Goal: Entertainment & Leisure: Browse casually

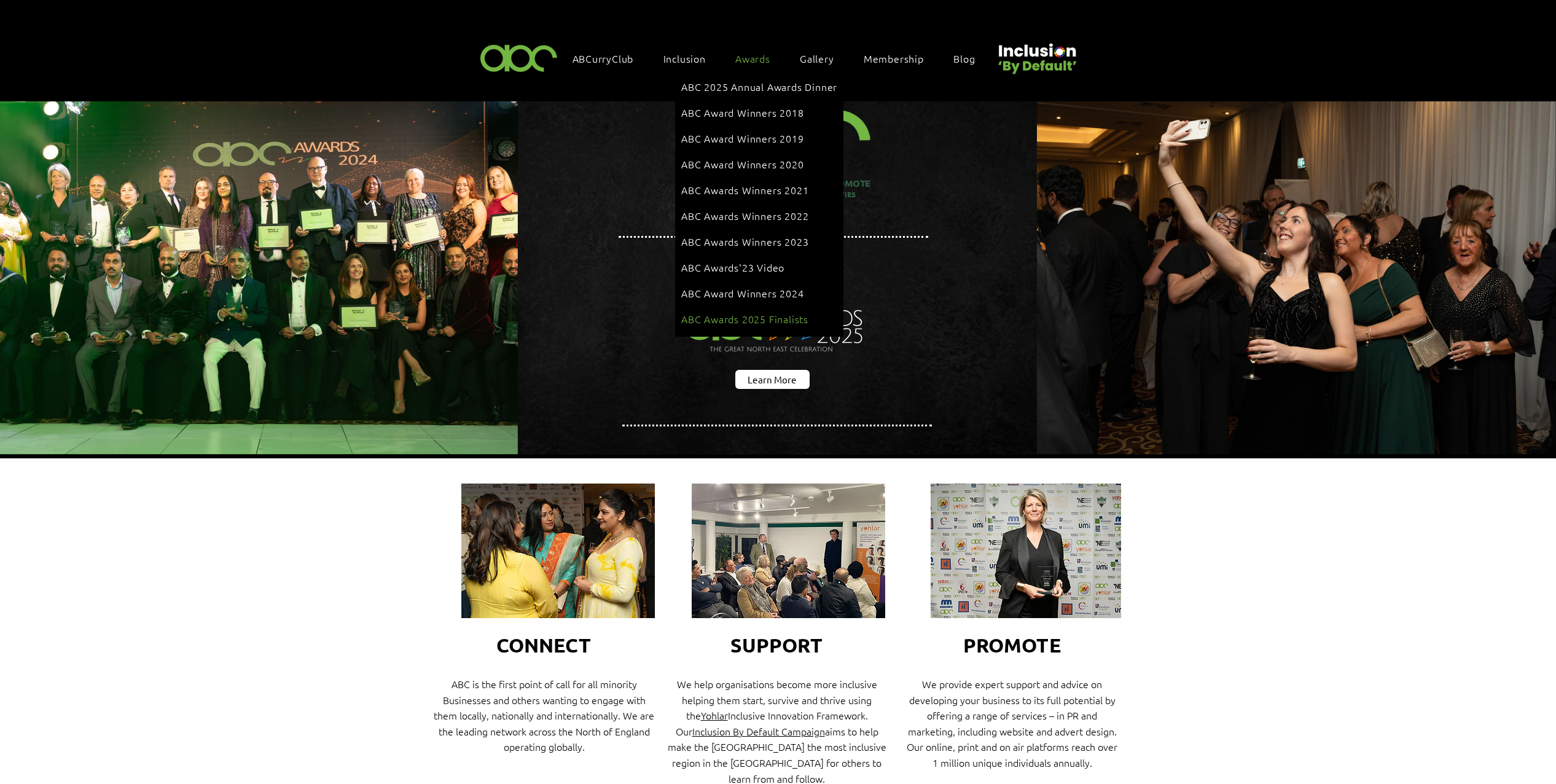
click at [749, 312] on span "ABC Awards 2025 Finalists" at bounding box center [745, 319] width 127 height 14
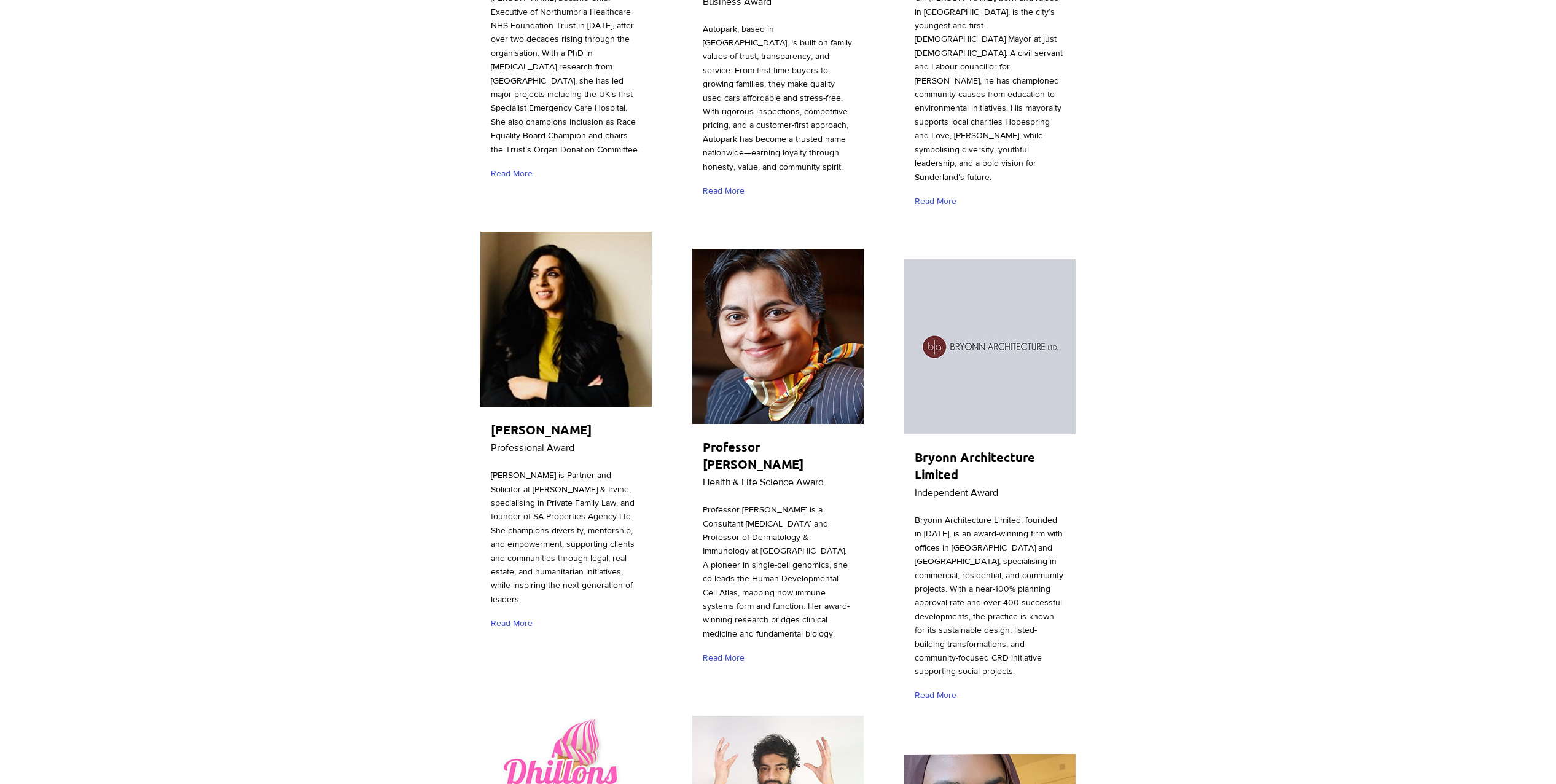
scroll to position [1889, 0]
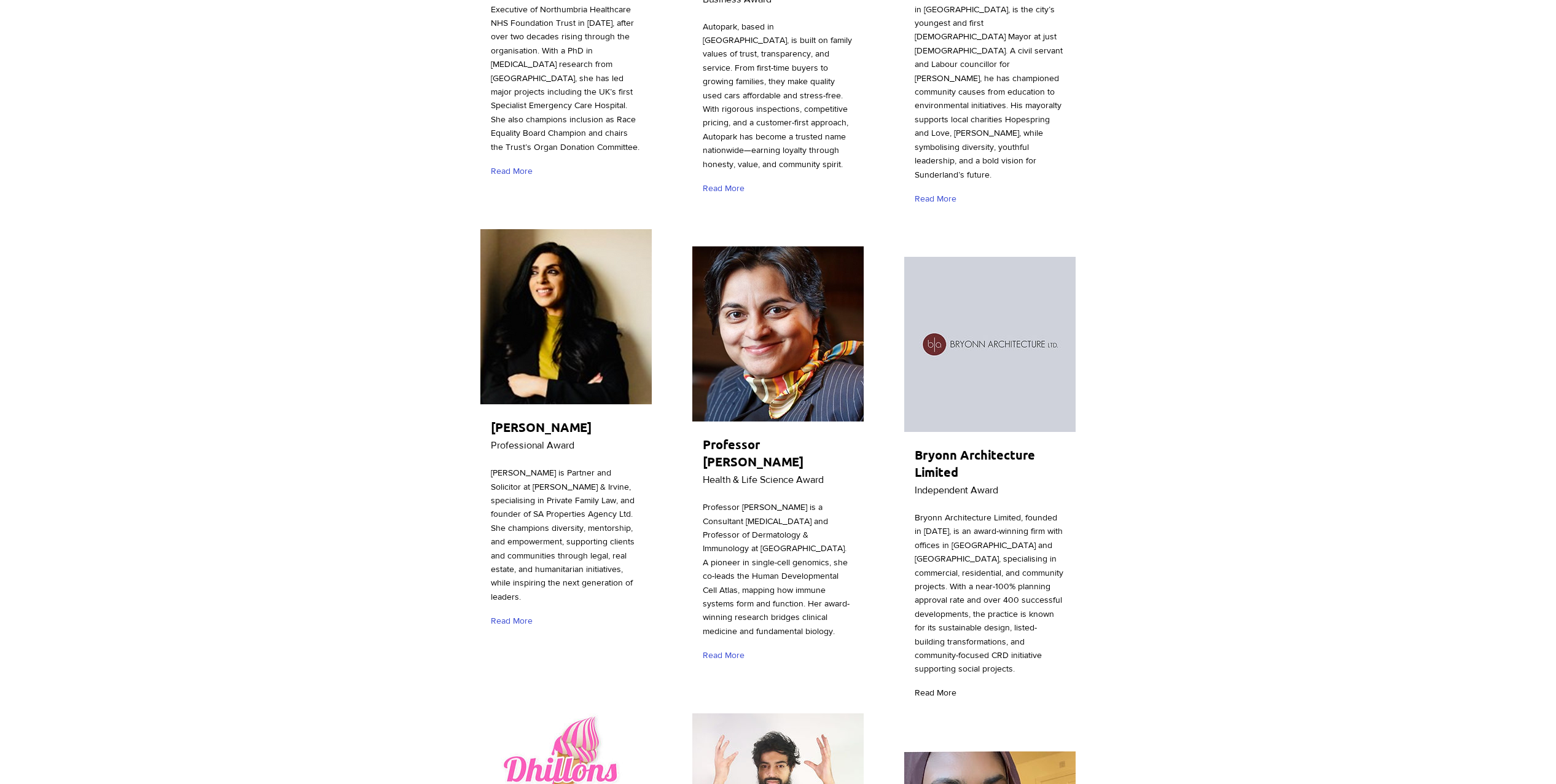
click at [934, 686] on span "Read More" at bounding box center [936, 692] width 41 height 12
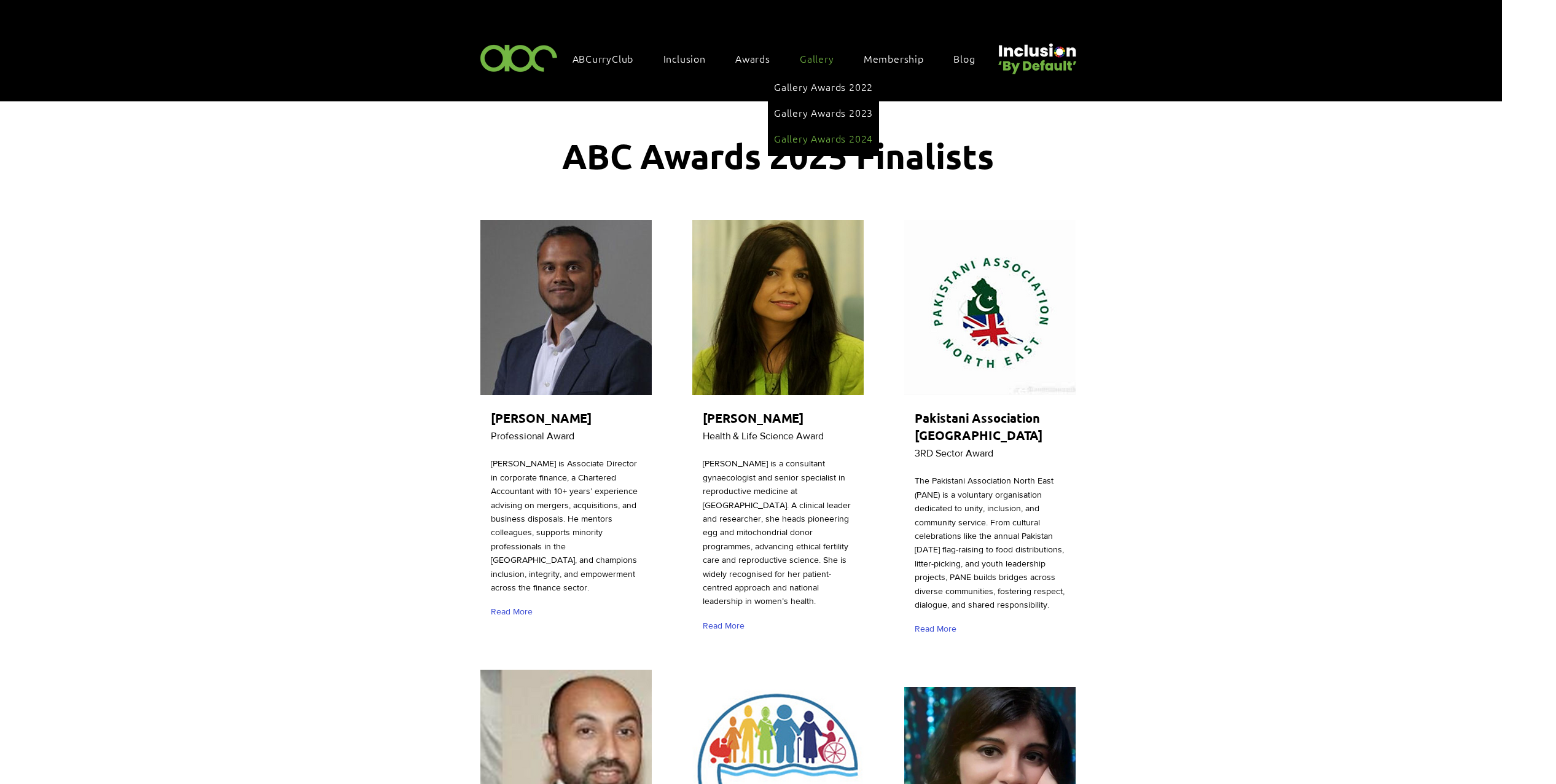
click at [831, 132] on span "Gallery Awards 2024" at bounding box center [823, 138] width 99 height 14
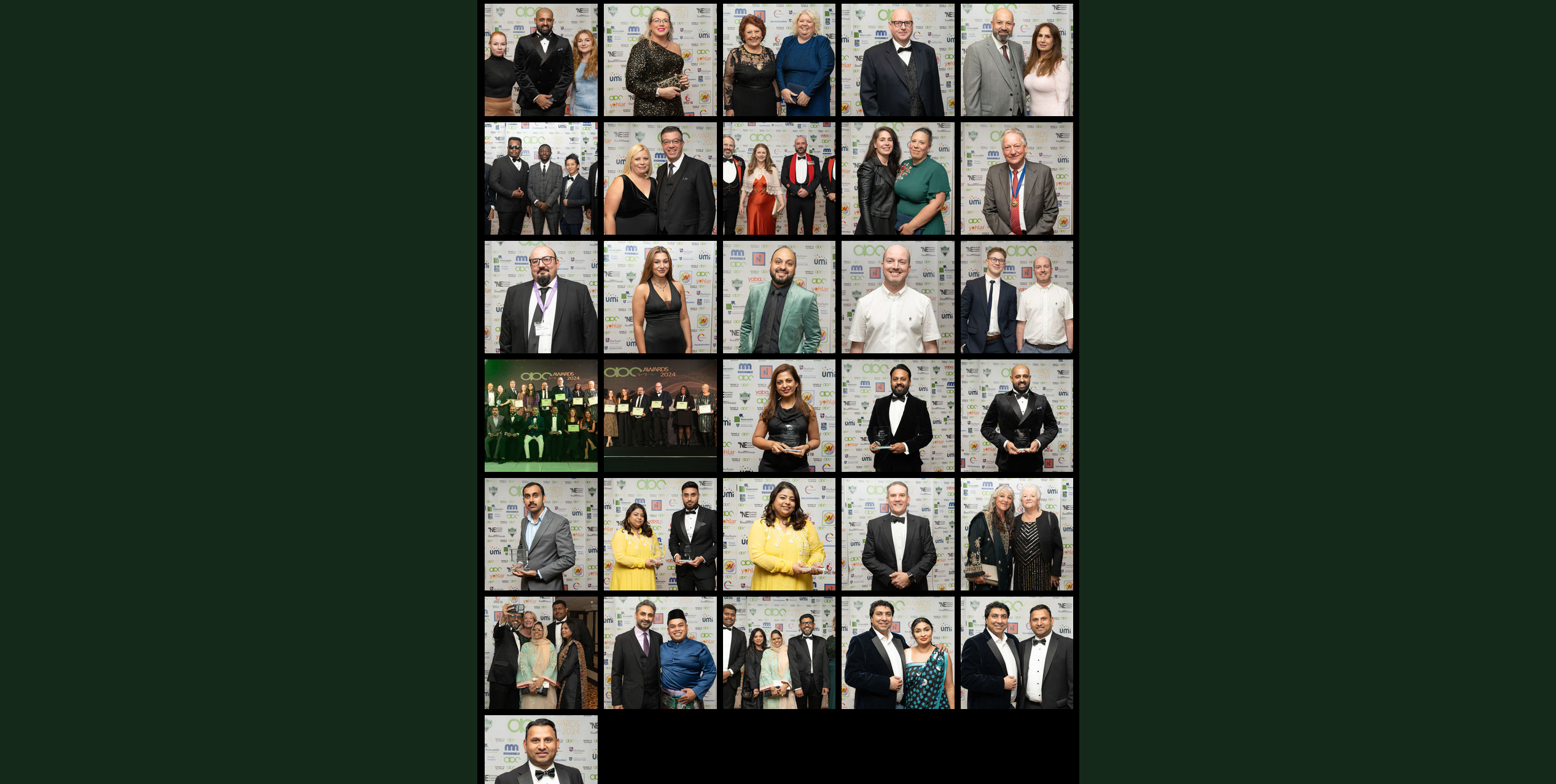
scroll to position [1210, 0]
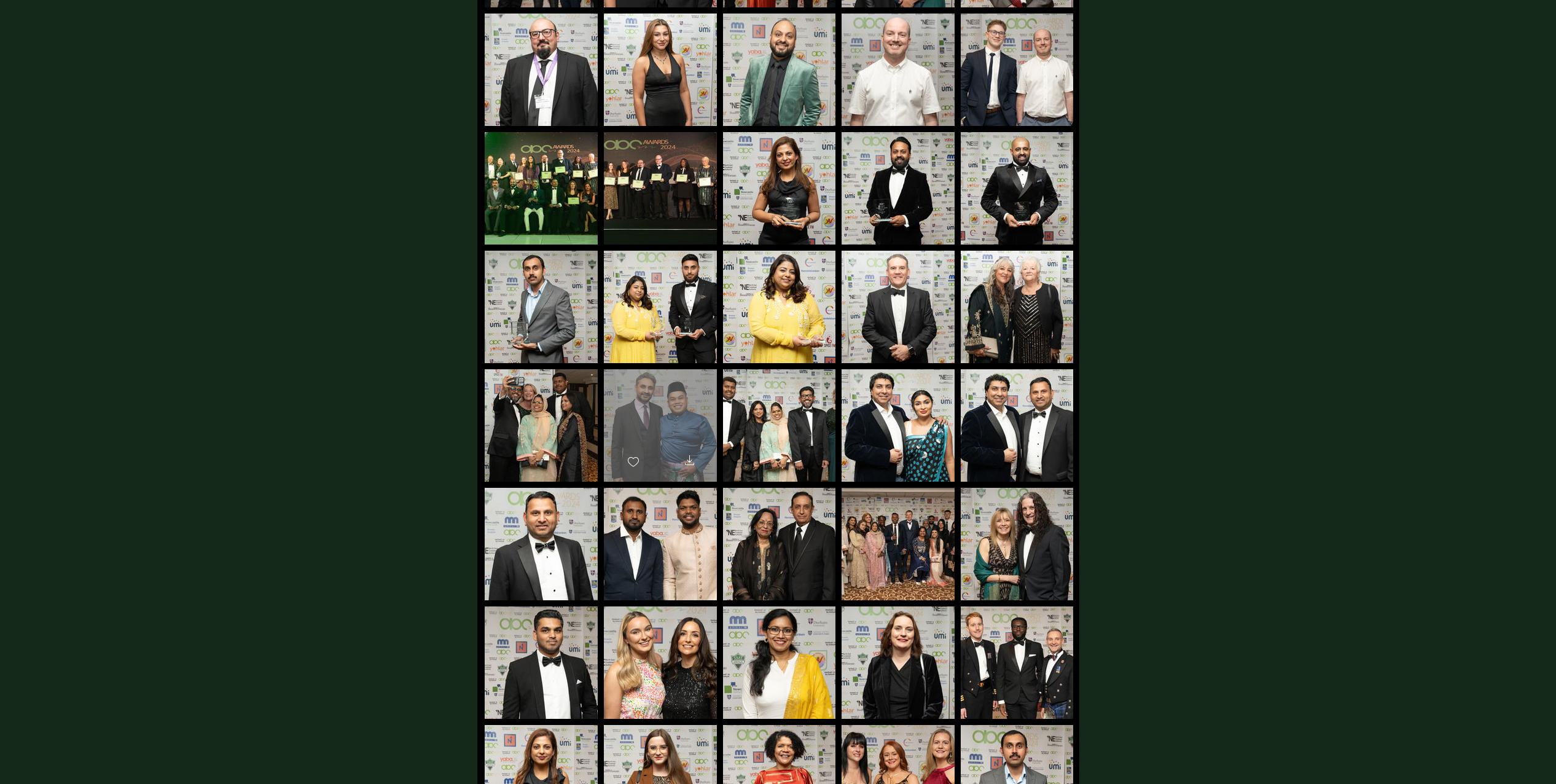
click at [646, 405] on div "main content" at bounding box center [660, 420] width 113 height 101
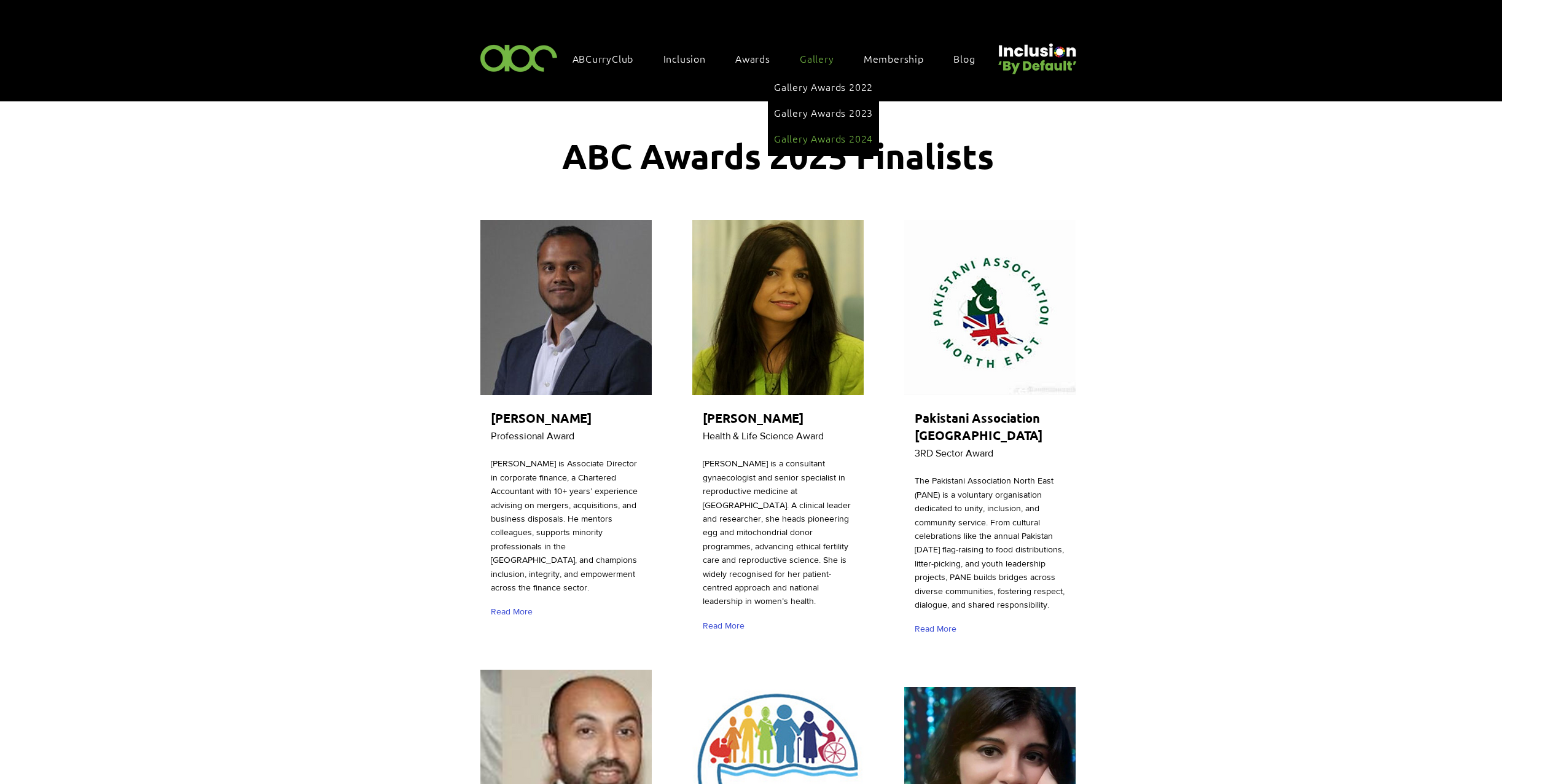
click at [843, 134] on span "Gallery Awards 2024" at bounding box center [823, 138] width 99 height 14
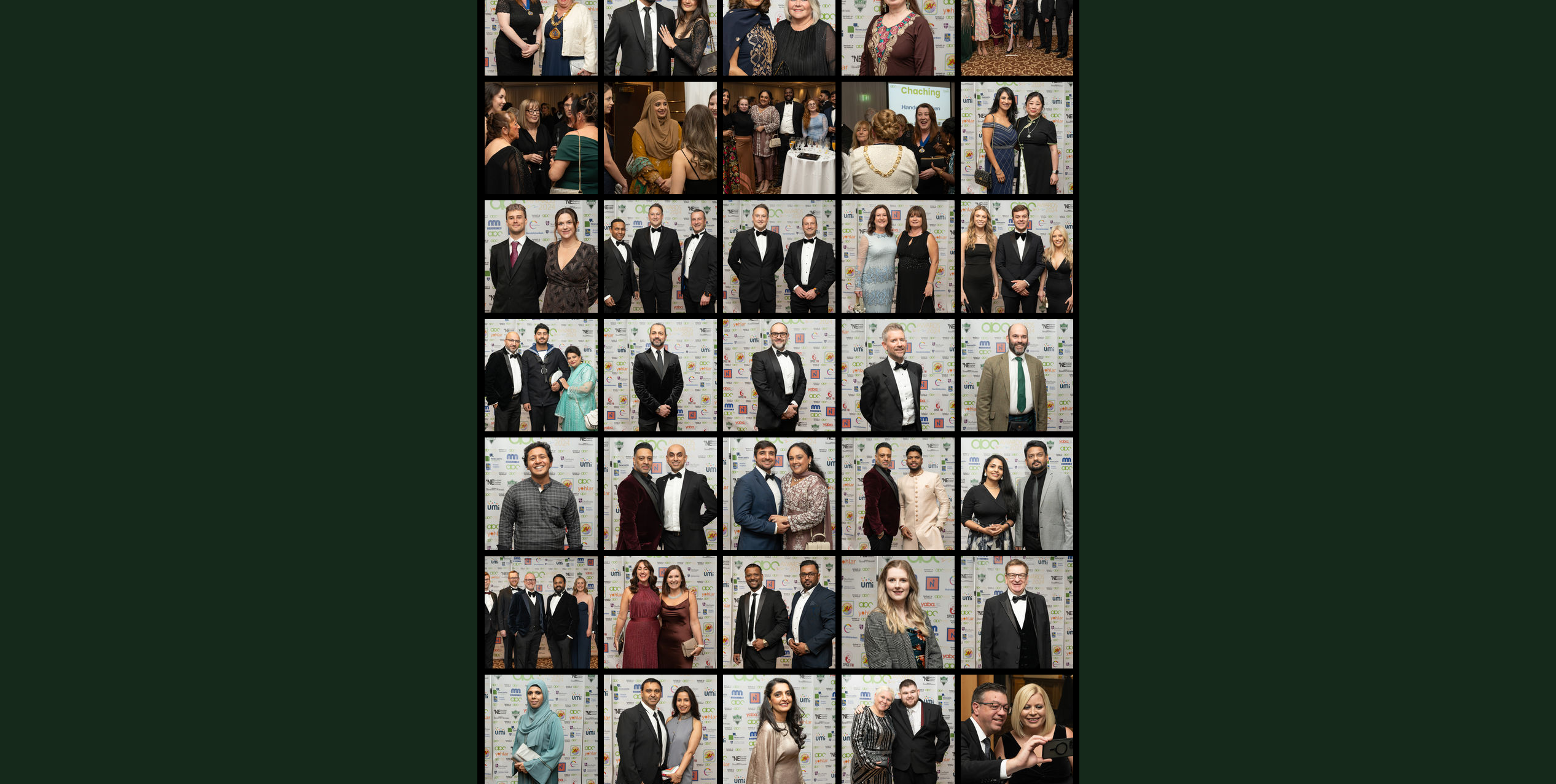
scroll to position [2596, 0]
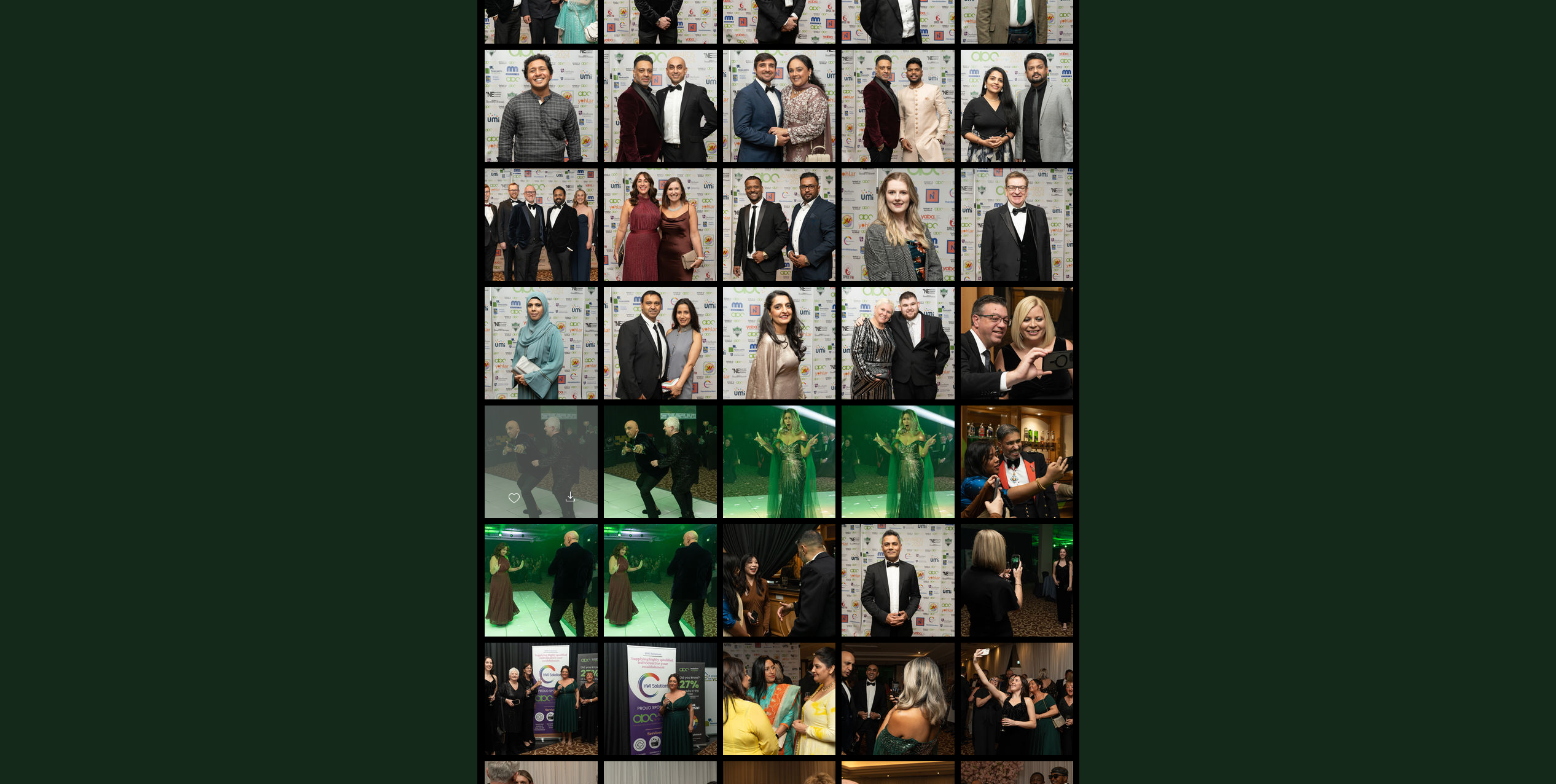
click at [536, 443] on div "main content" at bounding box center [541, 456] width 113 height 101
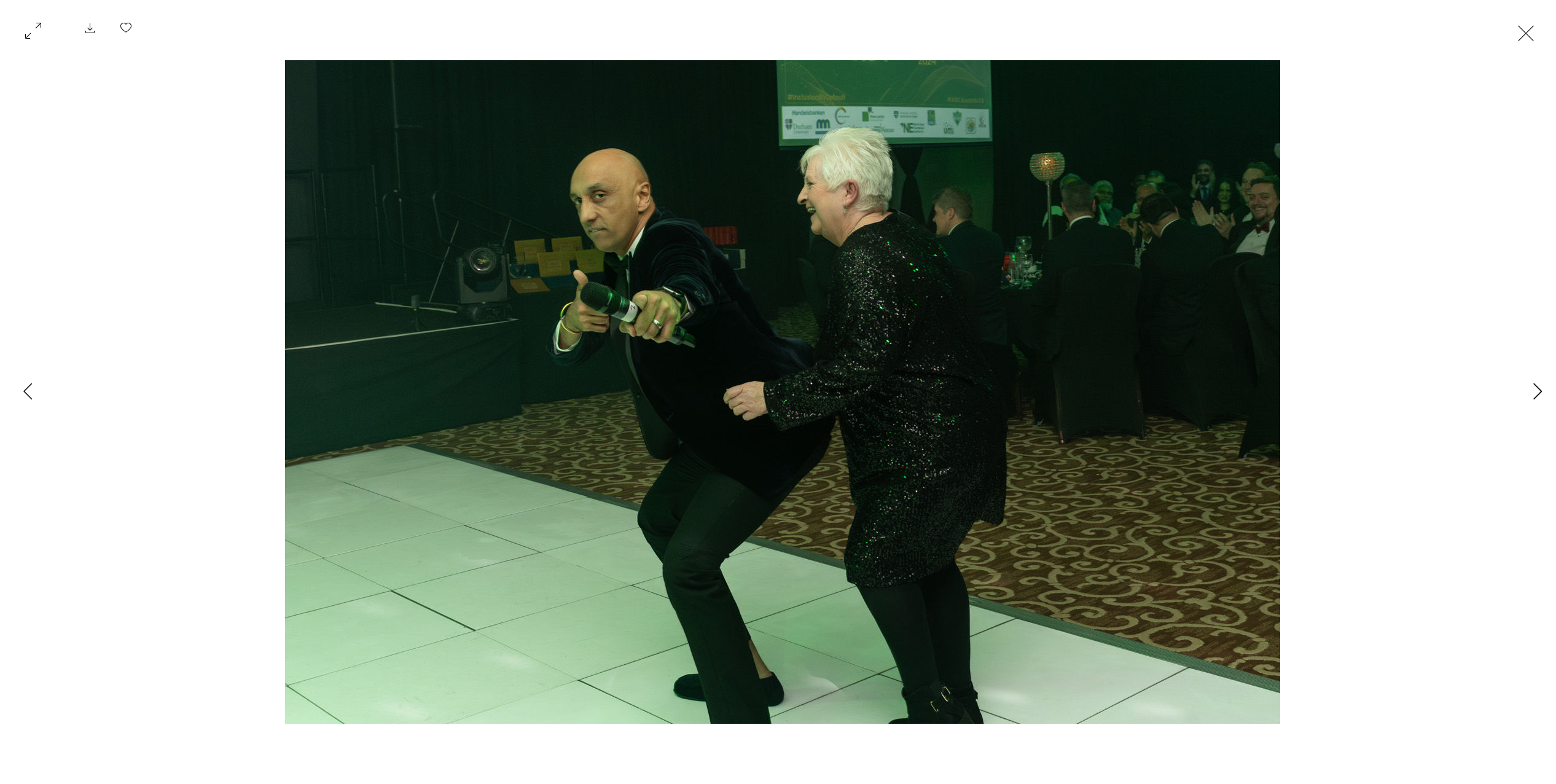
click at [1538, 388] on icon "Next Item" at bounding box center [1538, 391] width 8 height 17
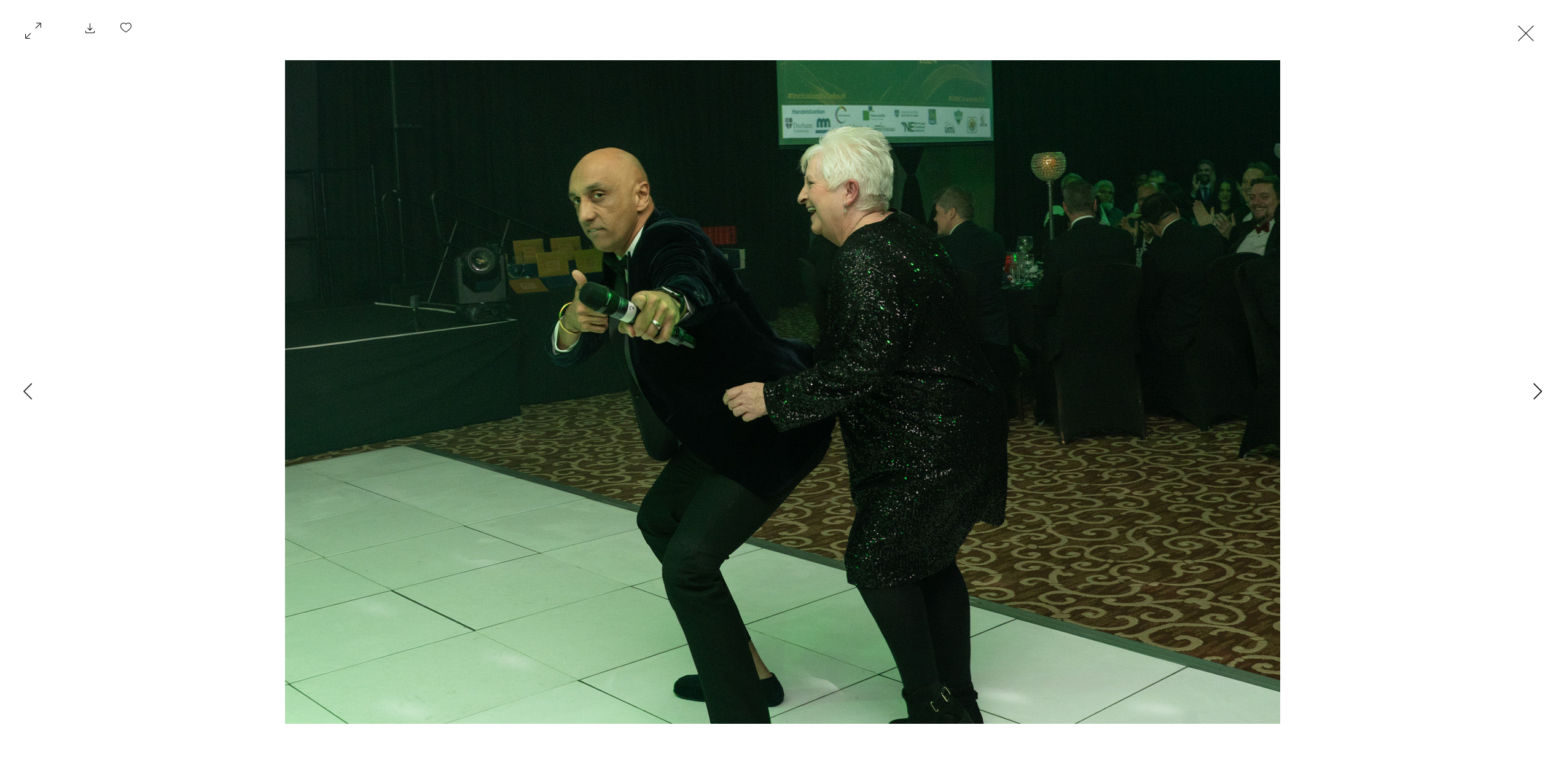
click at [1538, 389] on icon "Next Item" at bounding box center [1538, 391] width 9 height 17
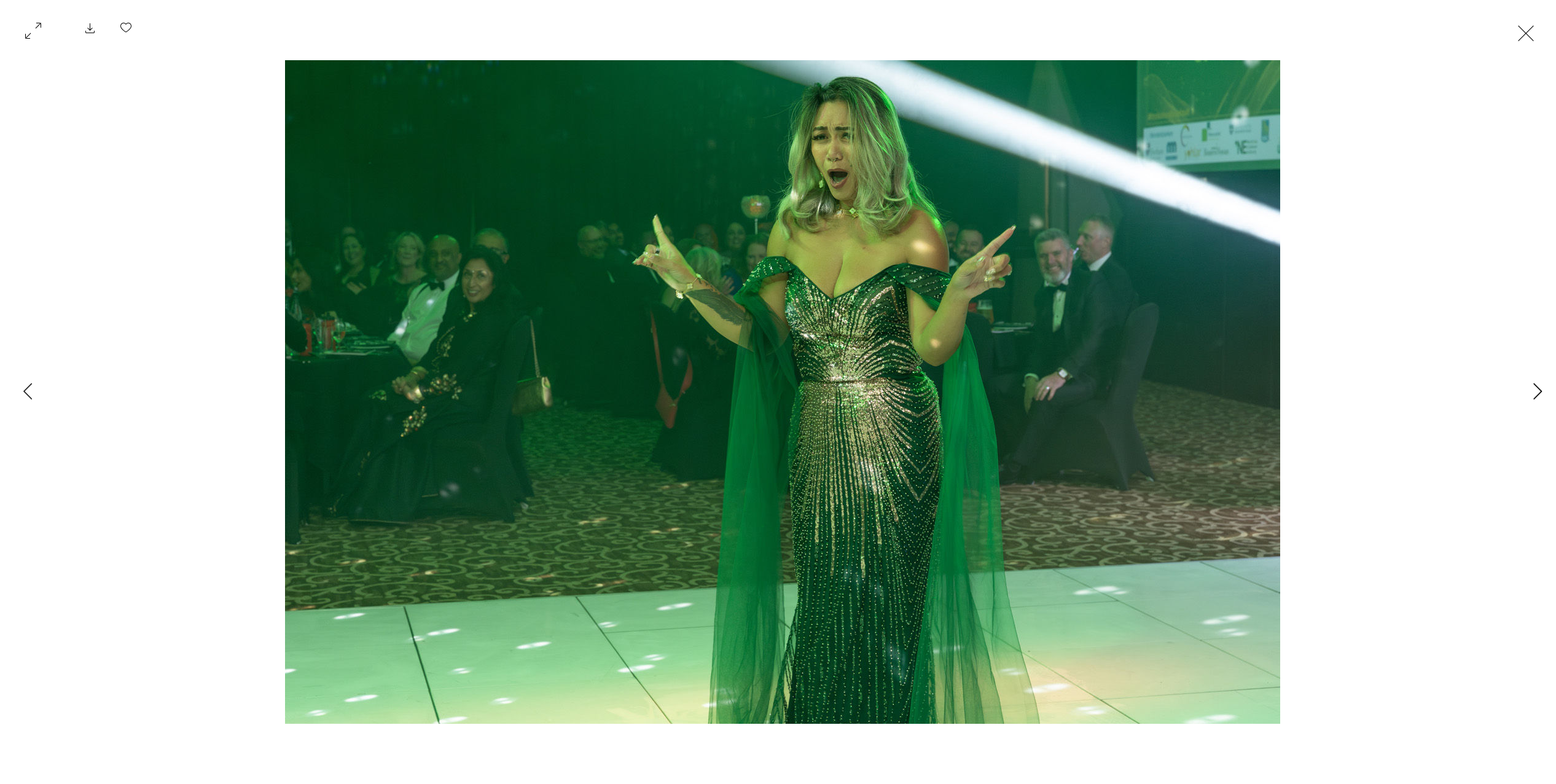
click at [1536, 389] on icon "Next Item" at bounding box center [1538, 391] width 9 height 17
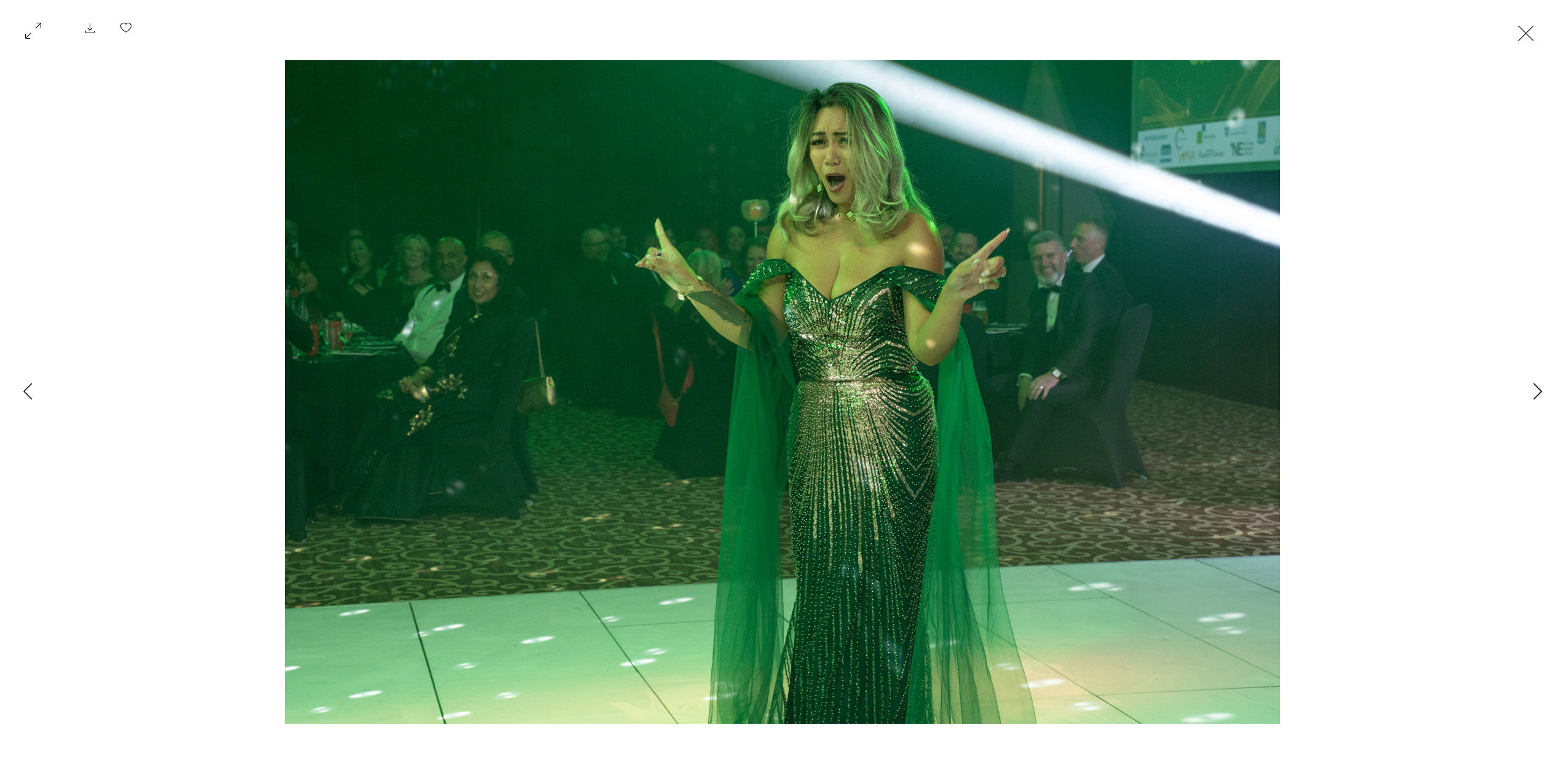
click at [1536, 389] on icon "Next Item" at bounding box center [1538, 391] width 9 height 17
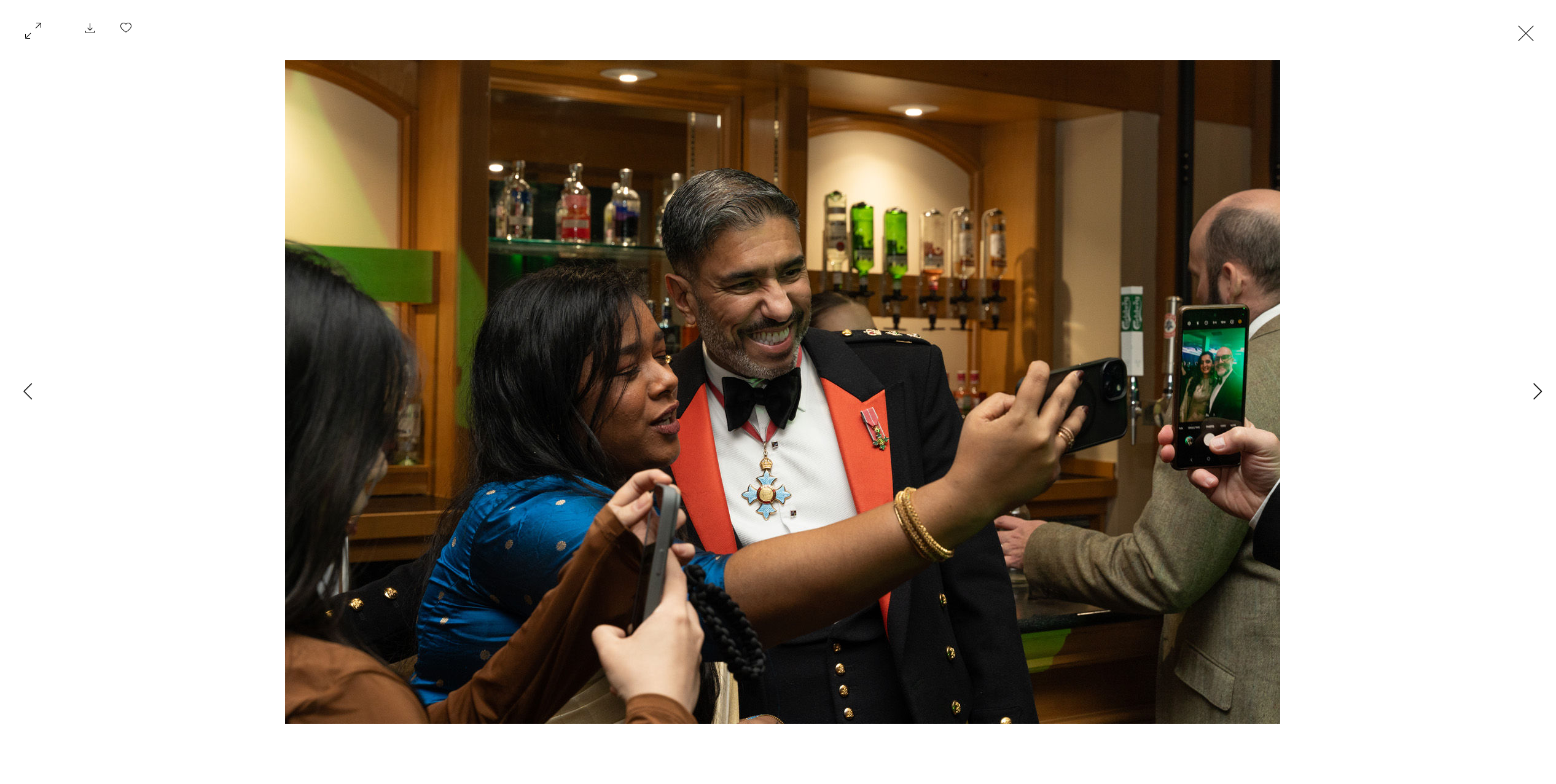
click at [1539, 388] on icon "Next Item" at bounding box center [1538, 391] width 8 height 17
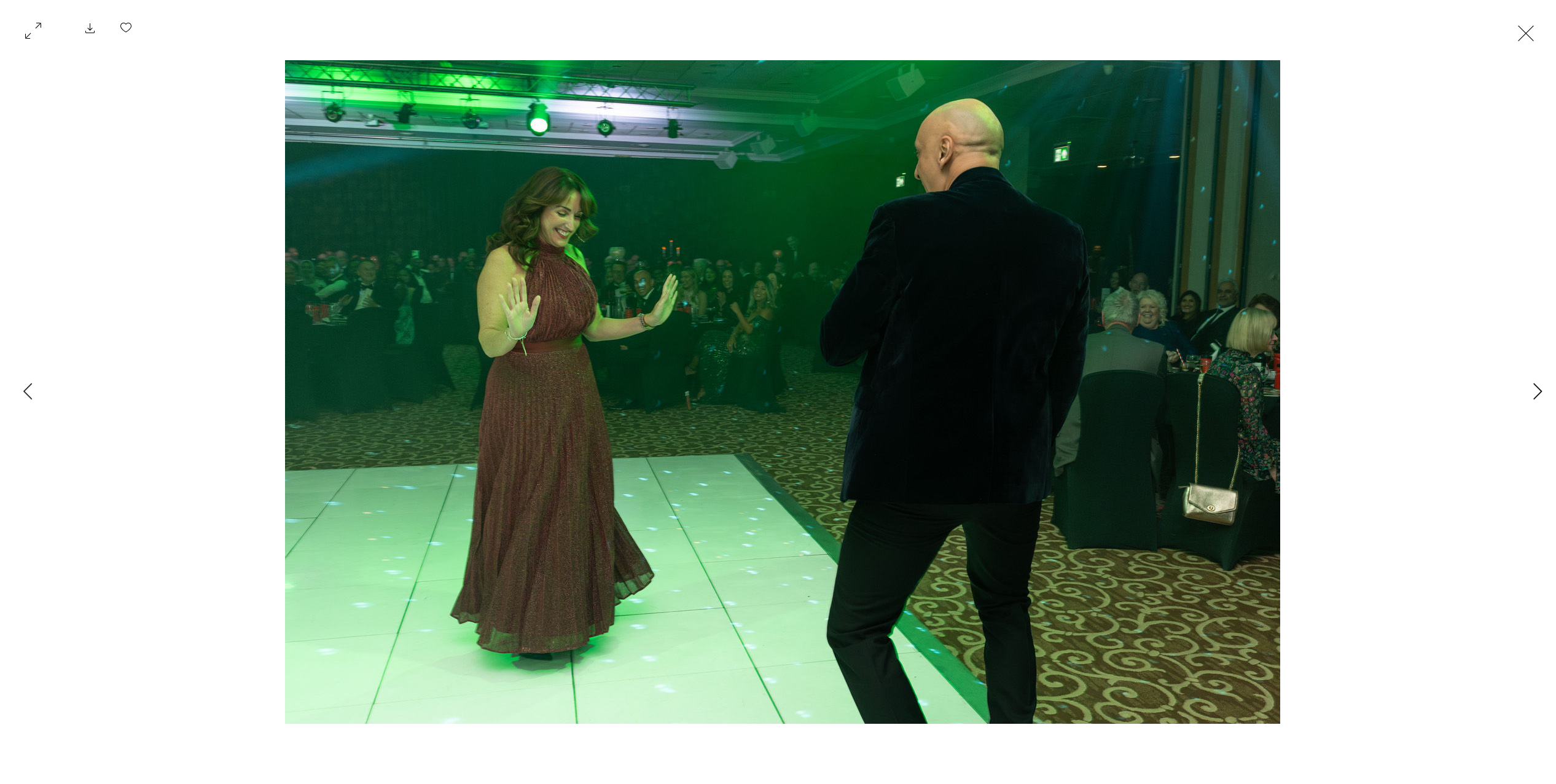
click at [1539, 388] on icon "Next Item" at bounding box center [1538, 391] width 8 height 17
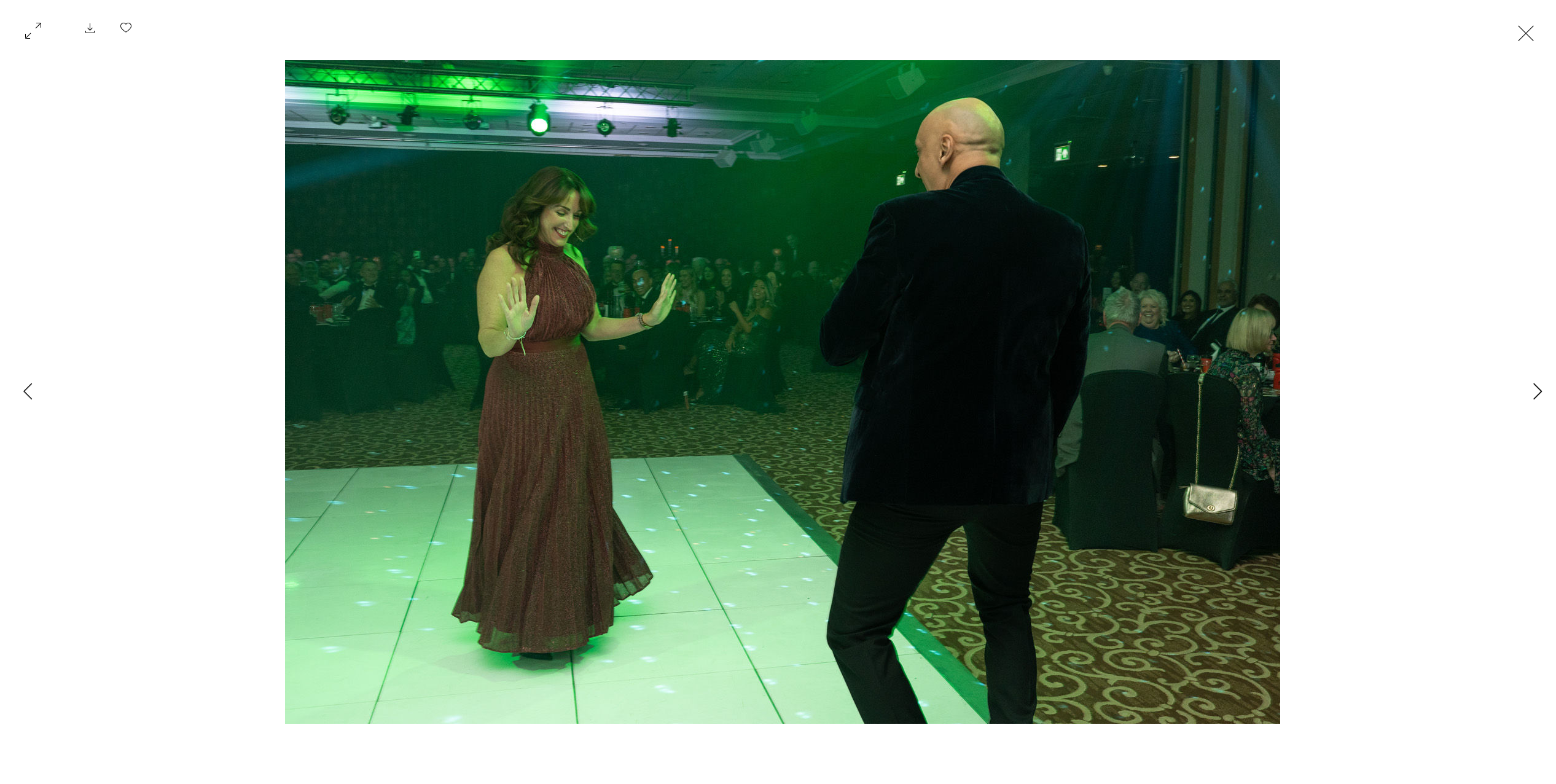
click at [1539, 388] on icon "Next Item" at bounding box center [1538, 391] width 8 height 17
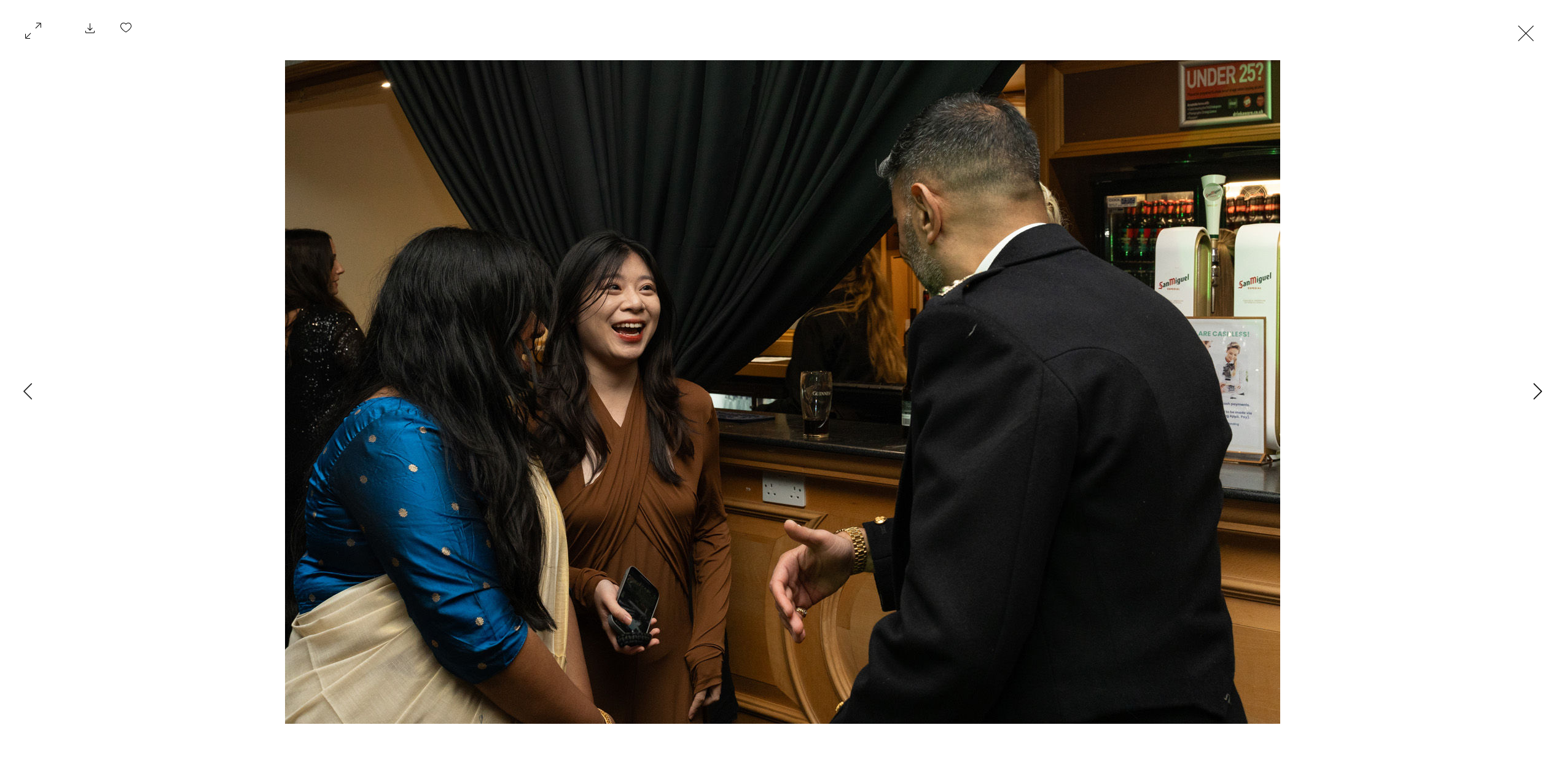
click at [1539, 388] on icon "Next Item" at bounding box center [1538, 391] width 8 height 17
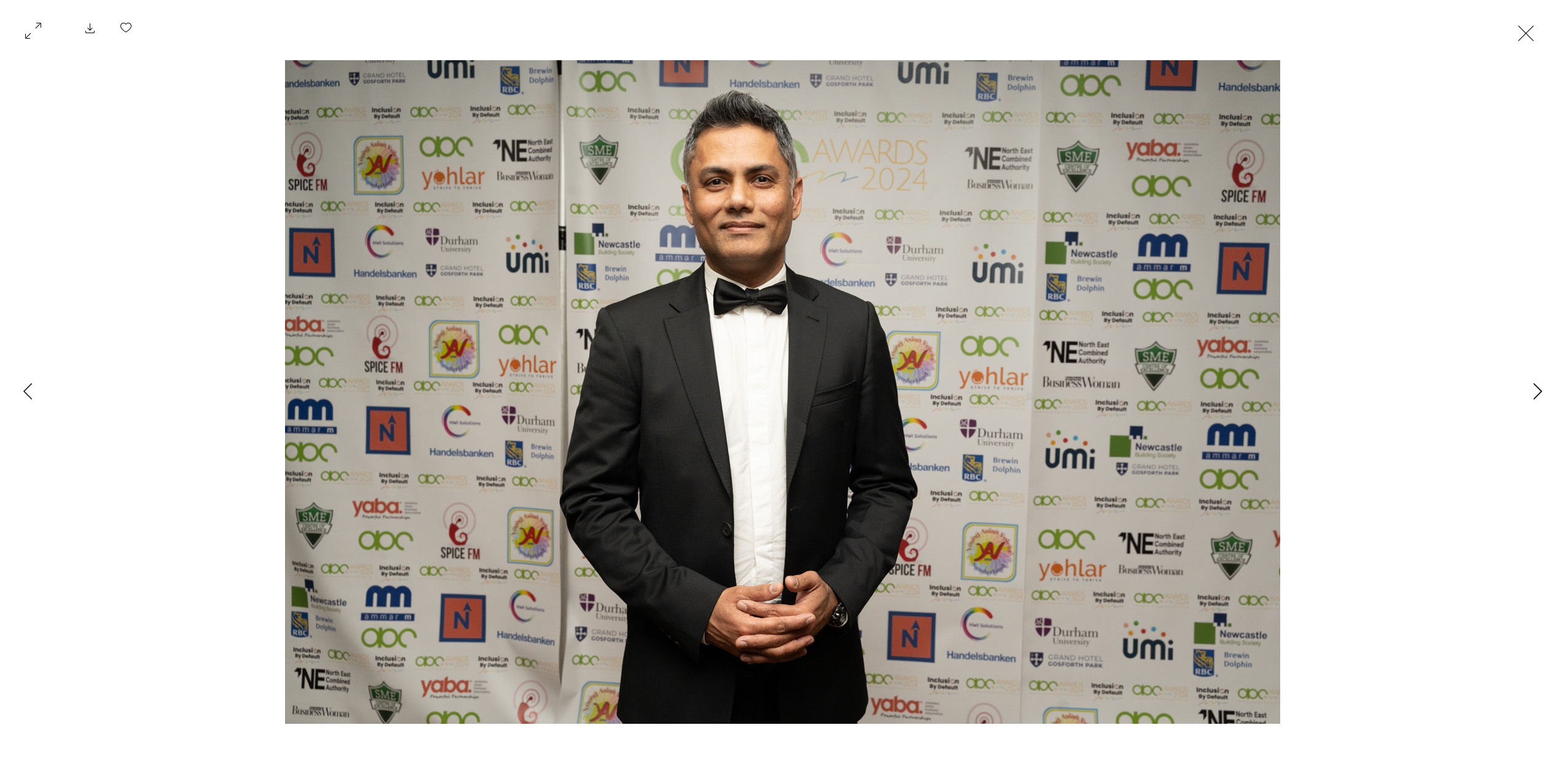
click at [1539, 388] on icon "Next Item" at bounding box center [1538, 391] width 8 height 17
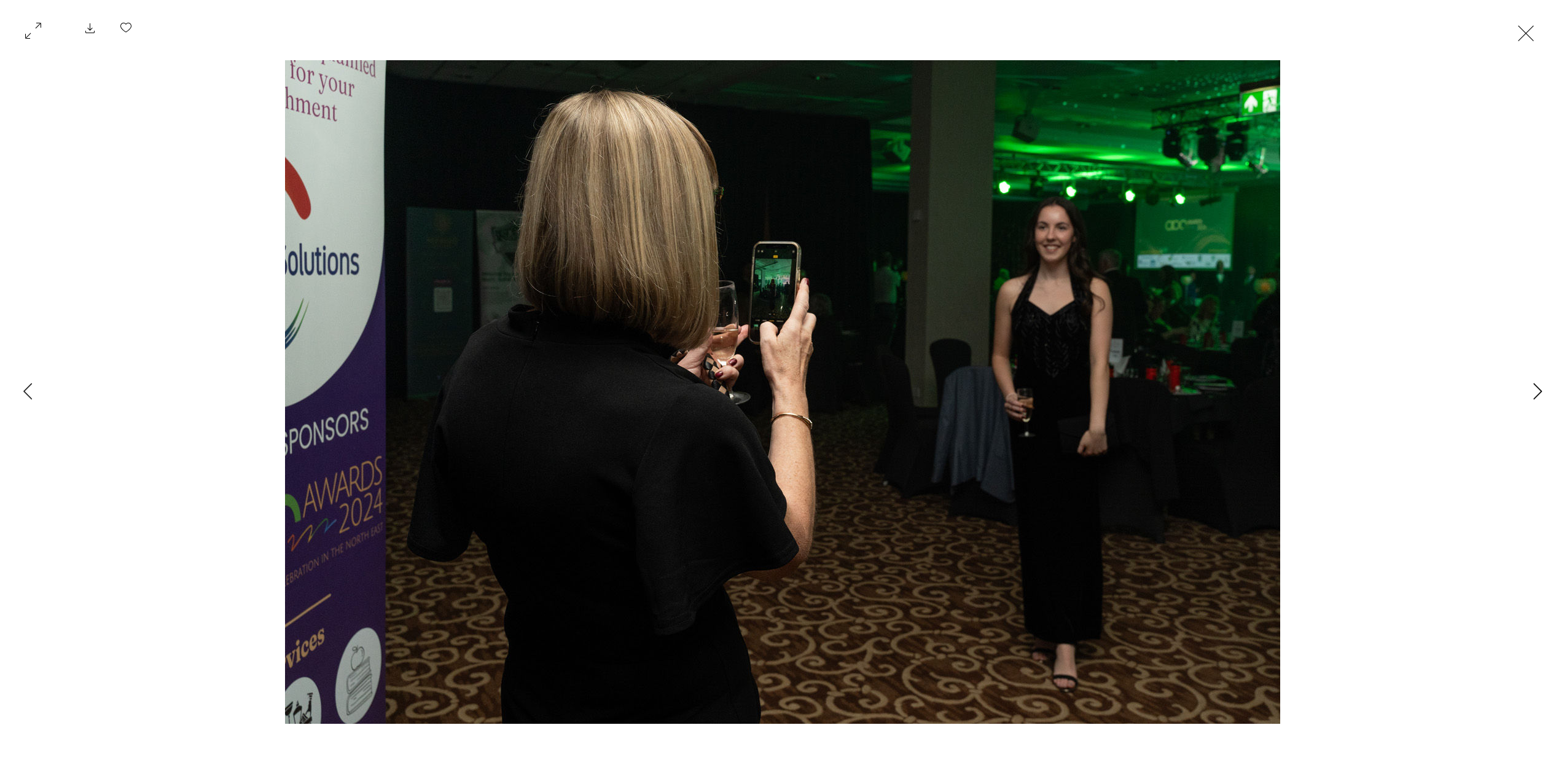
click at [1539, 388] on icon "Next Item" at bounding box center [1538, 391] width 8 height 17
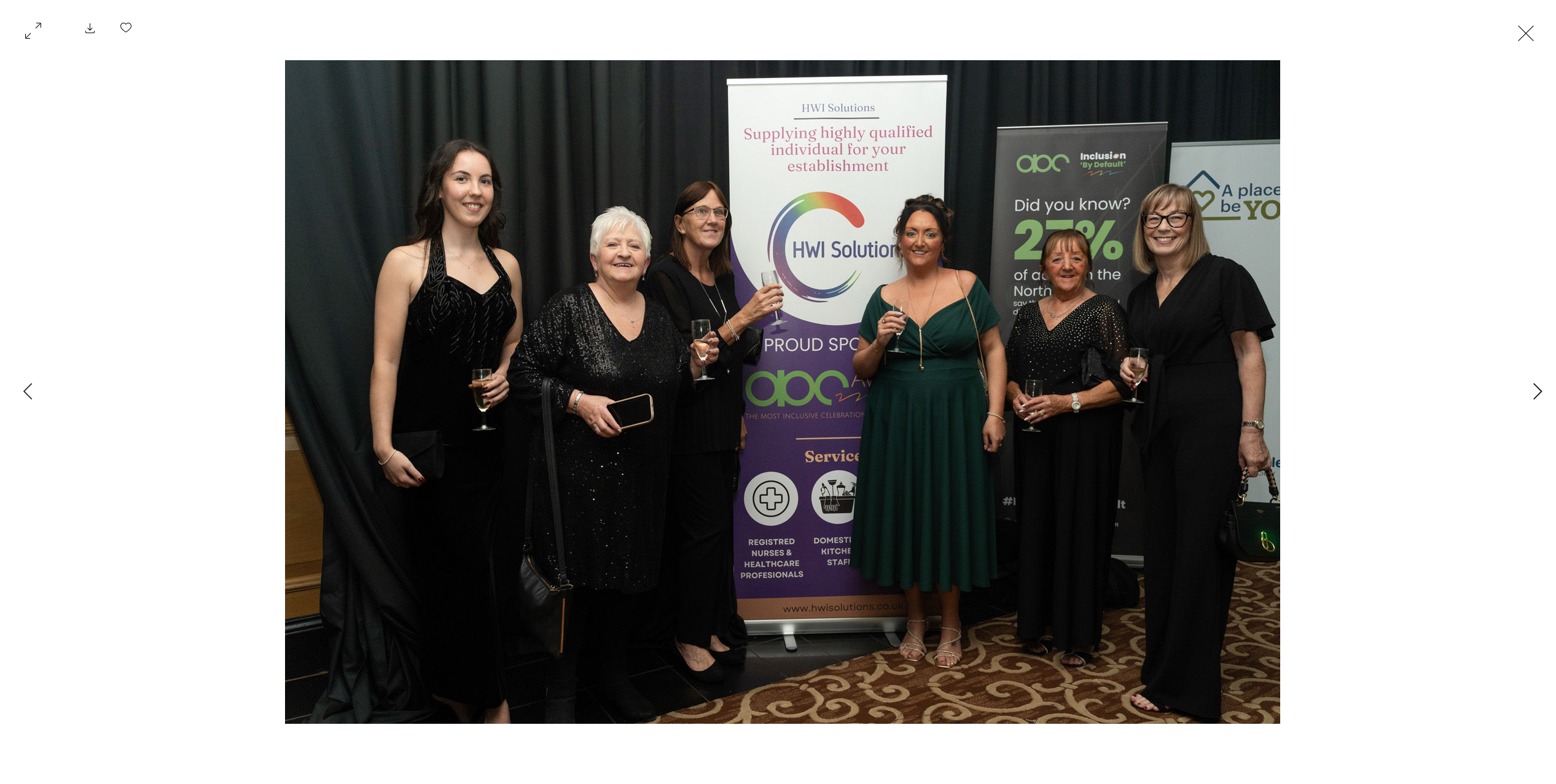
click at [1539, 388] on icon "Next Item" at bounding box center [1538, 391] width 8 height 17
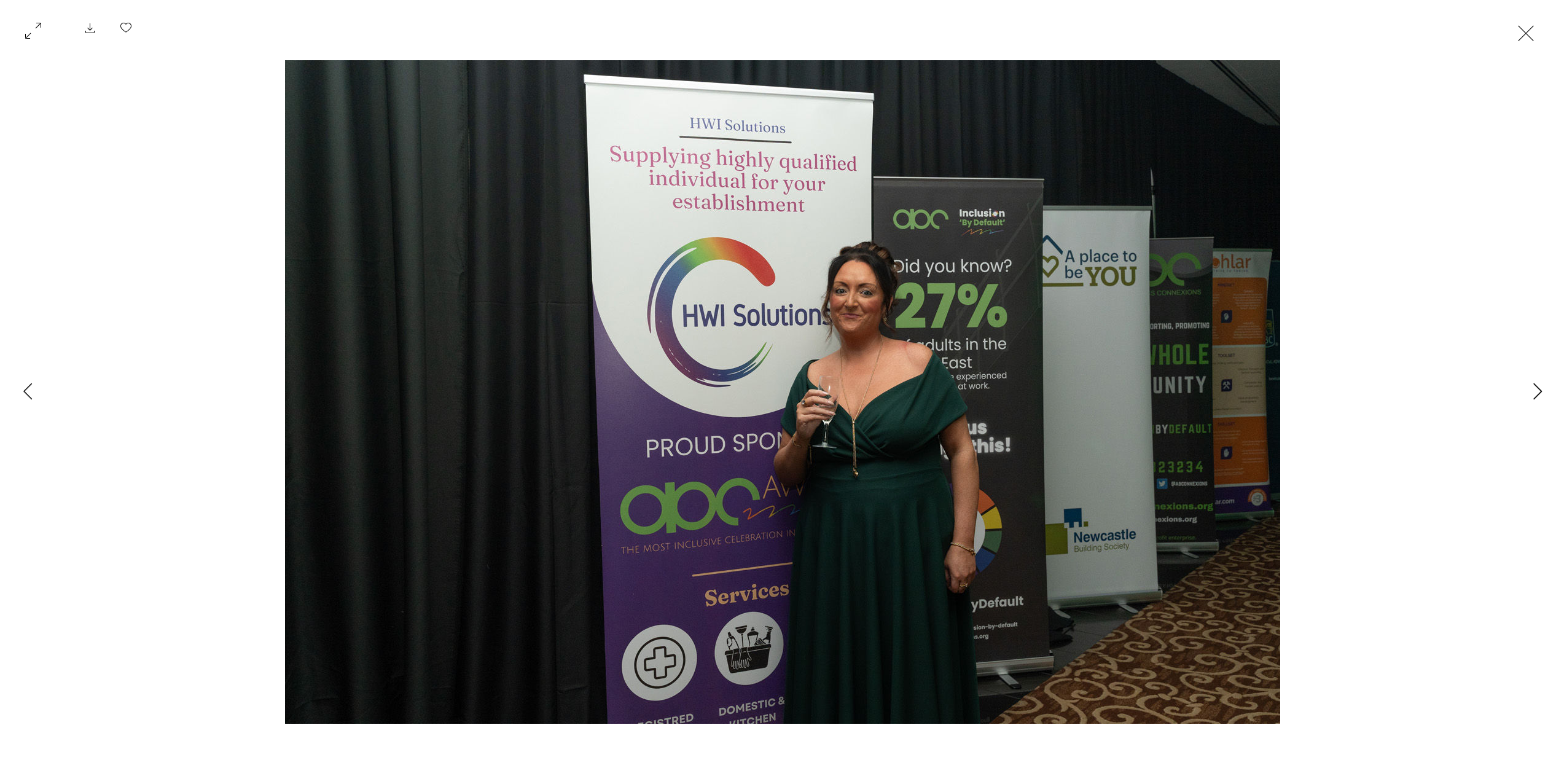
click at [1539, 388] on icon "Next Item" at bounding box center [1538, 391] width 8 height 17
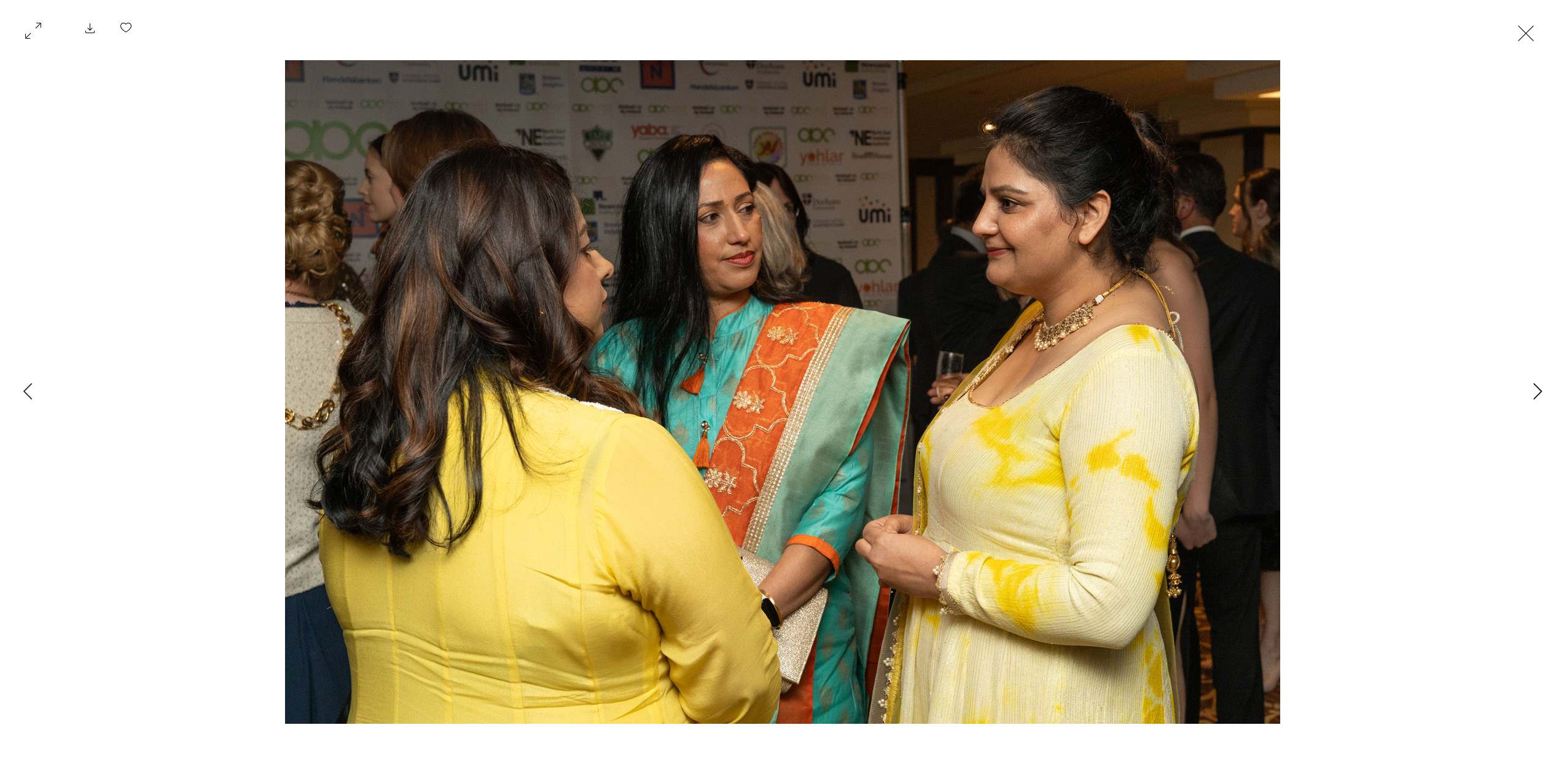
click at [1539, 388] on icon "Next Item" at bounding box center [1538, 391] width 8 height 17
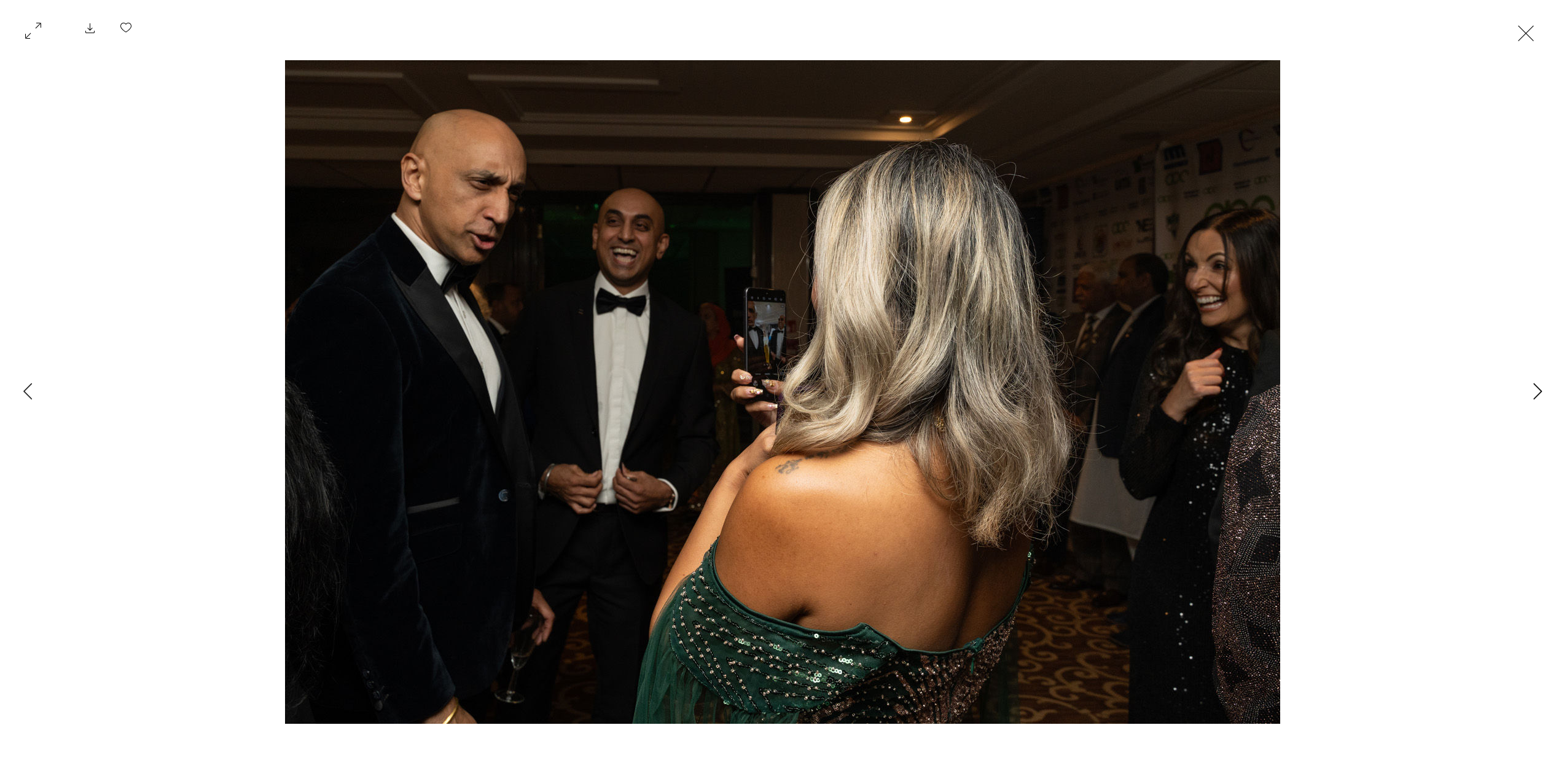
click at [1539, 388] on icon "Next Item" at bounding box center [1538, 391] width 8 height 17
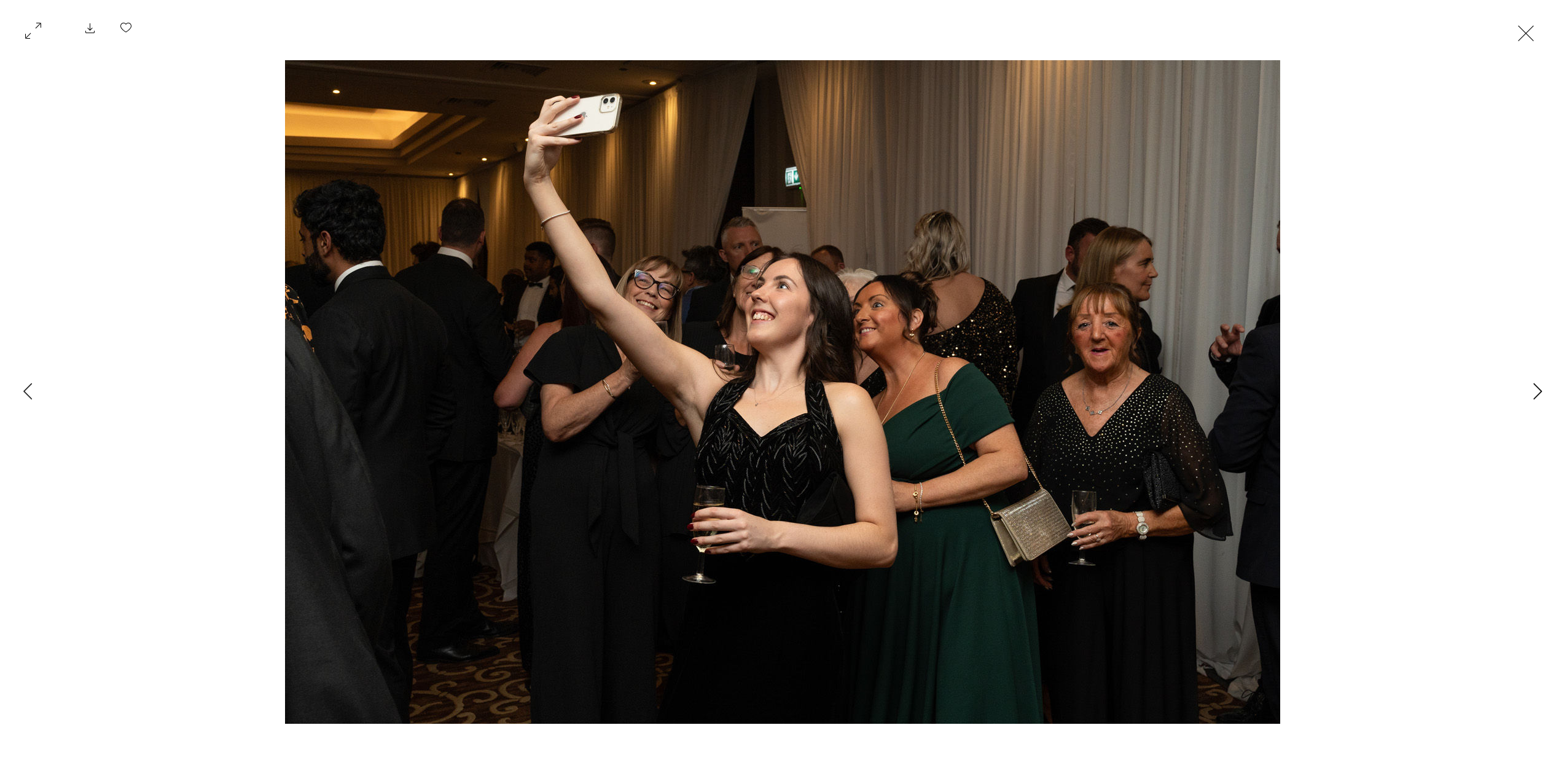
click at [1539, 388] on icon "Next Item" at bounding box center [1538, 391] width 8 height 17
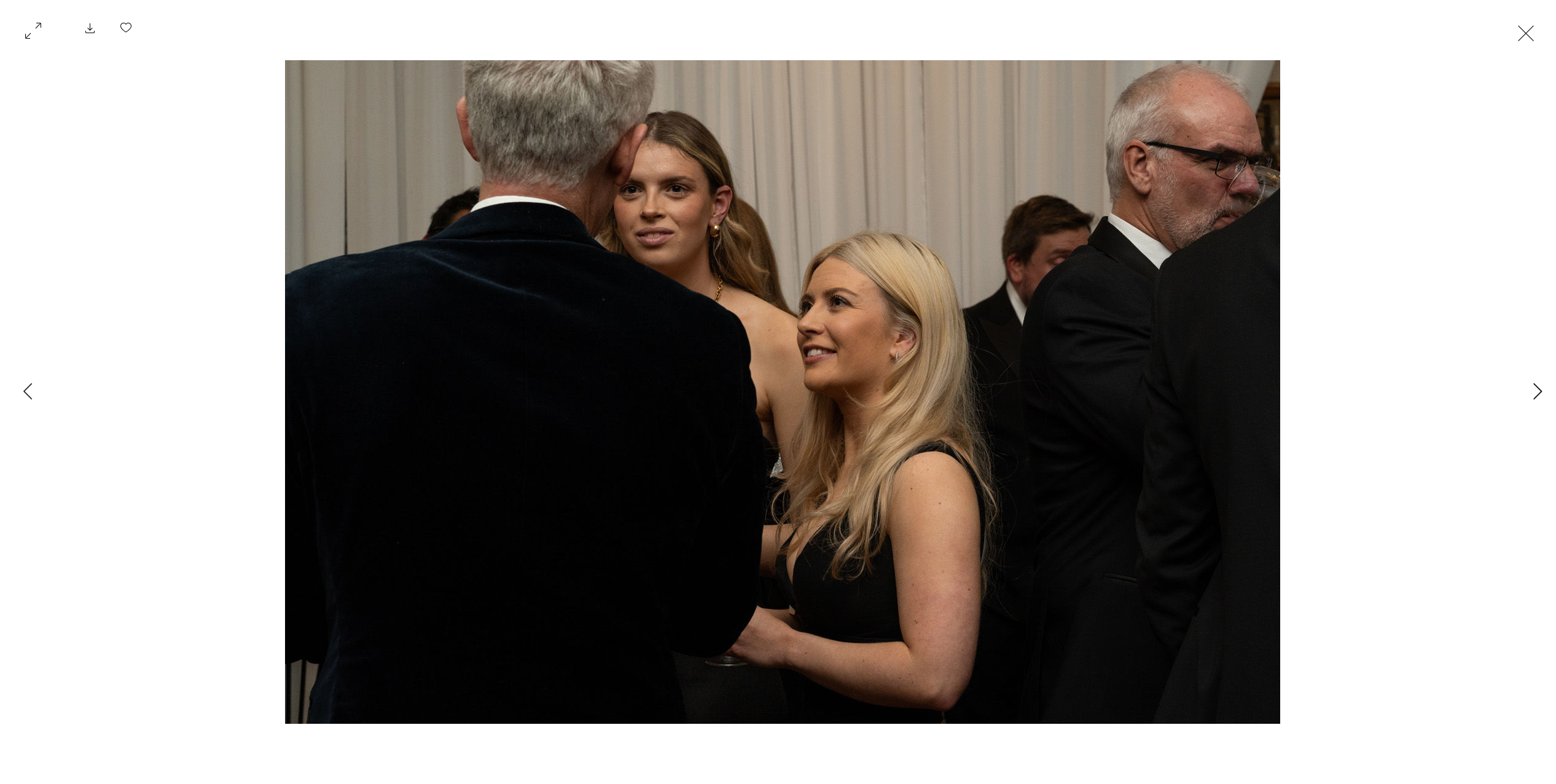
click at [1539, 388] on icon "Next Item" at bounding box center [1538, 391] width 8 height 17
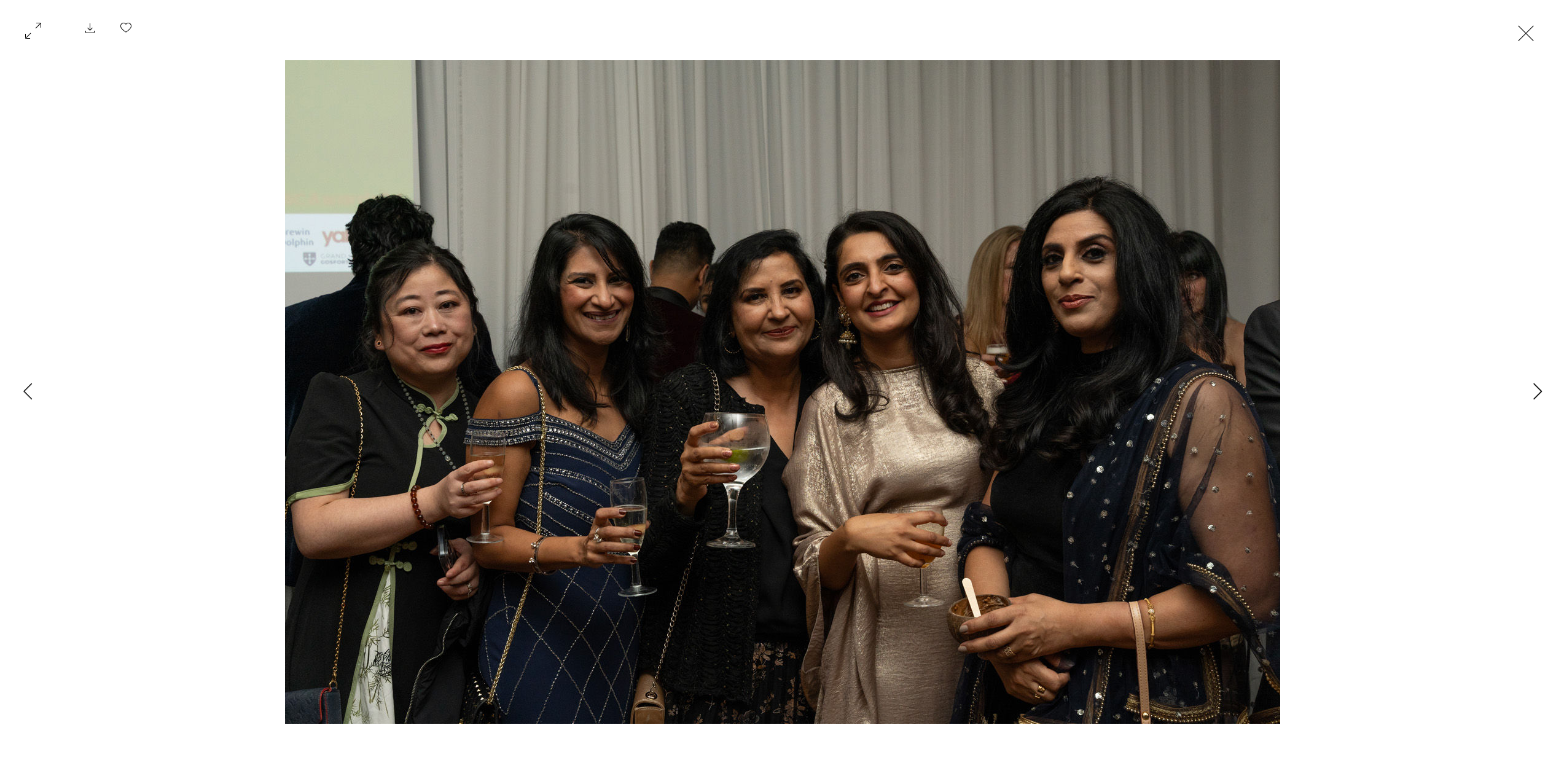
click at [1539, 388] on icon "Next Item" at bounding box center [1538, 391] width 8 height 17
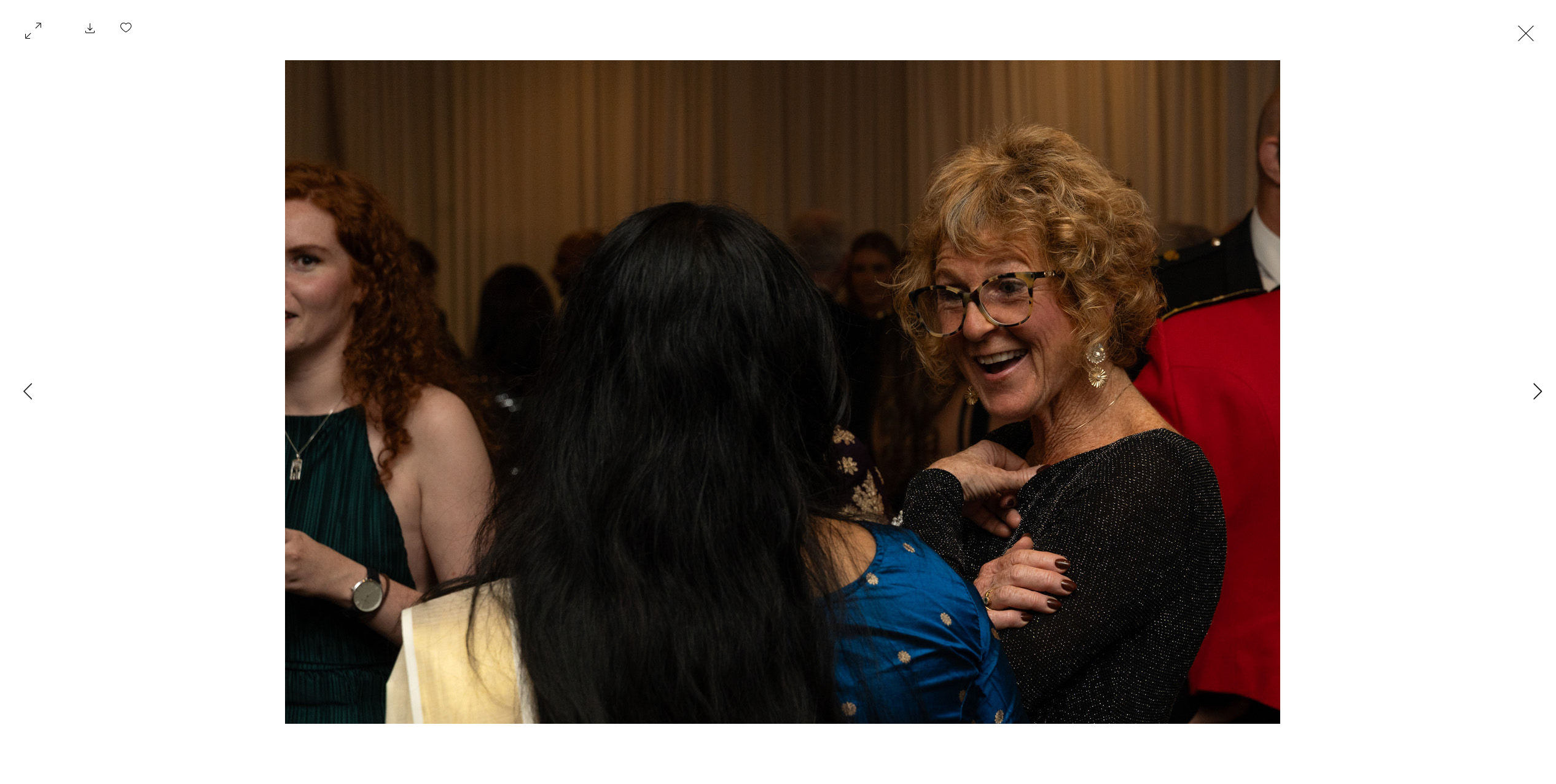
click at [1539, 388] on icon "Next Item" at bounding box center [1538, 391] width 8 height 17
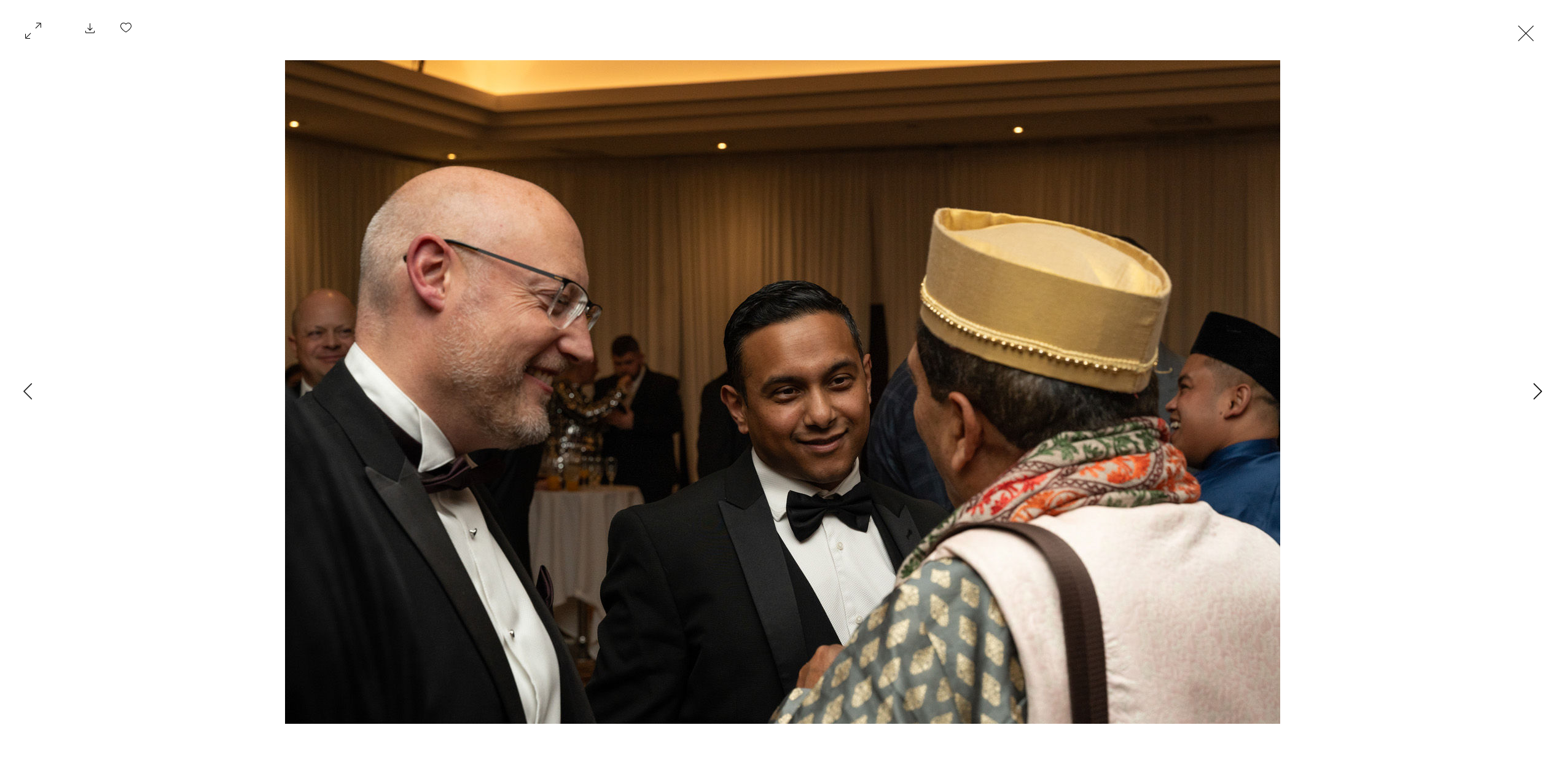
click at [1539, 388] on icon "Next Item" at bounding box center [1538, 391] width 8 height 17
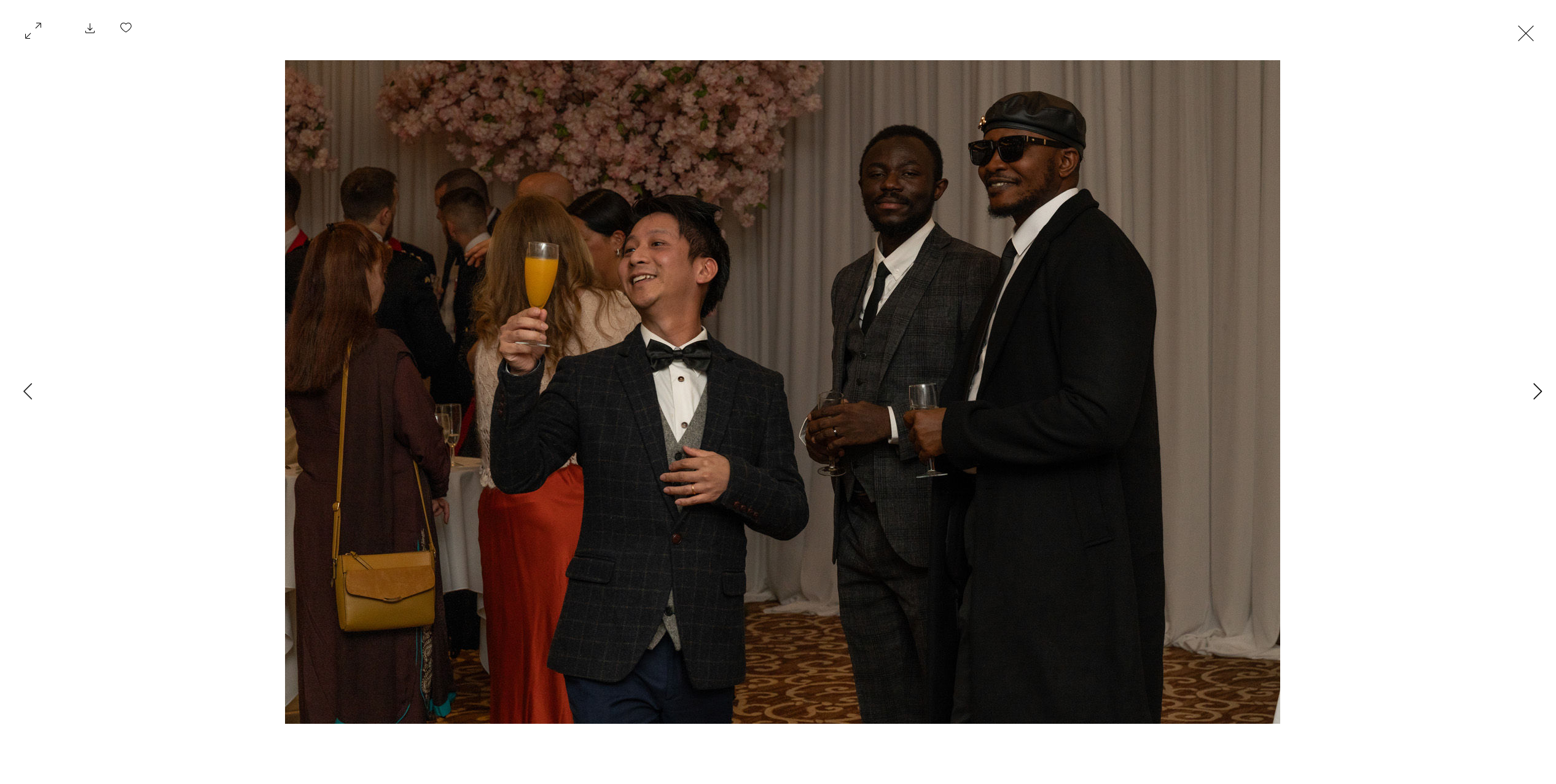
click at [1539, 388] on icon "Next Item" at bounding box center [1538, 391] width 8 height 17
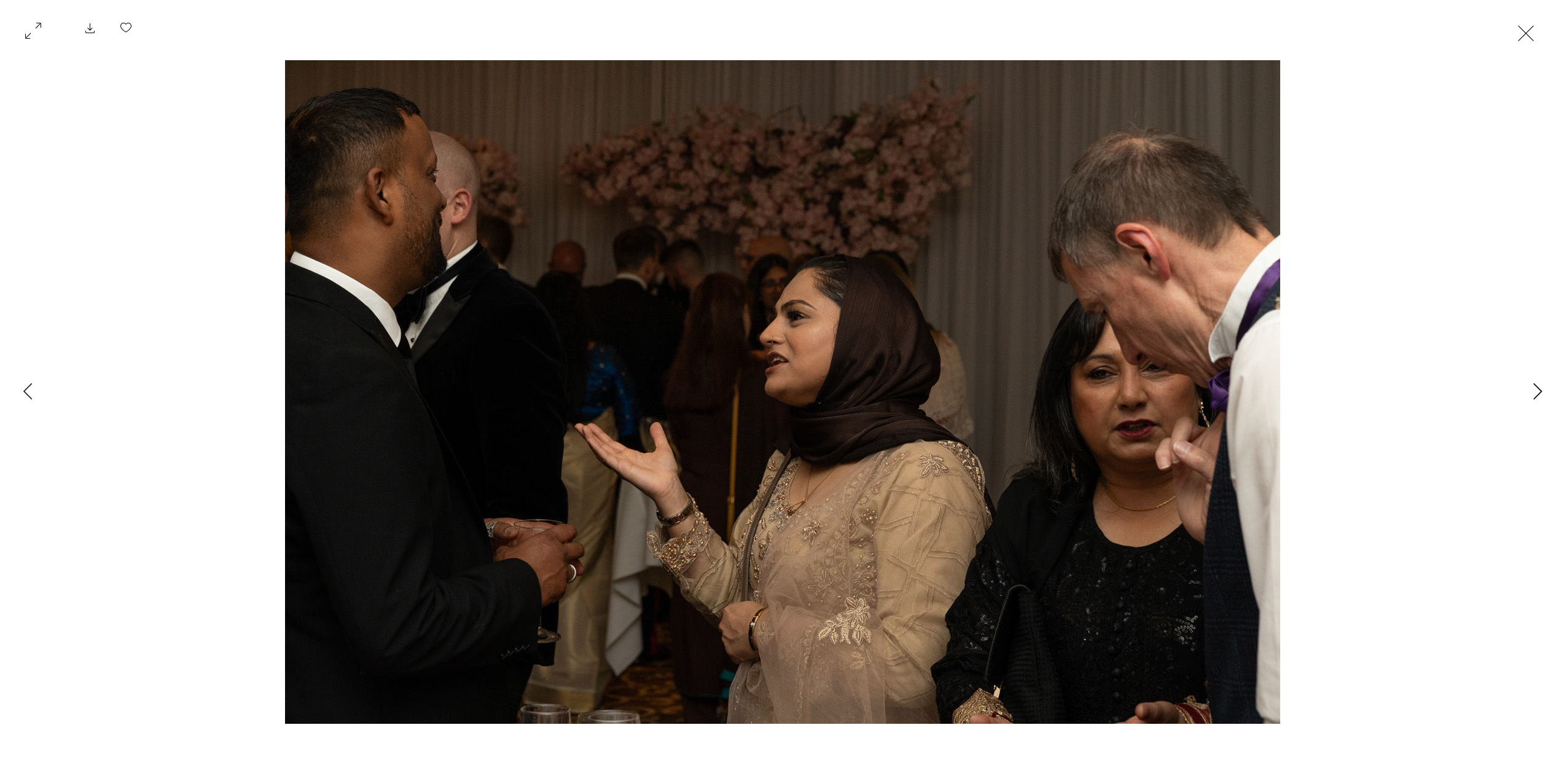
click at [1539, 388] on icon "Next Item" at bounding box center [1538, 391] width 8 height 17
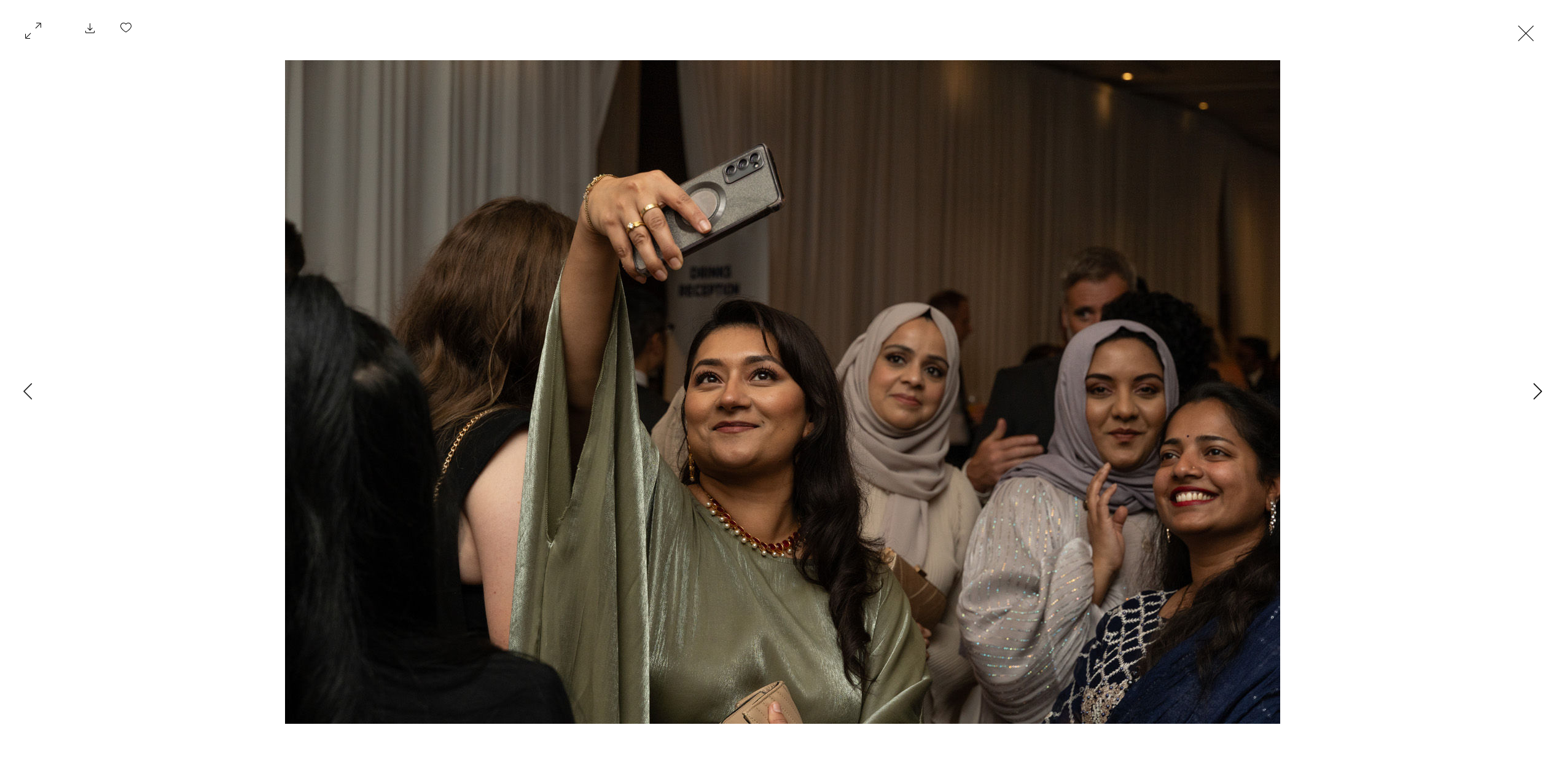
click at [1539, 388] on icon "Next Item" at bounding box center [1538, 391] width 8 height 17
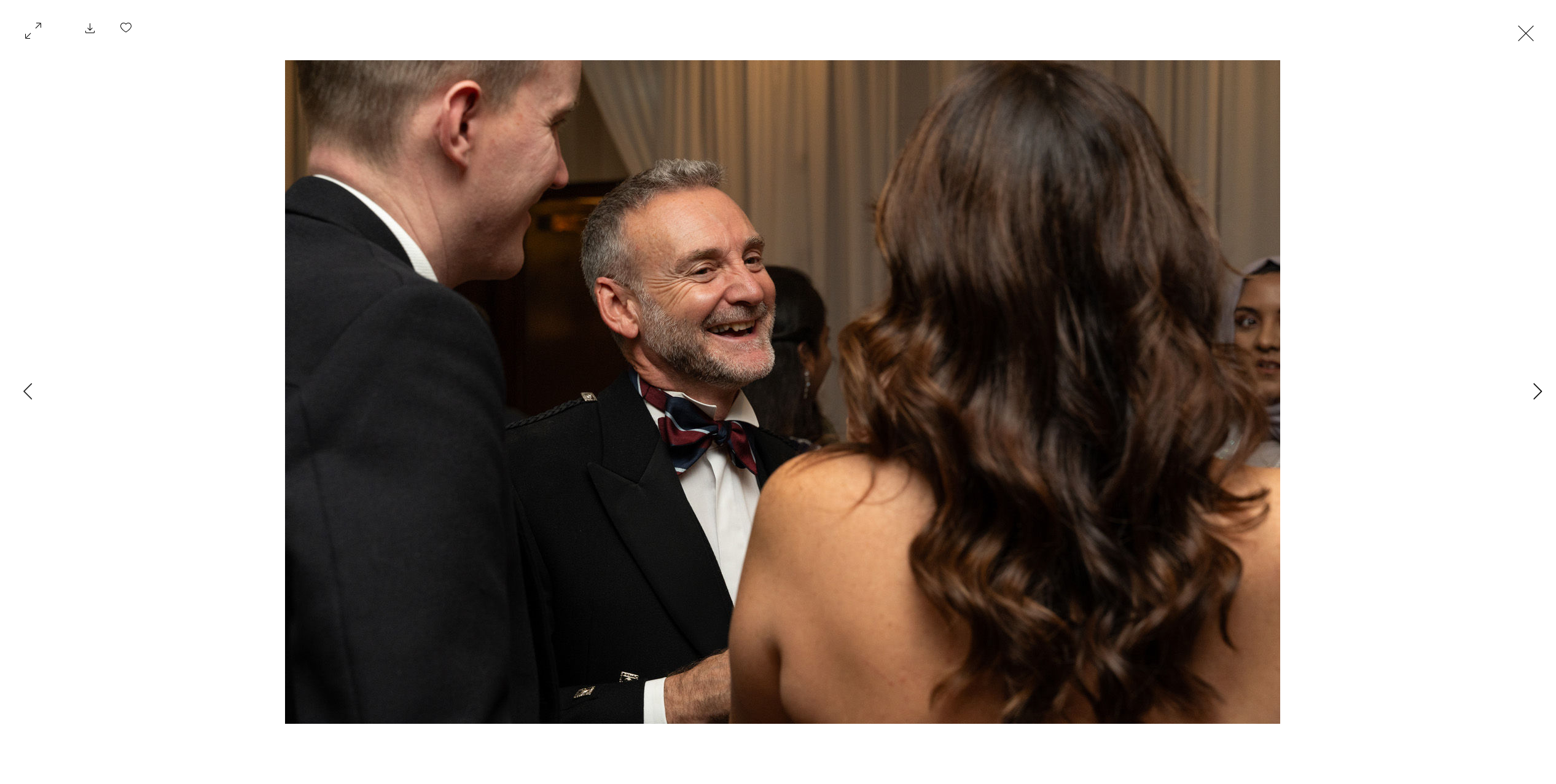
click at [1539, 388] on icon "Next Item" at bounding box center [1538, 391] width 8 height 17
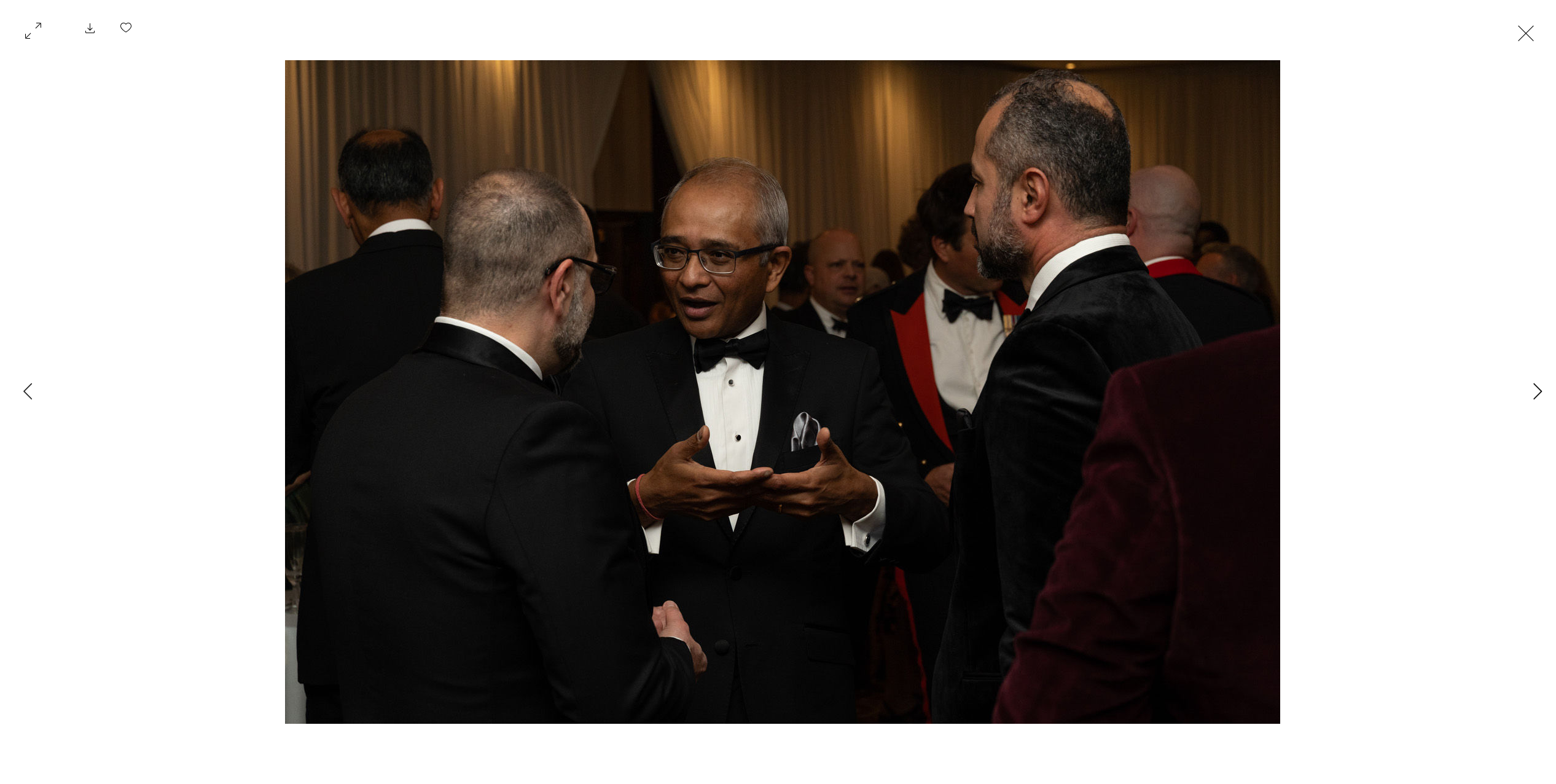
click at [1539, 388] on icon "Next Item" at bounding box center [1538, 391] width 8 height 17
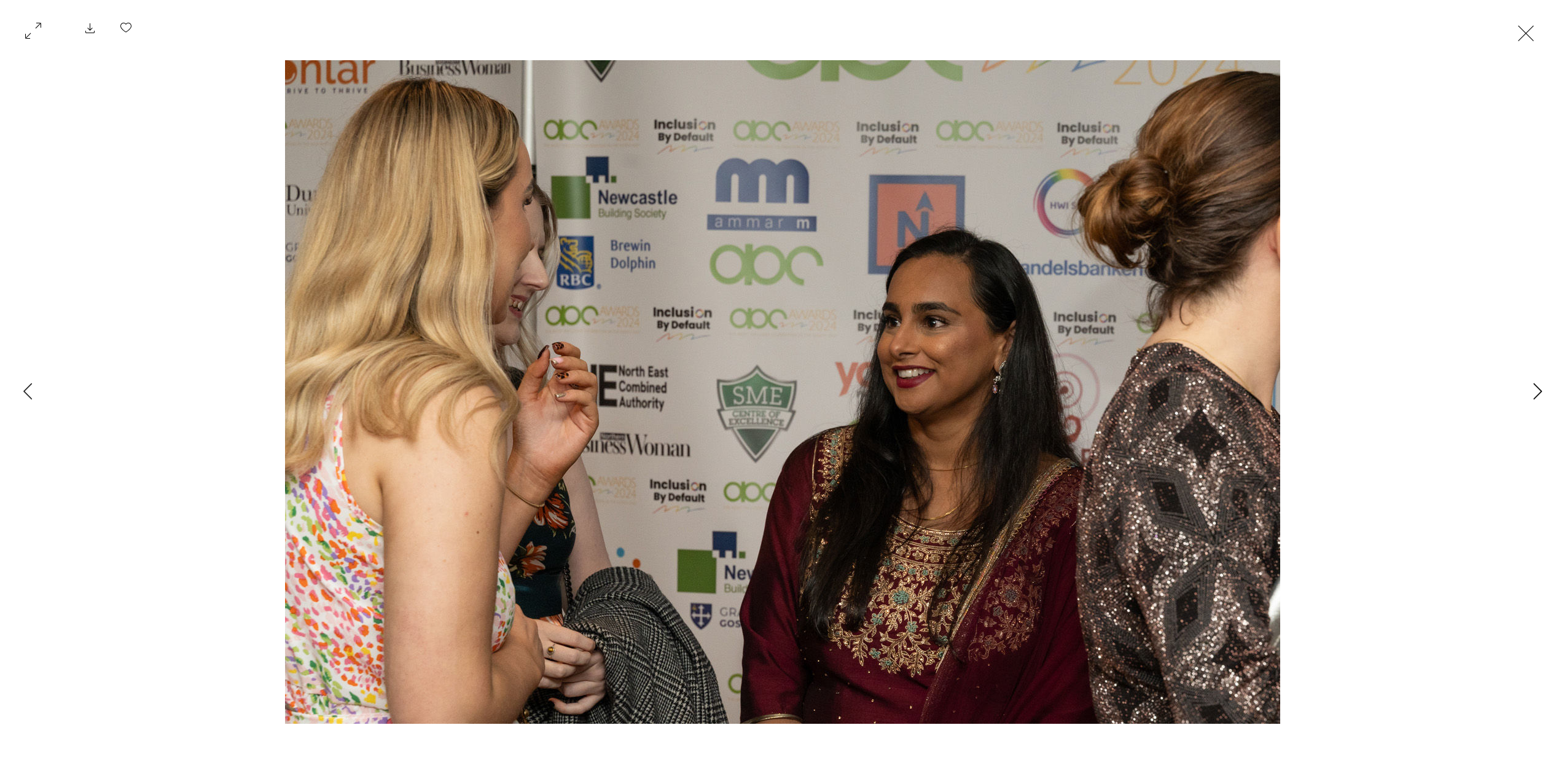
click at [1539, 388] on icon "Next Item" at bounding box center [1538, 391] width 8 height 17
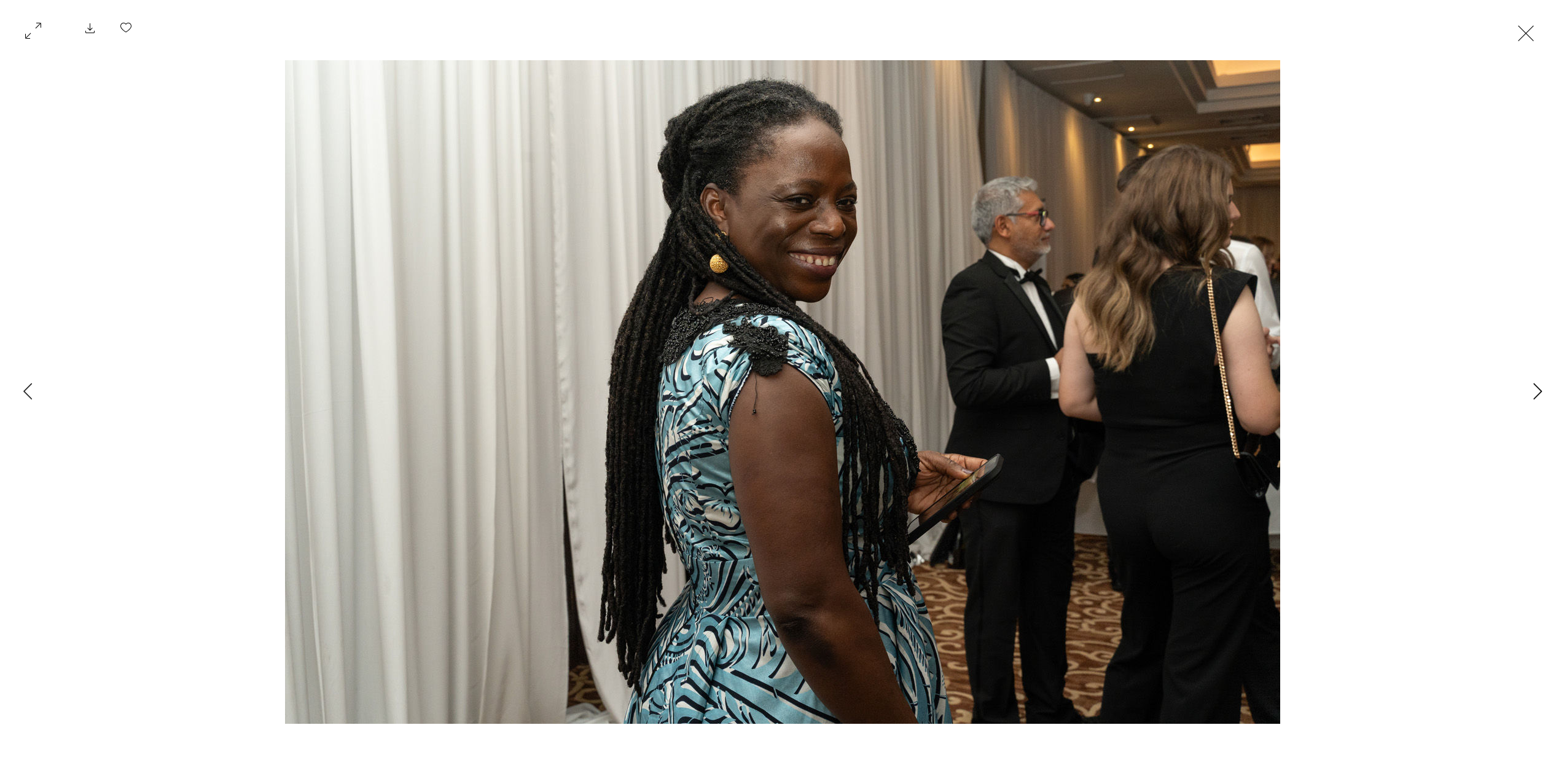
click at [1539, 388] on icon "Next Item" at bounding box center [1538, 391] width 8 height 17
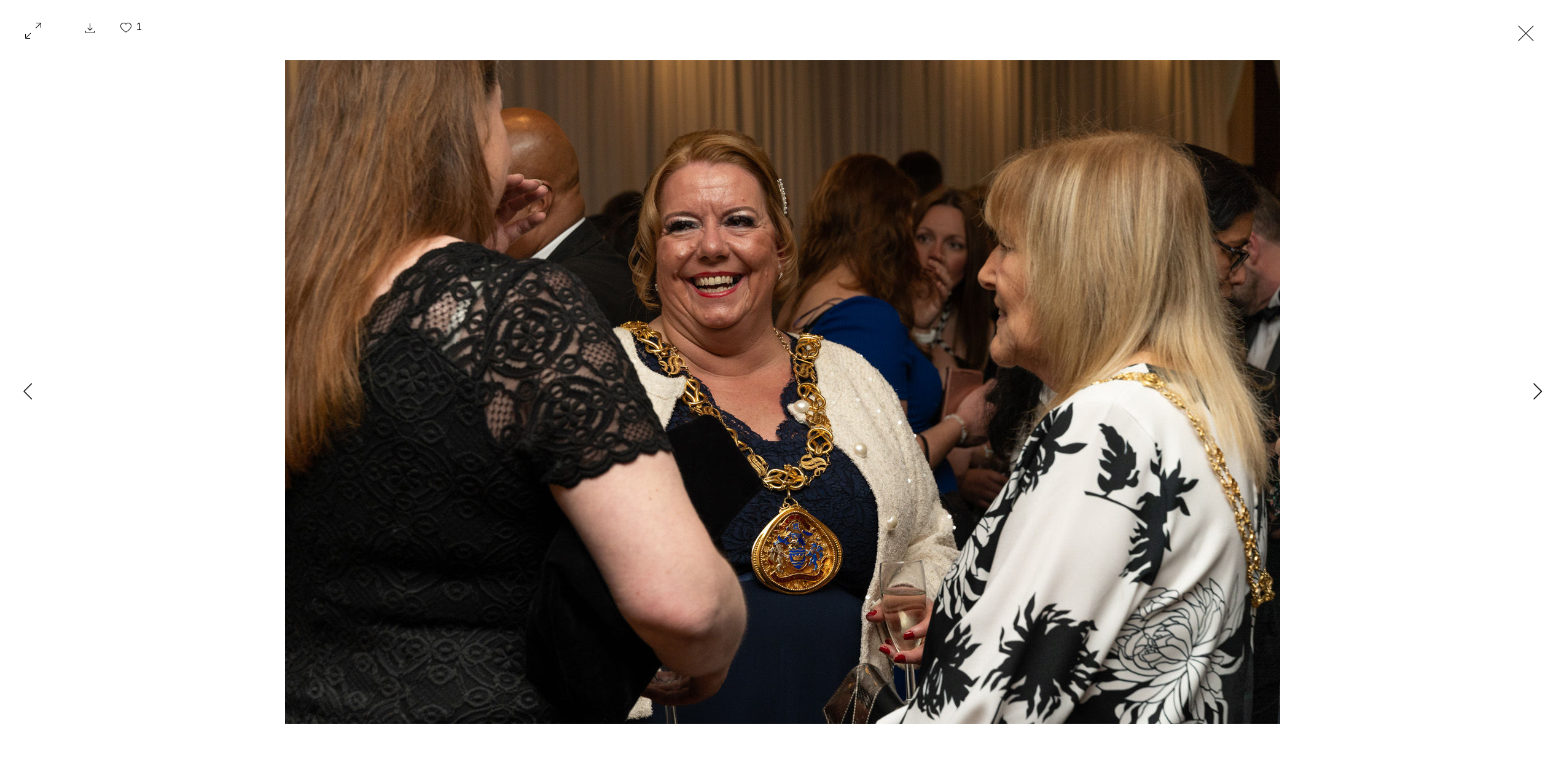
click at [1539, 388] on icon "Next Item" at bounding box center [1538, 391] width 8 height 17
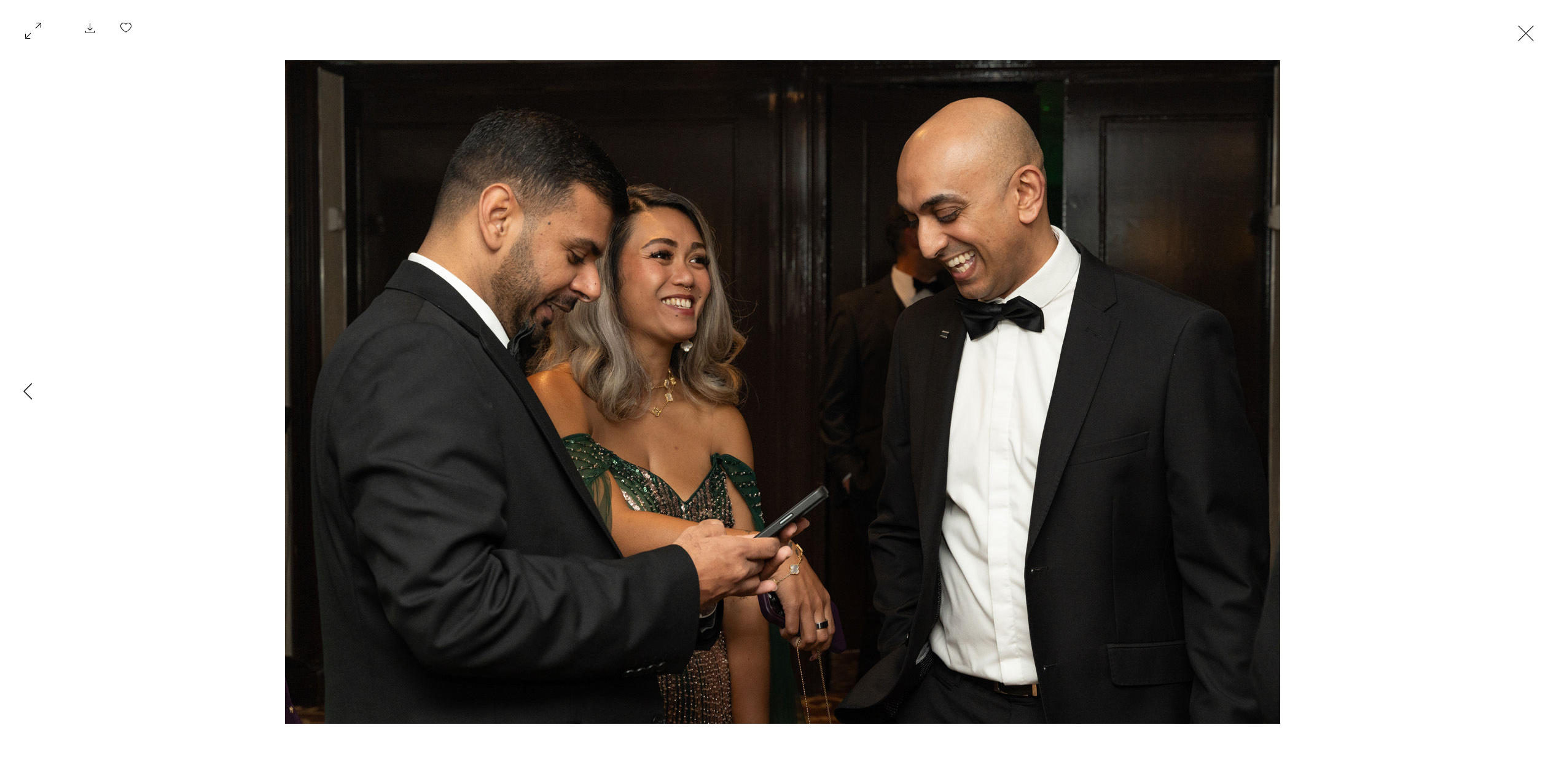
click at [1539, 388] on div "Gallery item, detailed view" at bounding box center [783, 392] width 1565 height 693
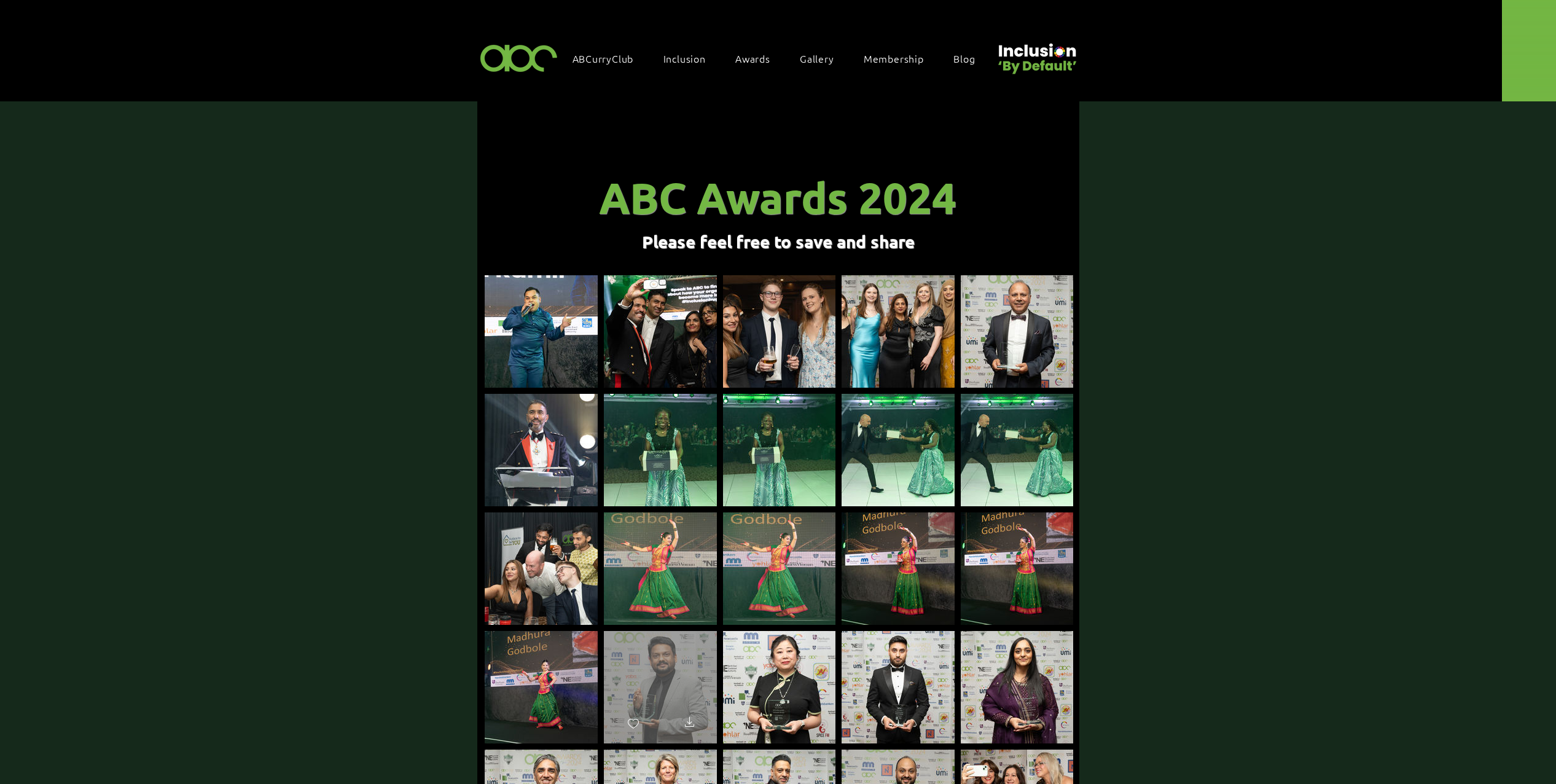
click at [652, 641] on div "main content" at bounding box center [660, 682] width 113 height 101
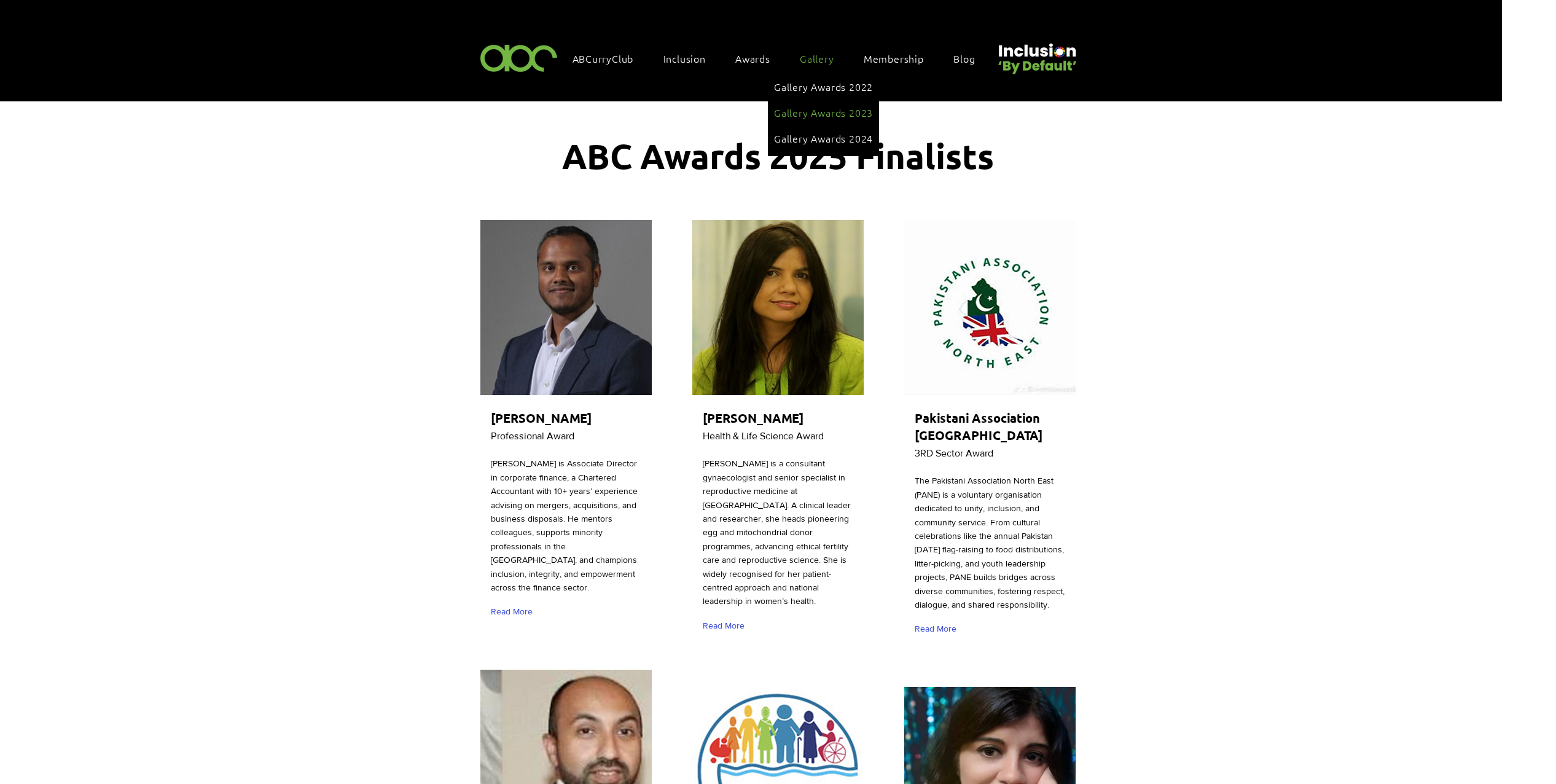
click at [832, 110] on span "Gallery Awards 2023" at bounding box center [823, 112] width 99 height 14
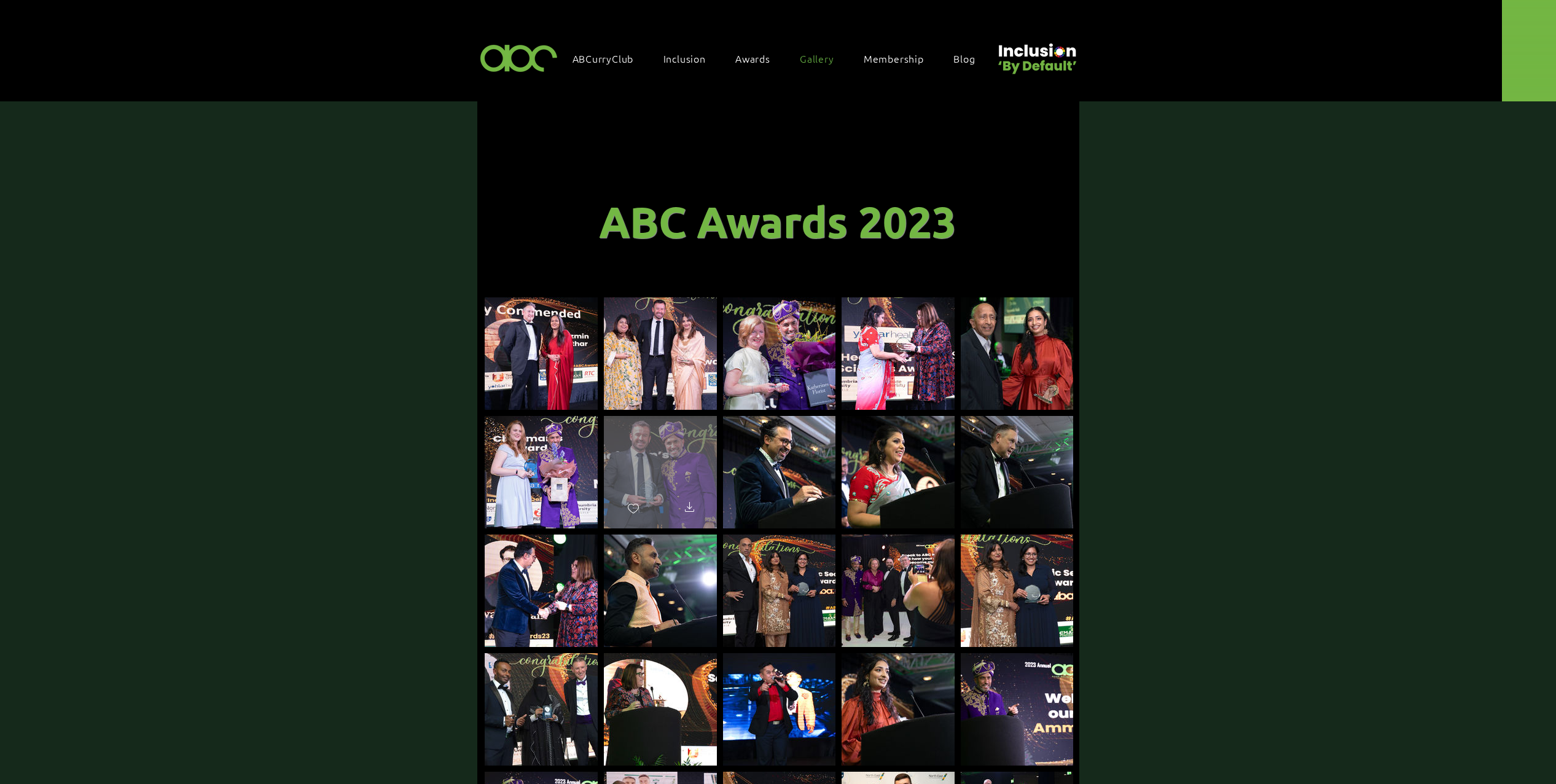
click at [655, 449] on div "main content" at bounding box center [660, 466] width 113 height 101
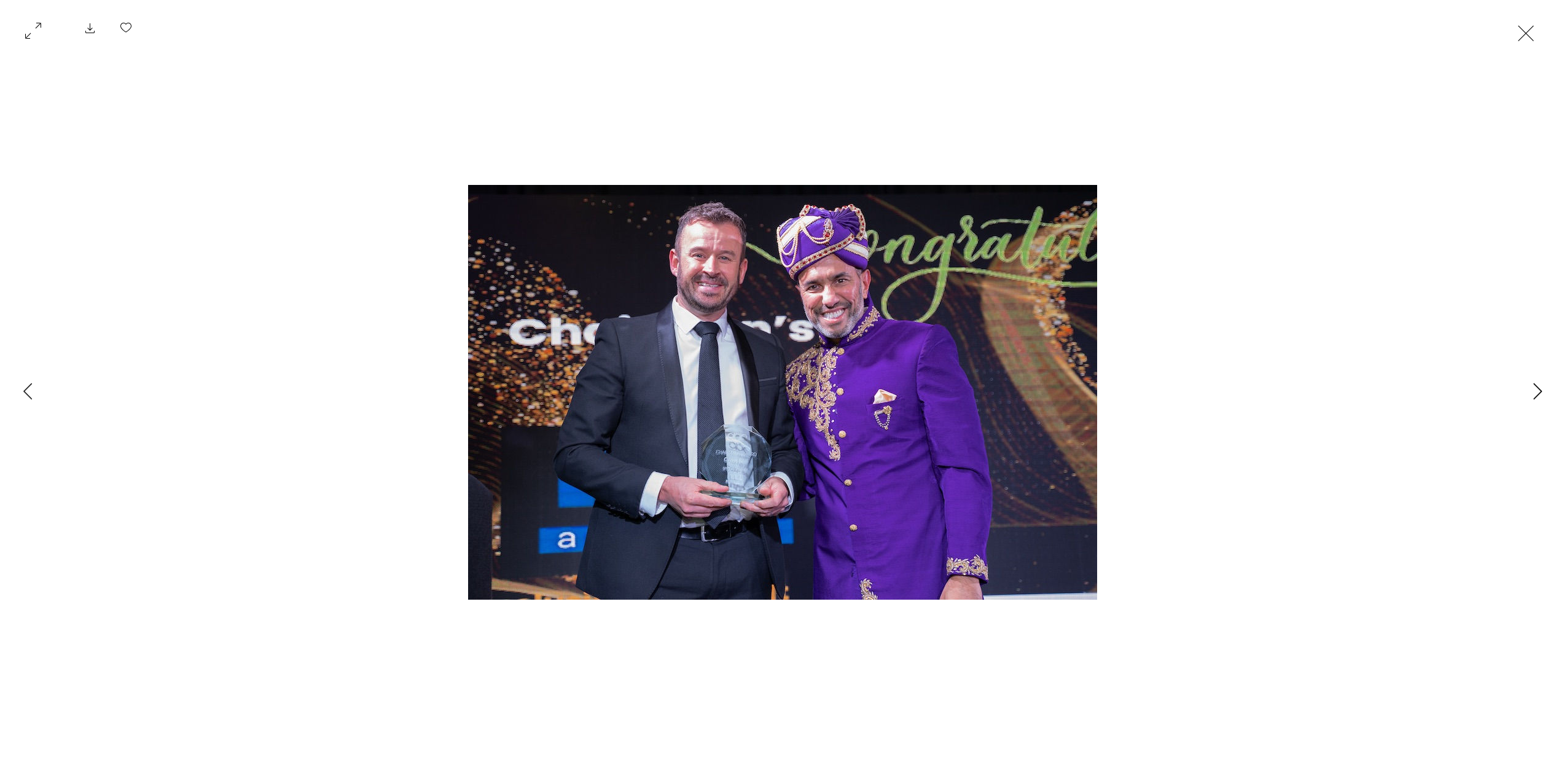
click at [1534, 395] on icon "Next Item" at bounding box center [1538, 391] width 9 height 17
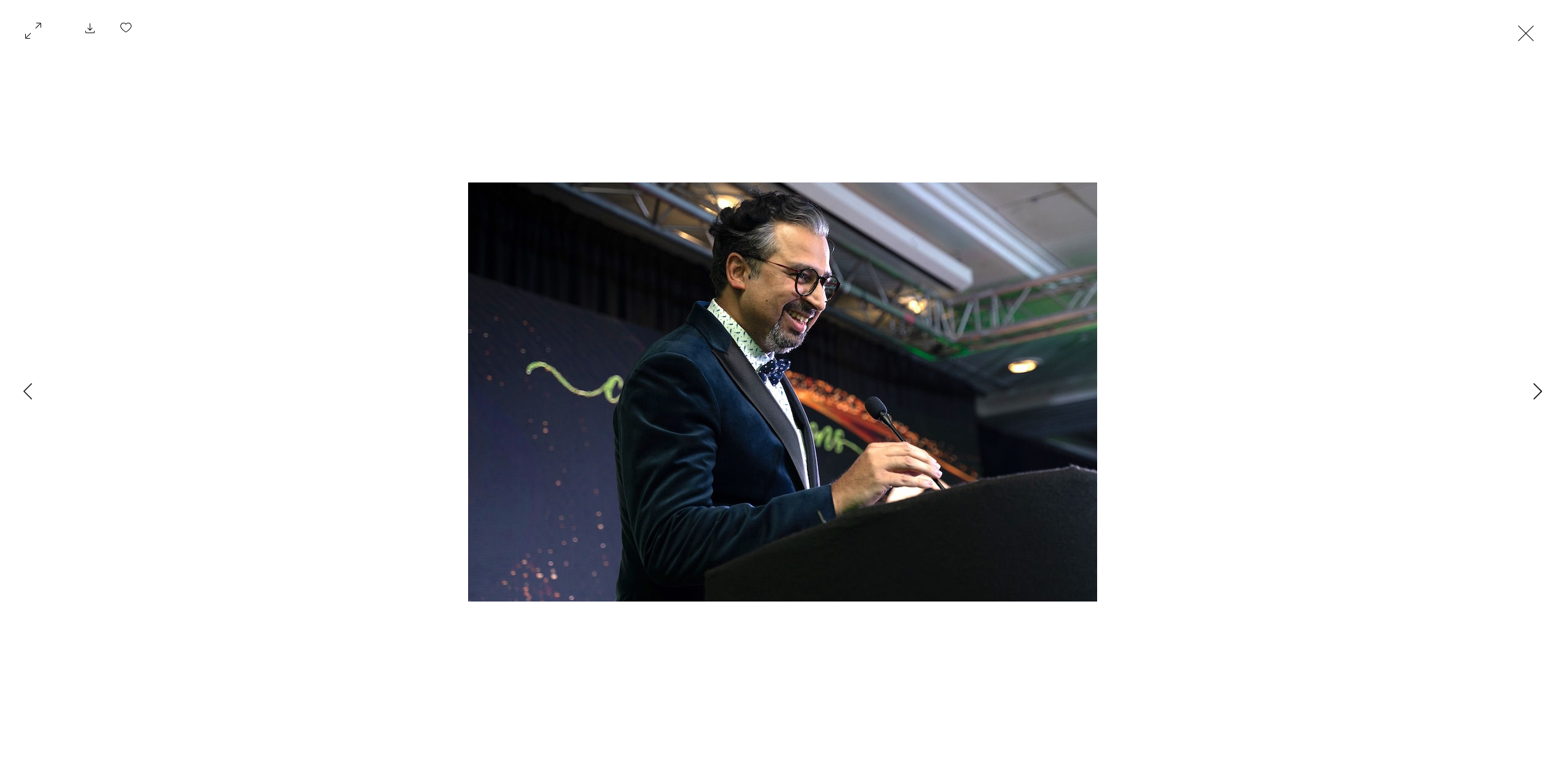
click at [1534, 395] on icon "Next Item" at bounding box center [1538, 391] width 9 height 17
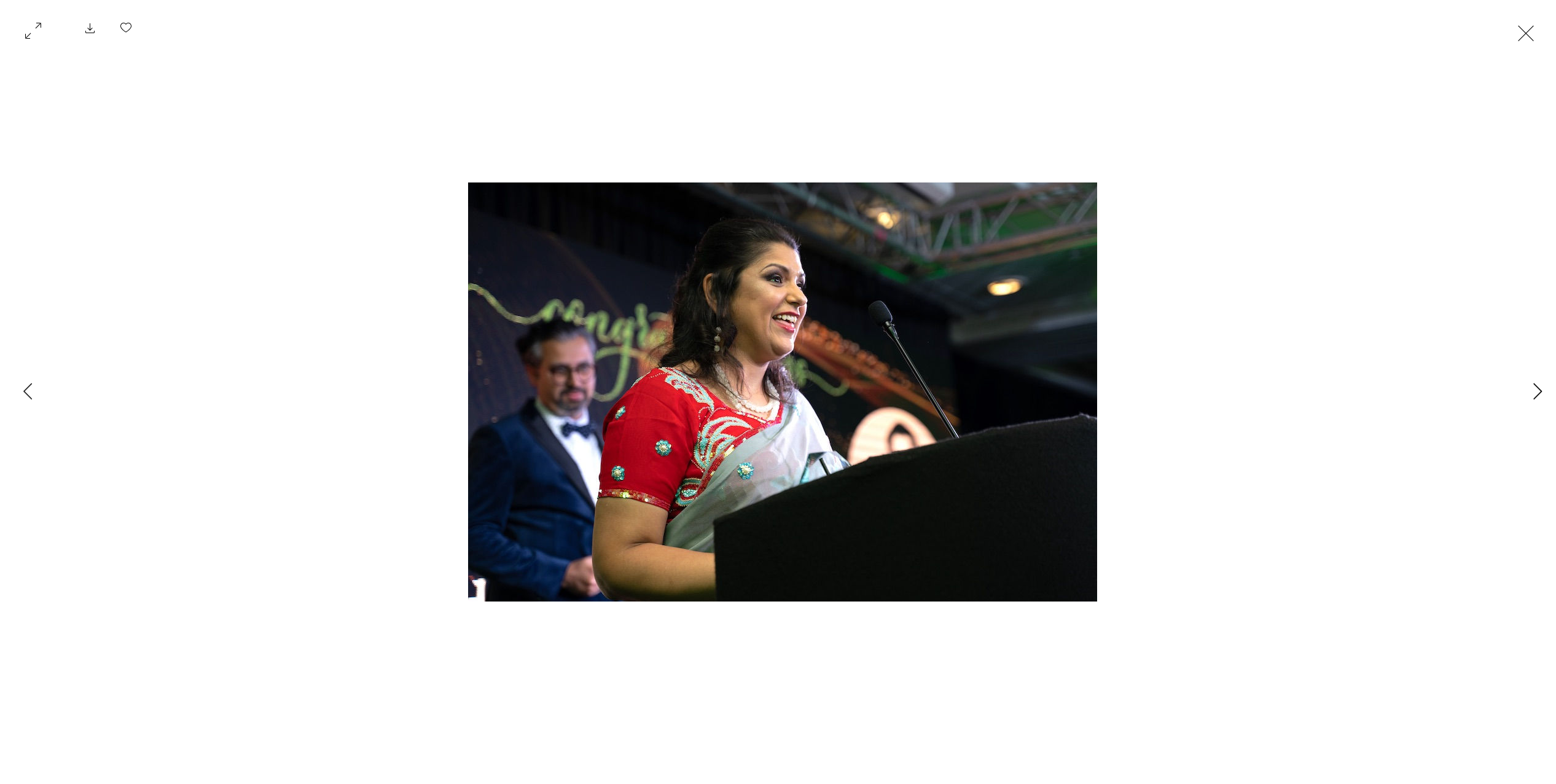
click at [1534, 395] on icon "Next Item" at bounding box center [1538, 391] width 9 height 17
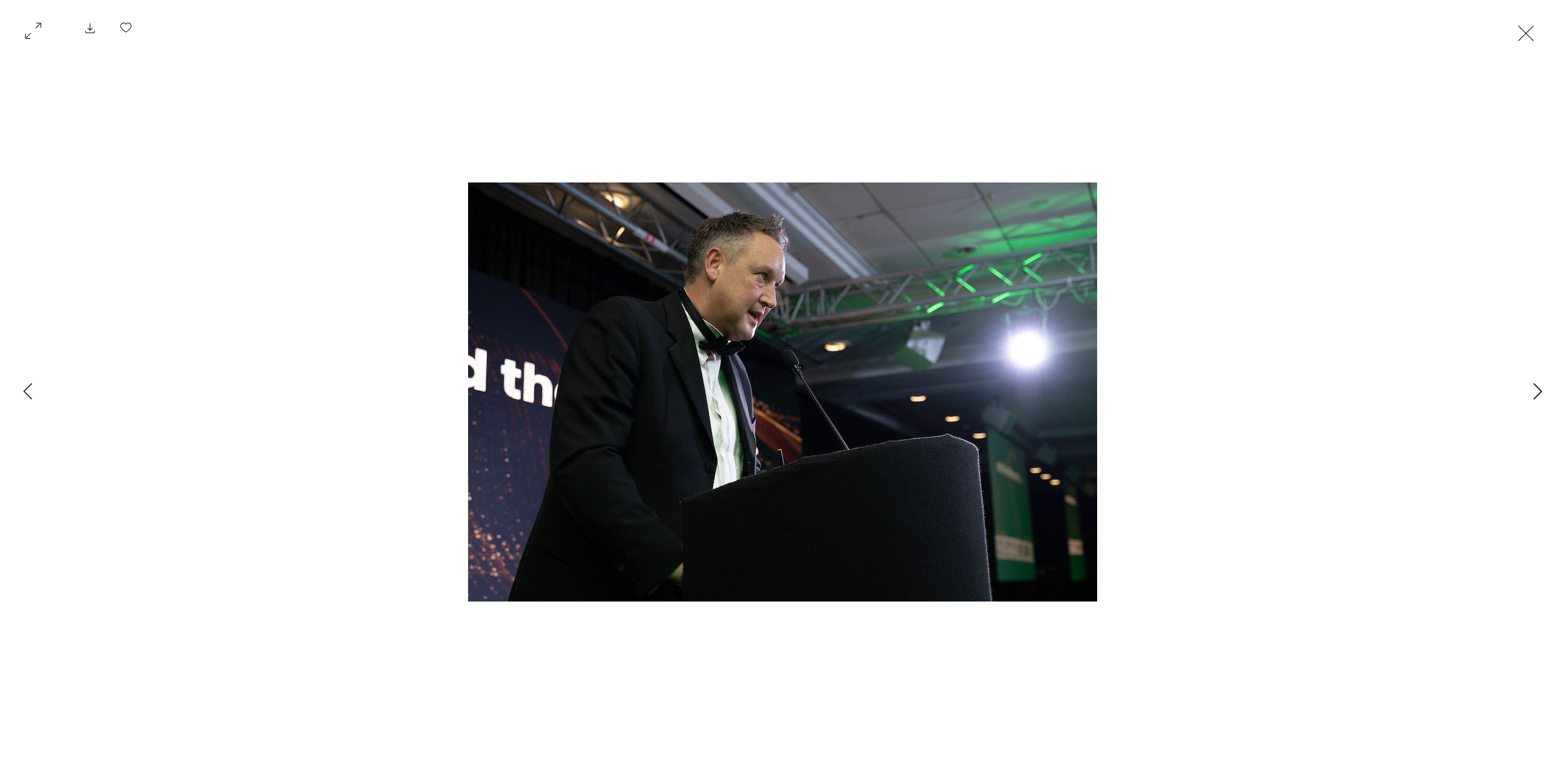
click at [1534, 395] on icon "Next Item" at bounding box center [1538, 391] width 9 height 17
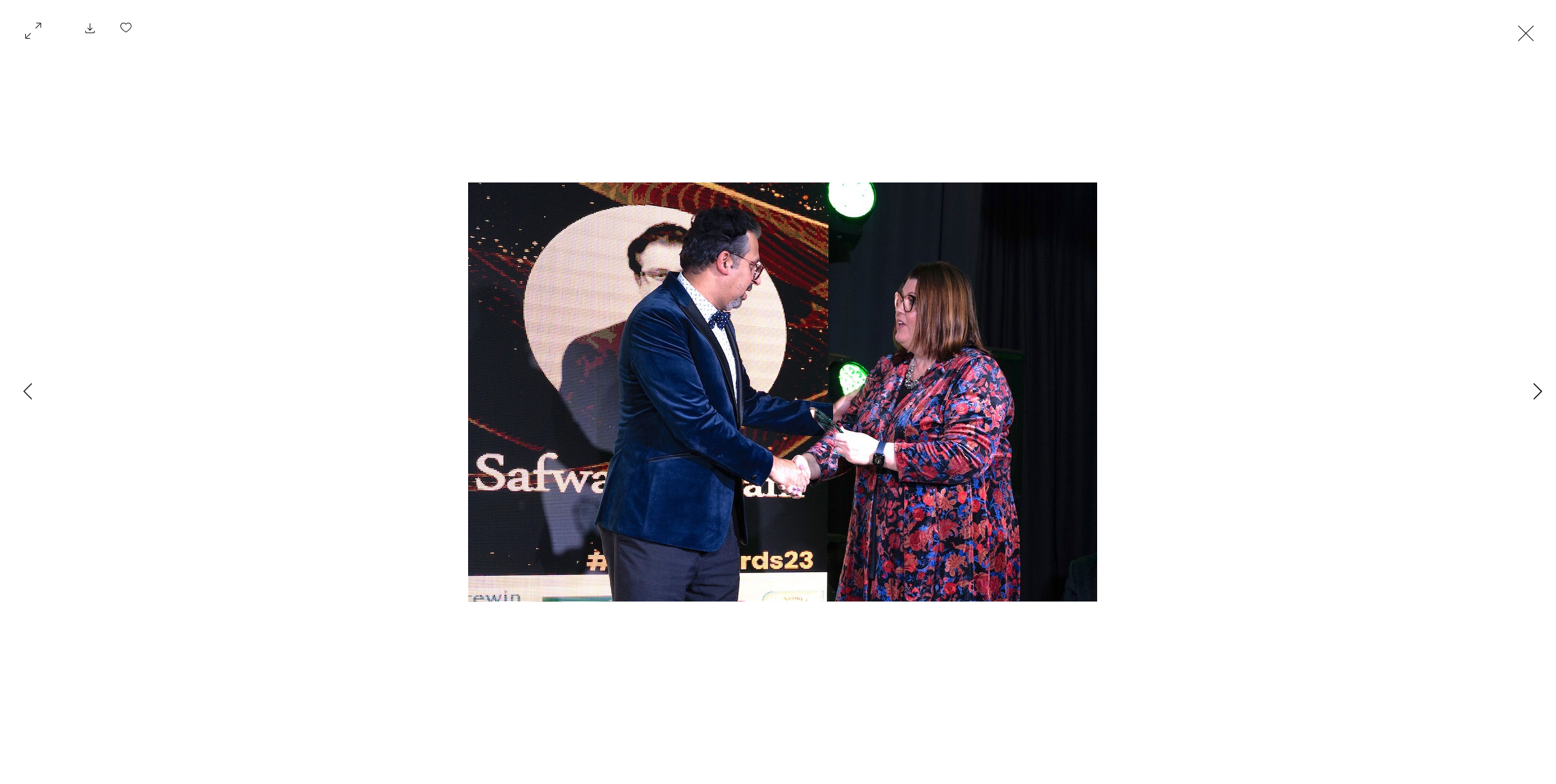
click at [1534, 395] on icon "Next Item" at bounding box center [1538, 391] width 9 height 17
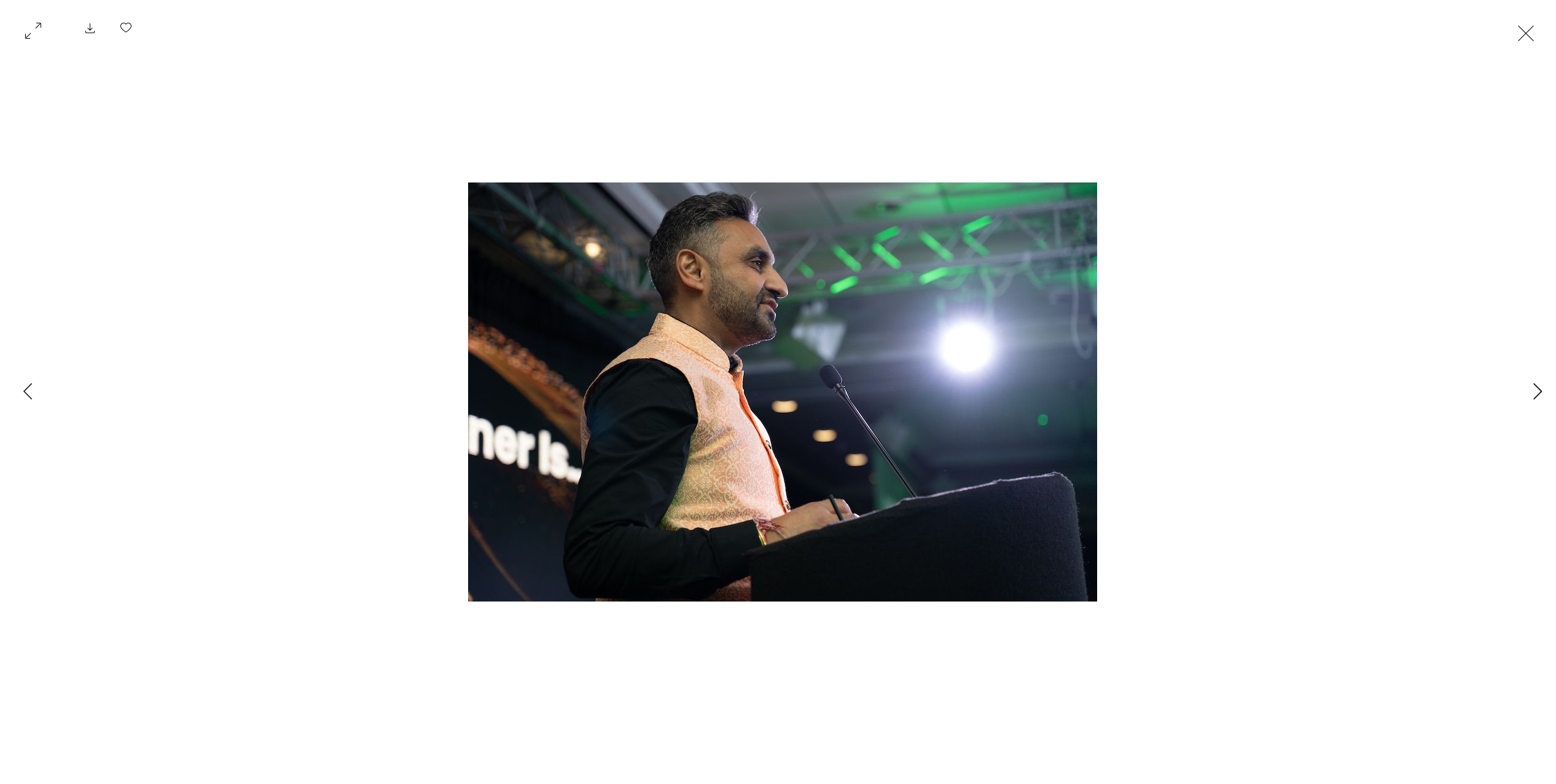
click at [1534, 395] on icon "Next Item" at bounding box center [1538, 391] width 9 height 17
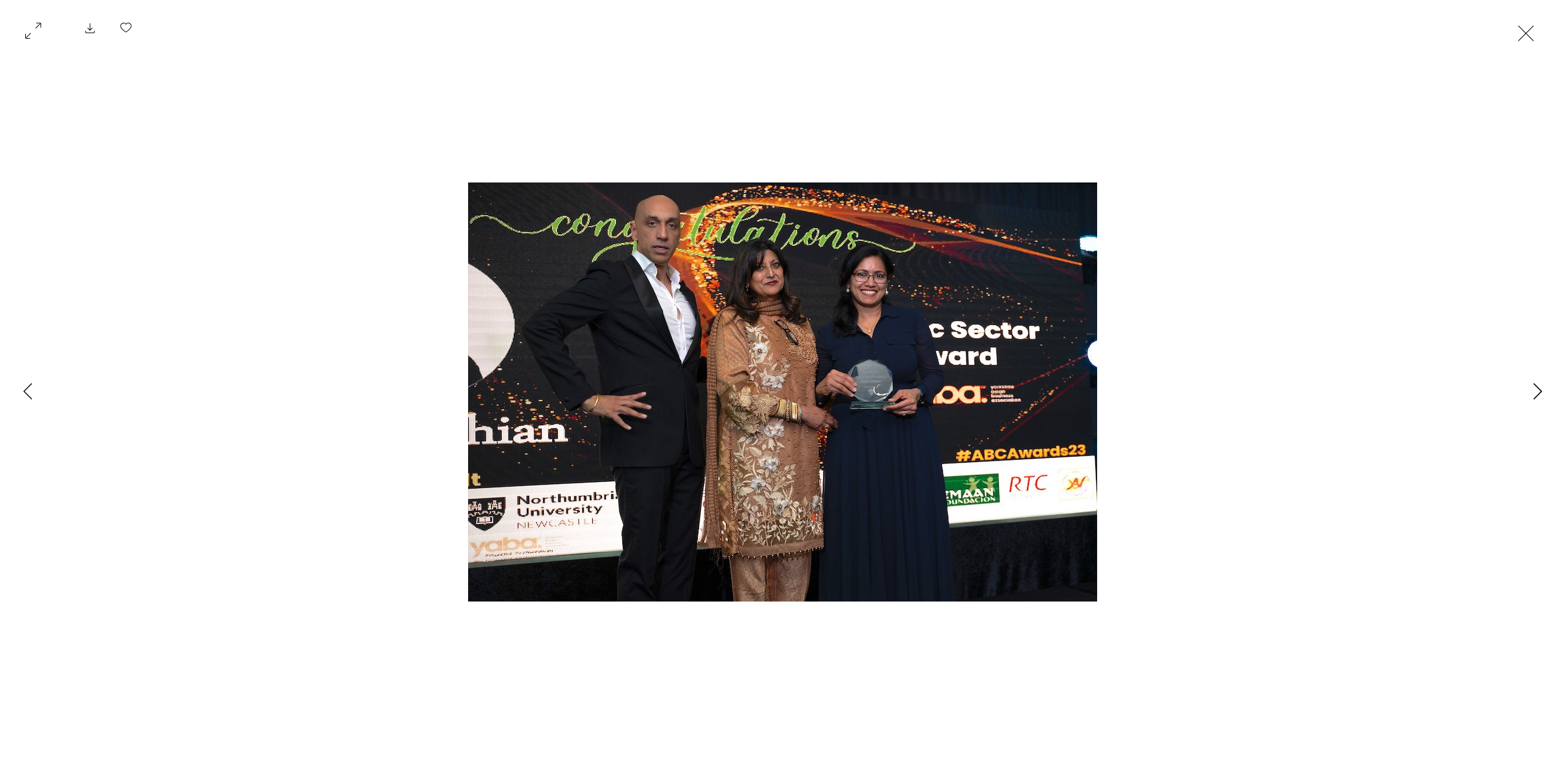
click at [1534, 395] on icon "Next Item" at bounding box center [1538, 391] width 9 height 17
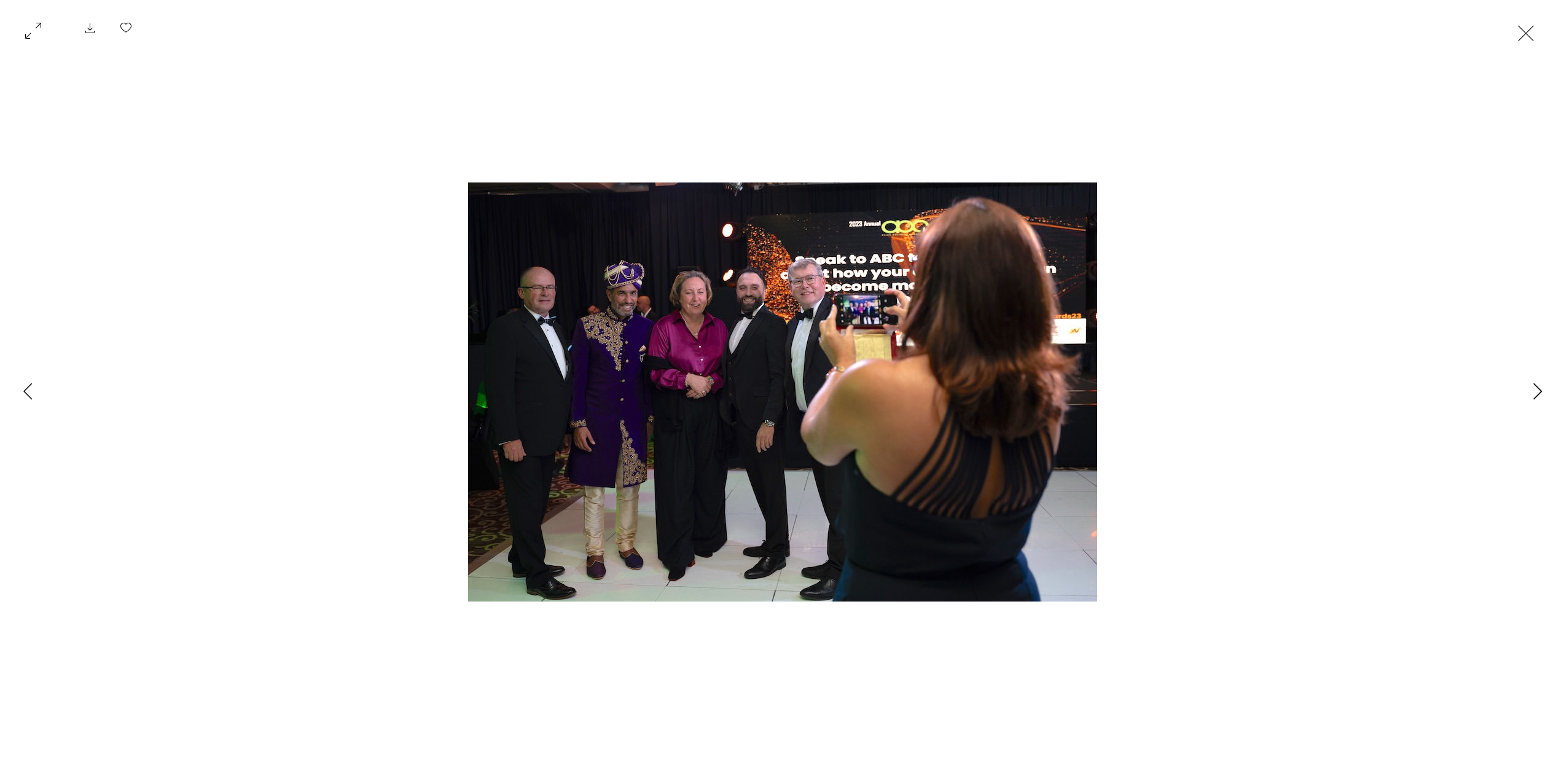
click at [1534, 395] on icon "Next Item" at bounding box center [1538, 391] width 9 height 17
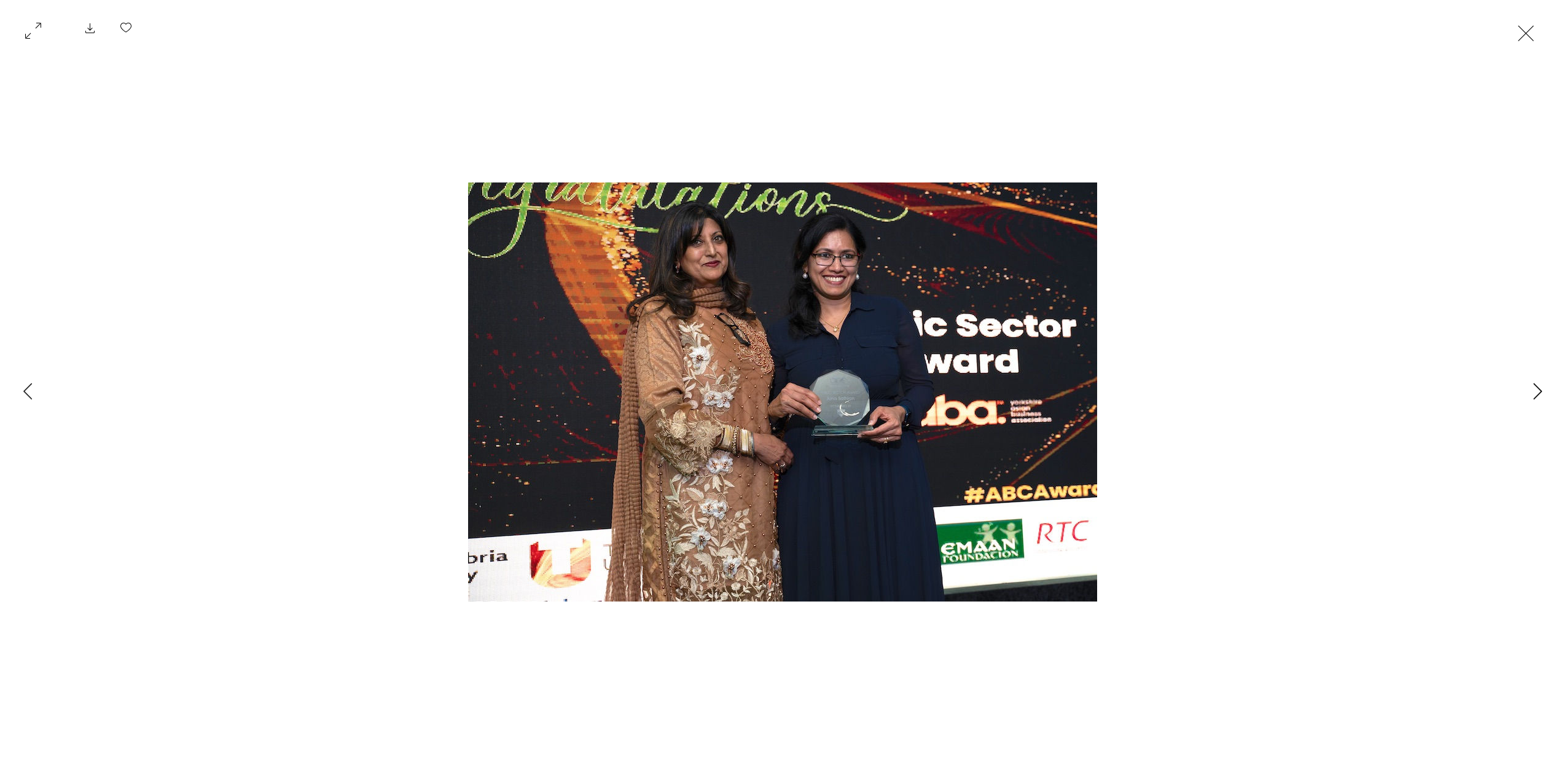
click at [1534, 395] on icon "Next Item" at bounding box center [1538, 391] width 9 height 17
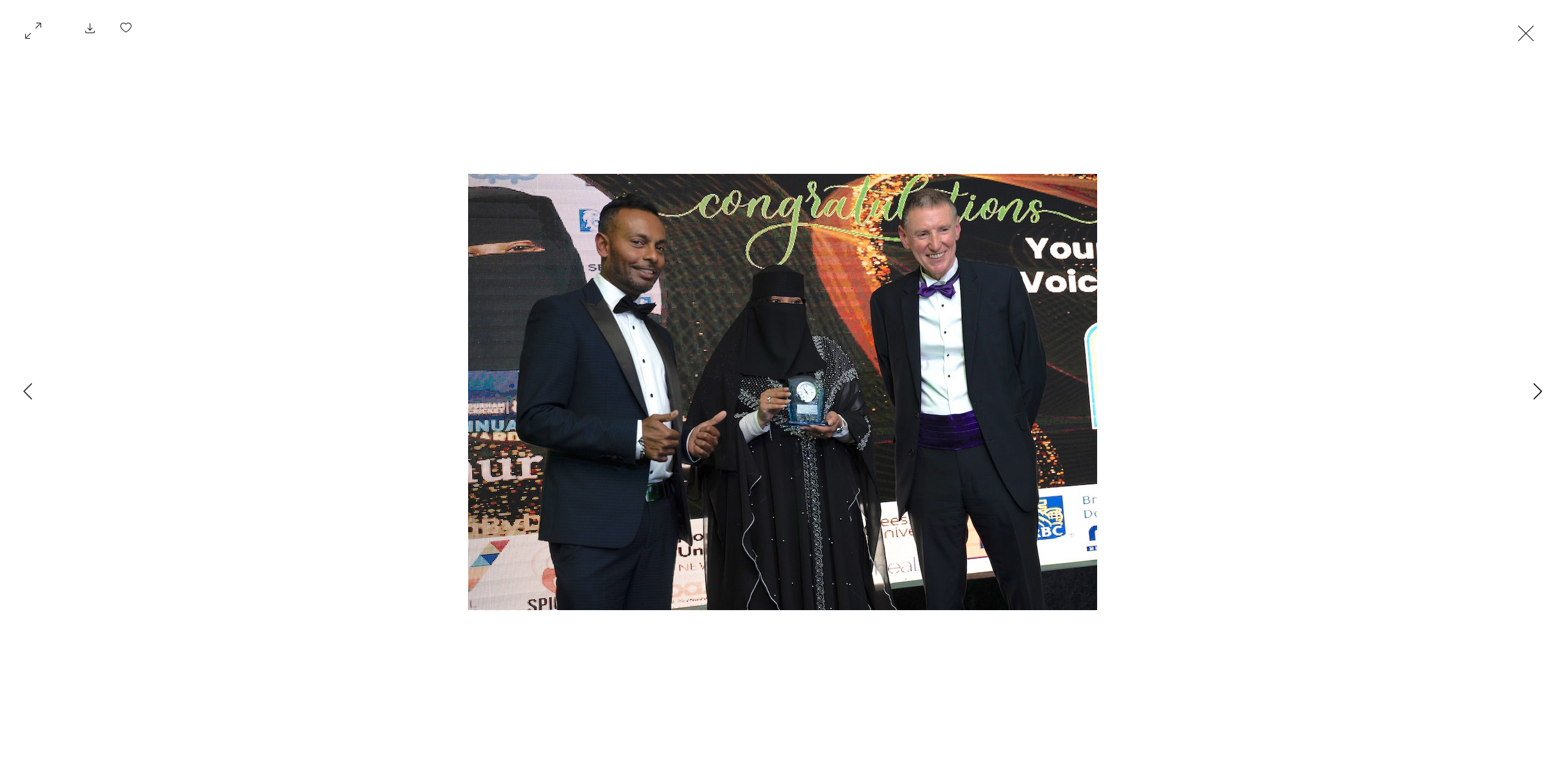
click at [1534, 395] on icon "Next Item" at bounding box center [1538, 391] width 9 height 17
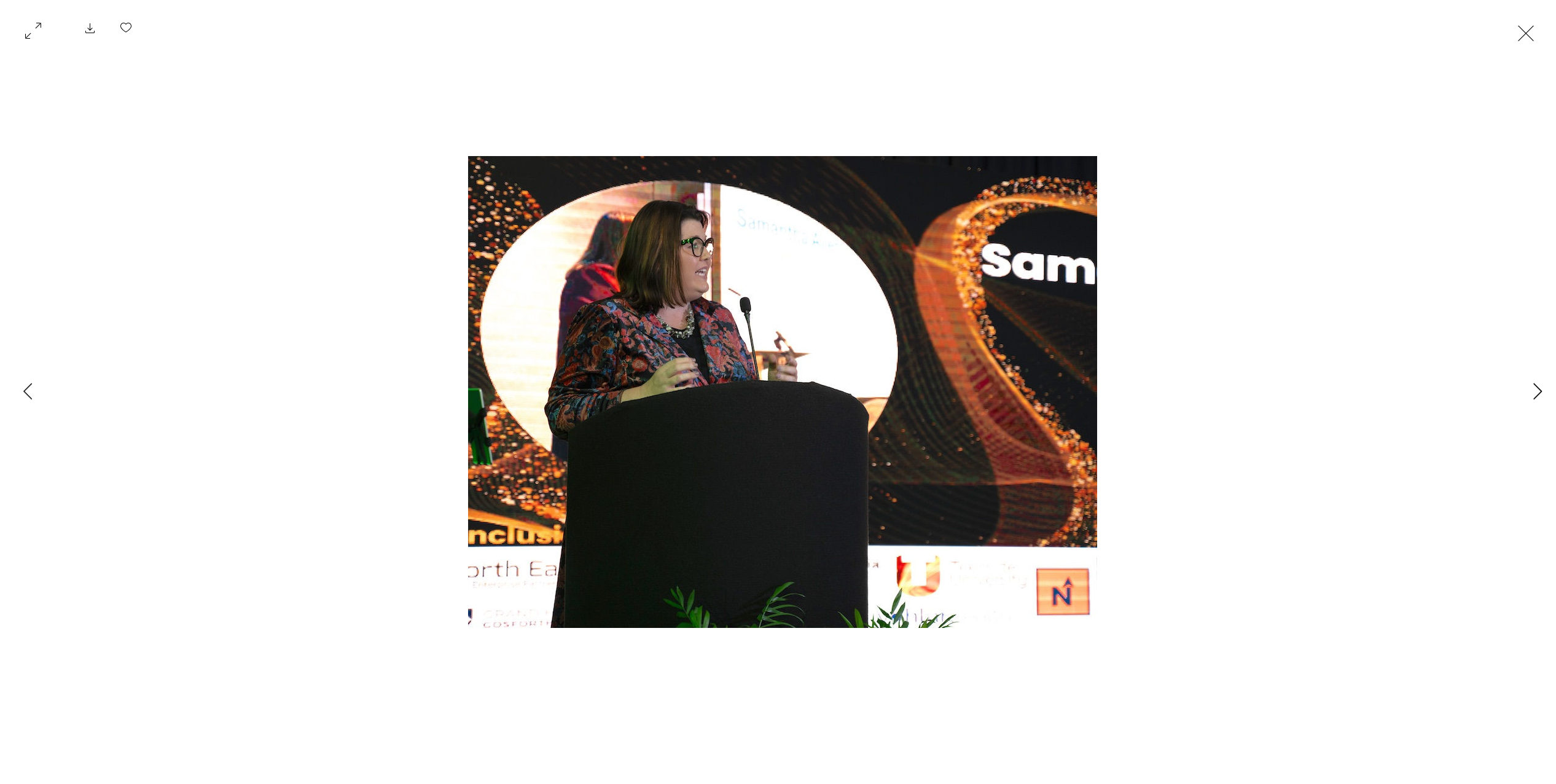
click at [1534, 395] on icon "Next Item" at bounding box center [1538, 391] width 9 height 17
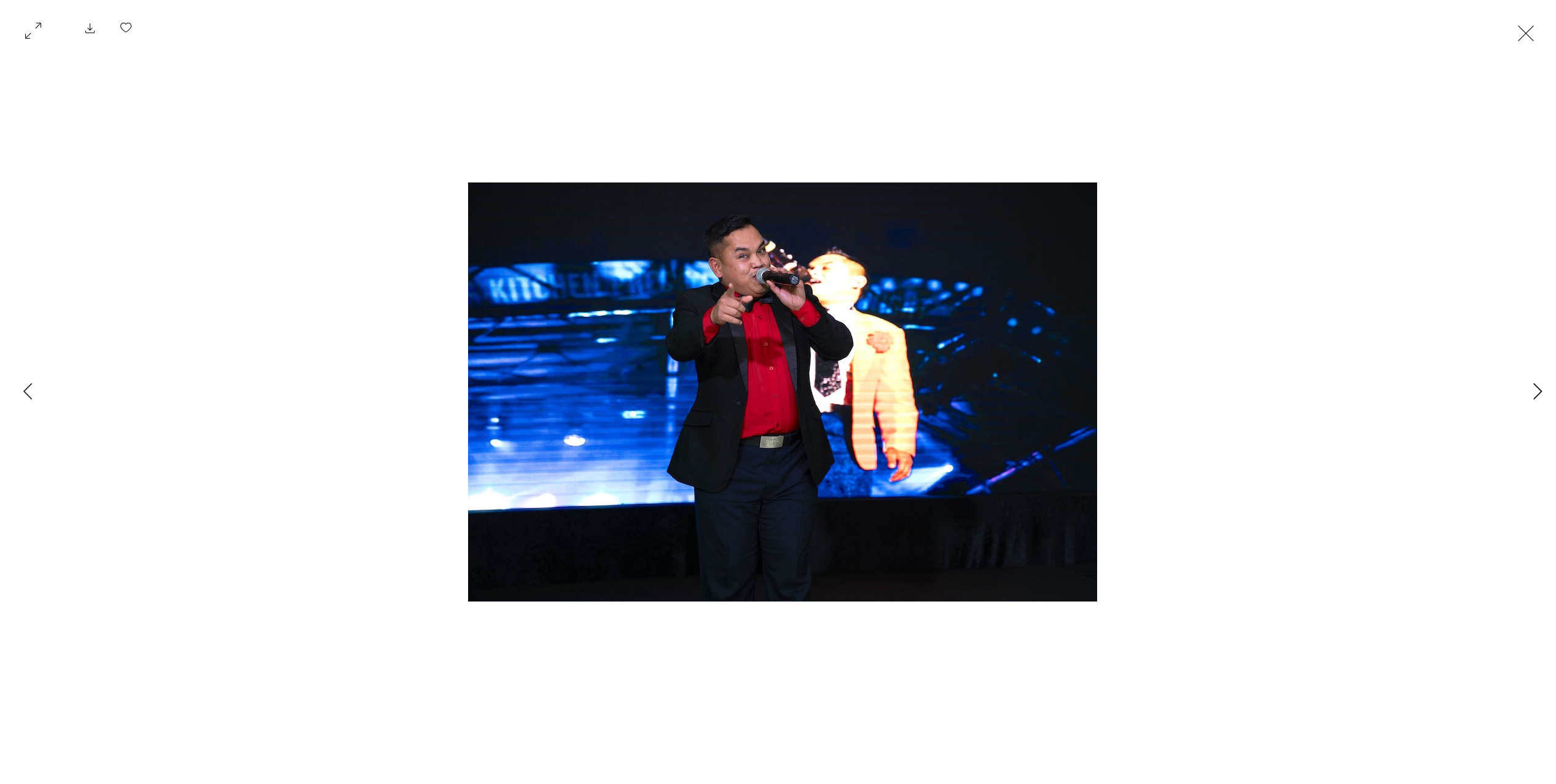
click at [1534, 395] on icon "Next Item" at bounding box center [1538, 391] width 9 height 17
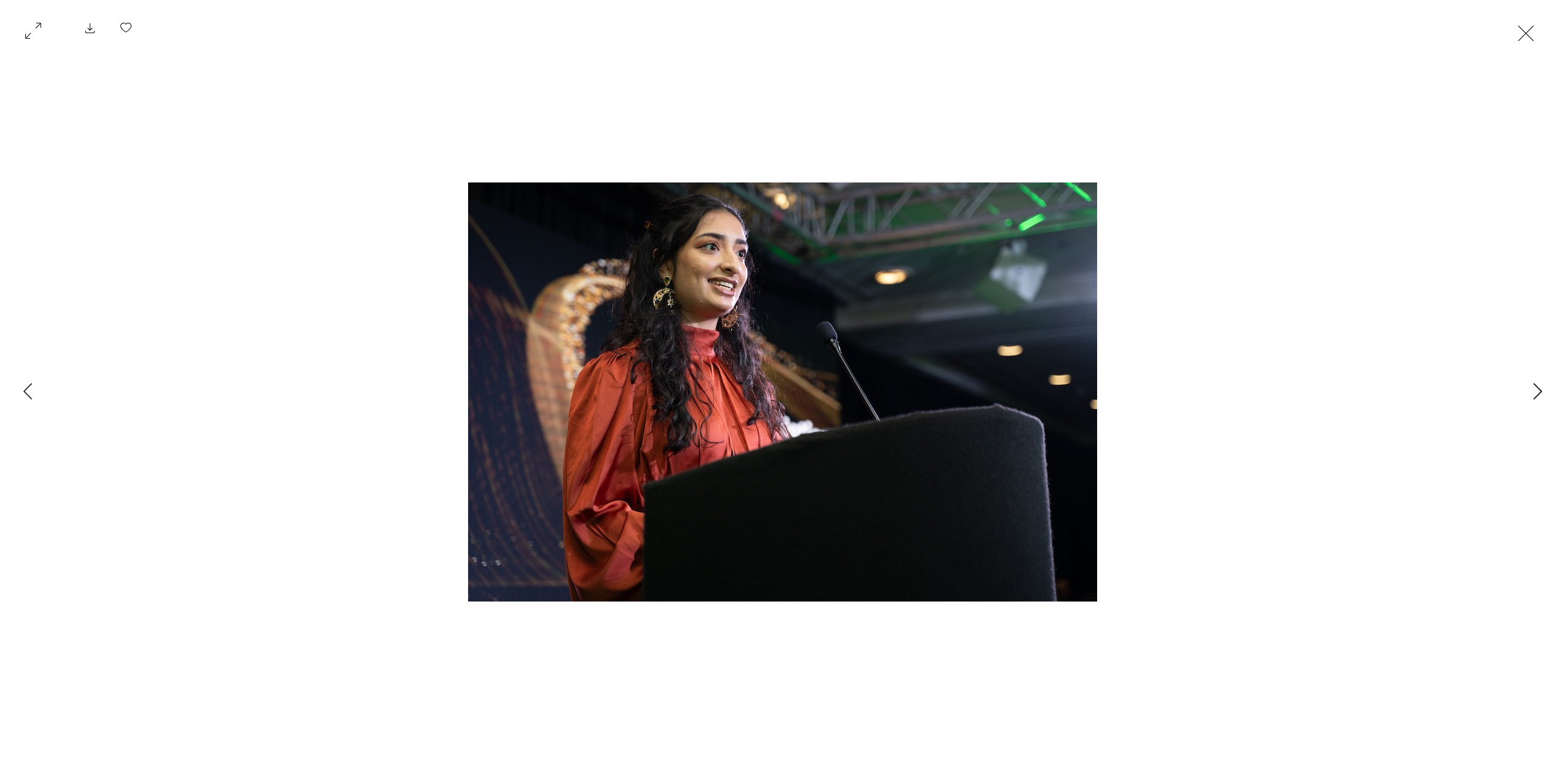
click at [1534, 395] on icon "Next Item" at bounding box center [1538, 391] width 9 height 17
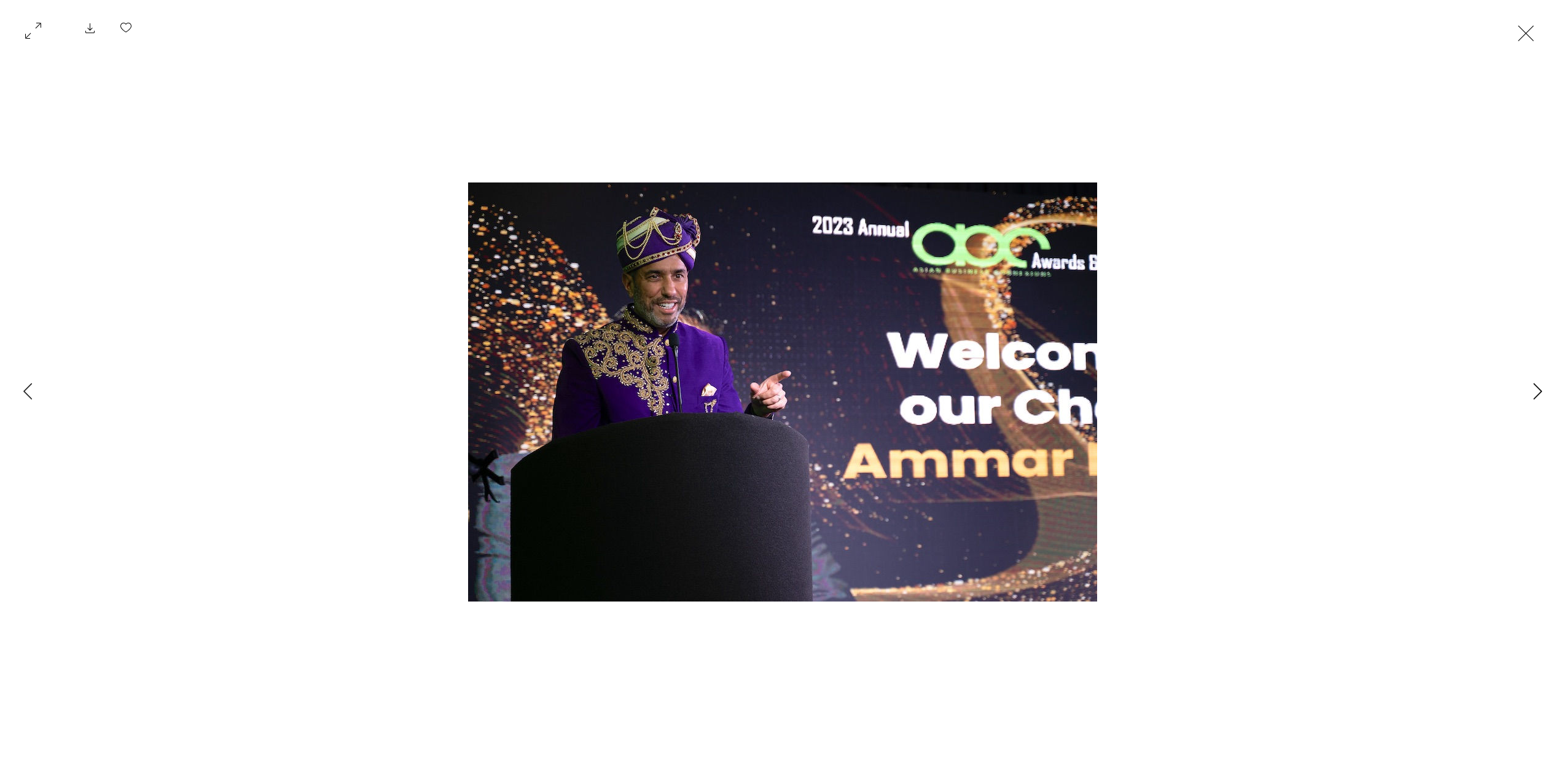
click at [1534, 395] on icon "Next Item" at bounding box center [1538, 391] width 9 height 17
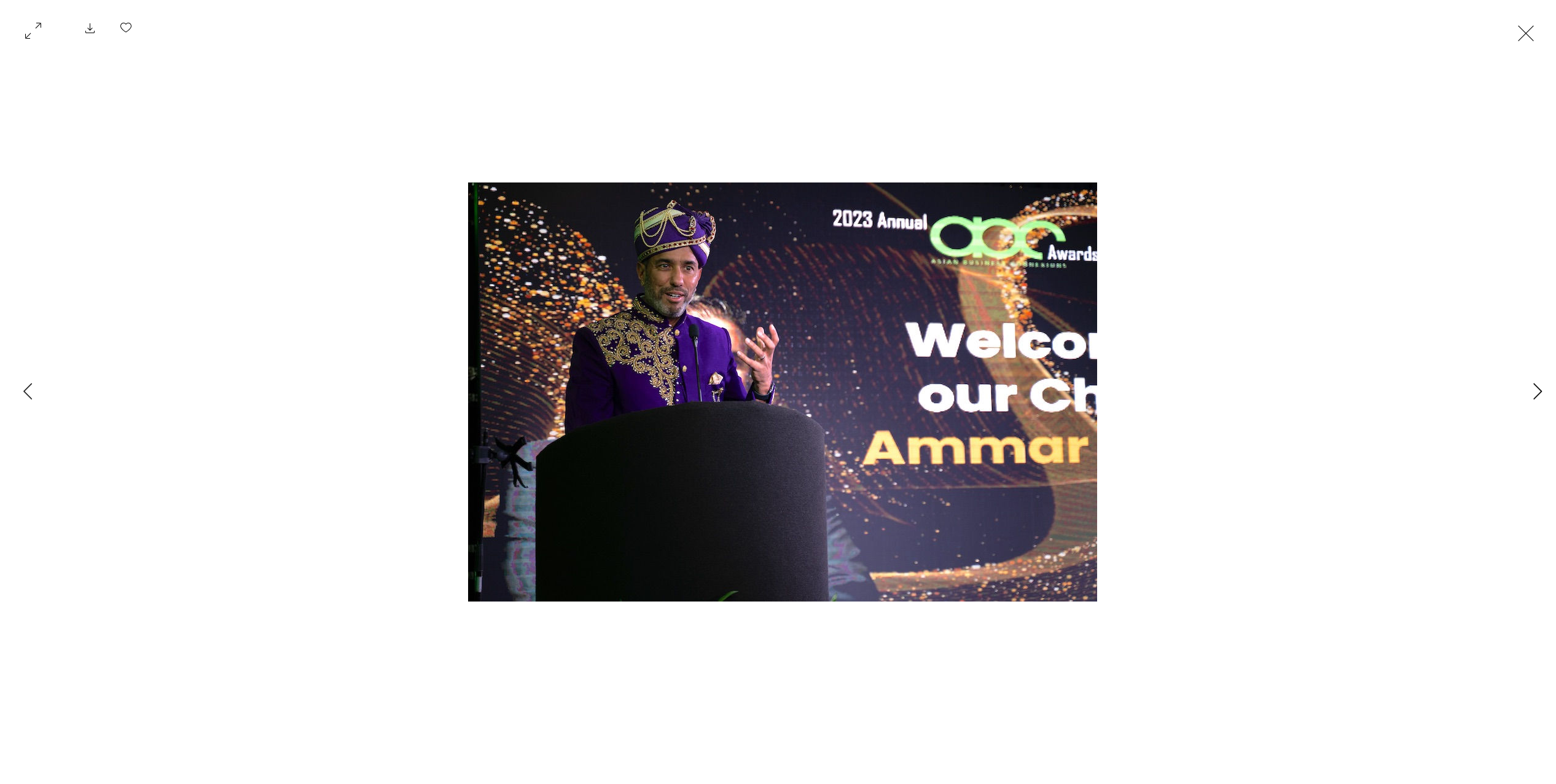
click at [1534, 395] on icon "Next Item" at bounding box center [1538, 391] width 9 height 17
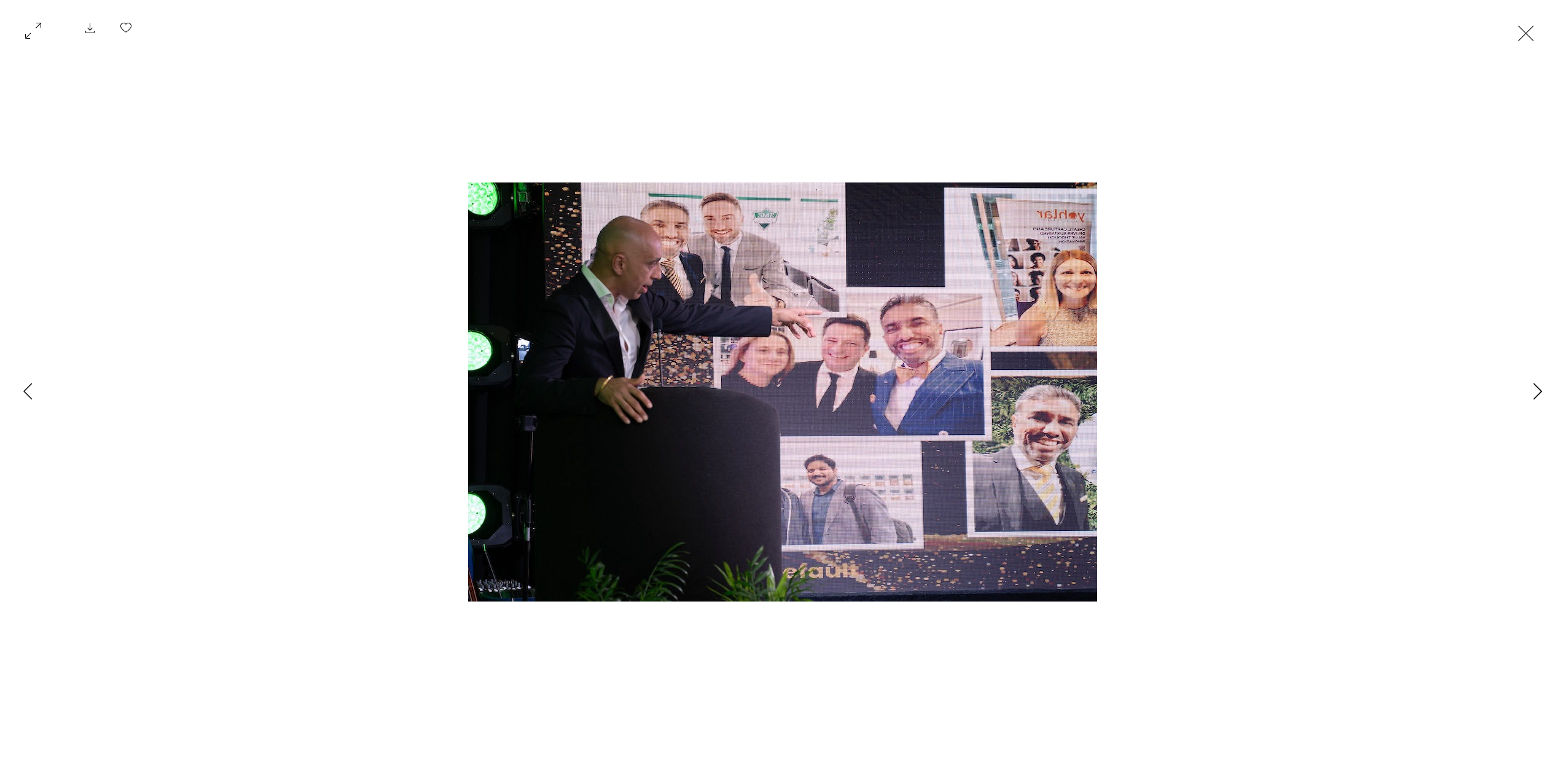
click at [1534, 395] on icon "Next Item" at bounding box center [1538, 391] width 9 height 17
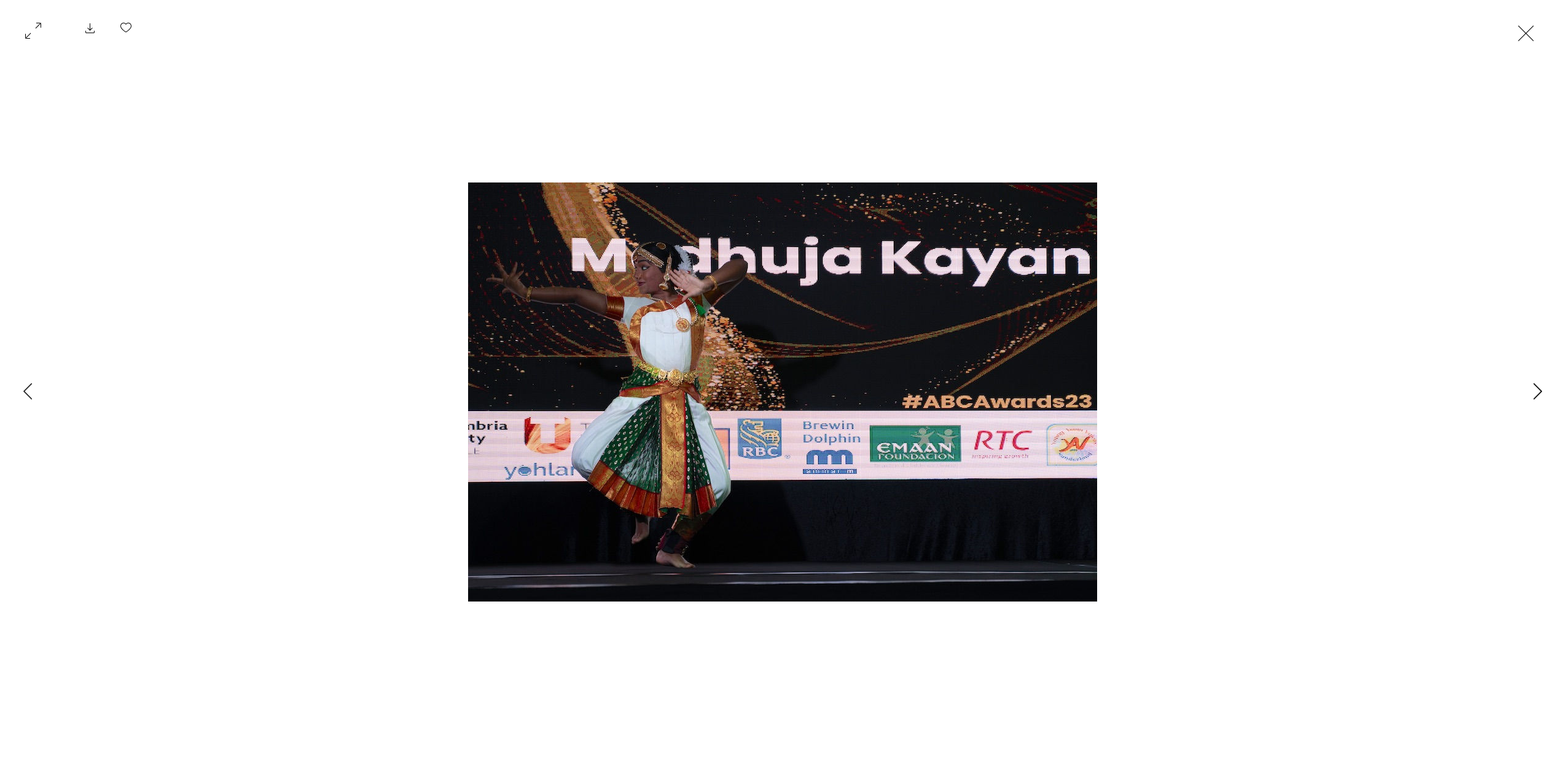
click at [1534, 395] on icon "Next Item" at bounding box center [1538, 391] width 9 height 17
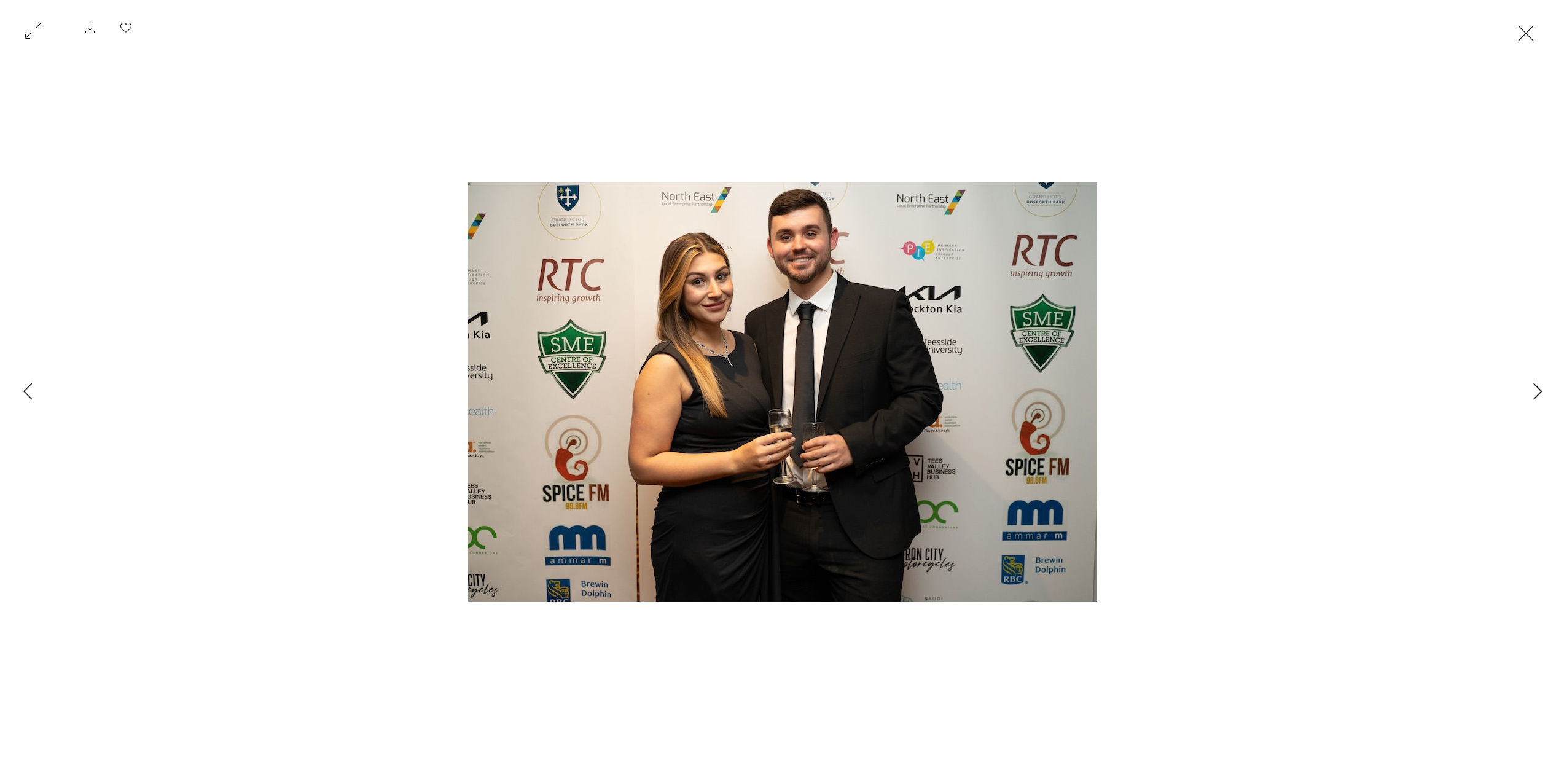
click at [1534, 395] on icon "Next Item" at bounding box center [1538, 391] width 9 height 17
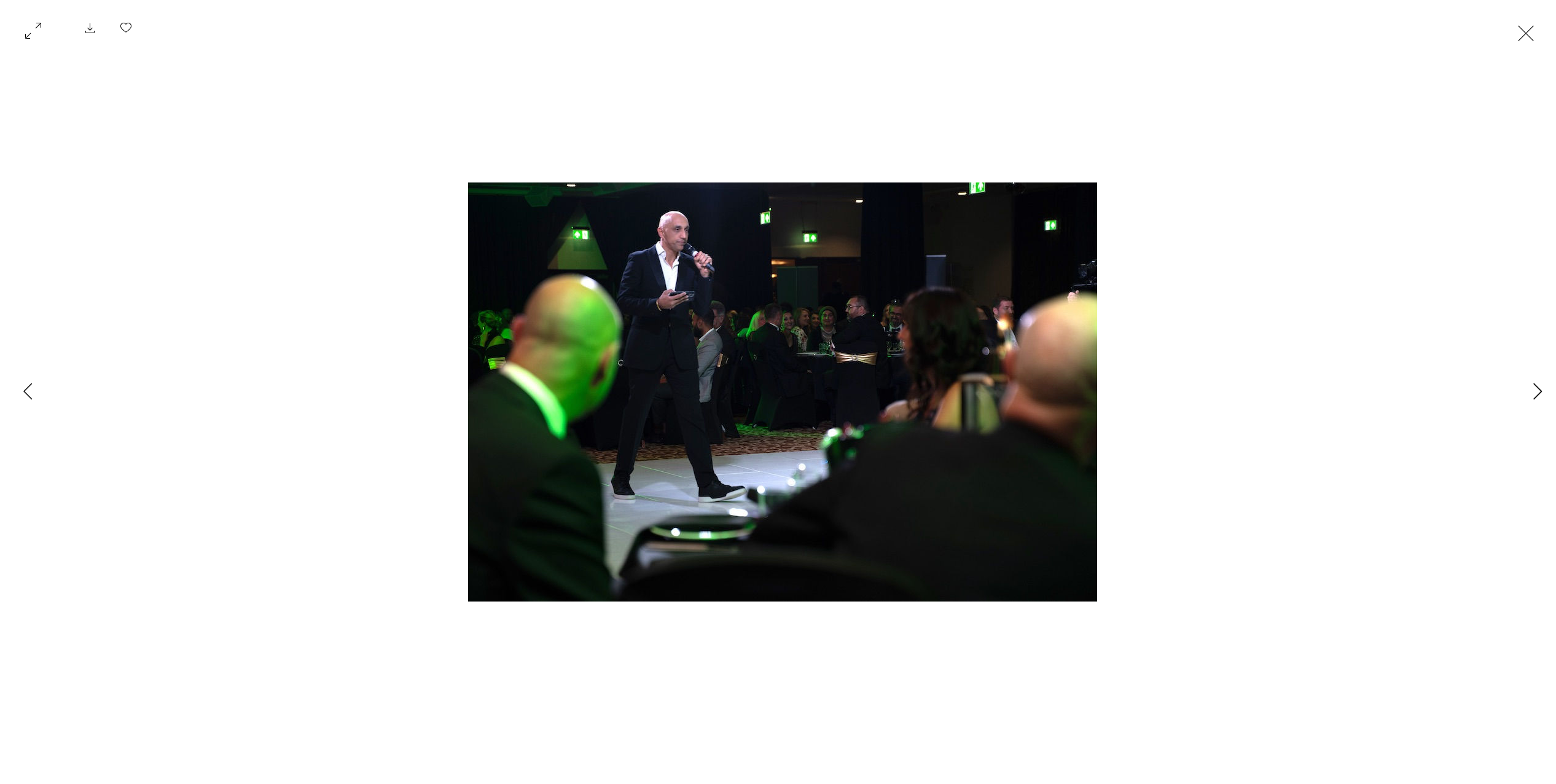
click at [1534, 395] on icon "Next Item" at bounding box center [1538, 391] width 9 height 17
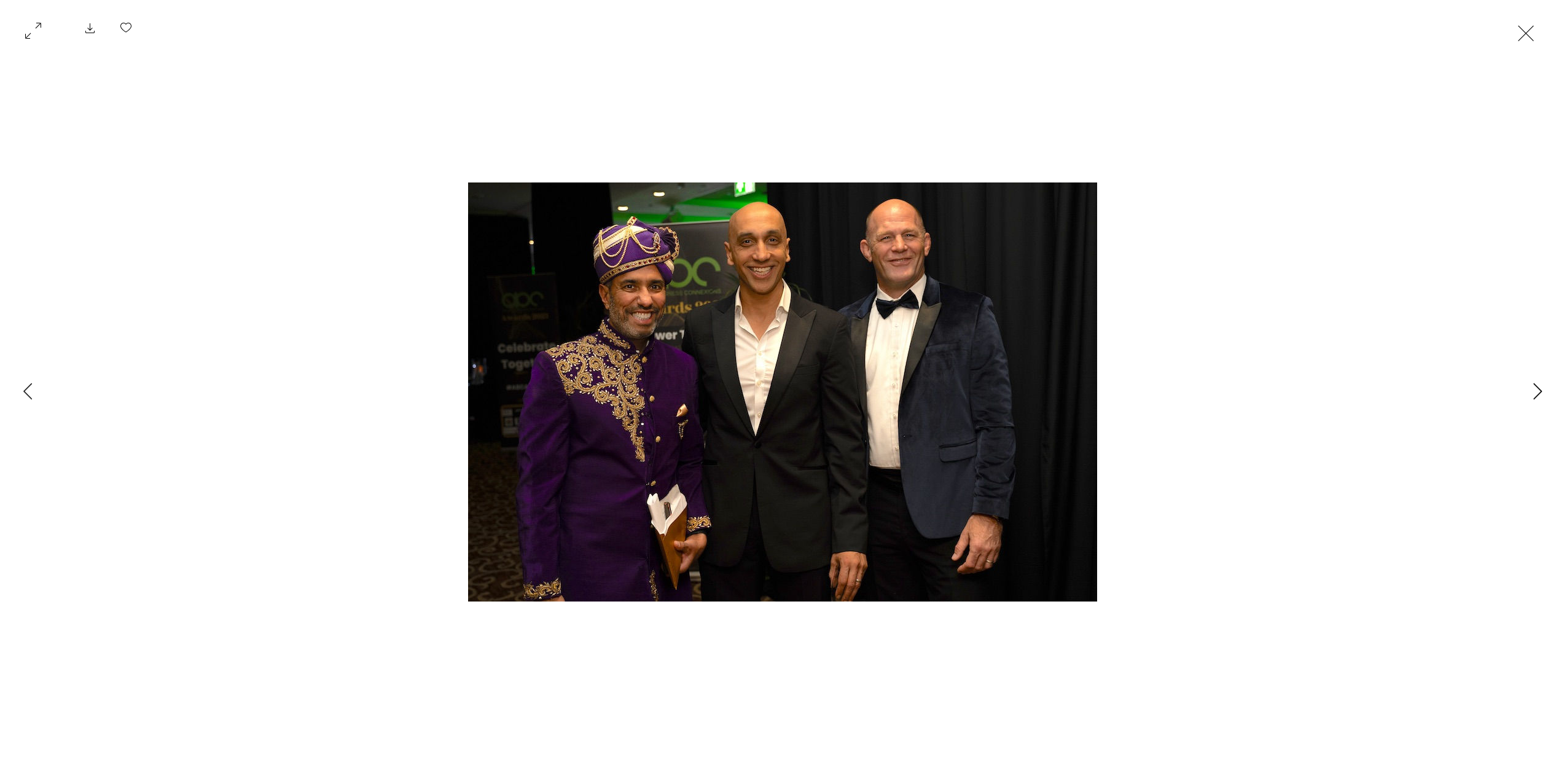
click at [1534, 395] on icon "Next Item" at bounding box center [1538, 391] width 9 height 17
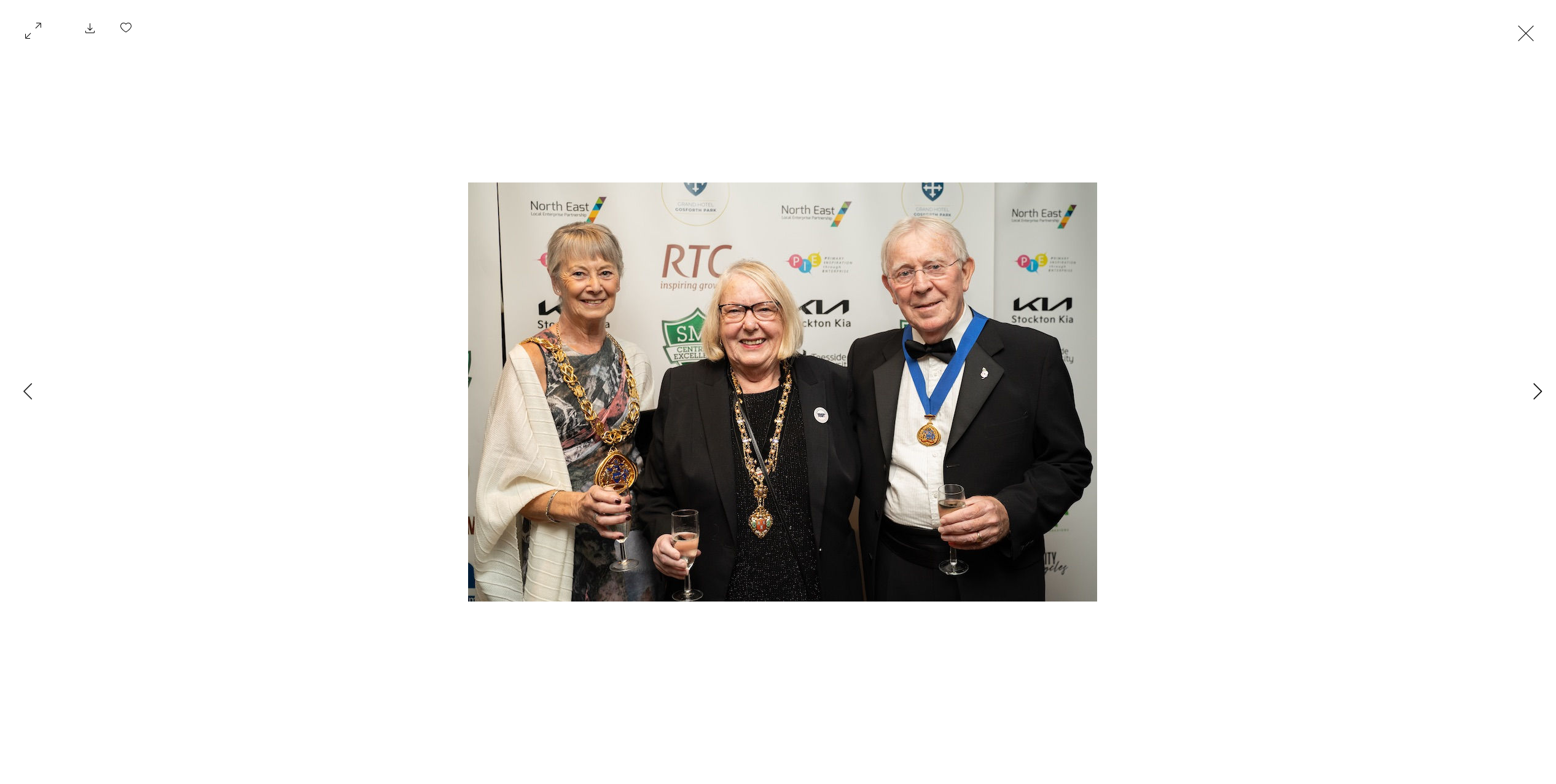
click at [1534, 395] on icon "Next Item" at bounding box center [1538, 391] width 9 height 17
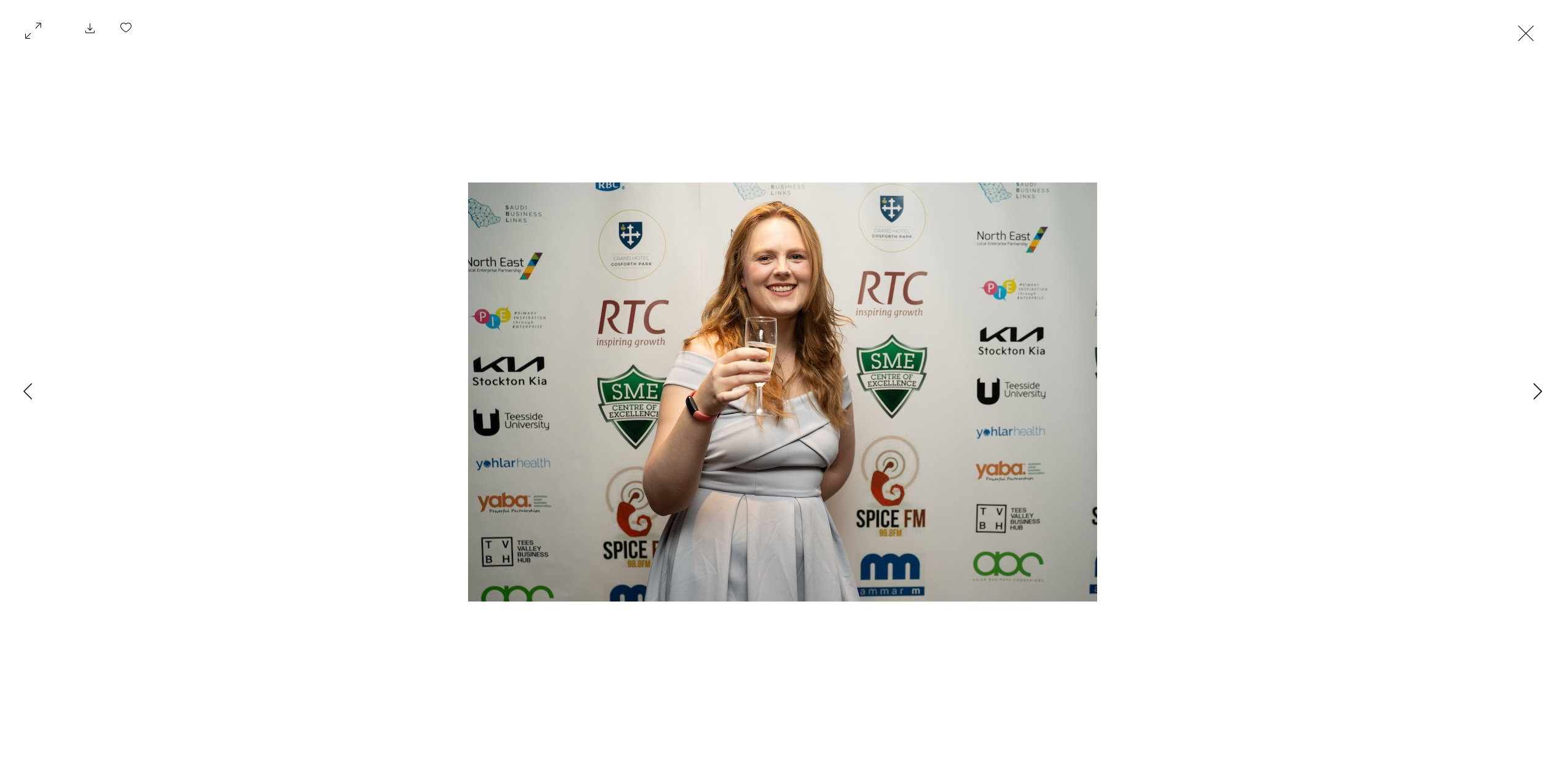
click at [1534, 395] on icon "Next Item" at bounding box center [1538, 391] width 9 height 17
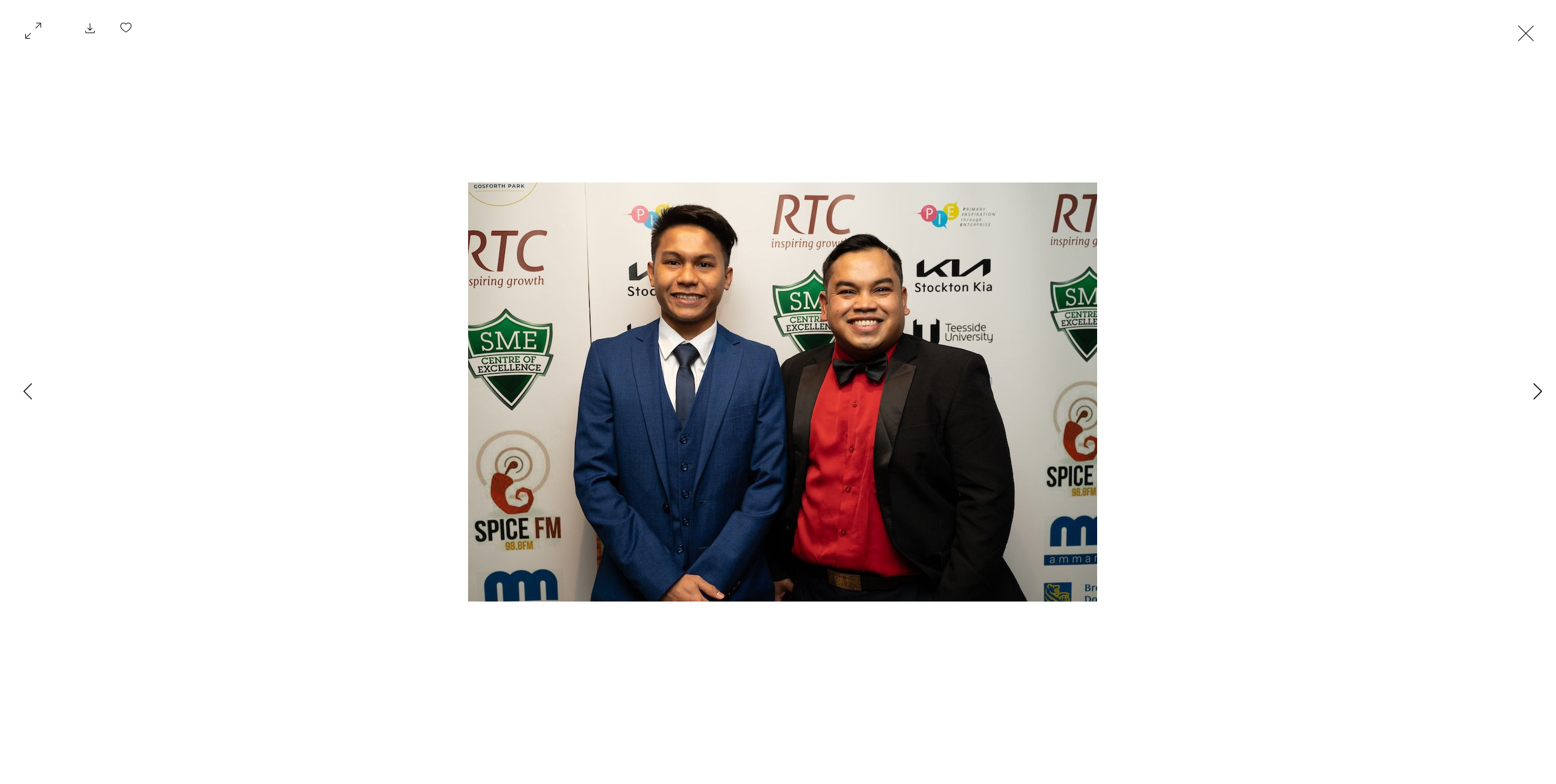
click at [1534, 395] on icon "Next Item" at bounding box center [1538, 391] width 9 height 17
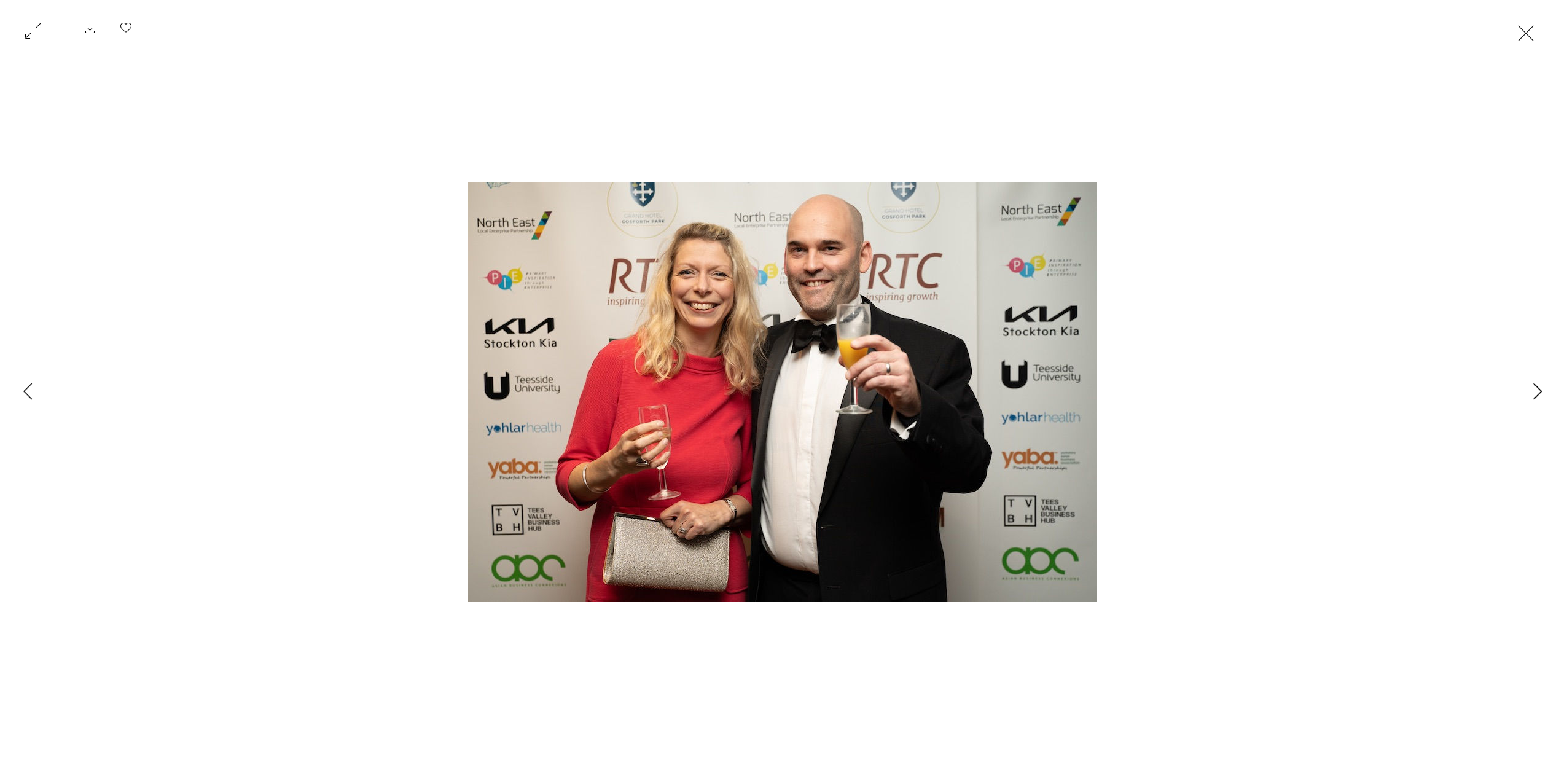
click at [1534, 395] on icon "Next Item" at bounding box center [1538, 391] width 9 height 17
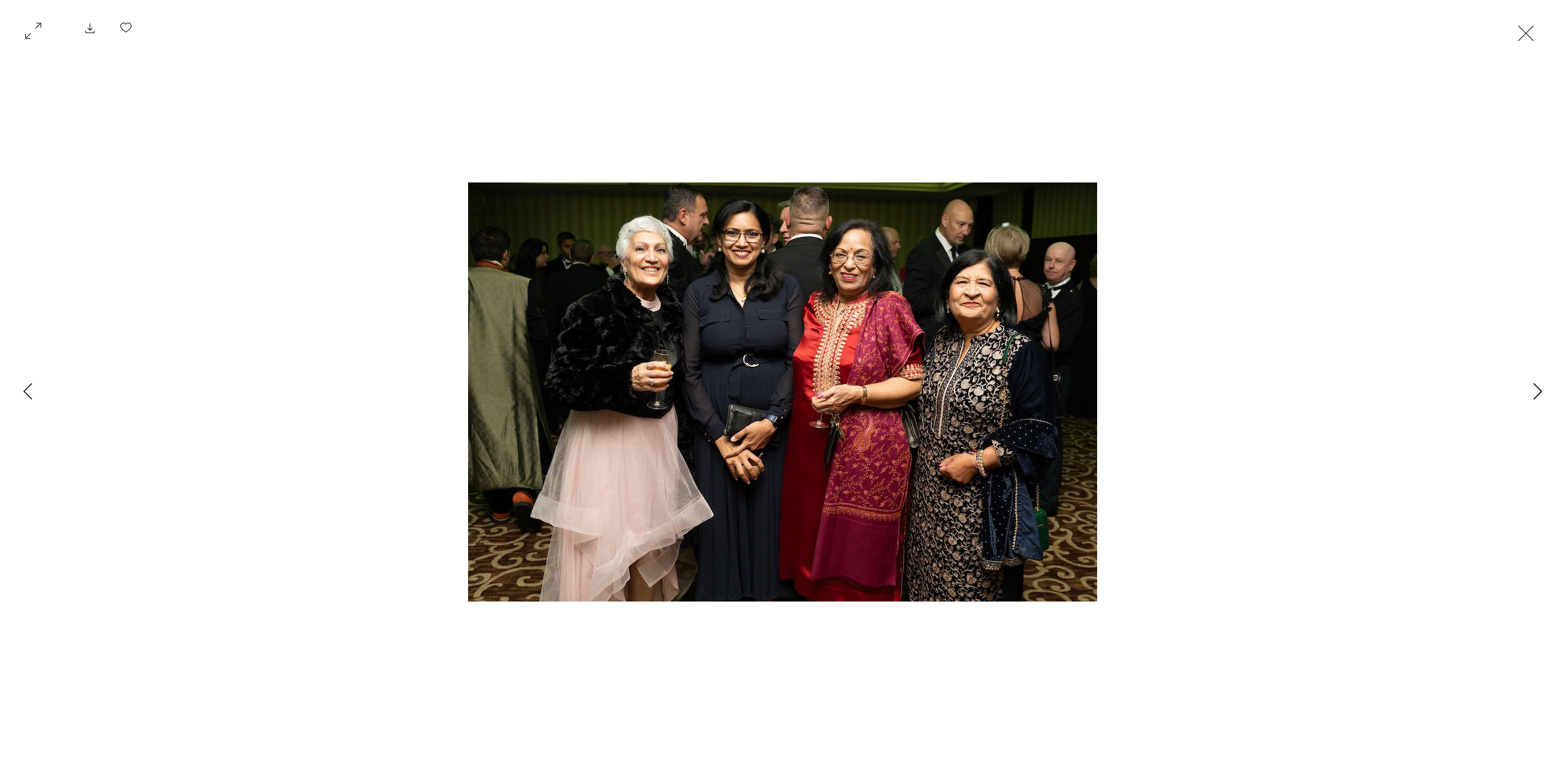
click at [1534, 395] on icon "Next Item" at bounding box center [1538, 391] width 9 height 17
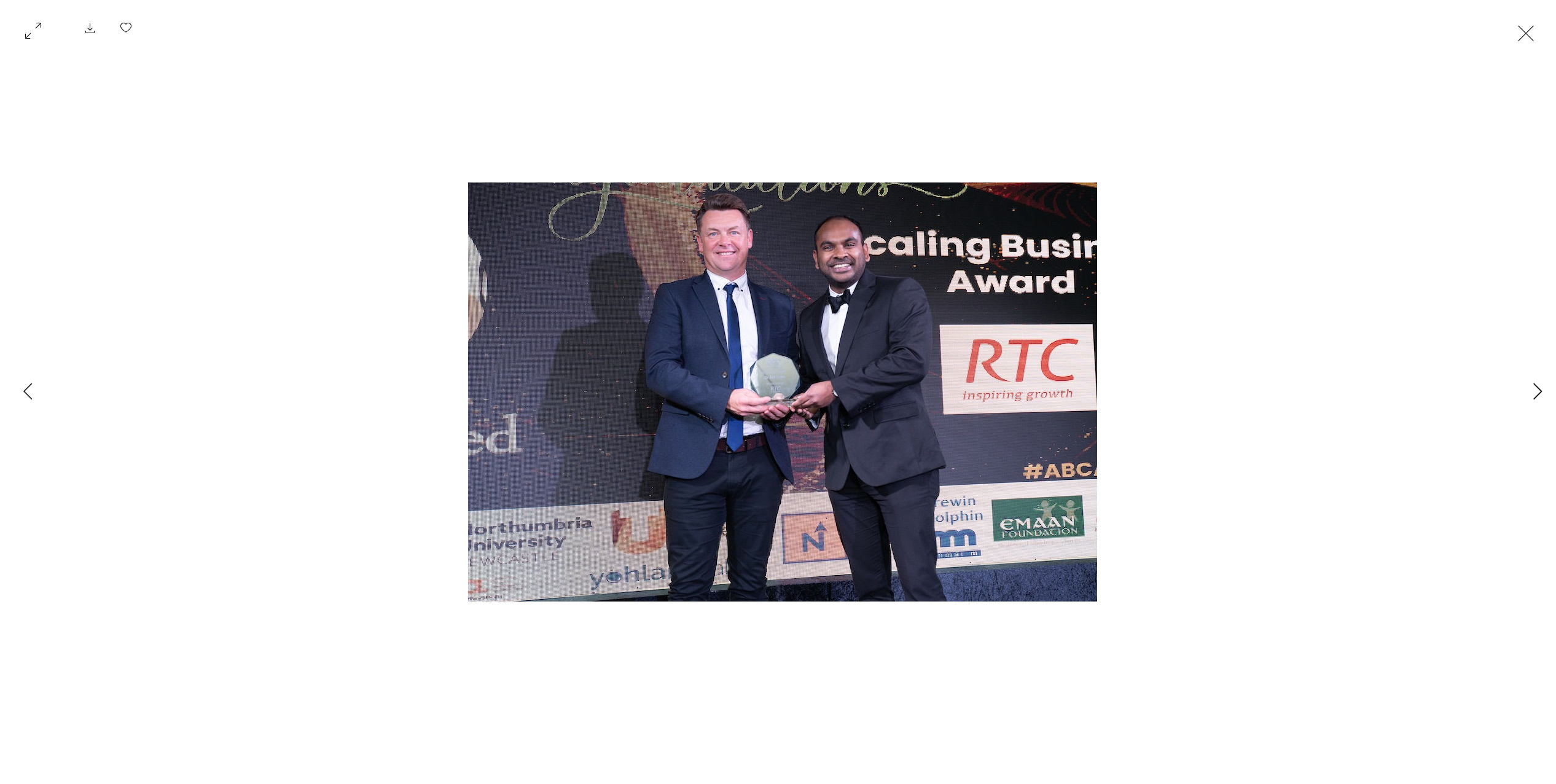
click at [1534, 395] on icon "Next Item" at bounding box center [1538, 391] width 9 height 17
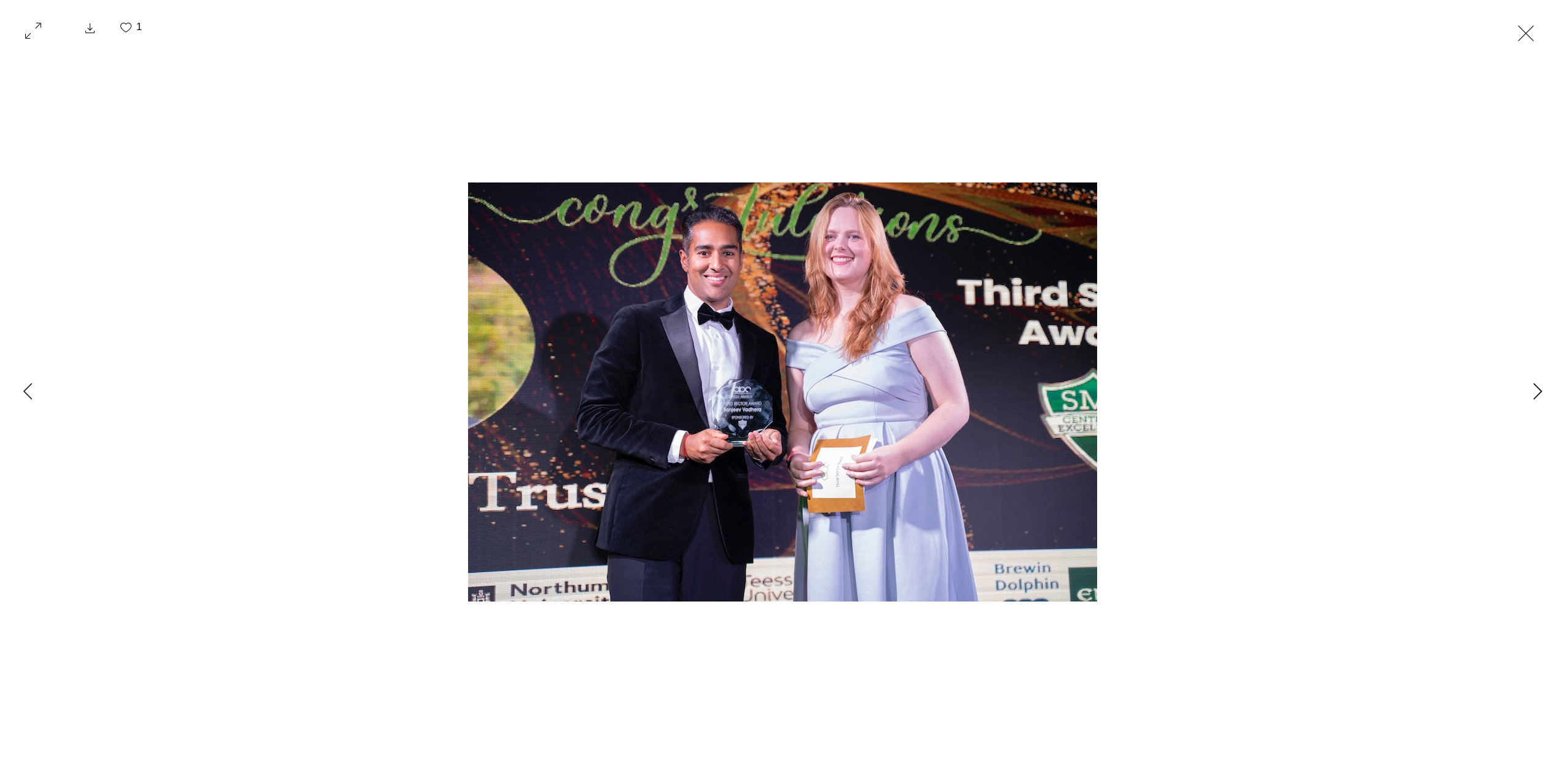
click at [1534, 395] on icon "Next Item" at bounding box center [1538, 391] width 9 height 17
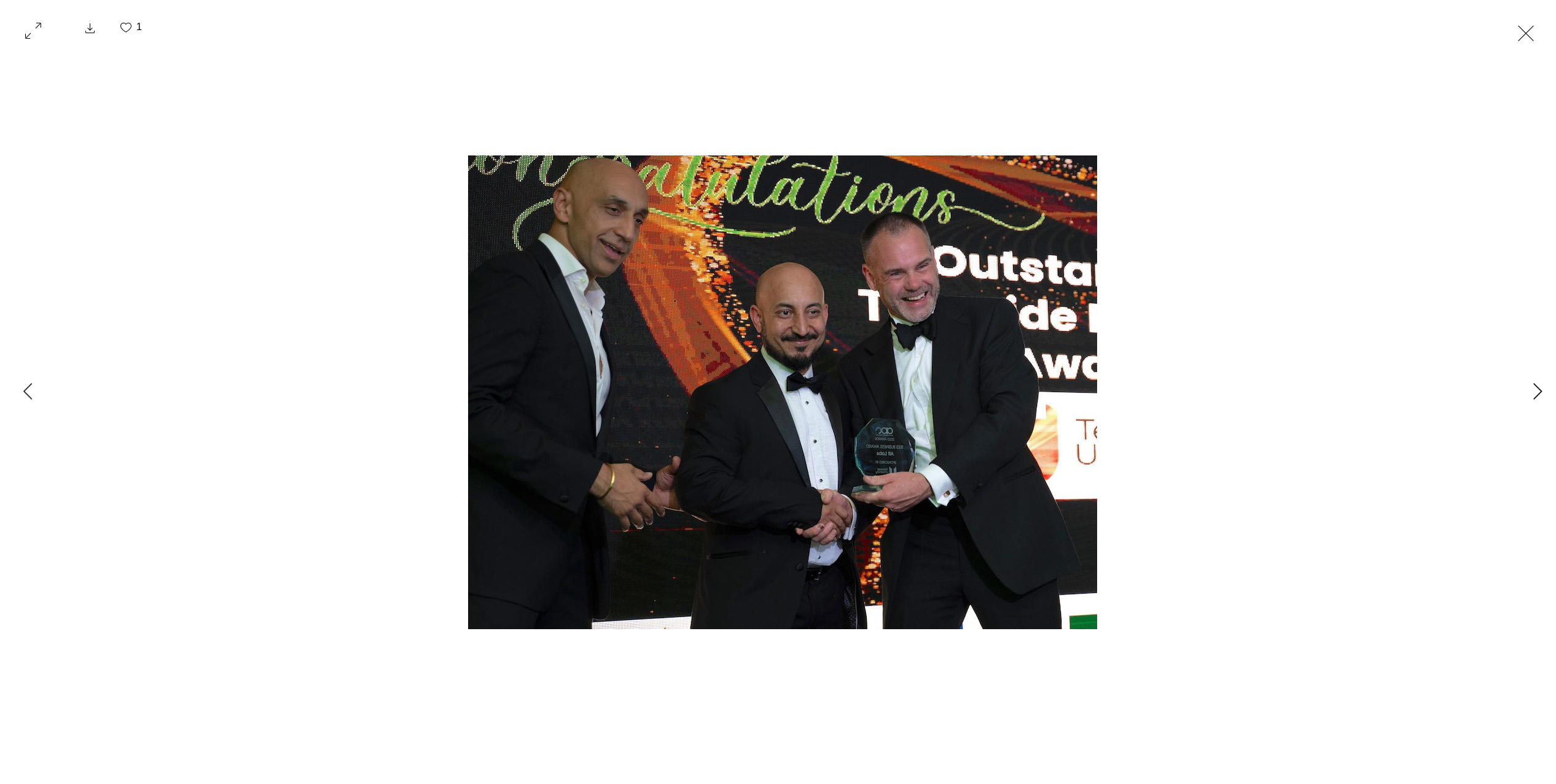
click at [1534, 395] on icon "Next Item" at bounding box center [1538, 391] width 9 height 17
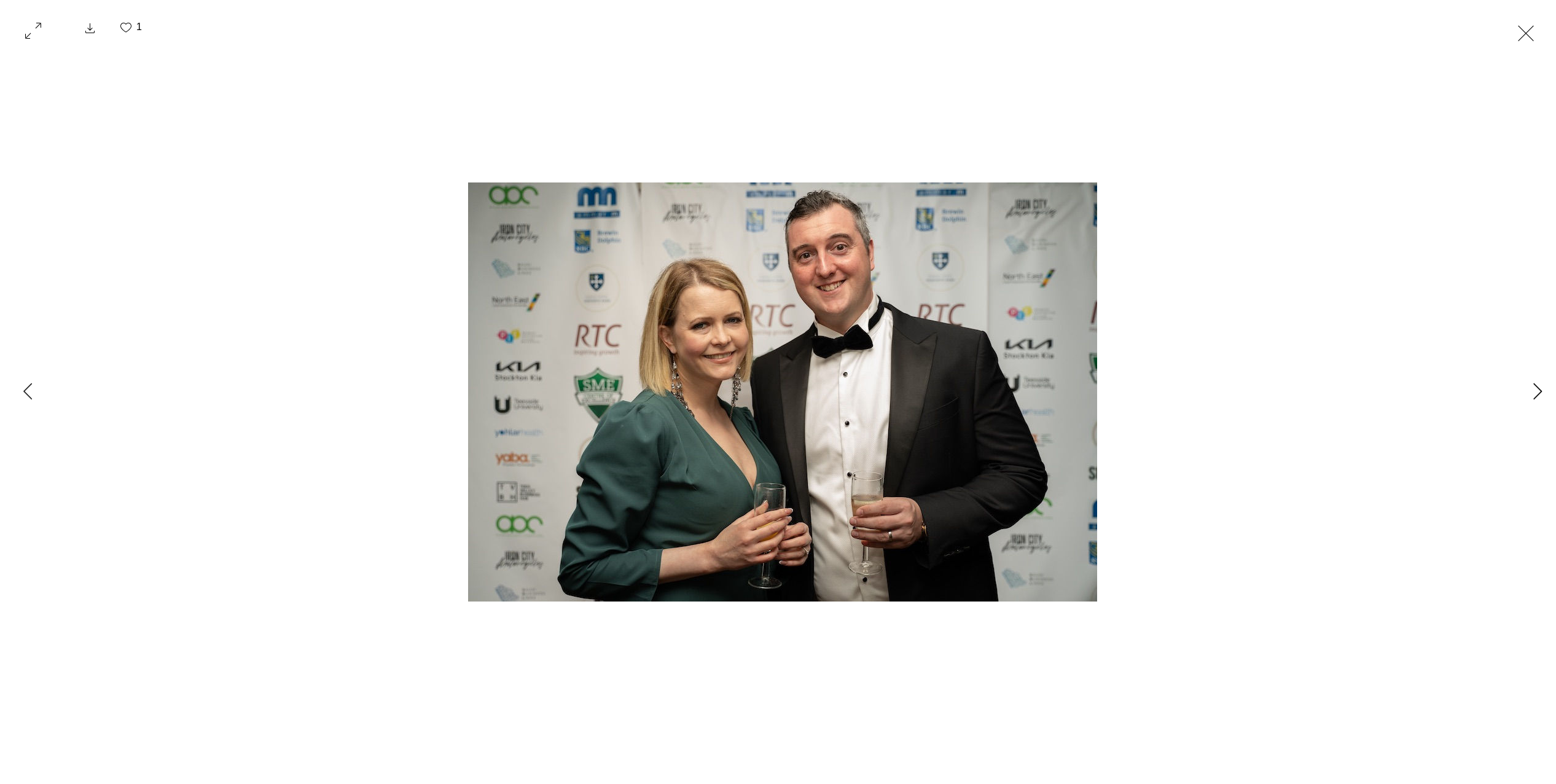
click at [1534, 395] on icon "Next Item" at bounding box center [1538, 391] width 9 height 17
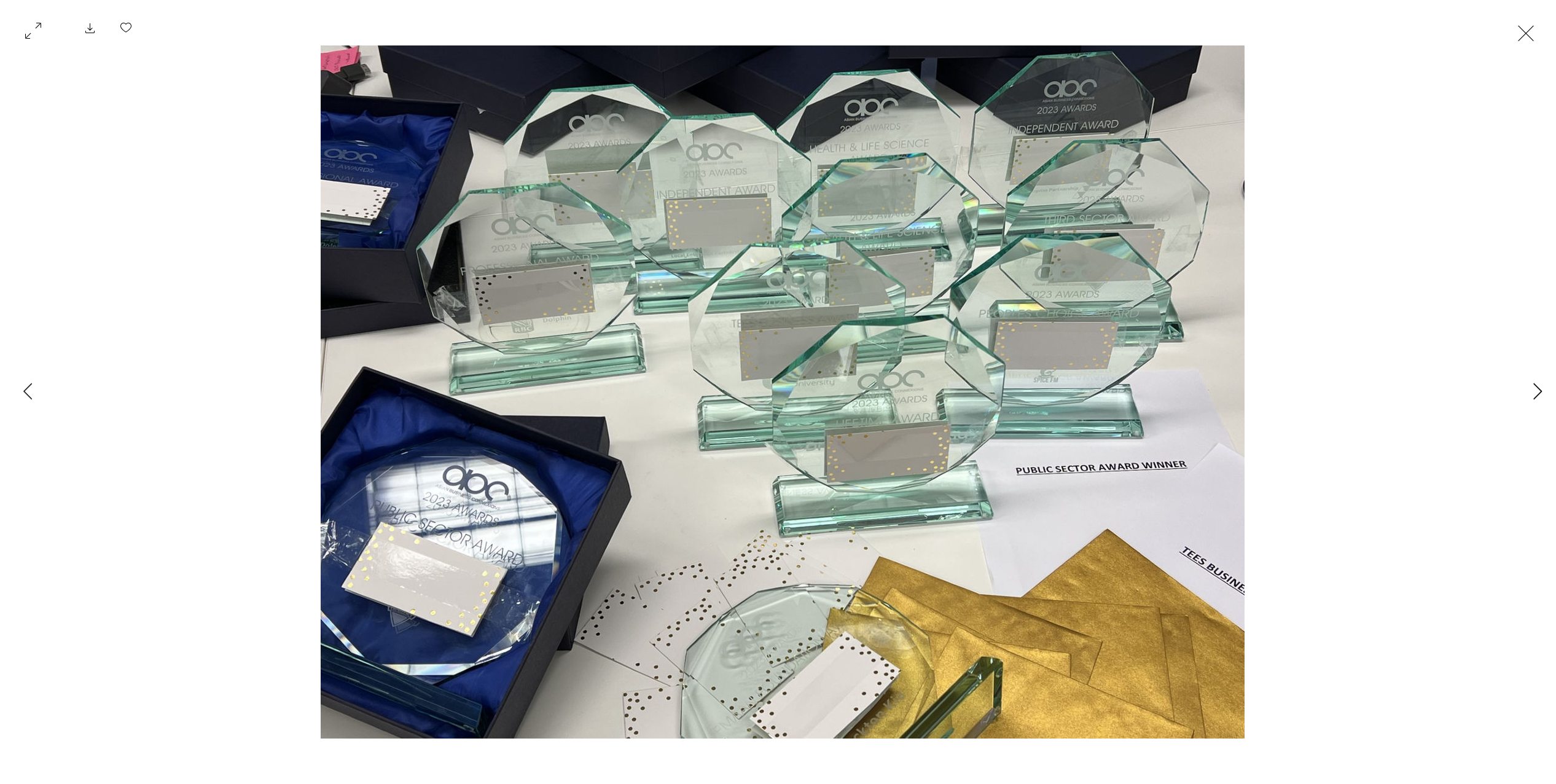
click at [1534, 395] on icon "Next Item" at bounding box center [1538, 391] width 9 height 17
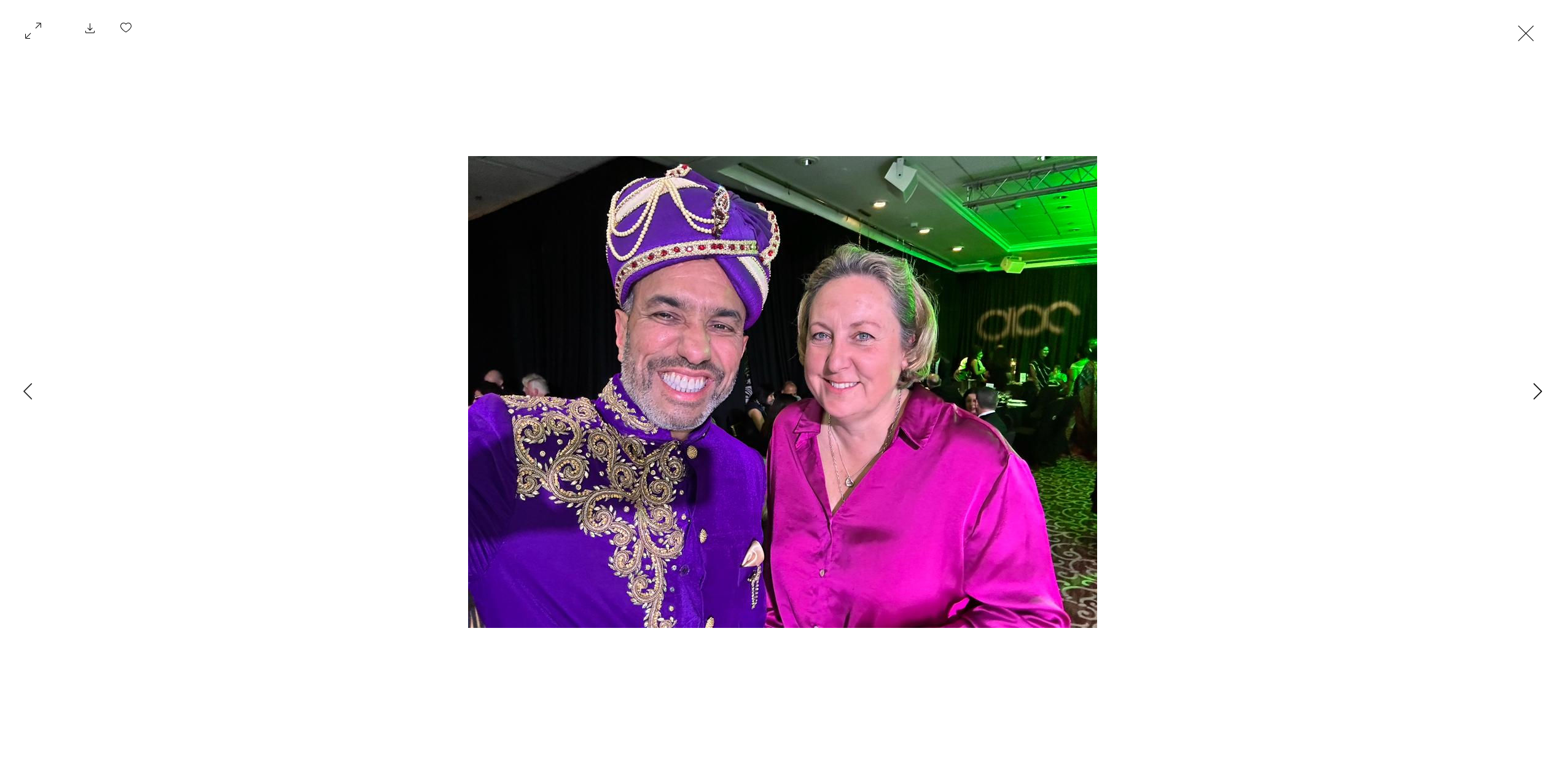
click at [1534, 395] on icon "Next Item" at bounding box center [1538, 391] width 9 height 17
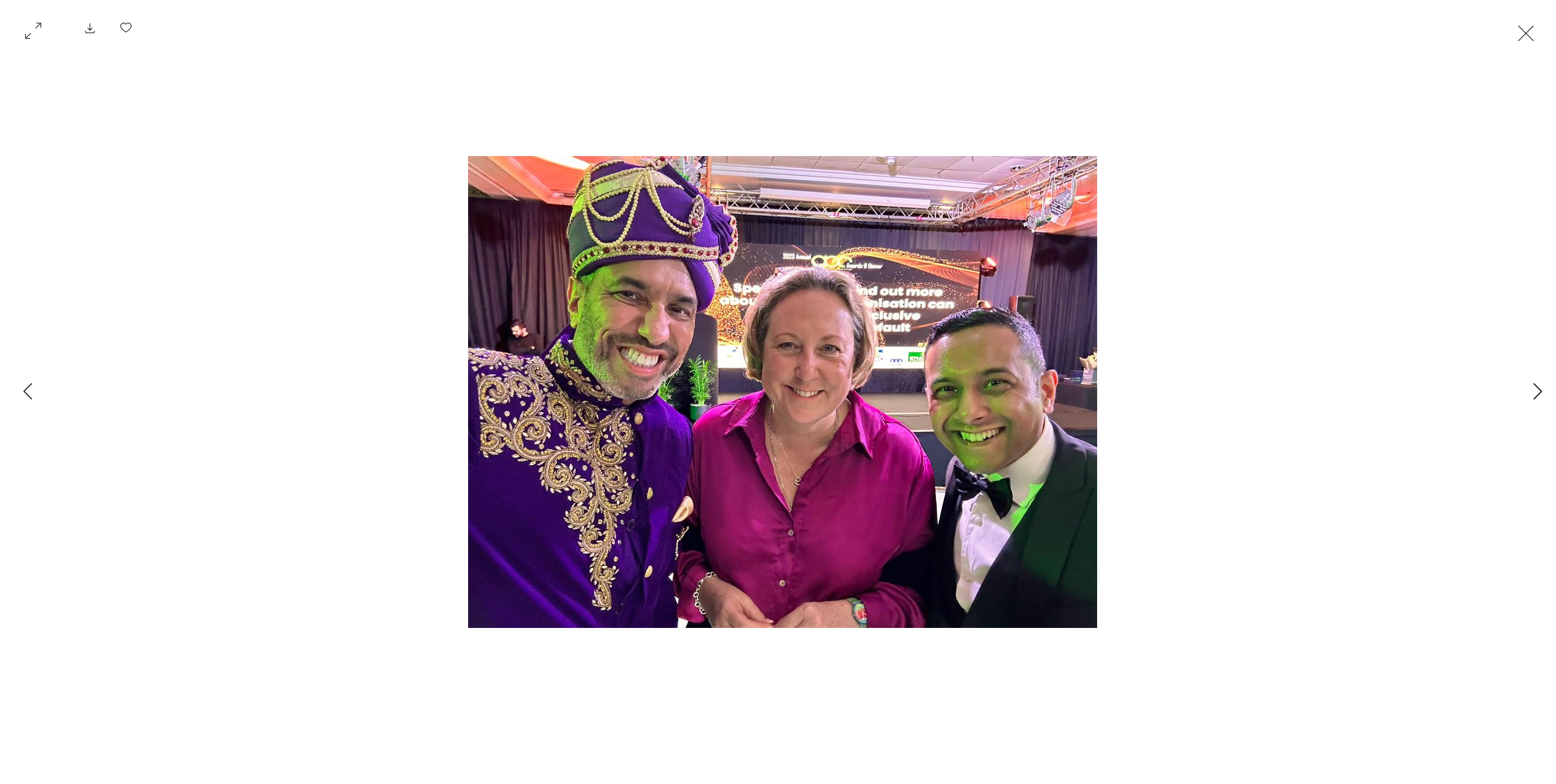
click at [1534, 395] on icon "Next Item" at bounding box center [1538, 391] width 9 height 17
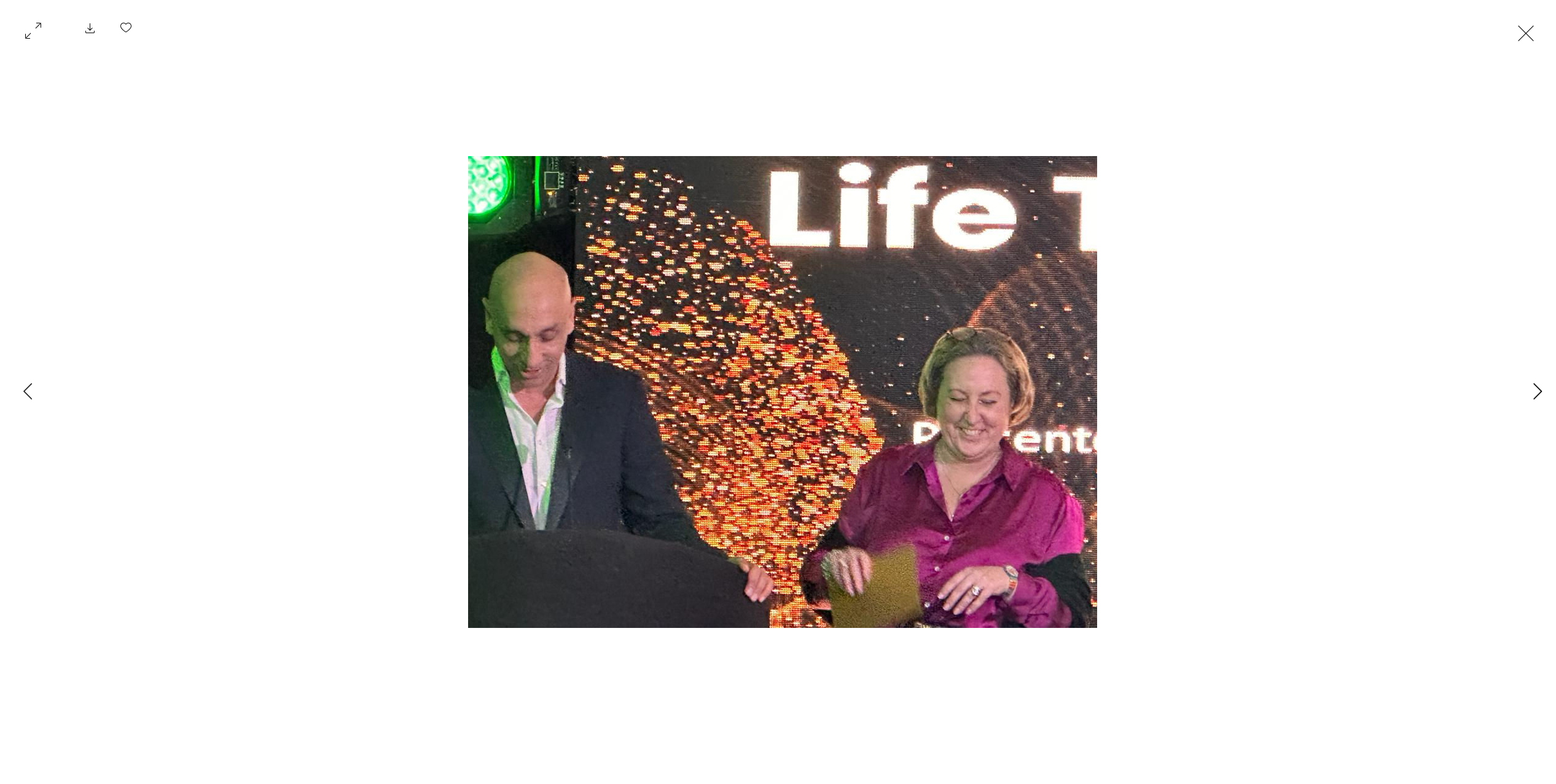
click at [1534, 395] on icon "Next Item" at bounding box center [1538, 391] width 9 height 17
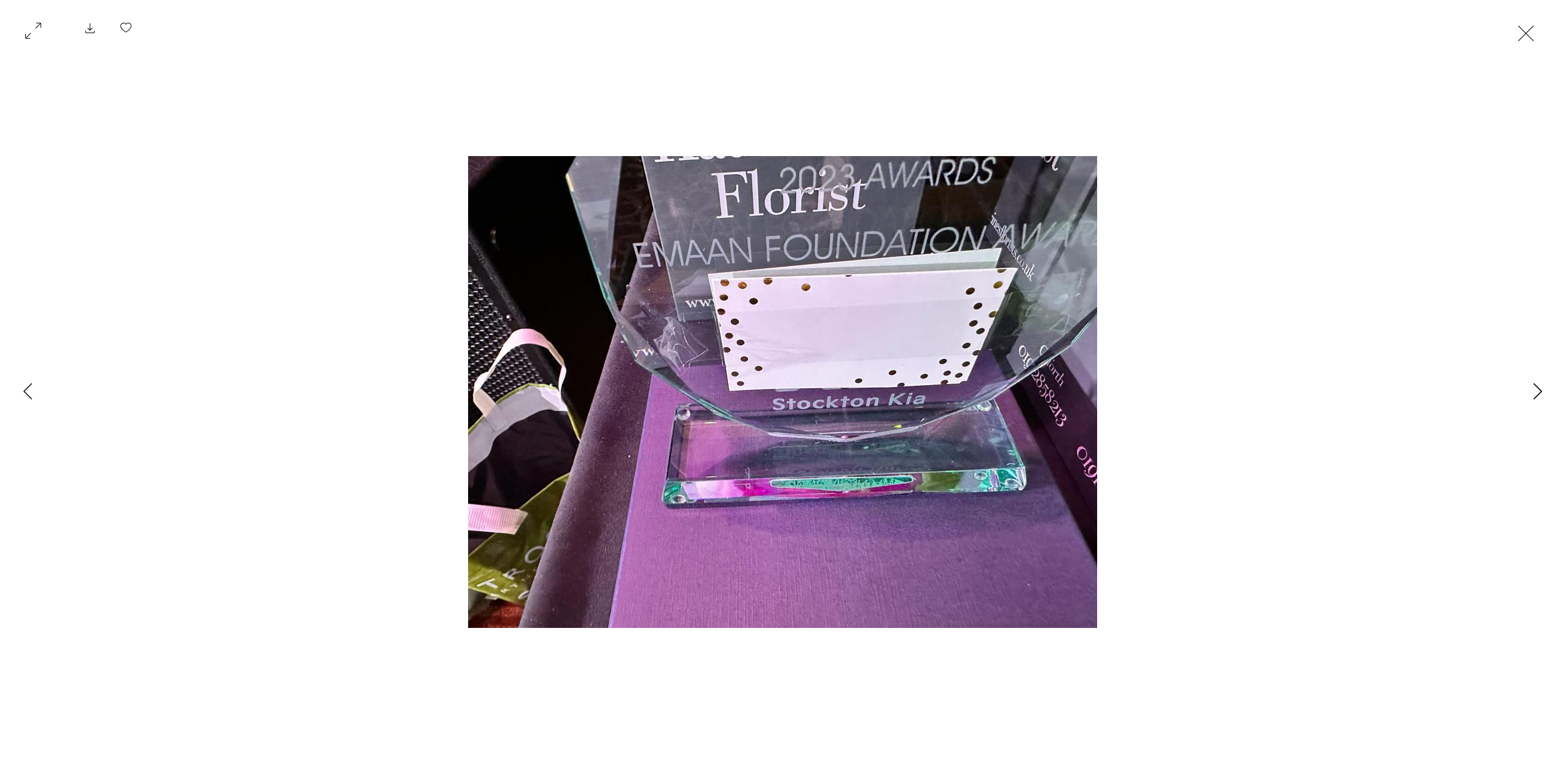
click at [1534, 395] on icon "Next Item" at bounding box center [1538, 391] width 9 height 17
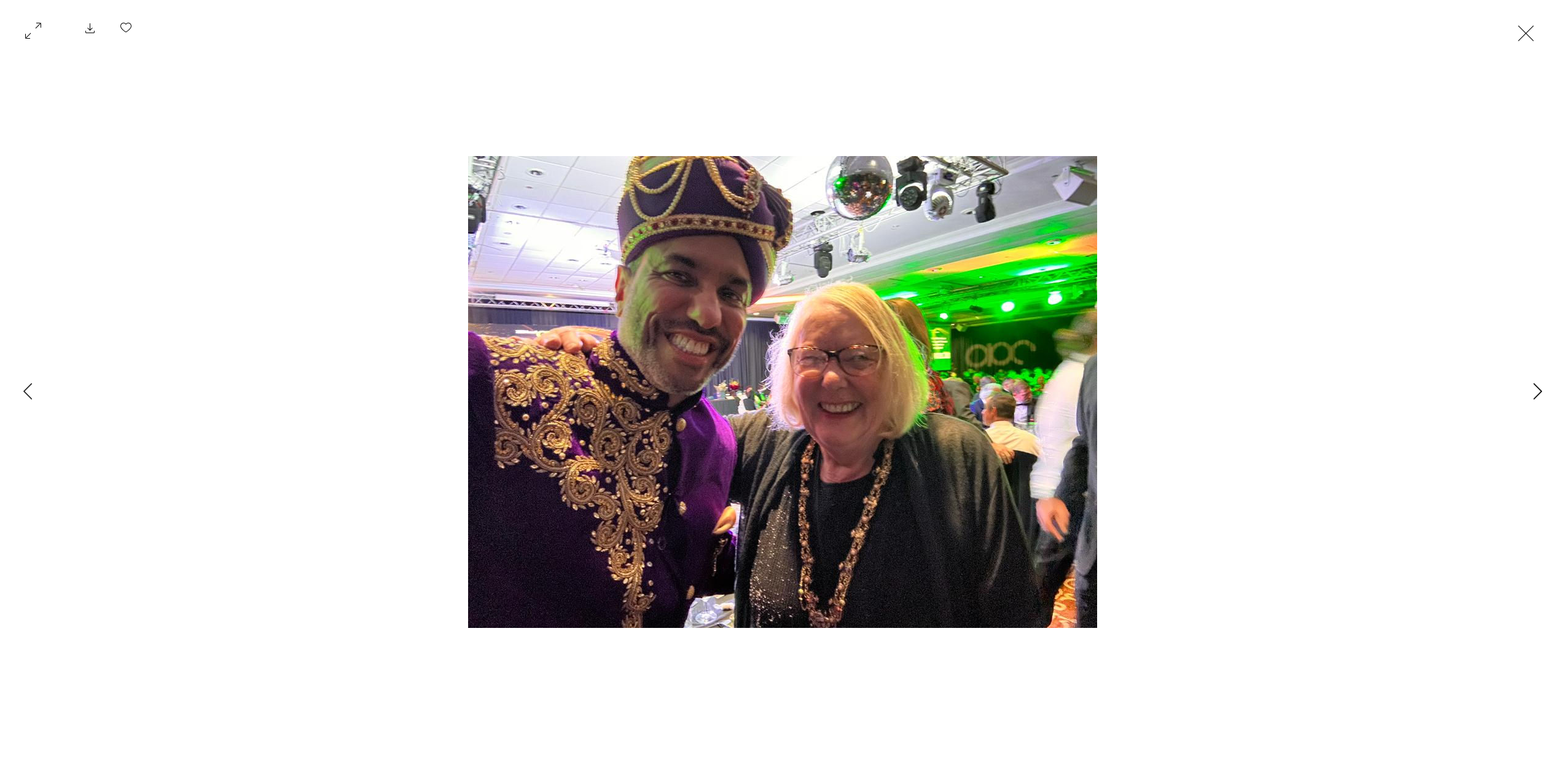
click at [1534, 395] on icon "Next Item" at bounding box center [1538, 391] width 9 height 17
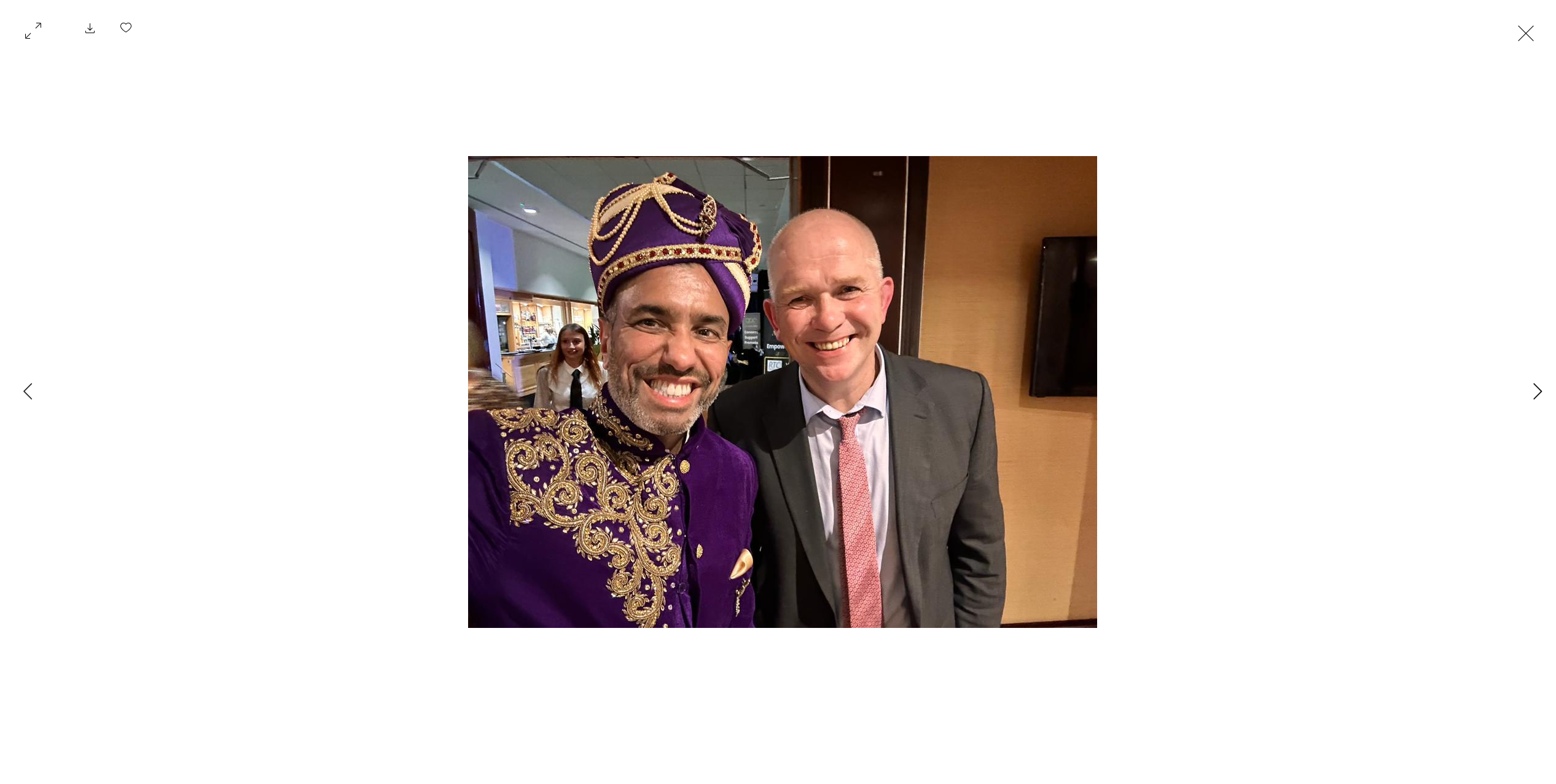
click at [1534, 395] on icon "Next Item" at bounding box center [1538, 391] width 9 height 17
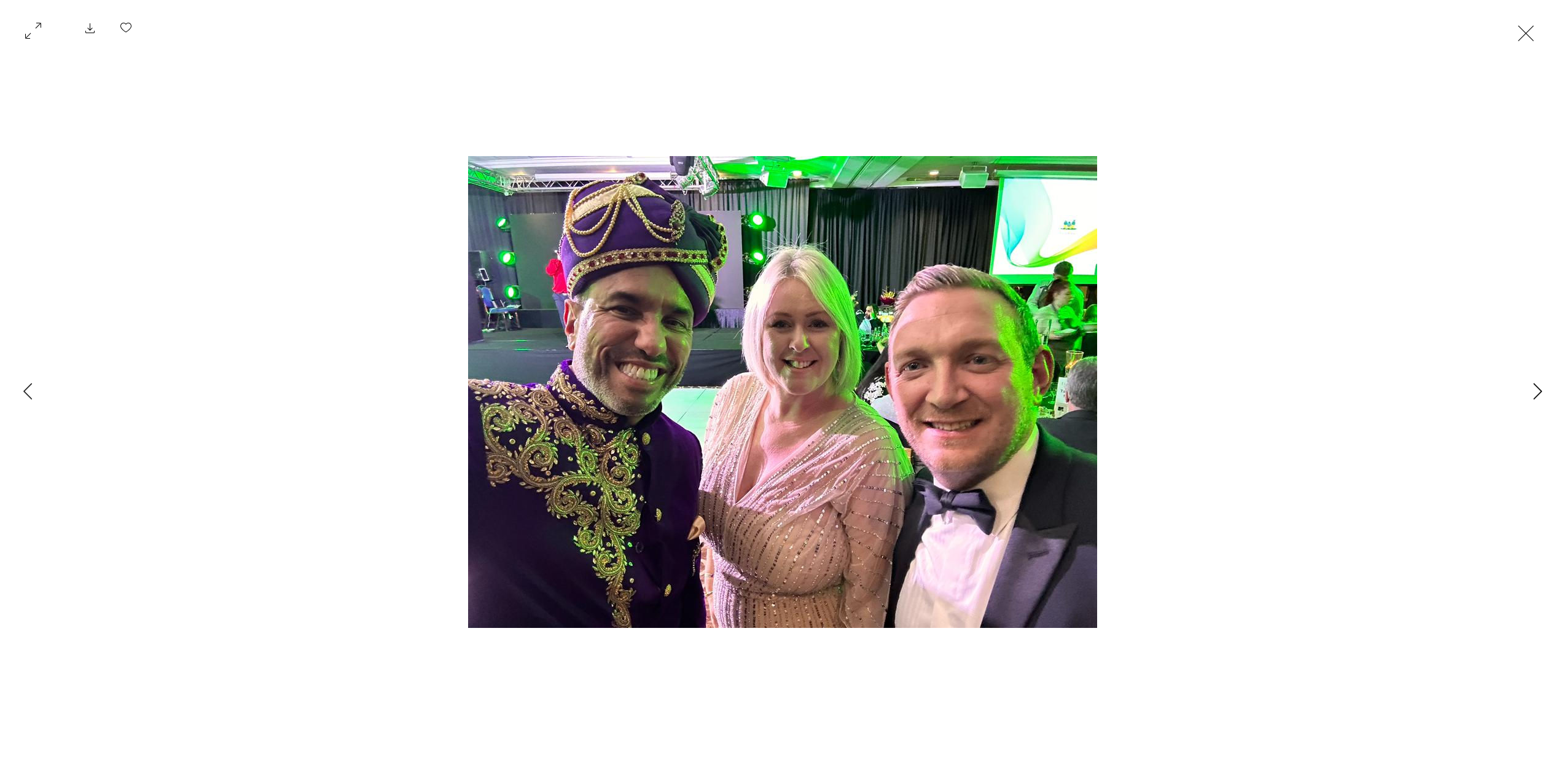
click at [1534, 395] on icon "Next Item" at bounding box center [1538, 391] width 9 height 17
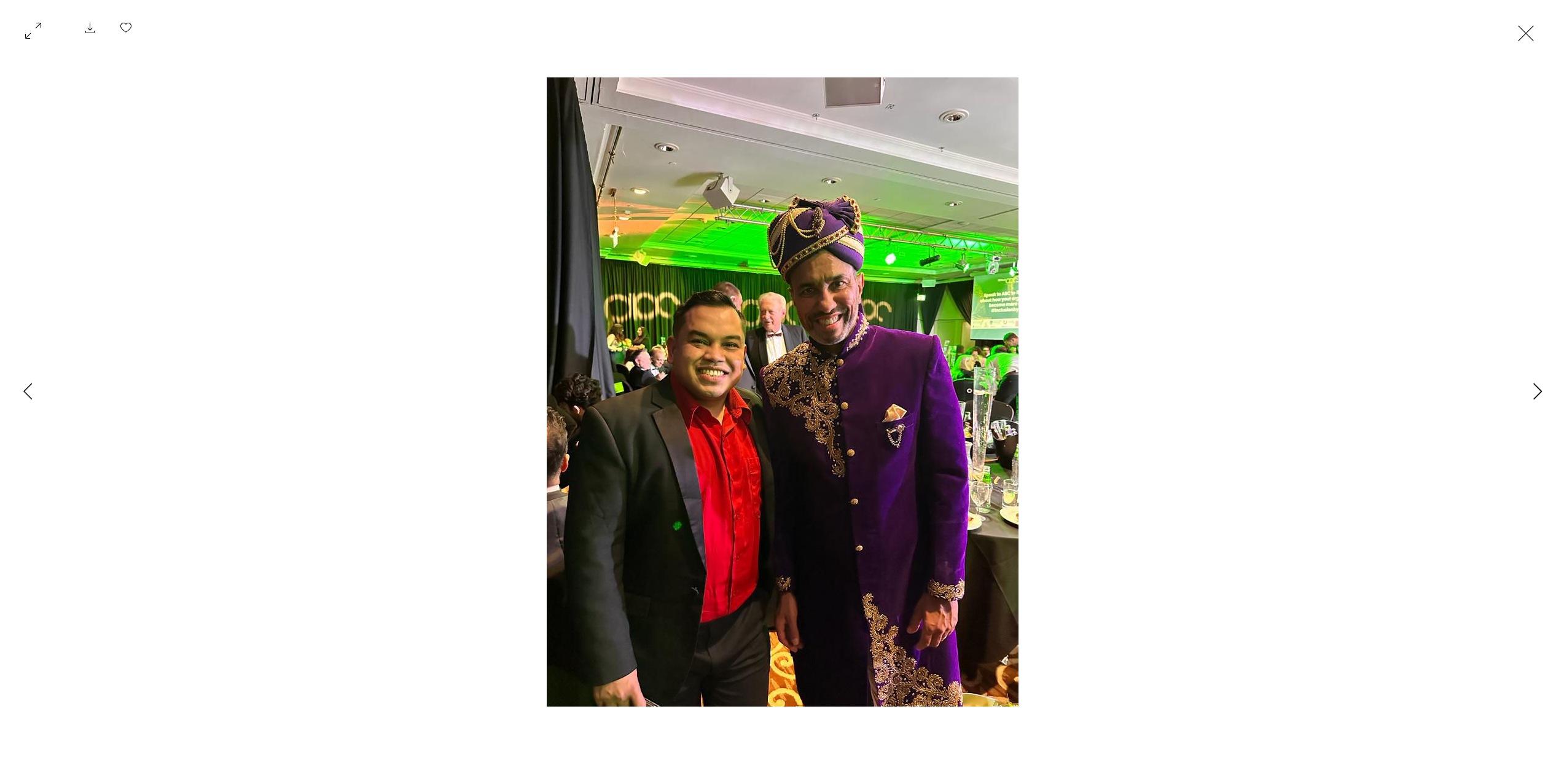
click at [1534, 395] on icon "Next Item" at bounding box center [1538, 391] width 9 height 17
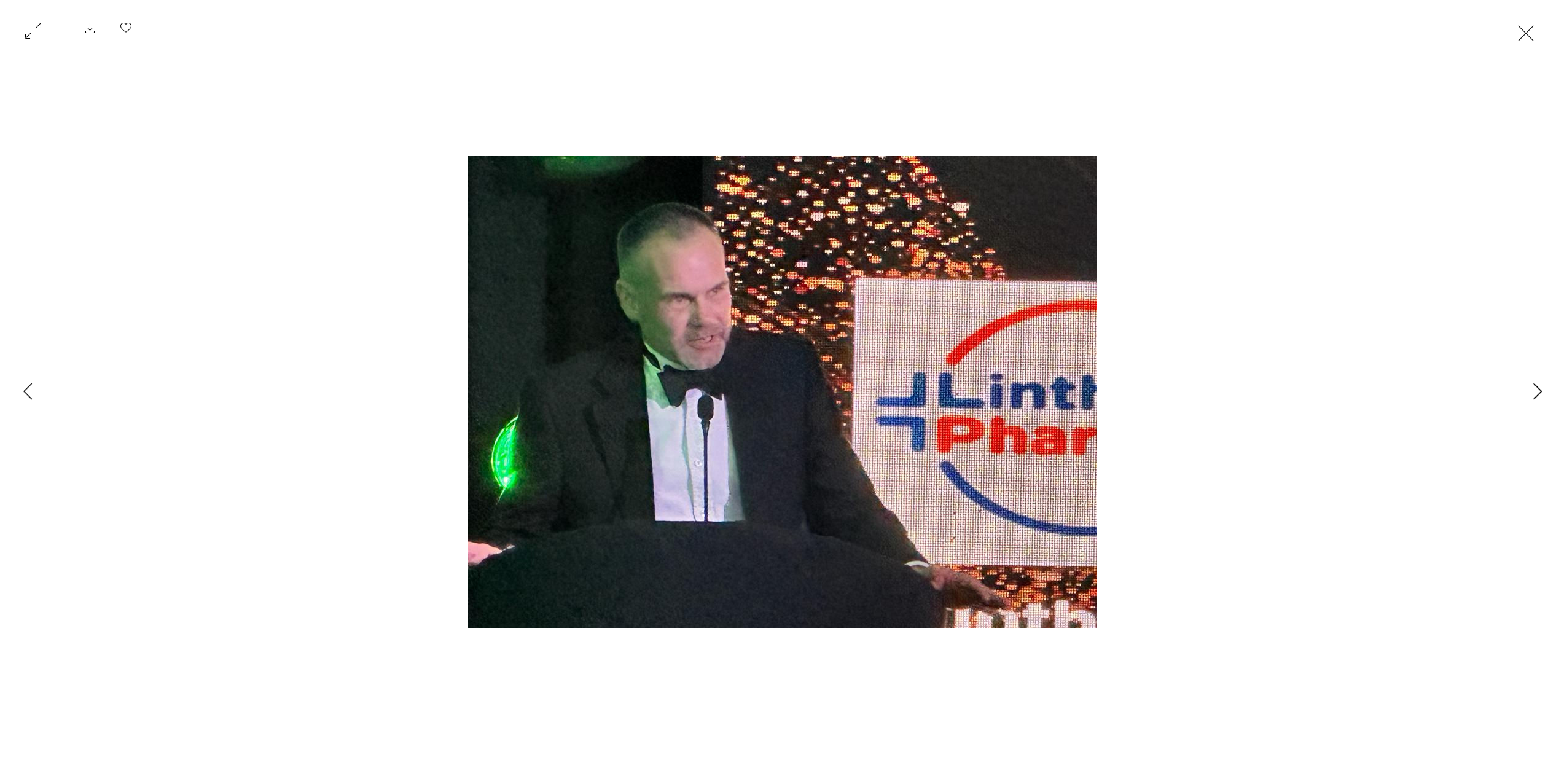
click at [1534, 395] on icon "Next Item" at bounding box center [1538, 391] width 9 height 17
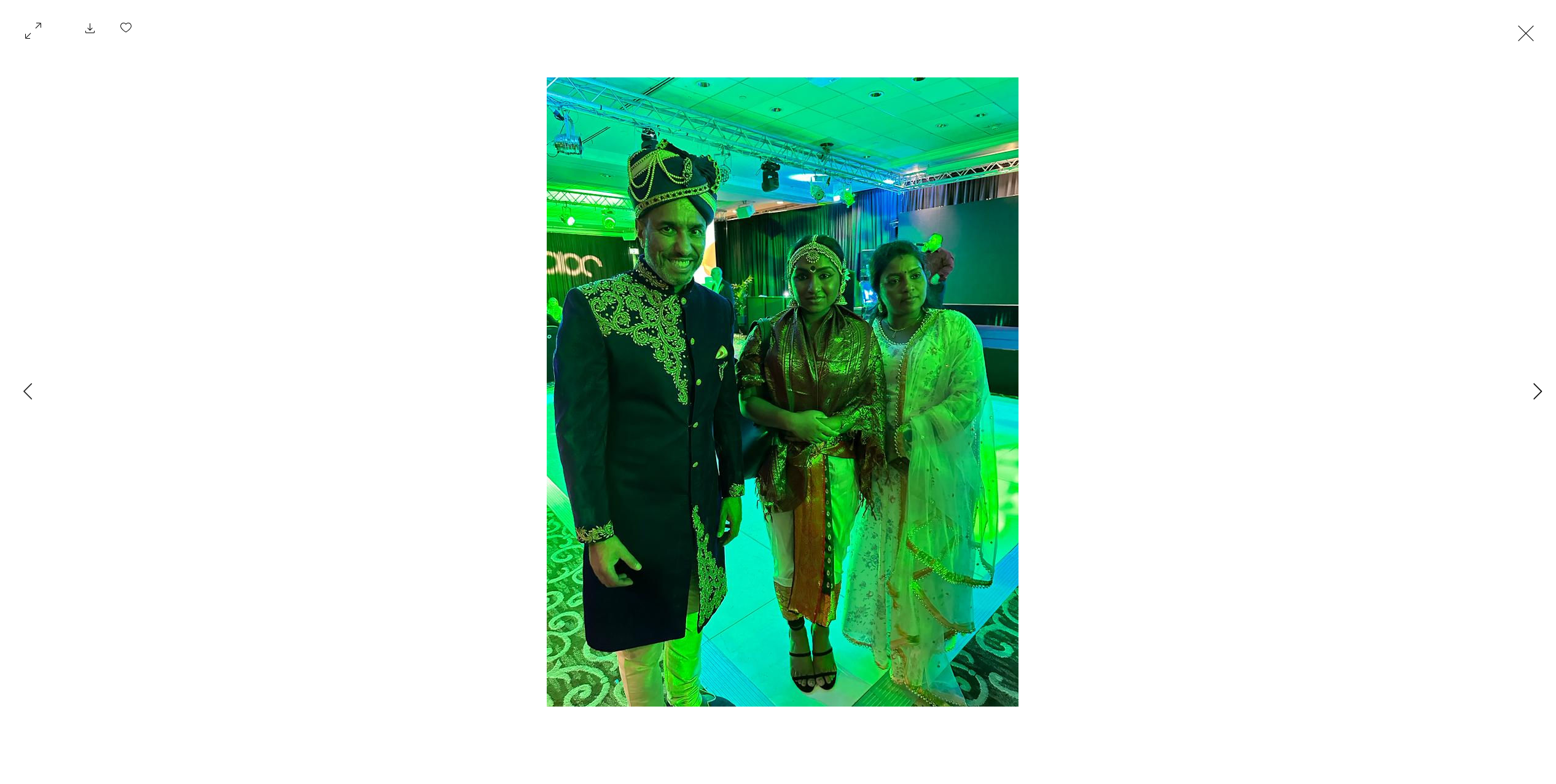
click at [1534, 395] on icon "Next Item" at bounding box center [1538, 391] width 9 height 17
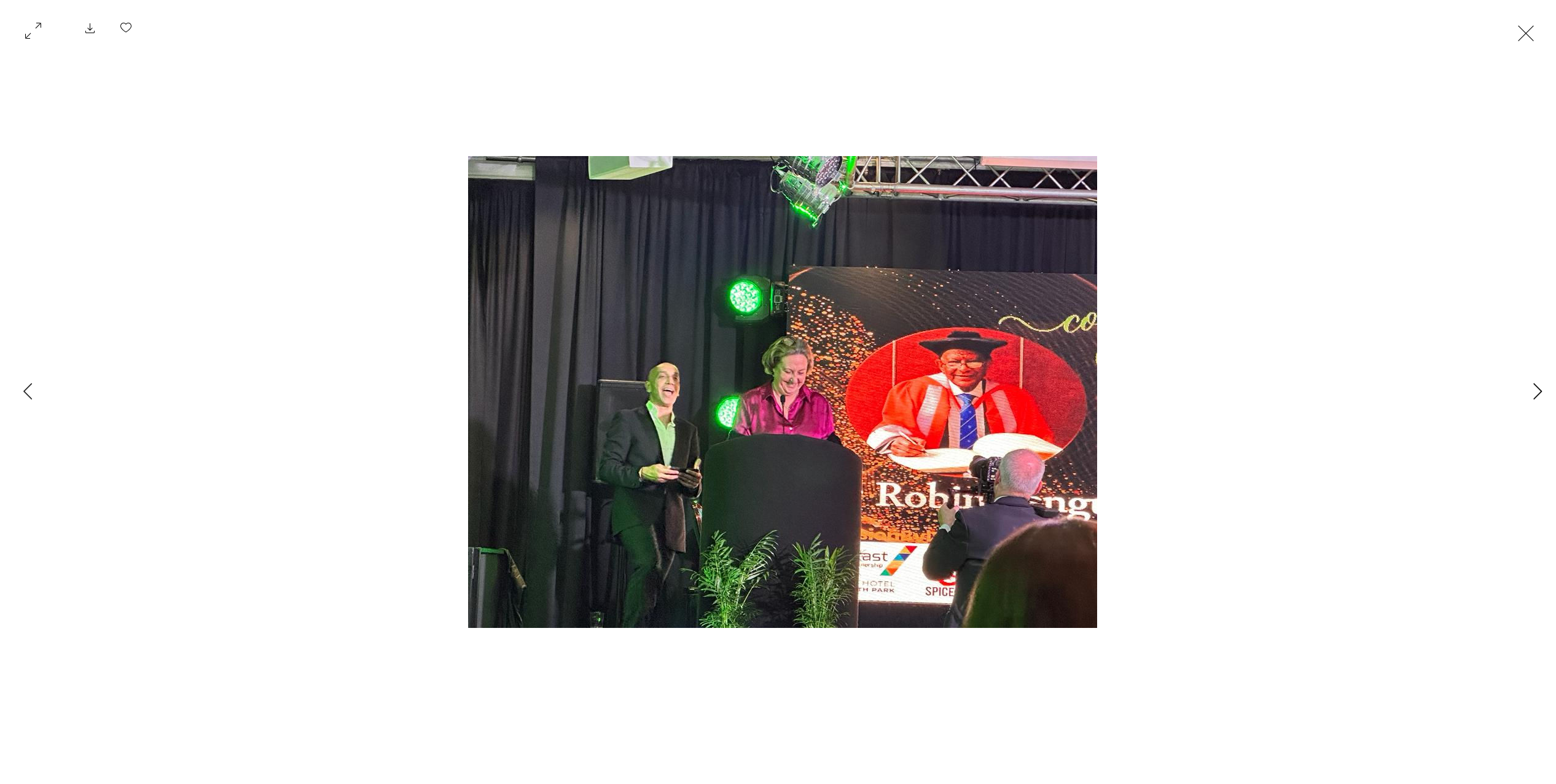
click at [1534, 395] on icon "Next Item" at bounding box center [1538, 391] width 9 height 17
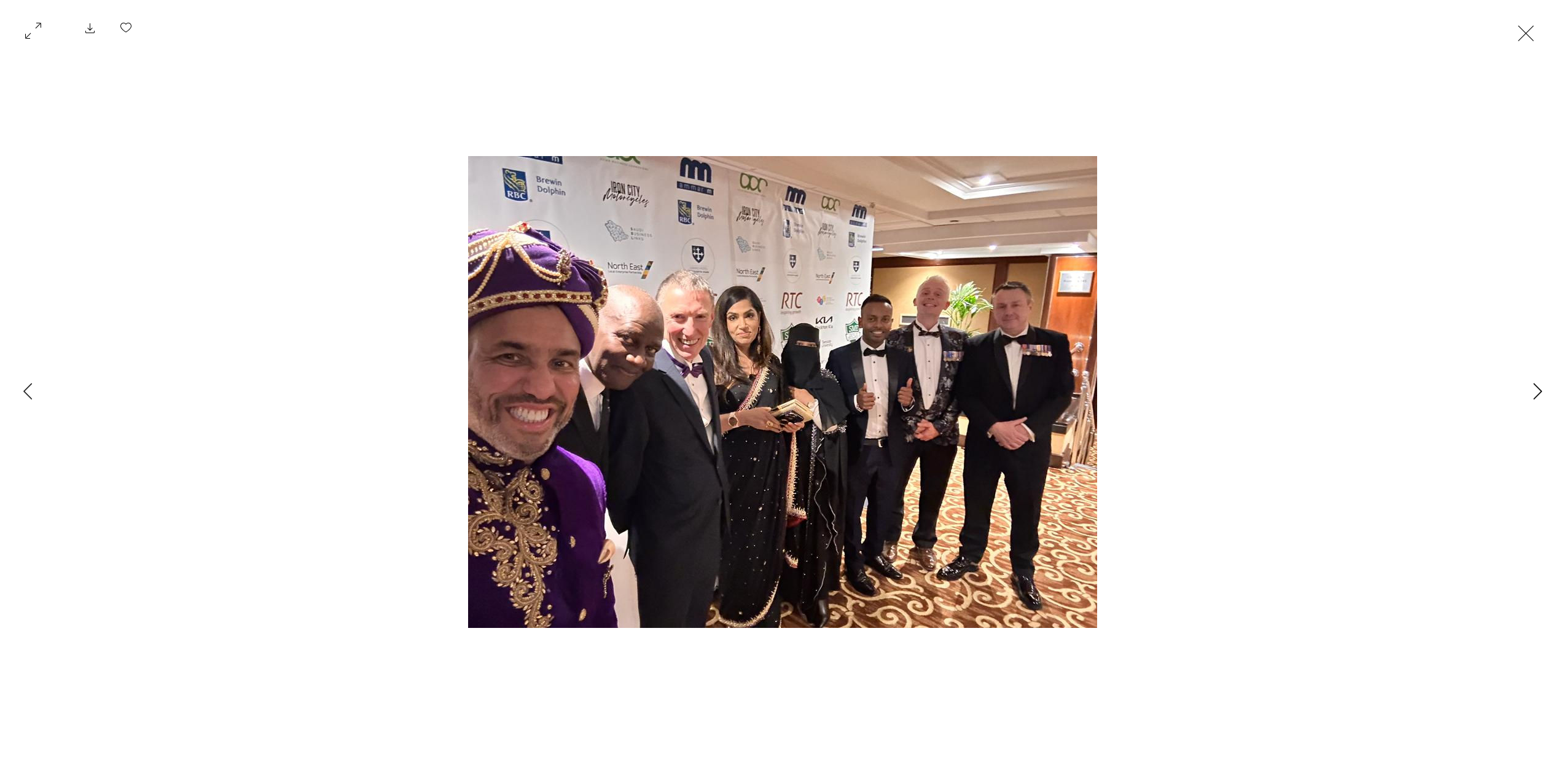
click at [1534, 395] on icon "Next Item" at bounding box center [1538, 391] width 9 height 17
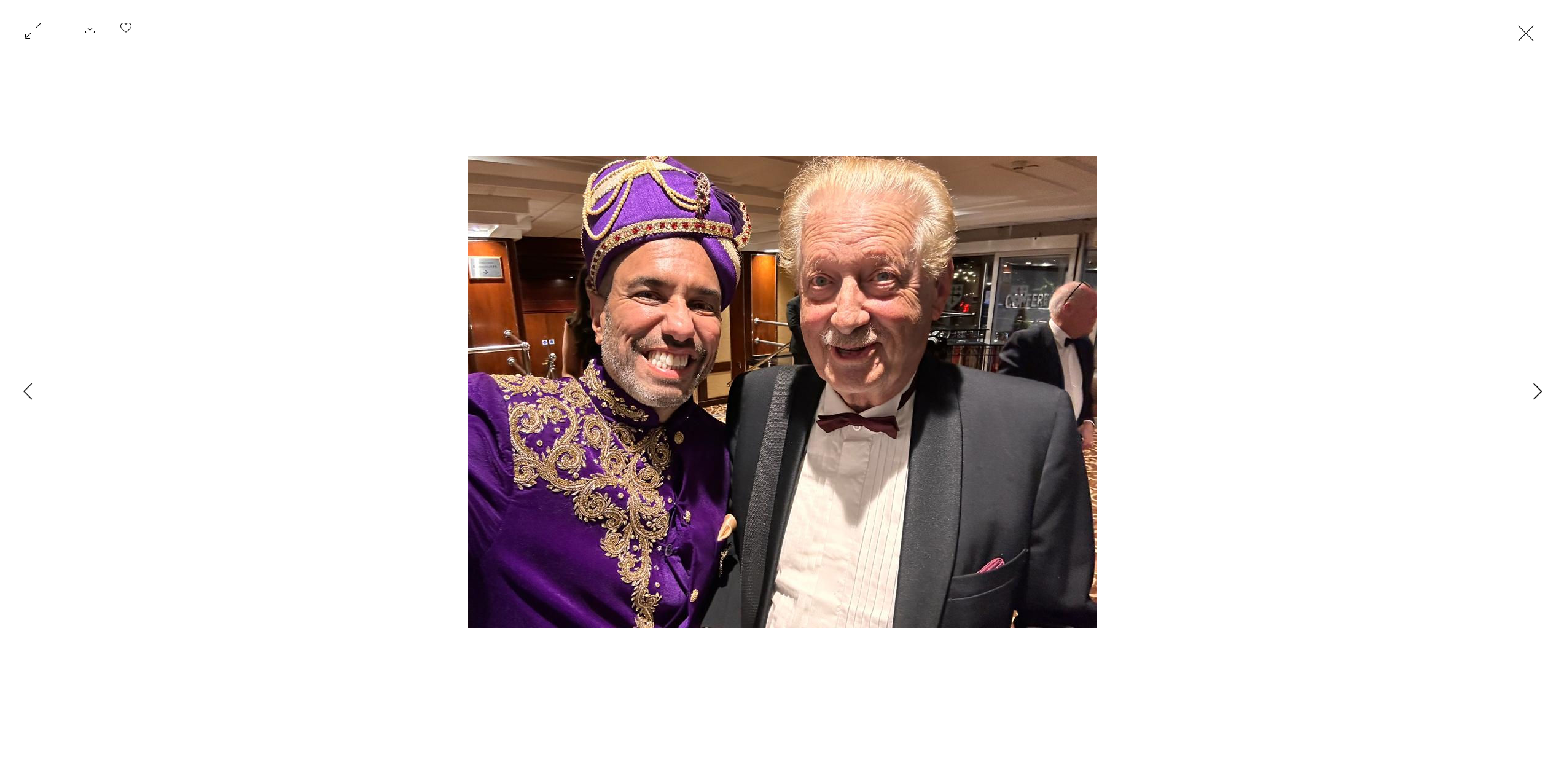
click at [1534, 395] on icon "Next Item" at bounding box center [1538, 391] width 9 height 17
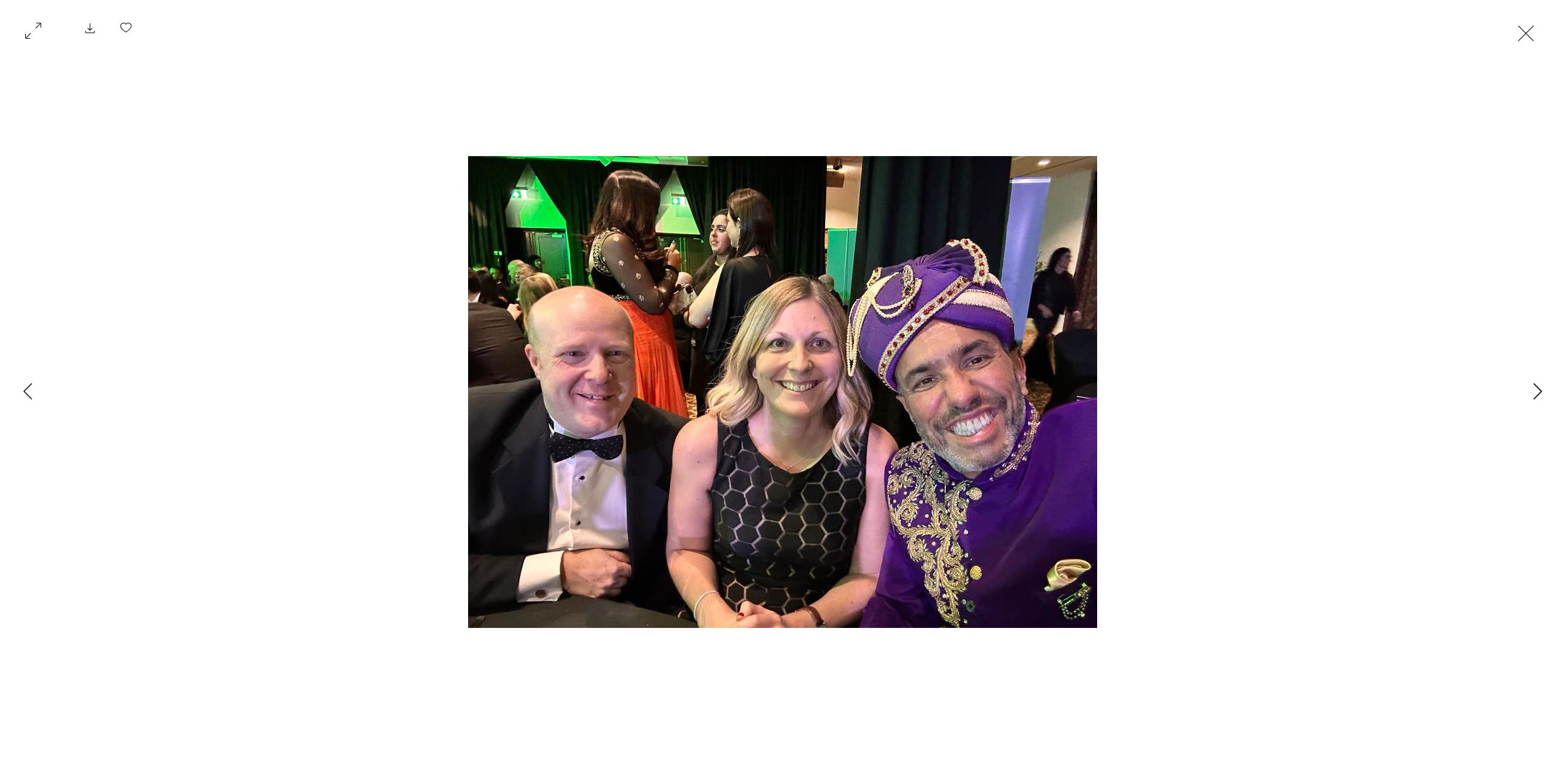
click at [1534, 395] on icon "Next Item" at bounding box center [1538, 391] width 9 height 17
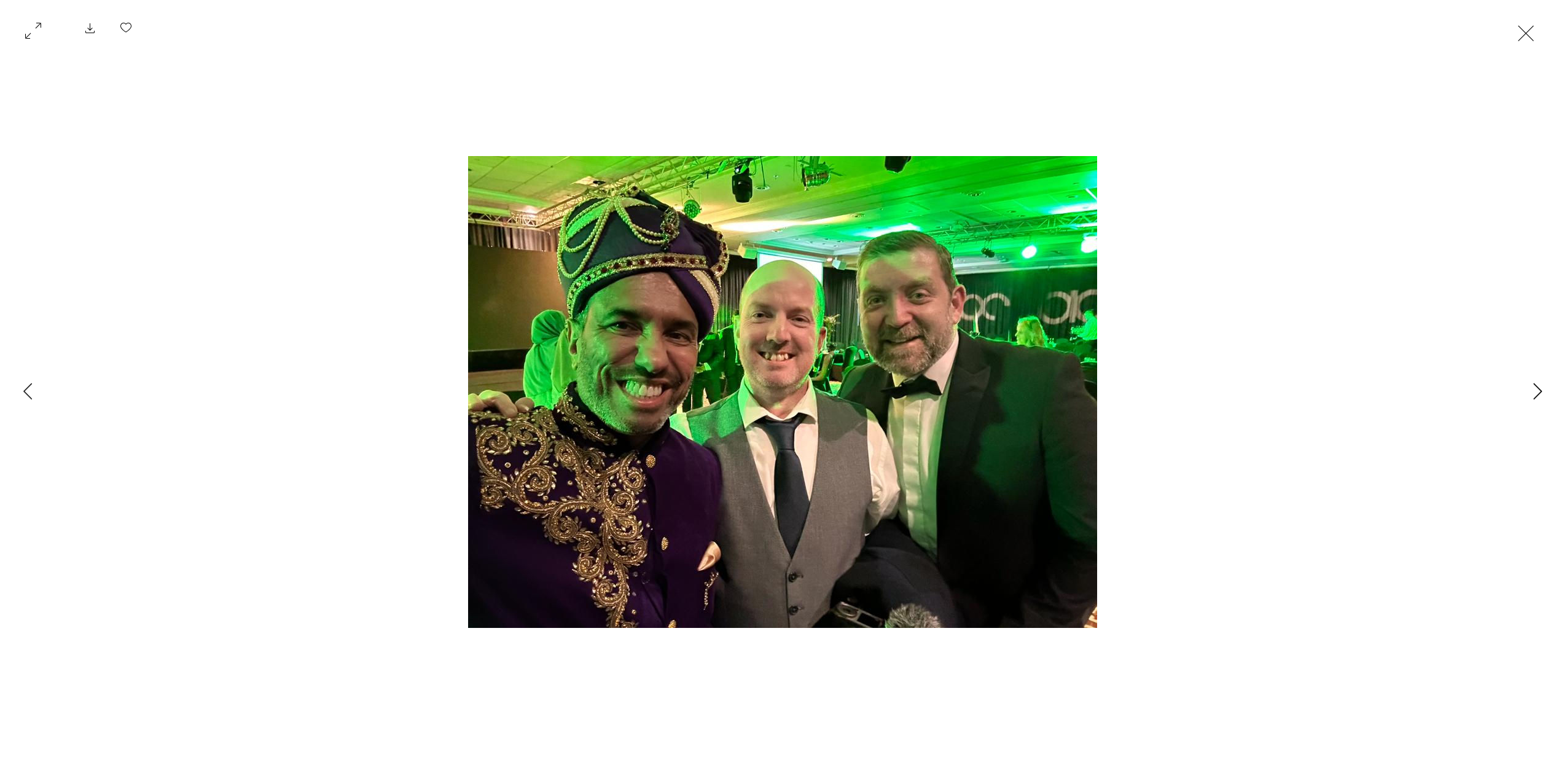
click at [1534, 395] on icon "Next Item" at bounding box center [1538, 391] width 9 height 17
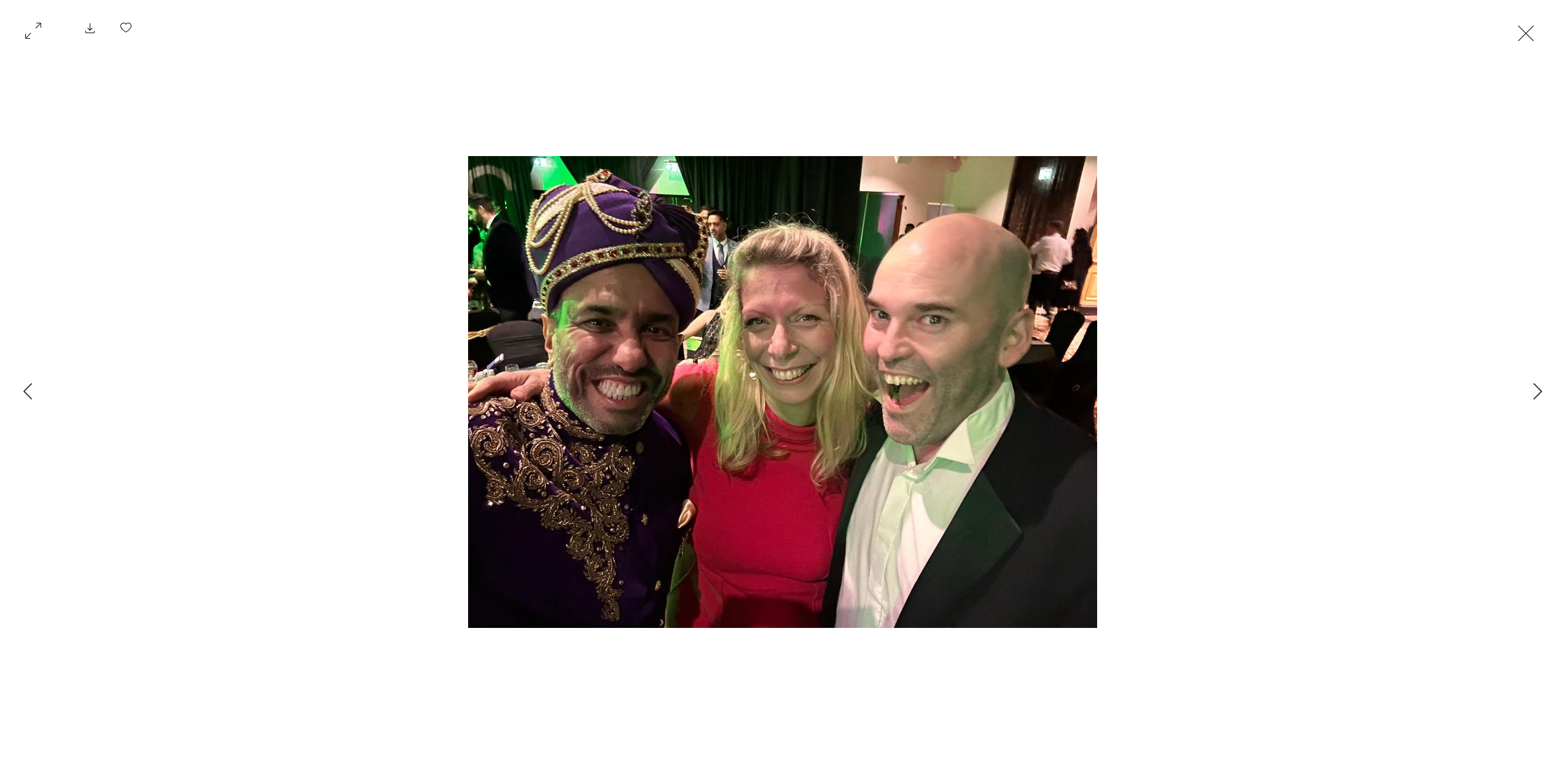
click at [1534, 33] on button "Exit expand mode" at bounding box center [1526, 31] width 23 height 27
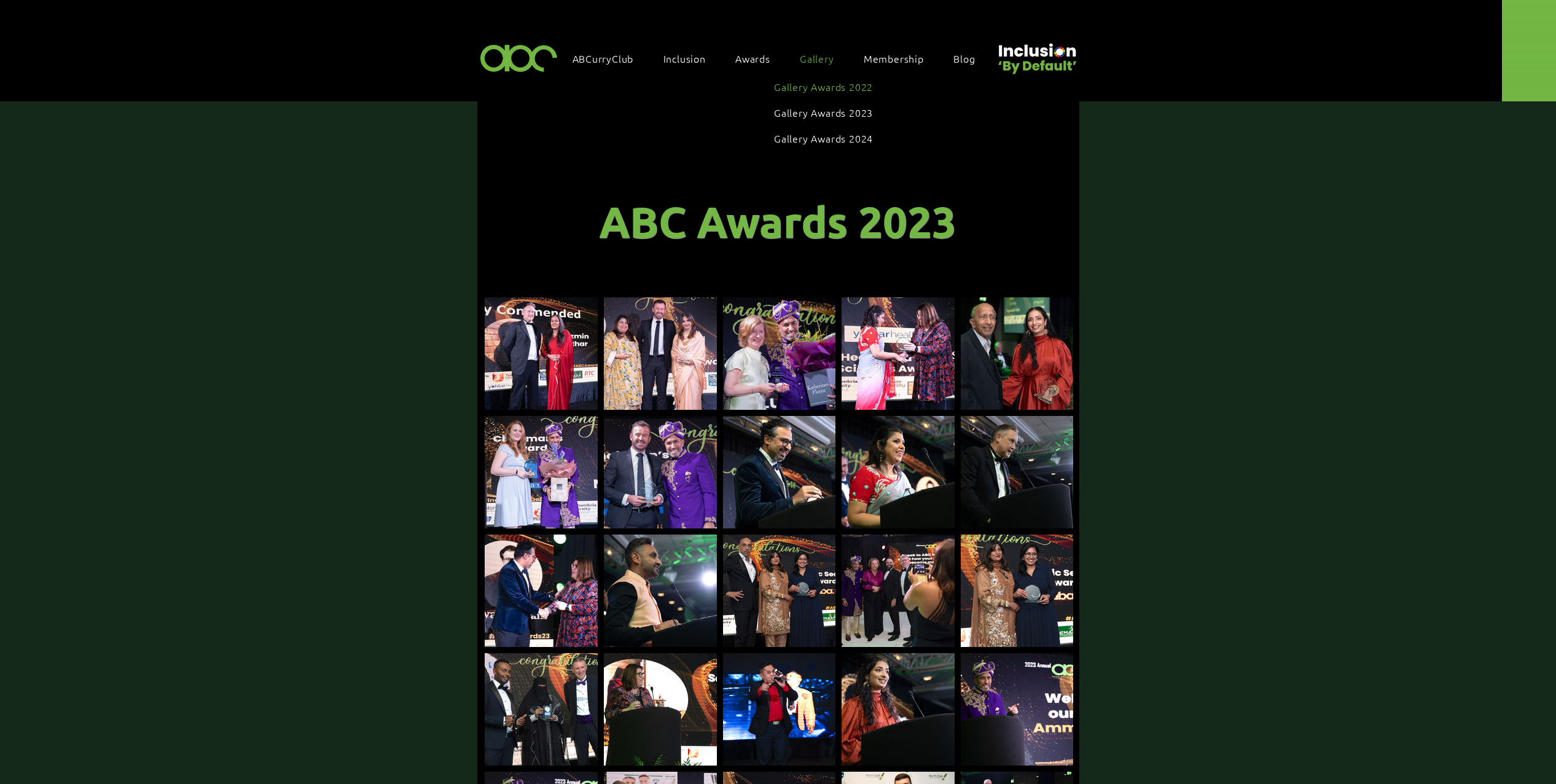
click at [833, 90] on span "Gallery Awards 2022" at bounding box center [823, 87] width 99 height 14
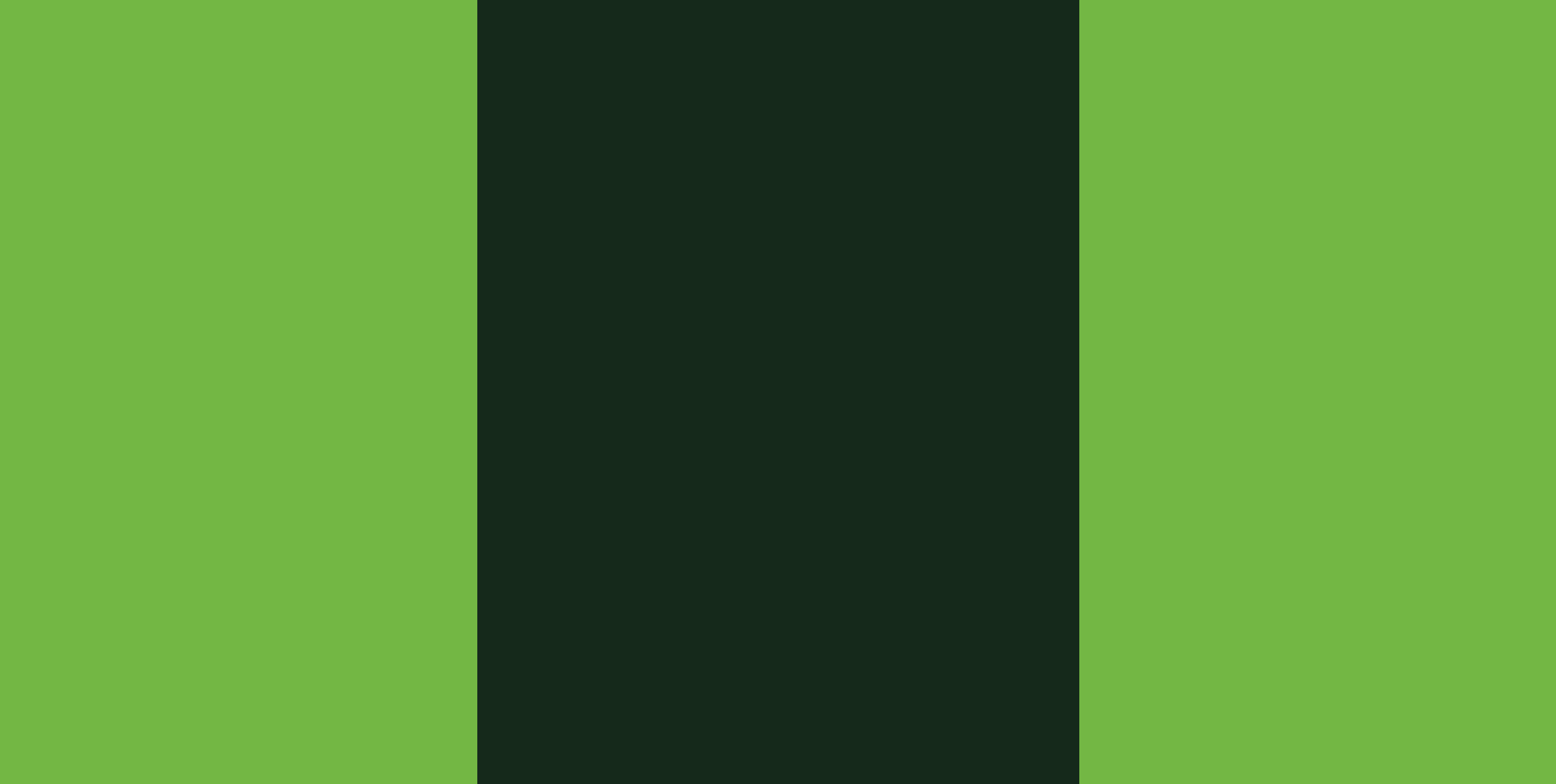
scroll to position [1347, 0]
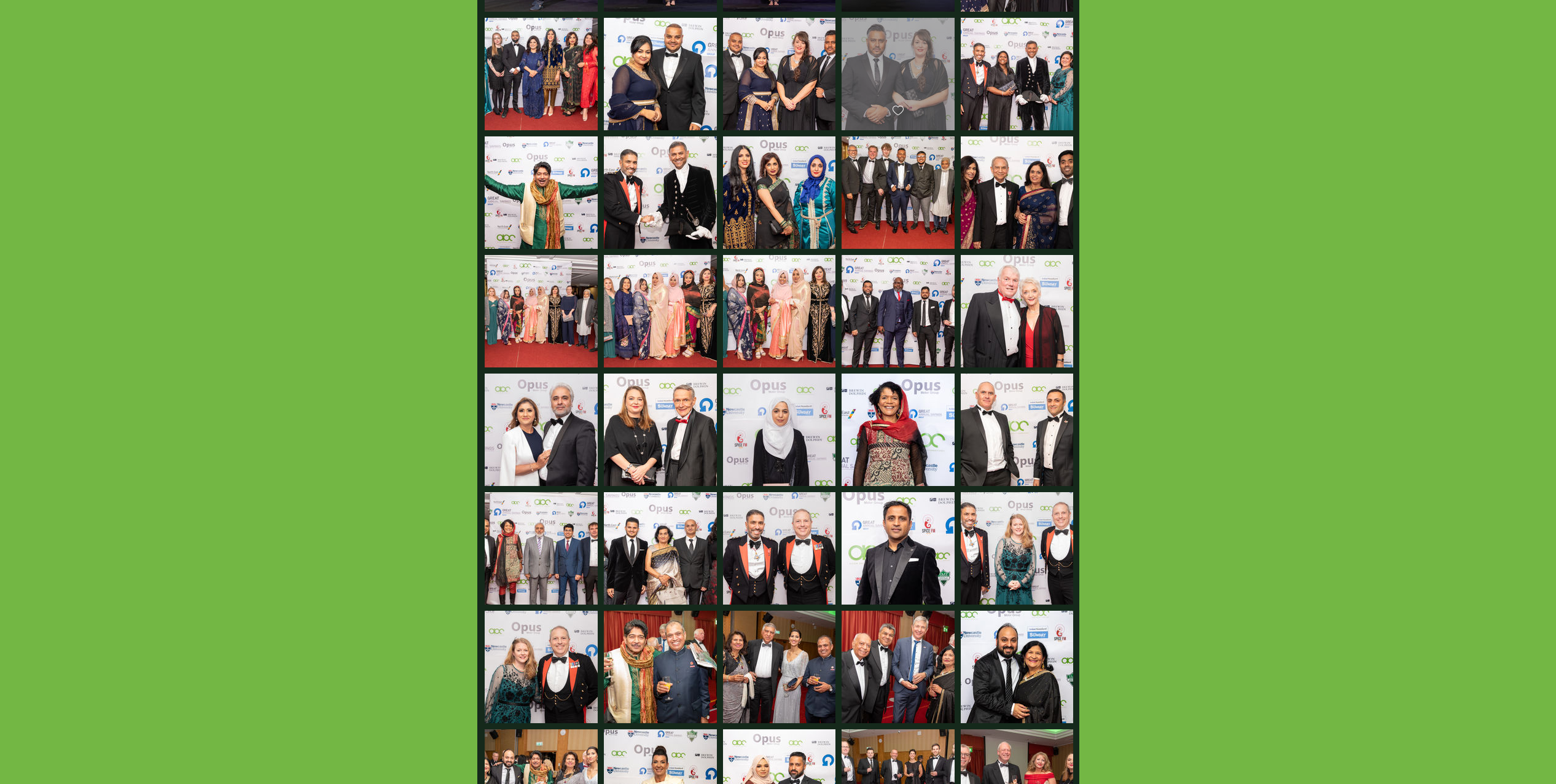
click at [871, 57] on div "main content" at bounding box center [898, 68] width 113 height 101
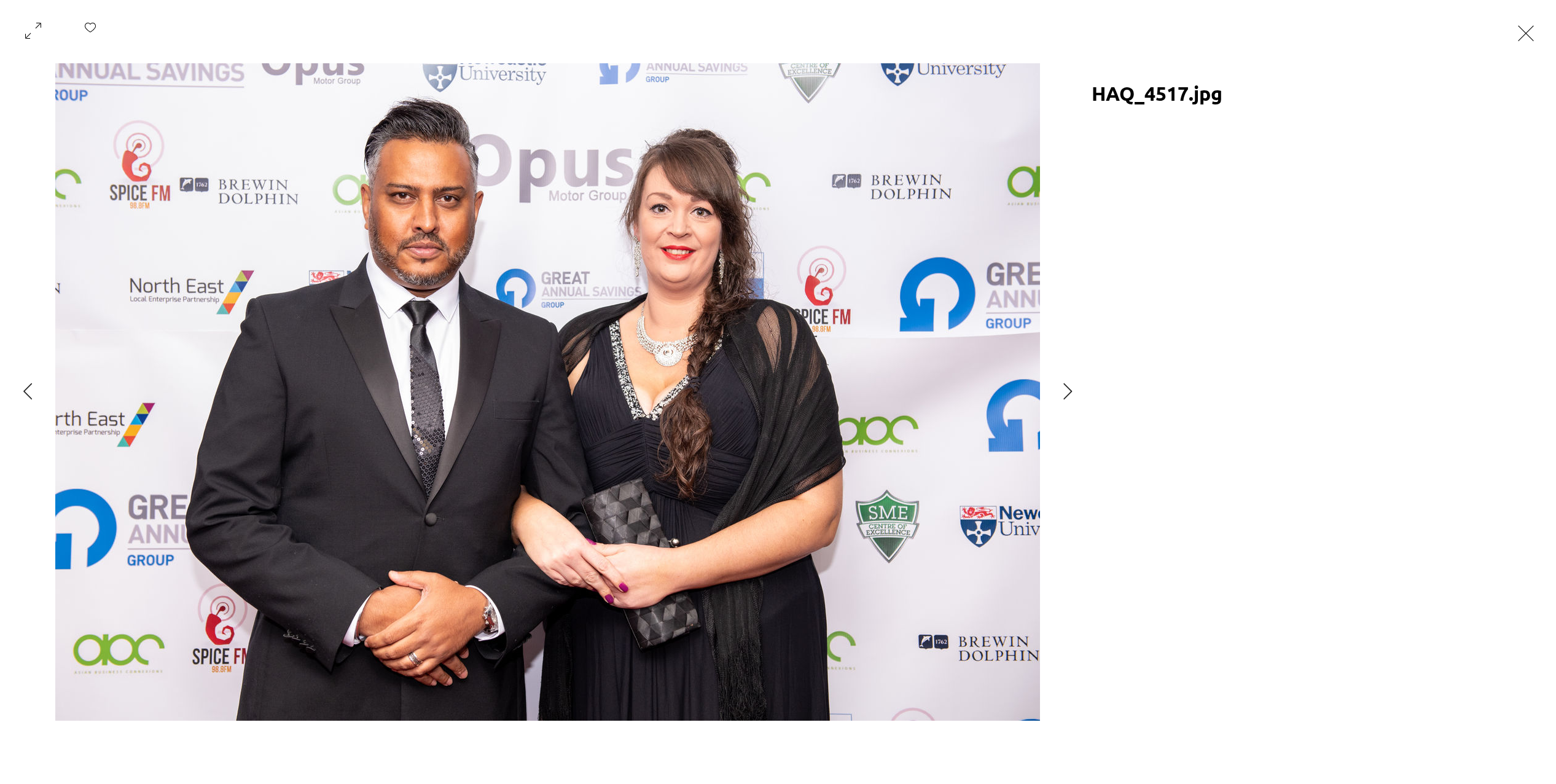
click at [1534, 30] on button "Exit expand mode" at bounding box center [1526, 31] width 23 height 27
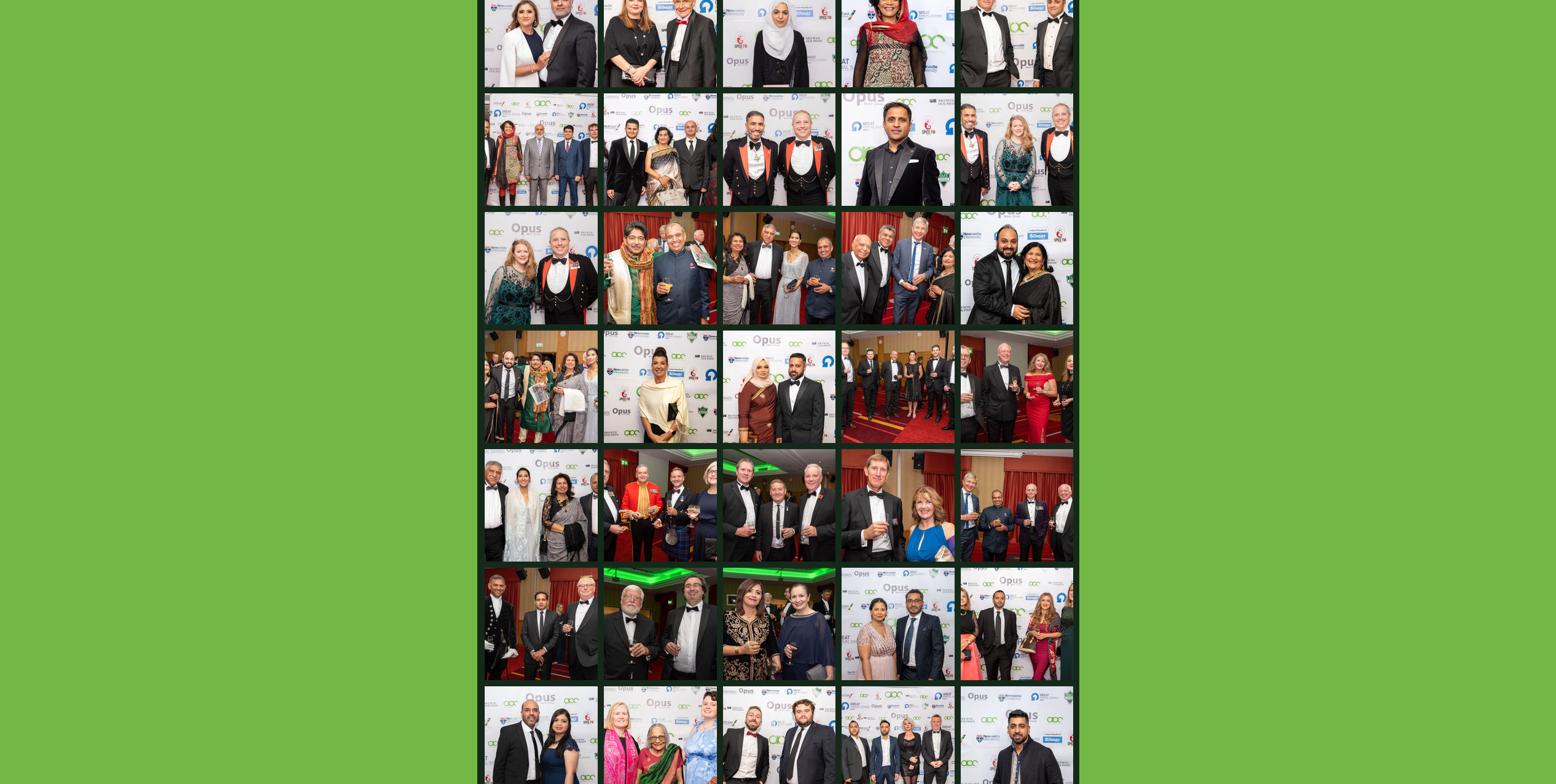
scroll to position [2150, 0]
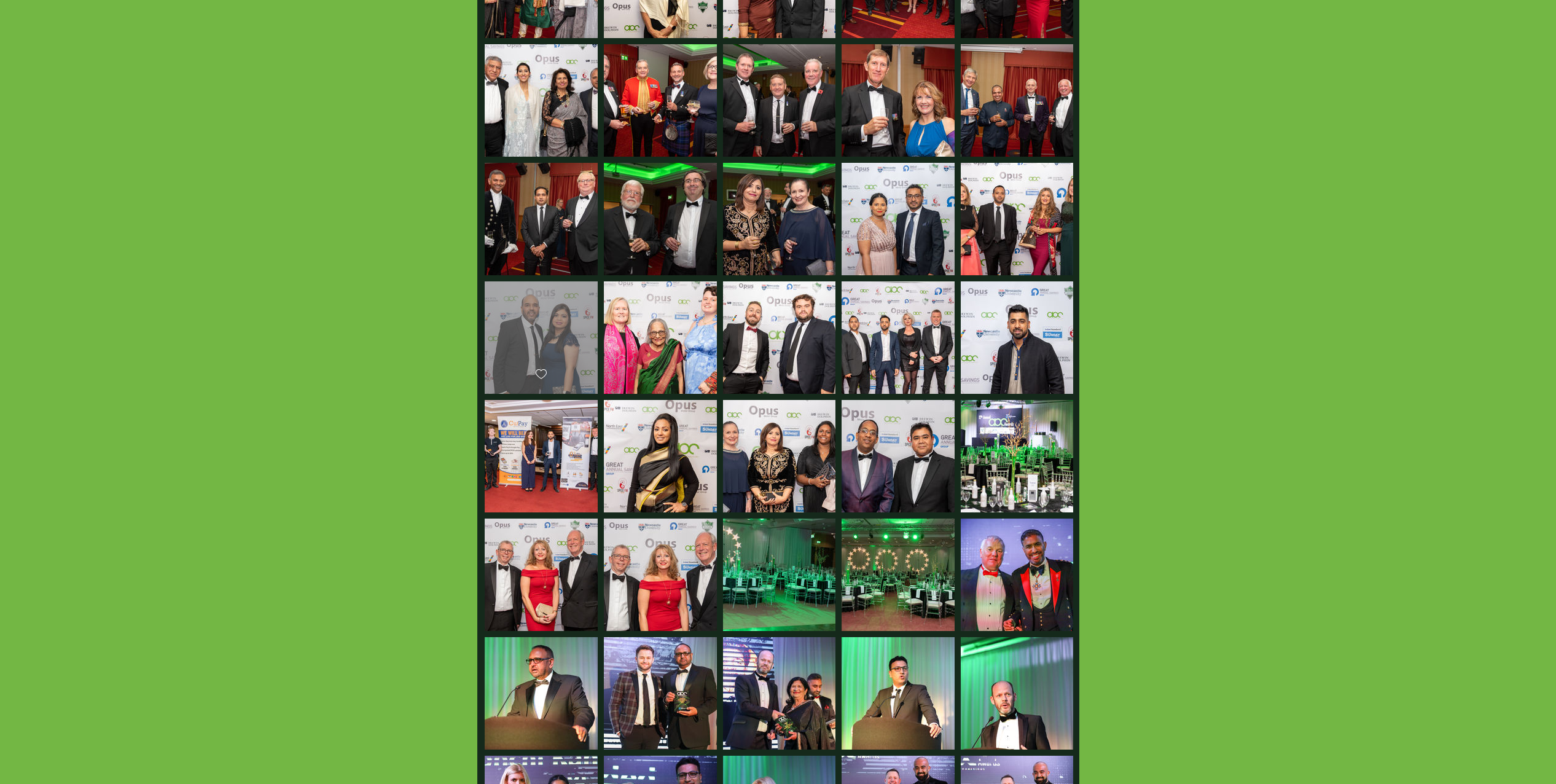
click at [532, 316] on div "main content" at bounding box center [541, 332] width 113 height 101
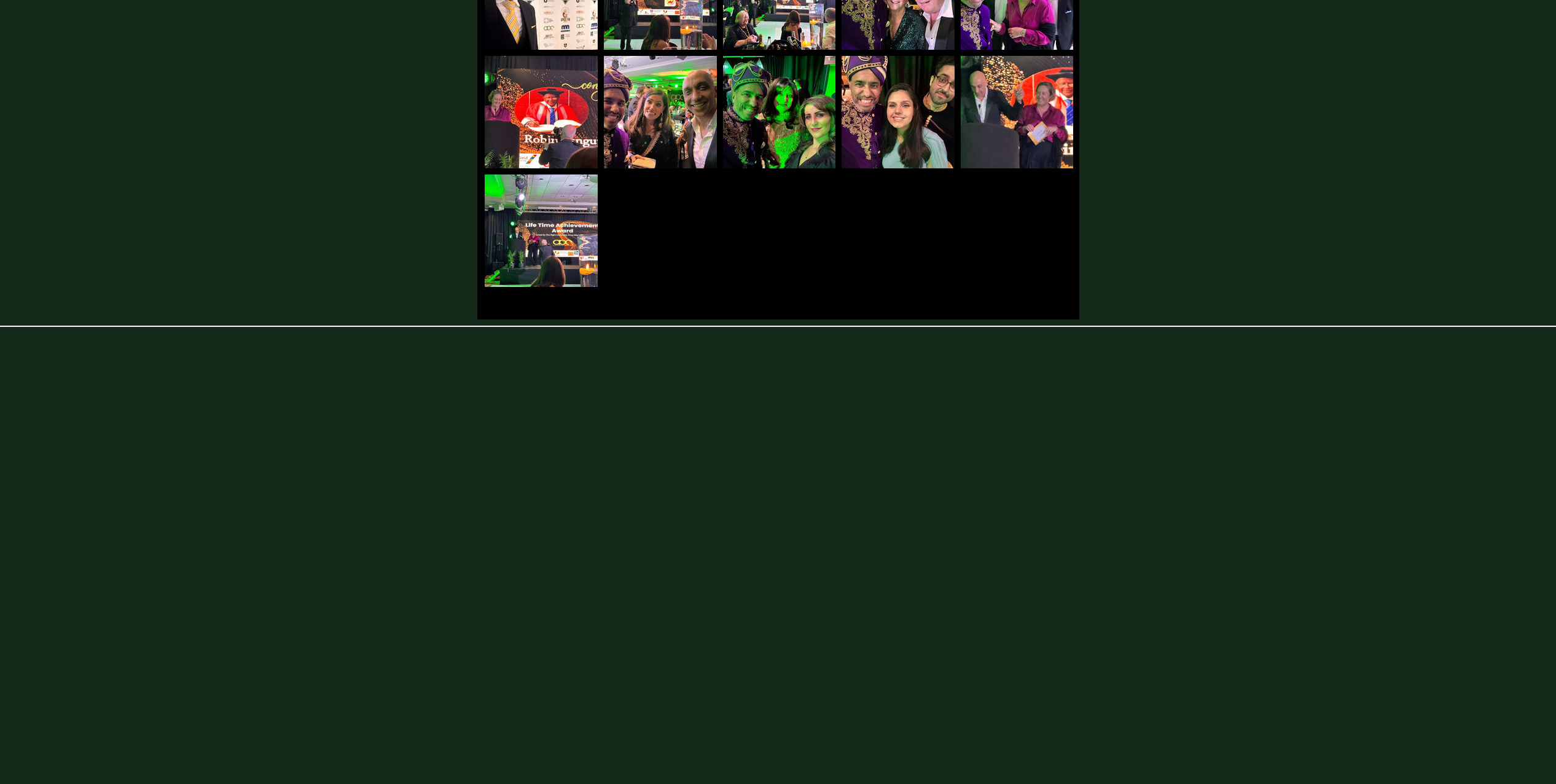
scroll to position [1650, 0]
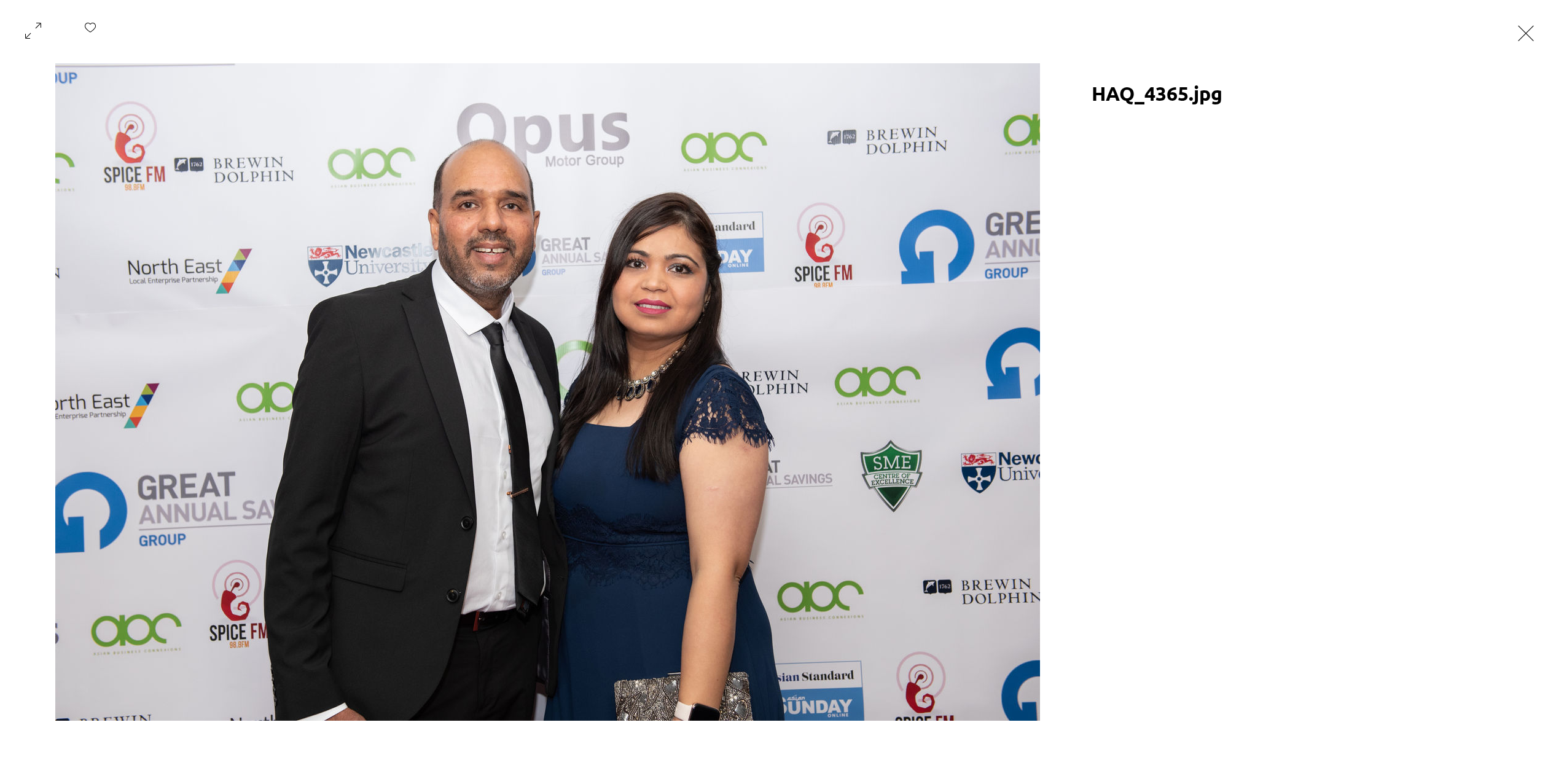
click at [1538, 40] on button "Exit expand mode" at bounding box center [1526, 31] width 23 height 27
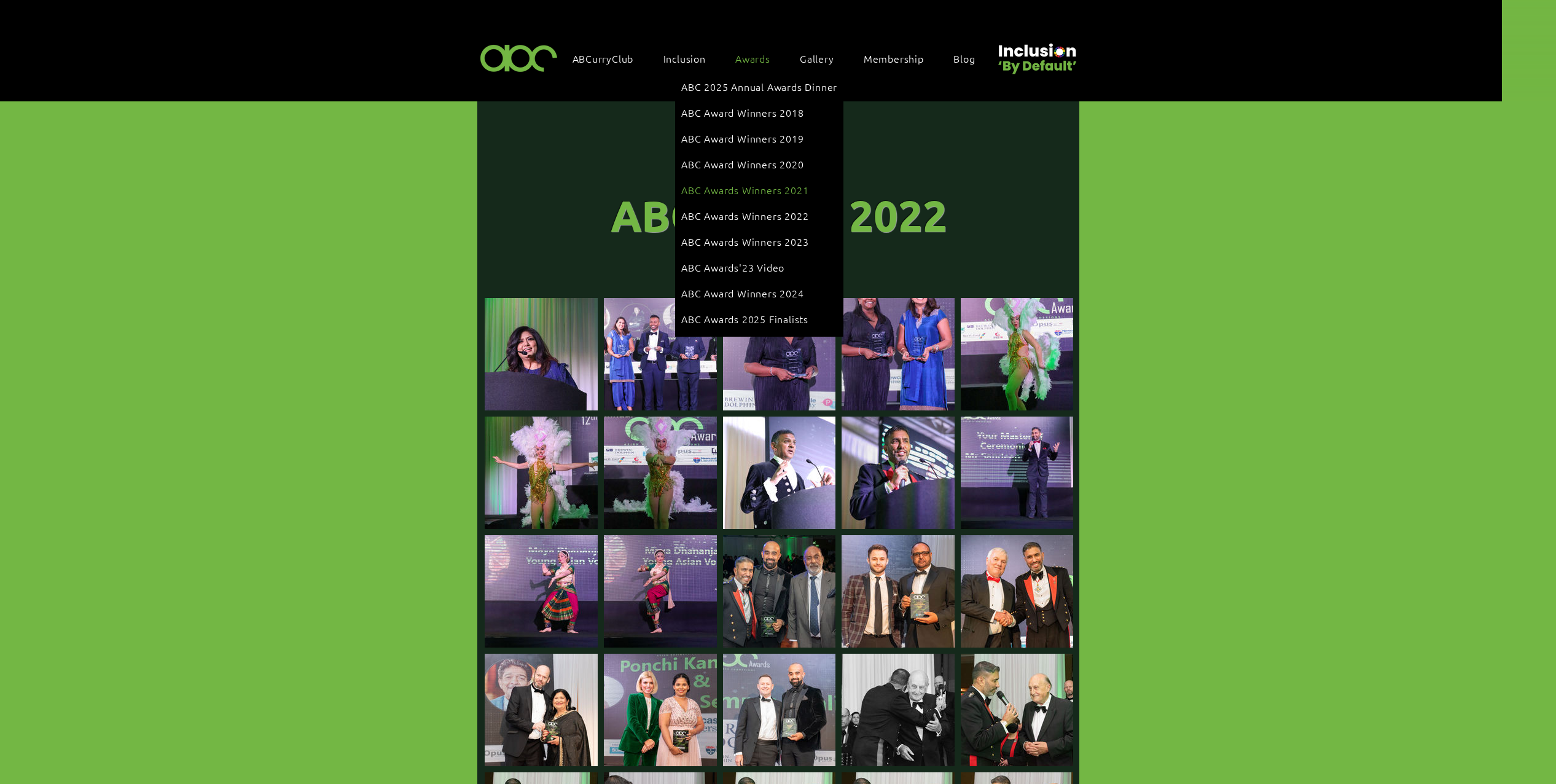
click at [766, 183] on span "ABC Awards Winners 2021" at bounding box center [745, 190] width 127 height 14
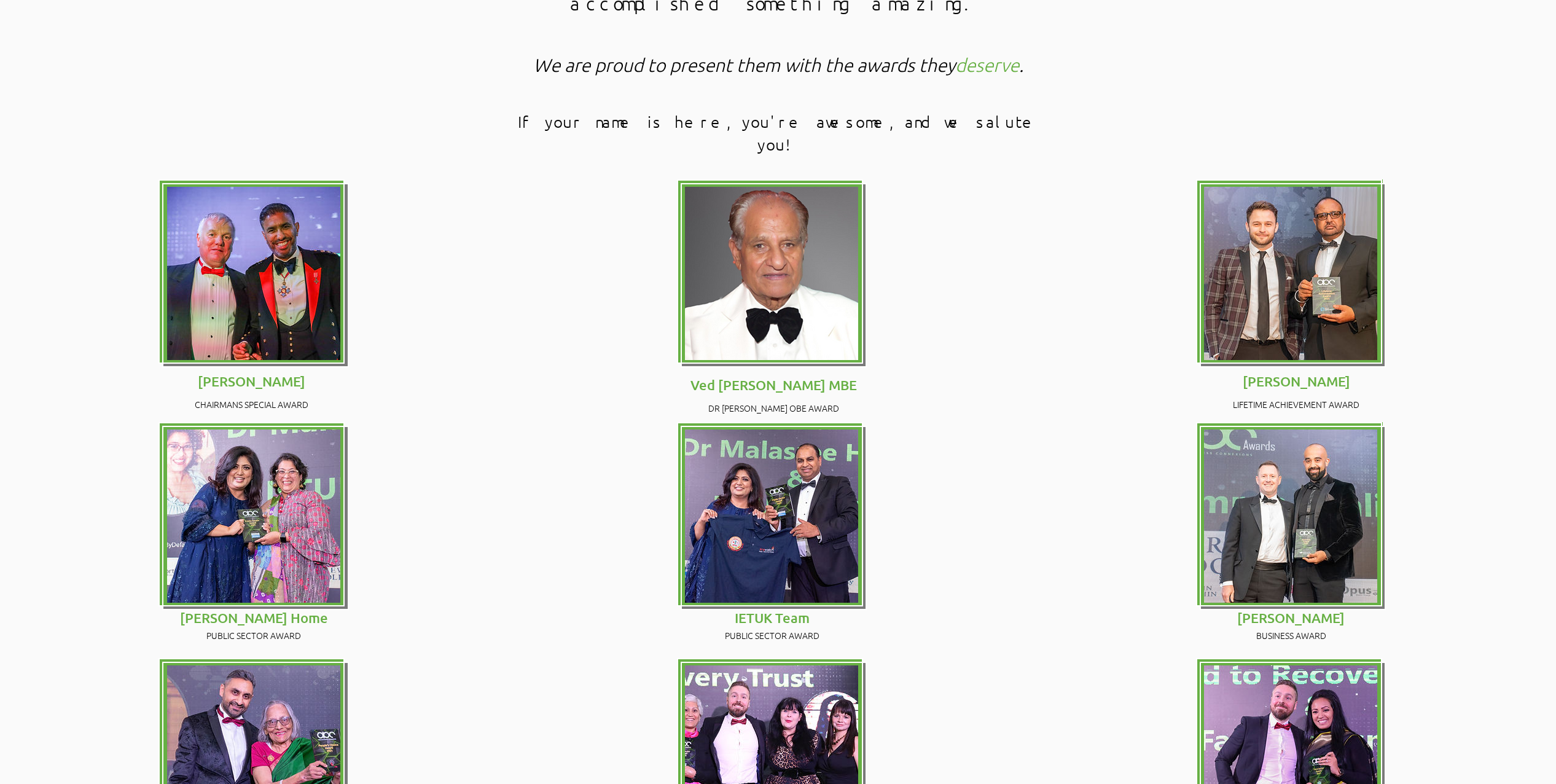
scroll to position [451, 0]
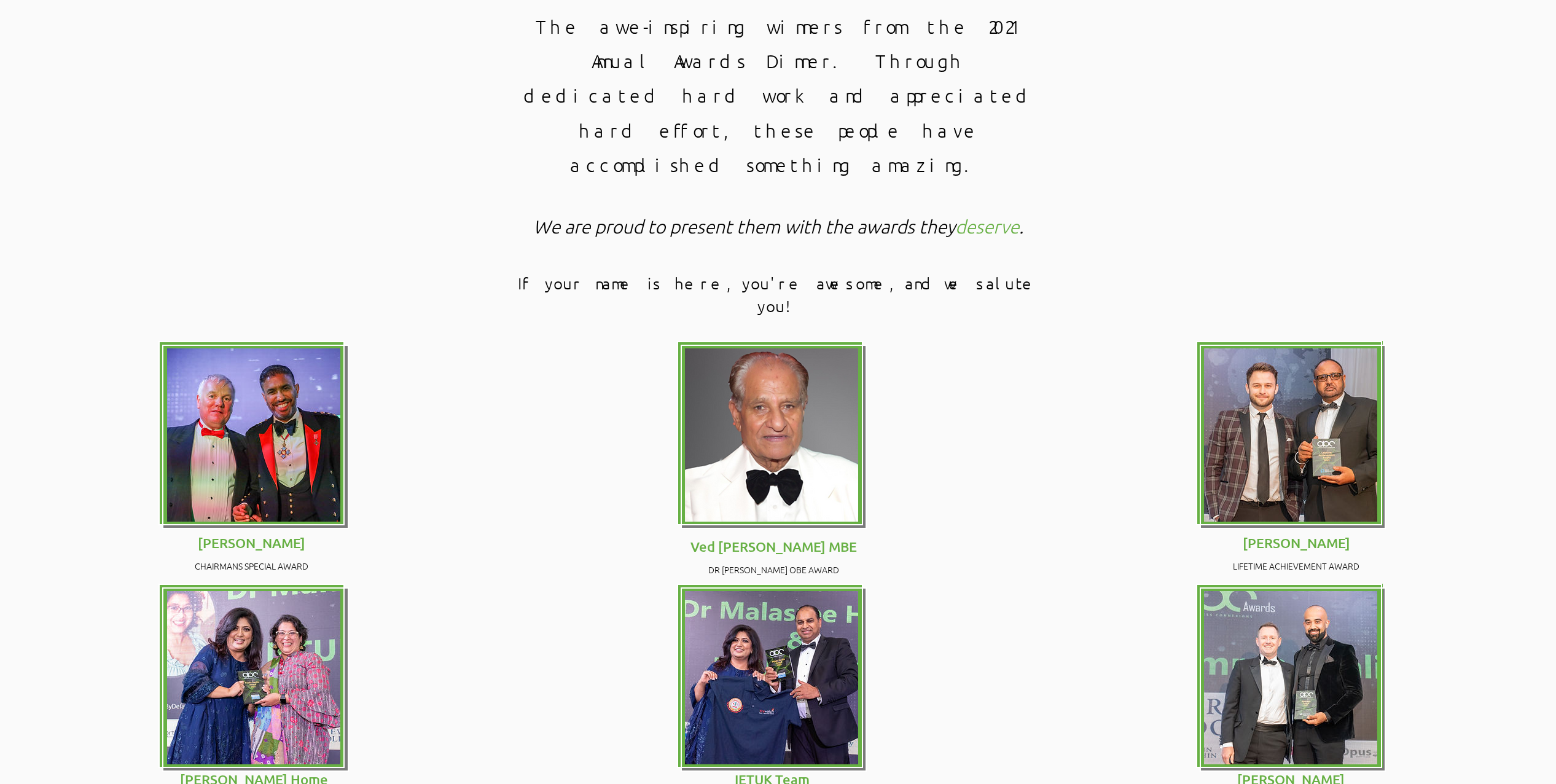
click at [733, 591] on img at bounding box center [772, 677] width 173 height 173
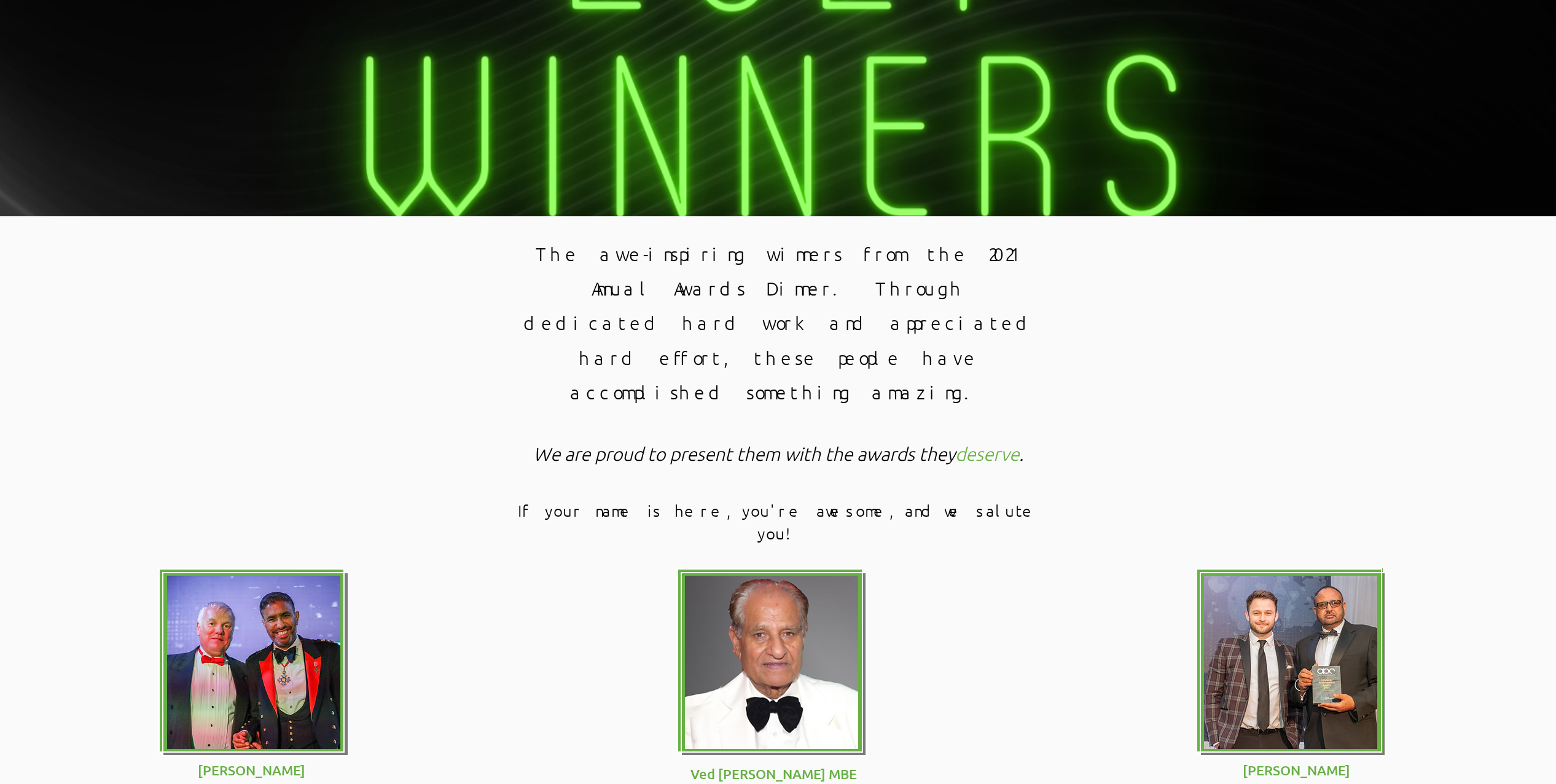
scroll to position [0, 0]
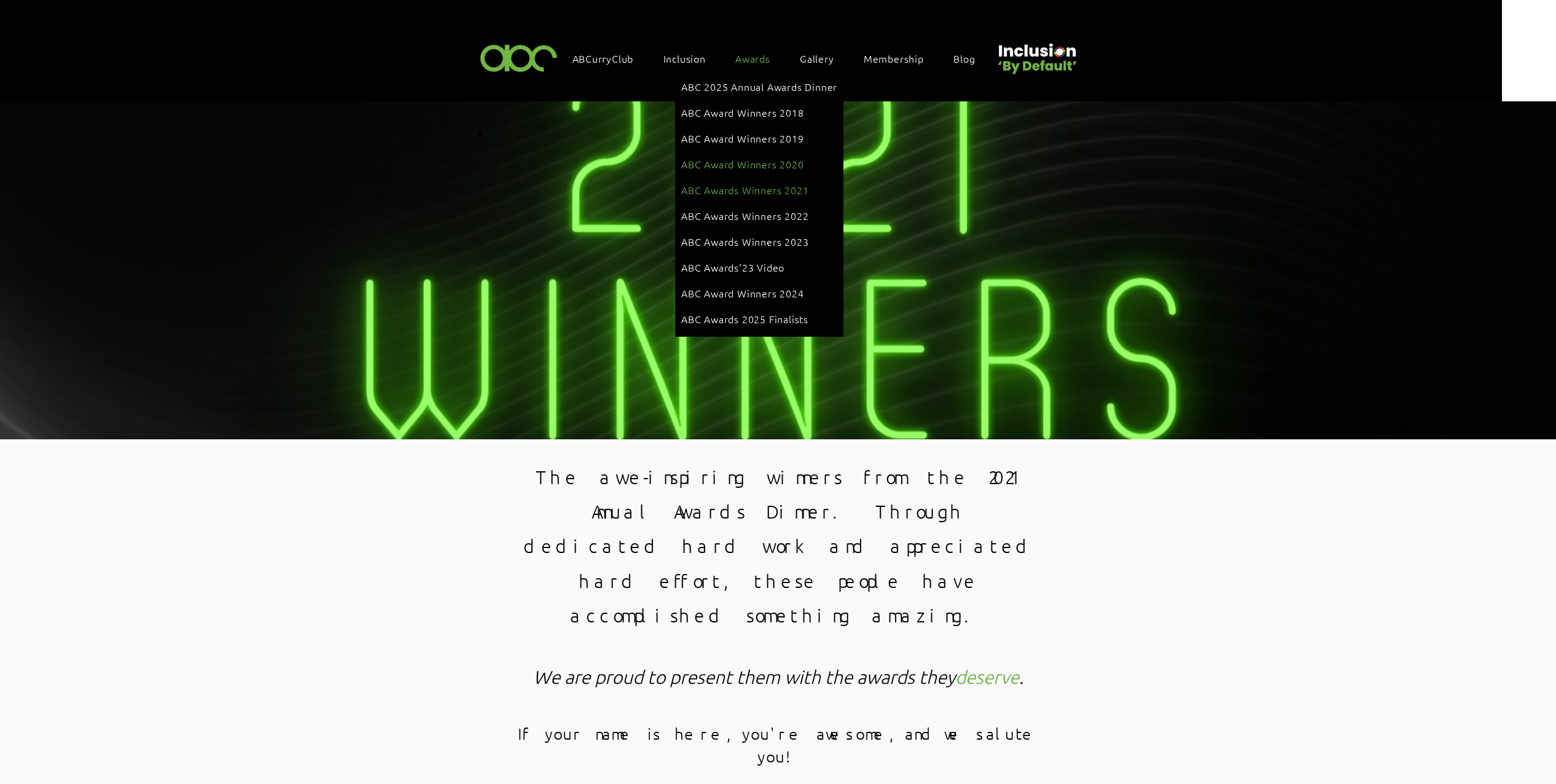
click at [773, 158] on span "ABC Award Winners 2020" at bounding box center [742, 164] width 123 height 14
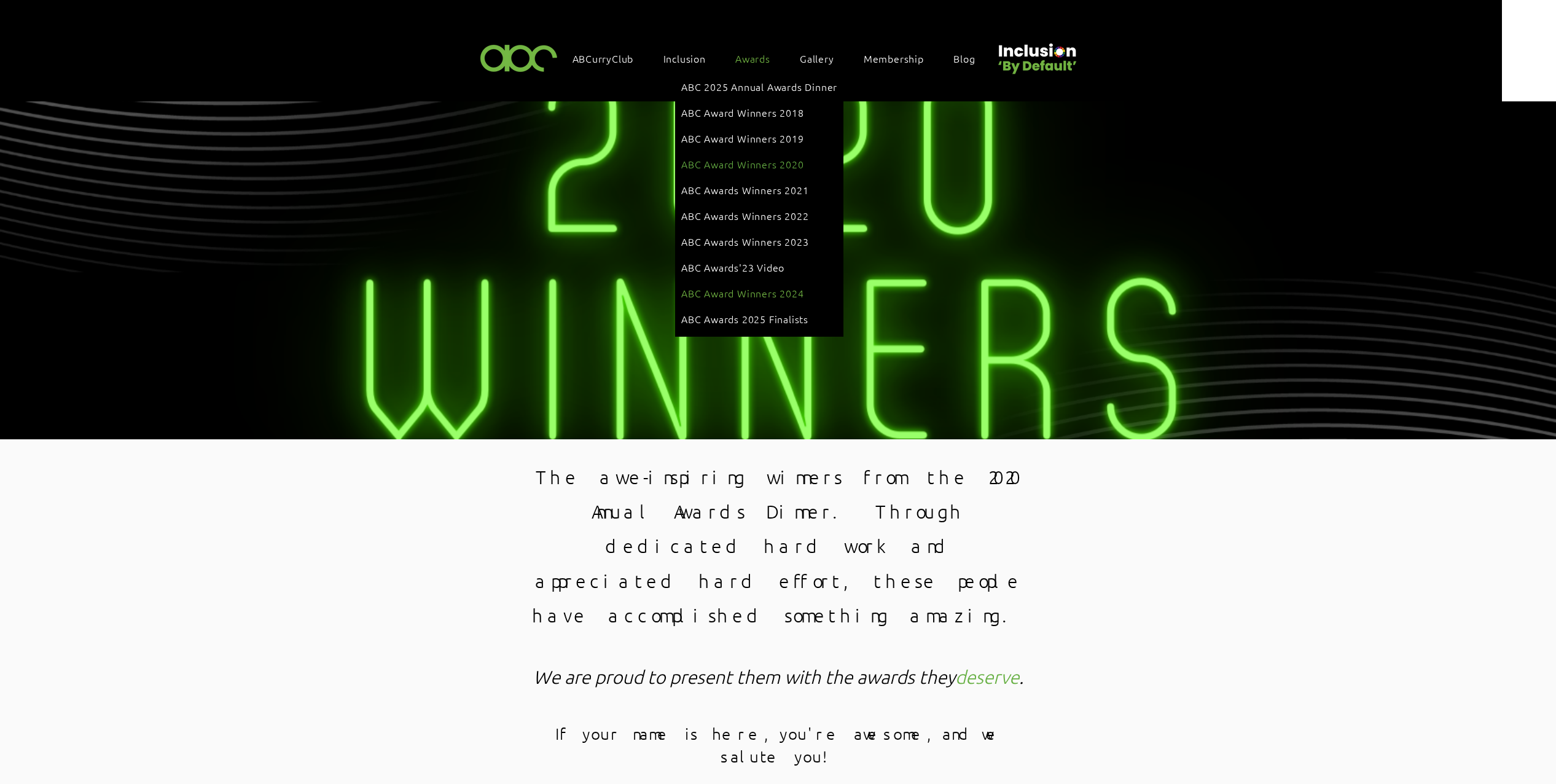
click at [761, 281] on link "ABC Award Winners 2024" at bounding box center [759, 292] width 156 height 23
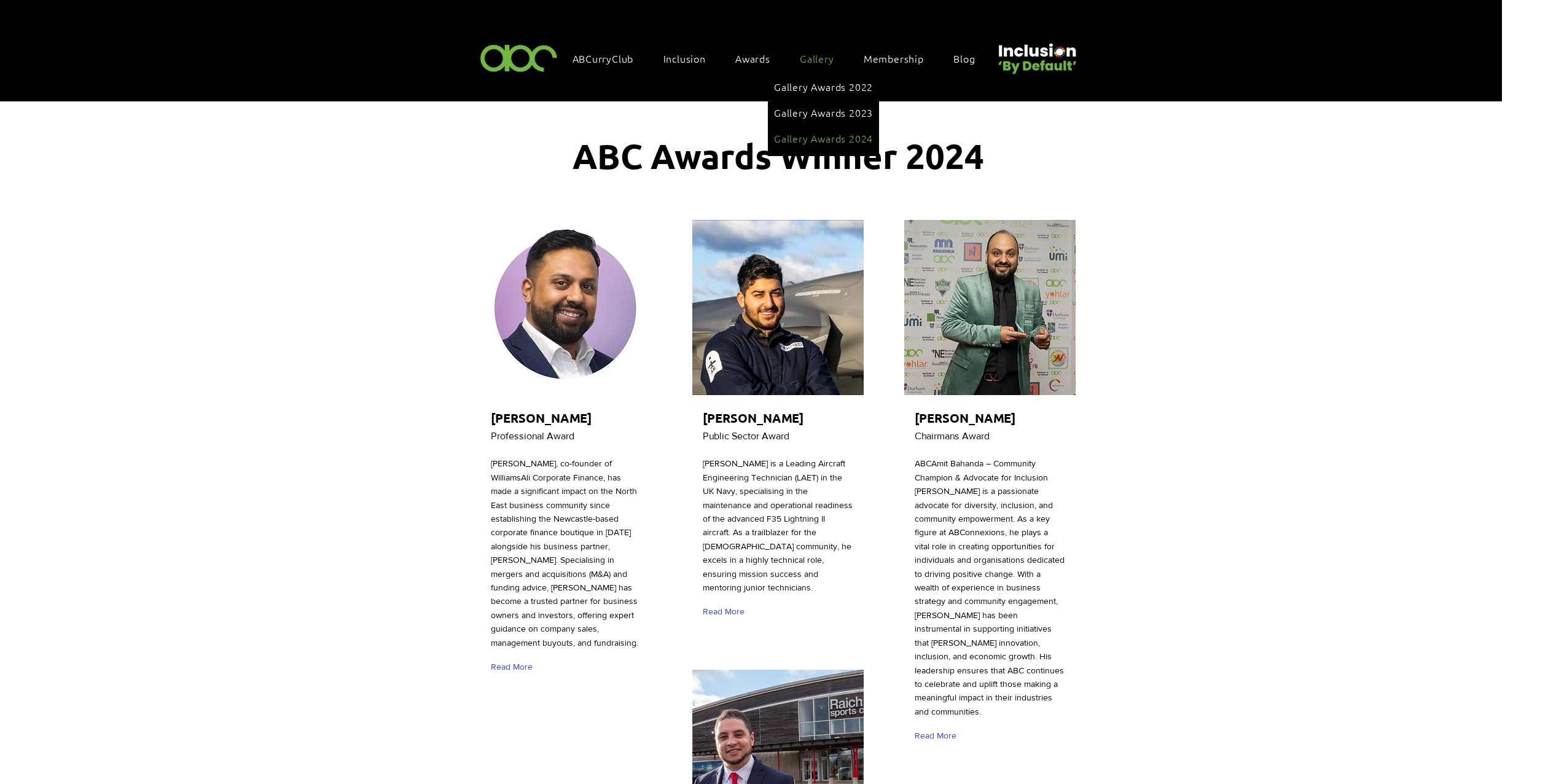
click at [836, 133] on span "Gallery Awards 2024" at bounding box center [823, 138] width 99 height 14
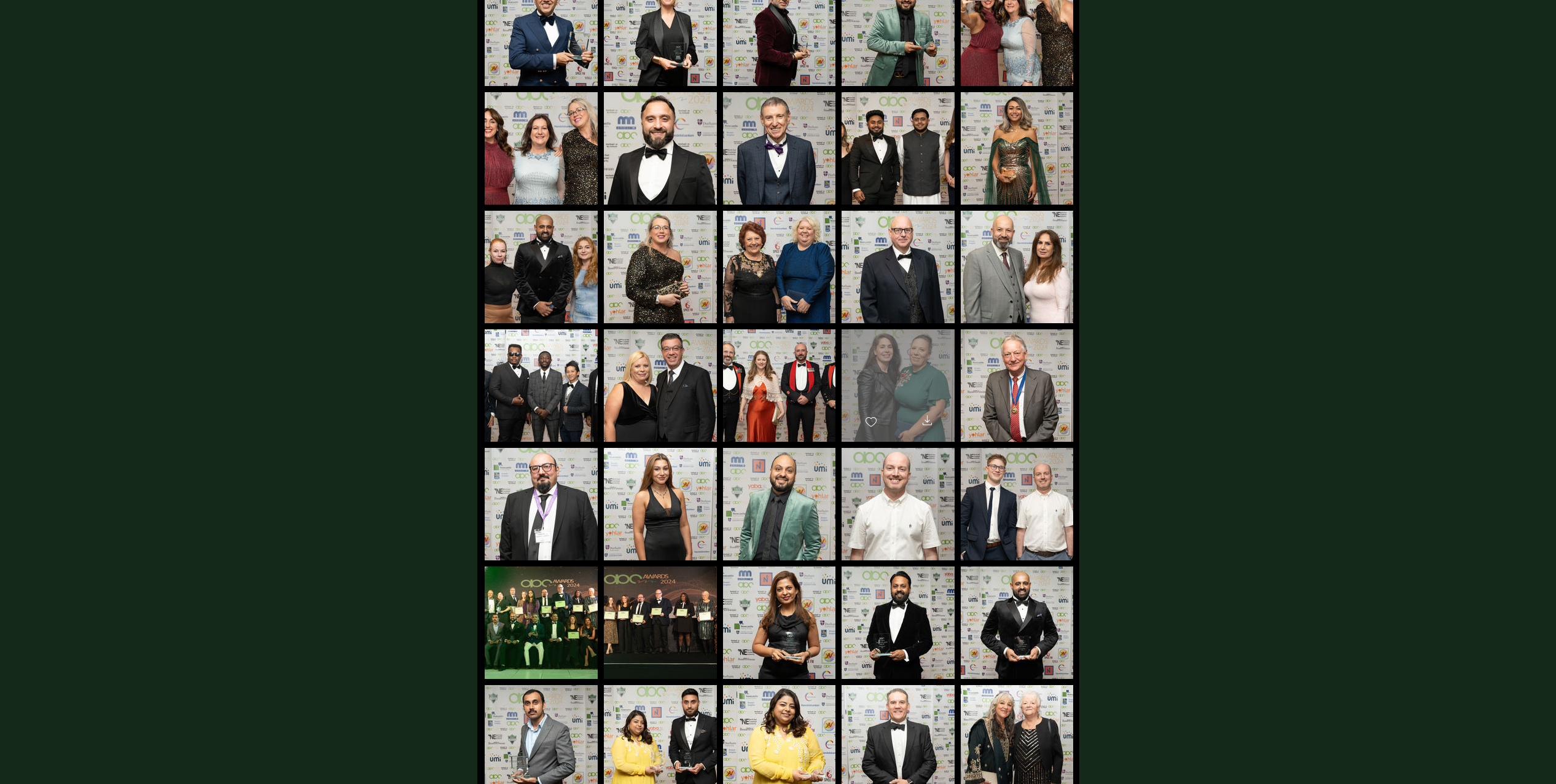
scroll to position [917, 0]
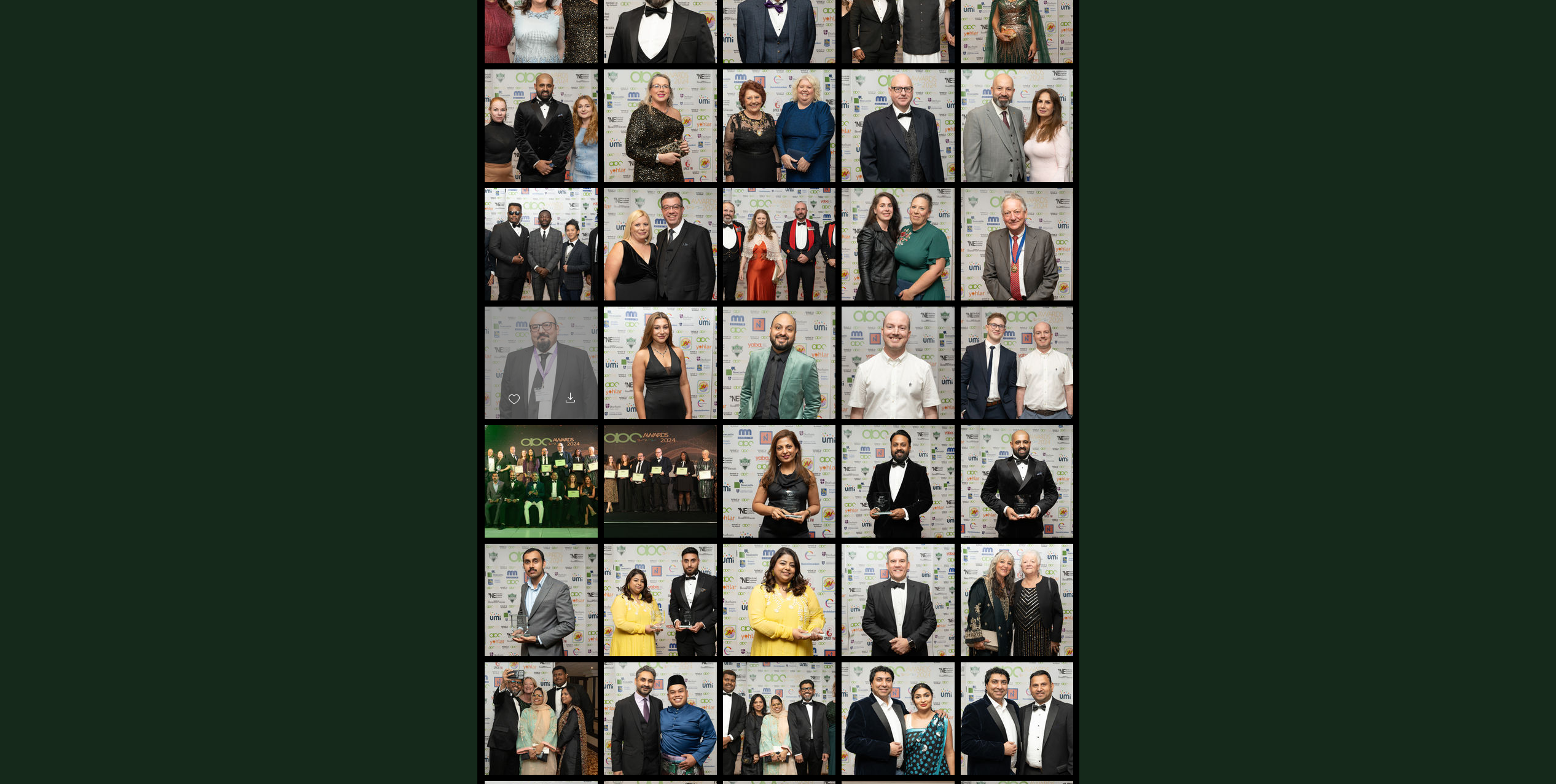
click at [547, 344] on div "main content" at bounding box center [541, 357] width 113 height 101
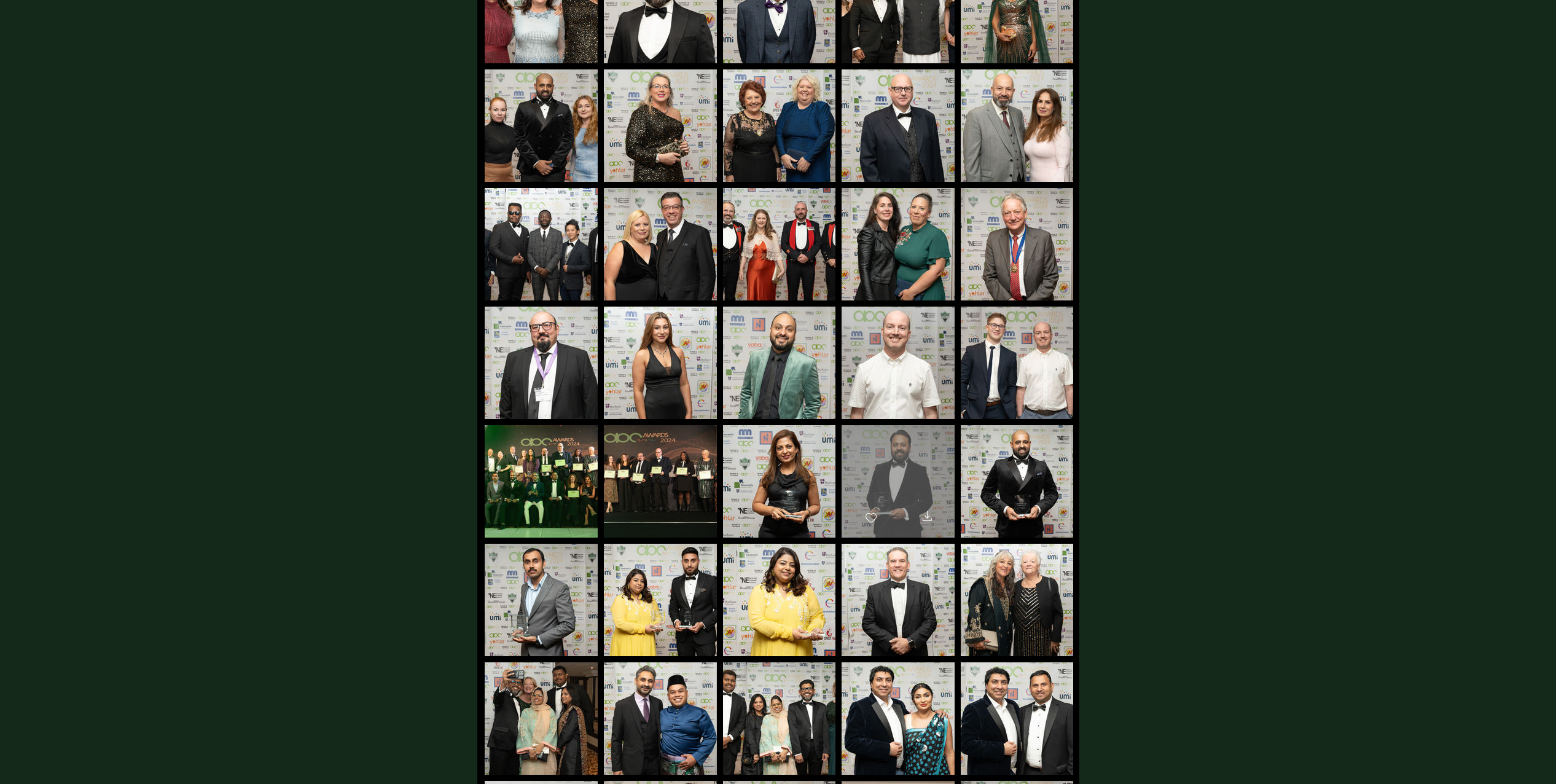
scroll to position [1151, 0]
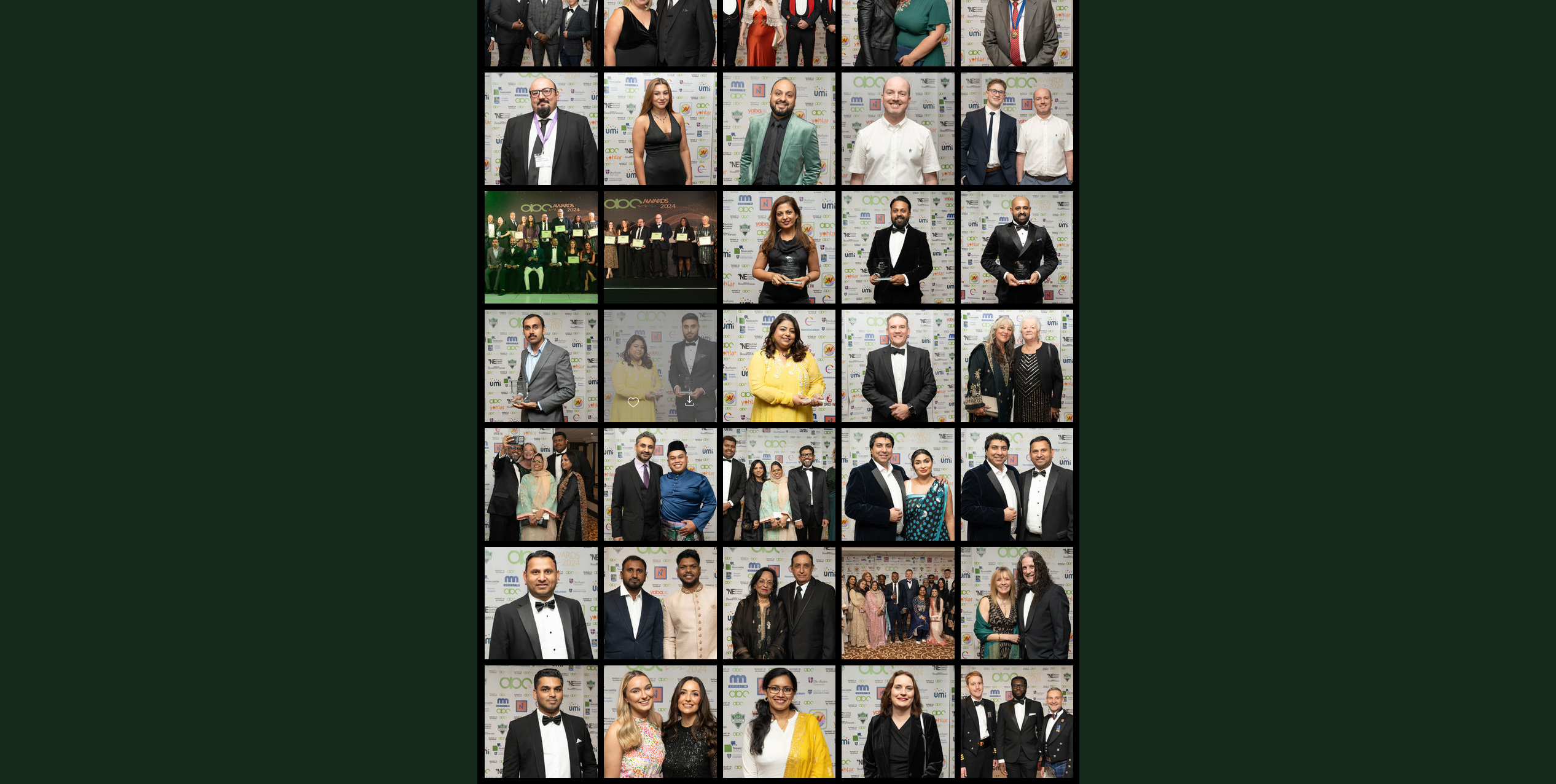
click at [666, 353] on div "main content" at bounding box center [660, 360] width 113 height 101
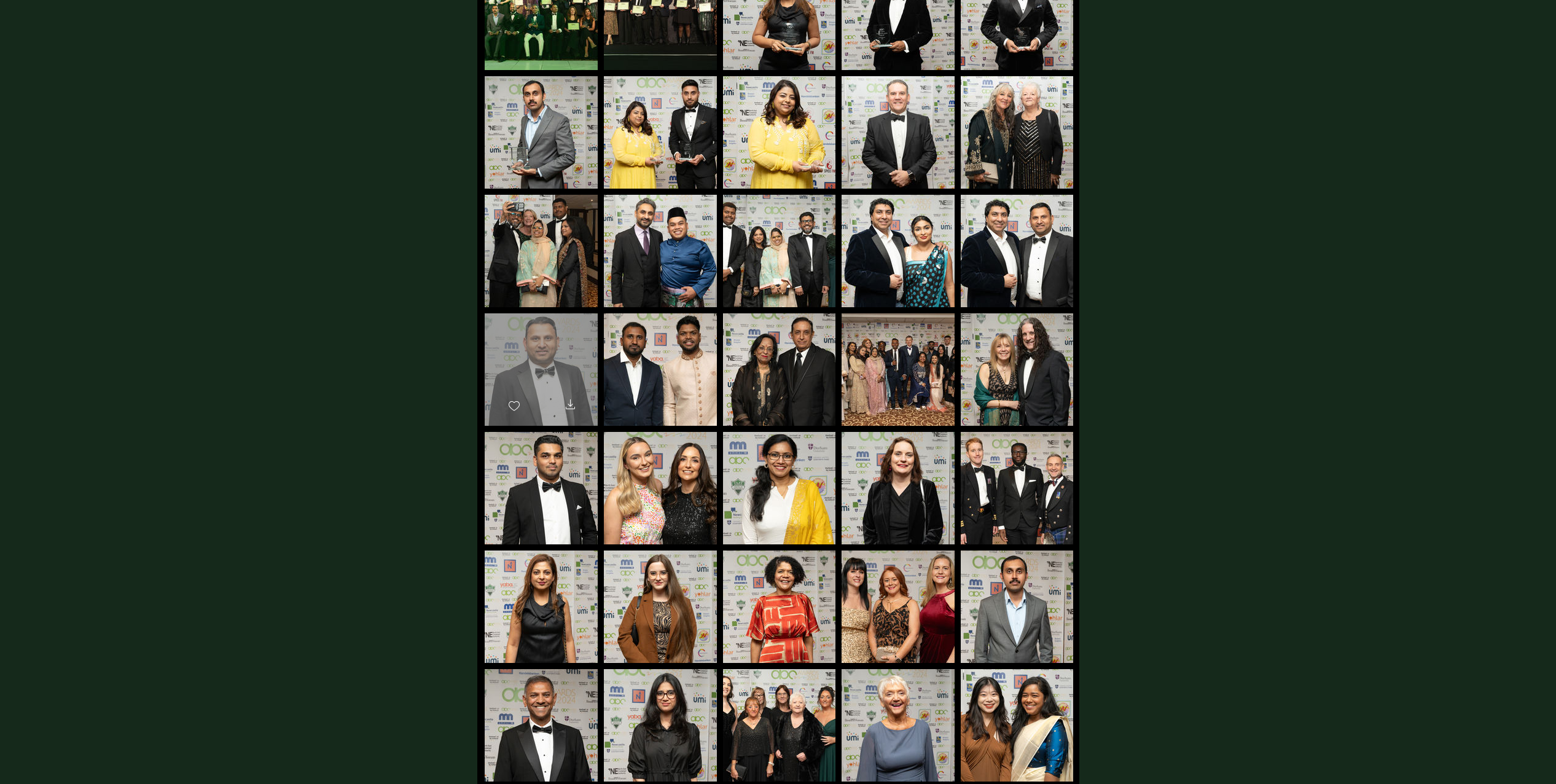
click at [536, 384] on div "main content" at bounding box center [541, 364] width 113 height 101
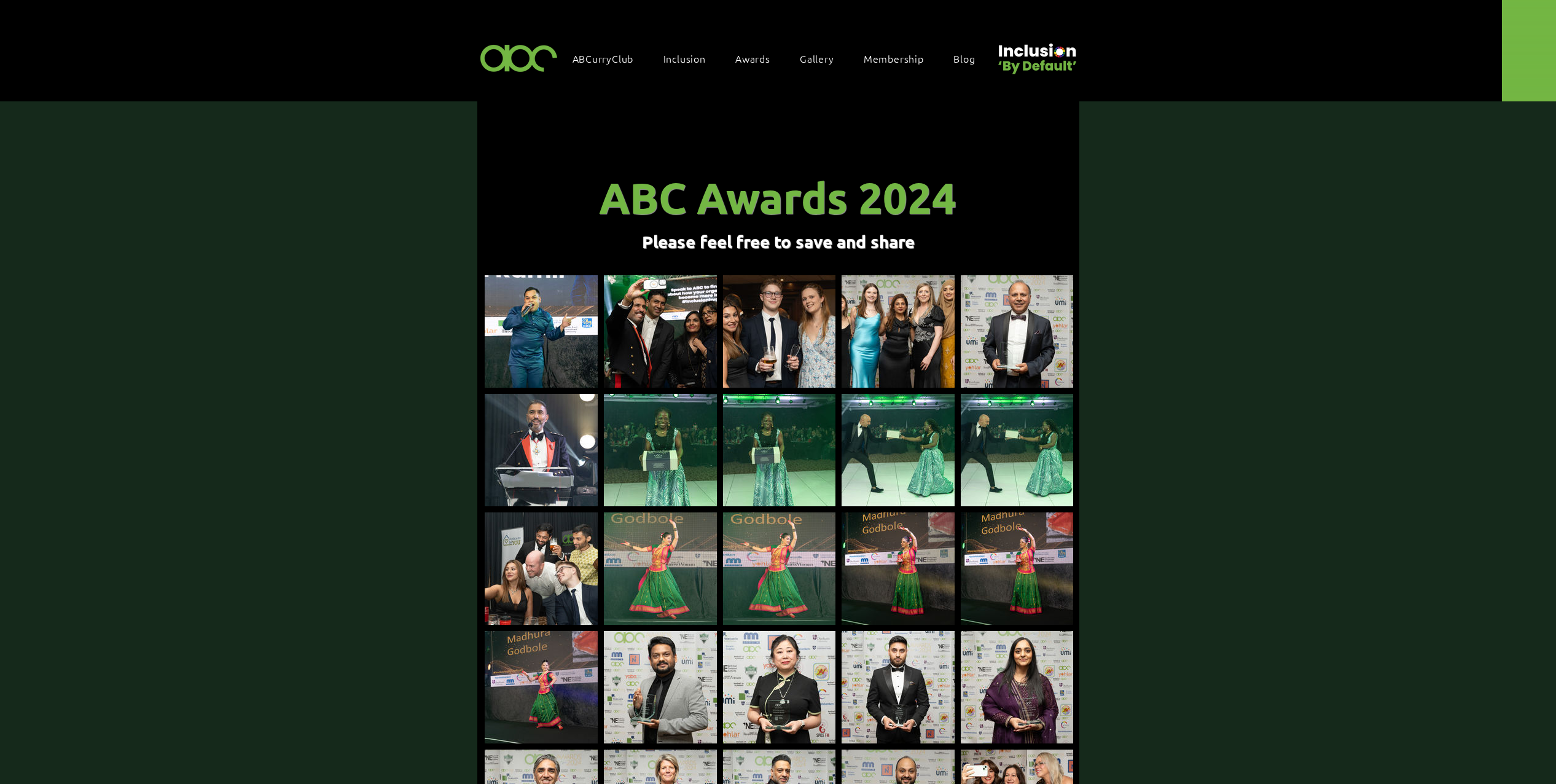
scroll to position [1384, 0]
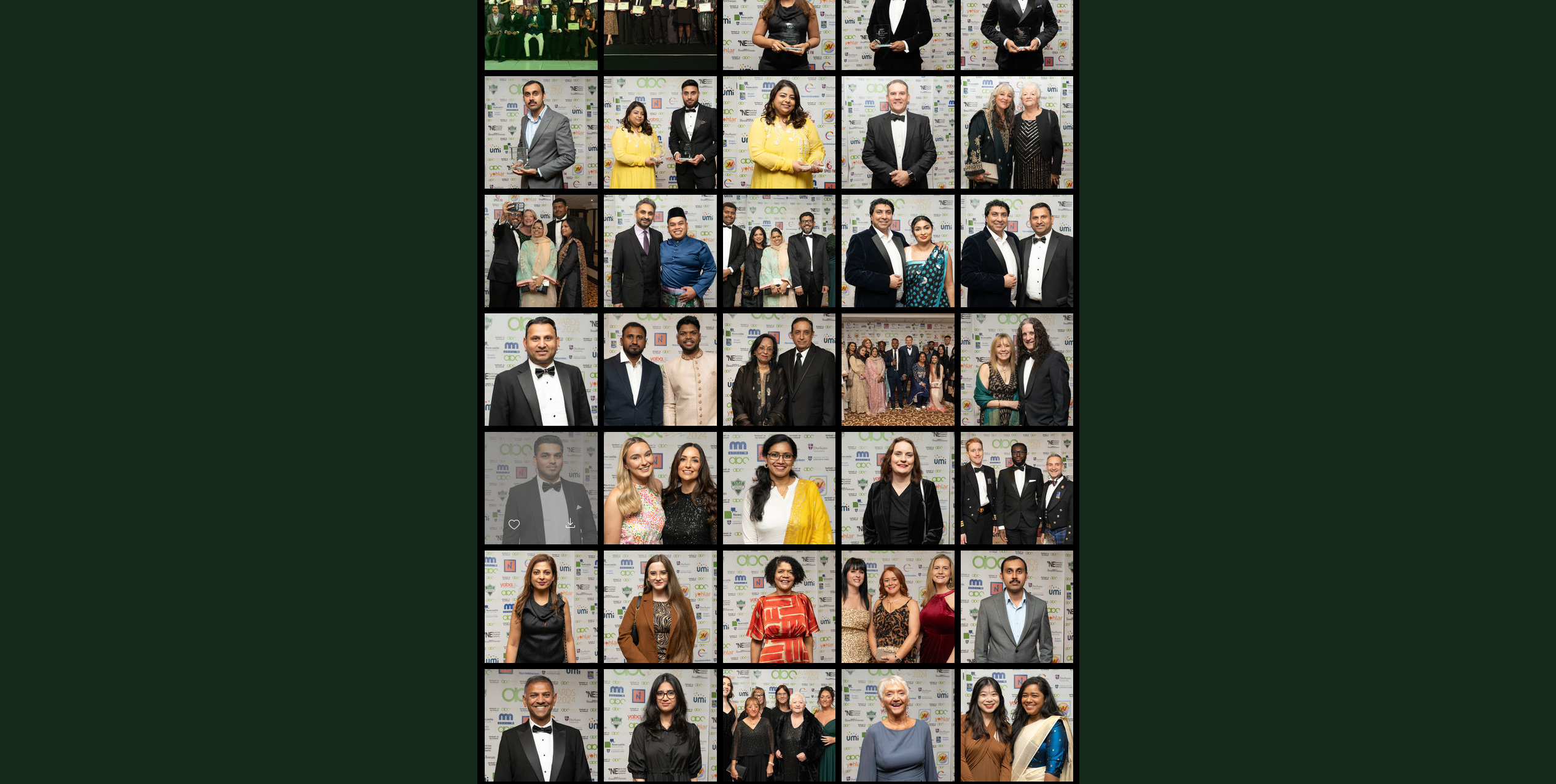
click at [548, 441] on div "main content" at bounding box center [541, 483] width 113 height 101
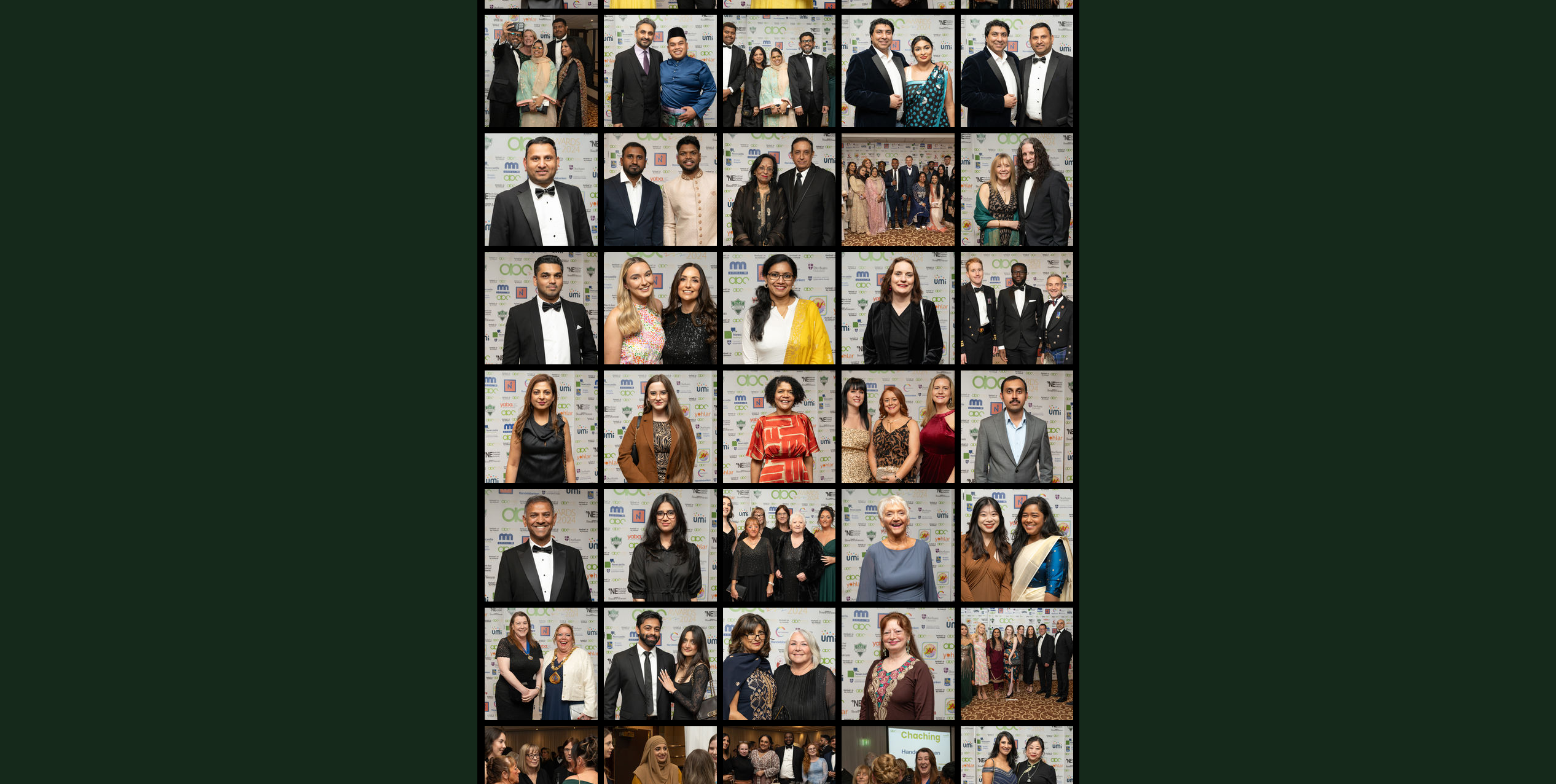
scroll to position [1664, 0]
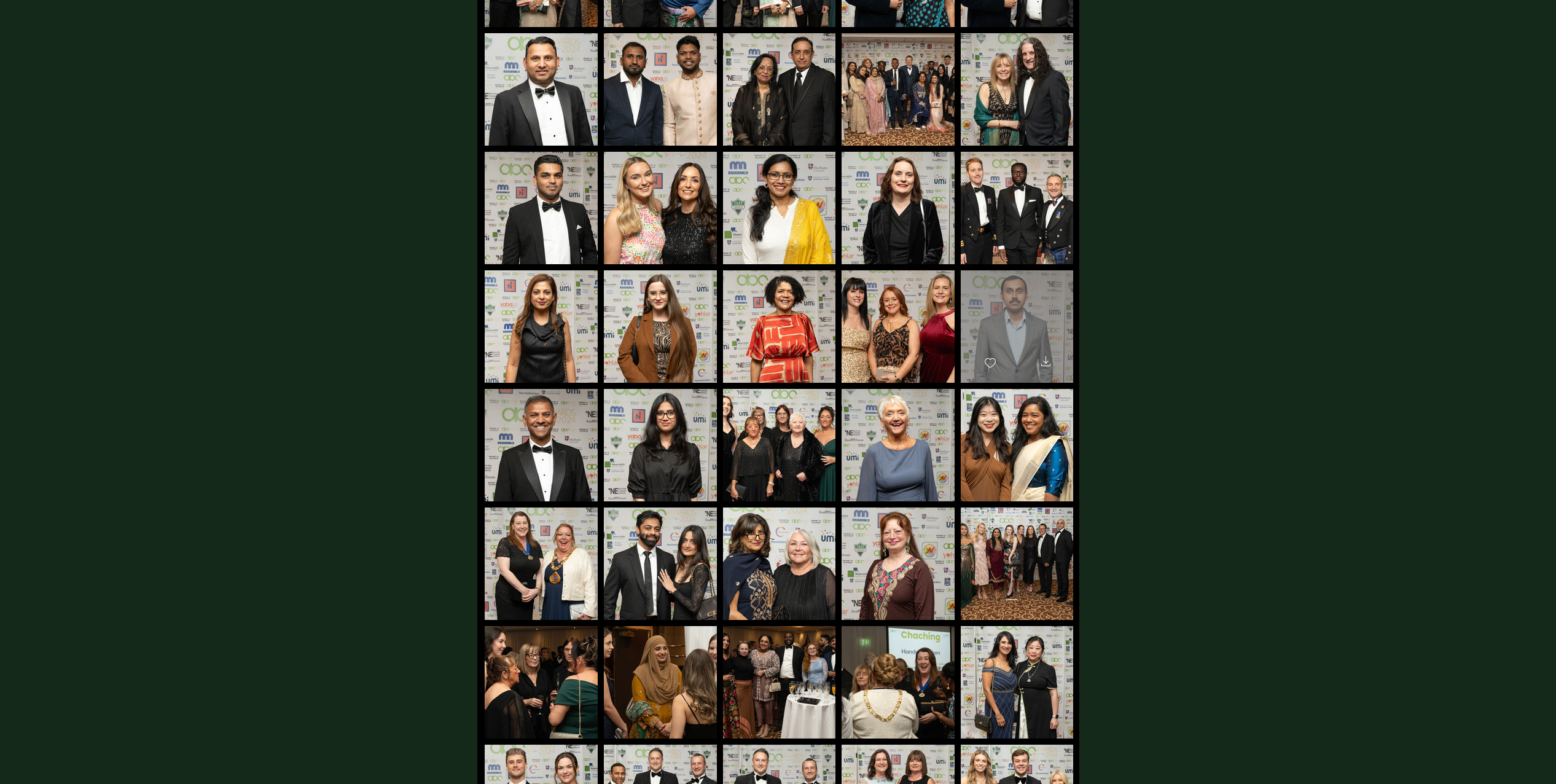
click at [1009, 299] on div "main content" at bounding box center [1017, 321] width 112 height 101
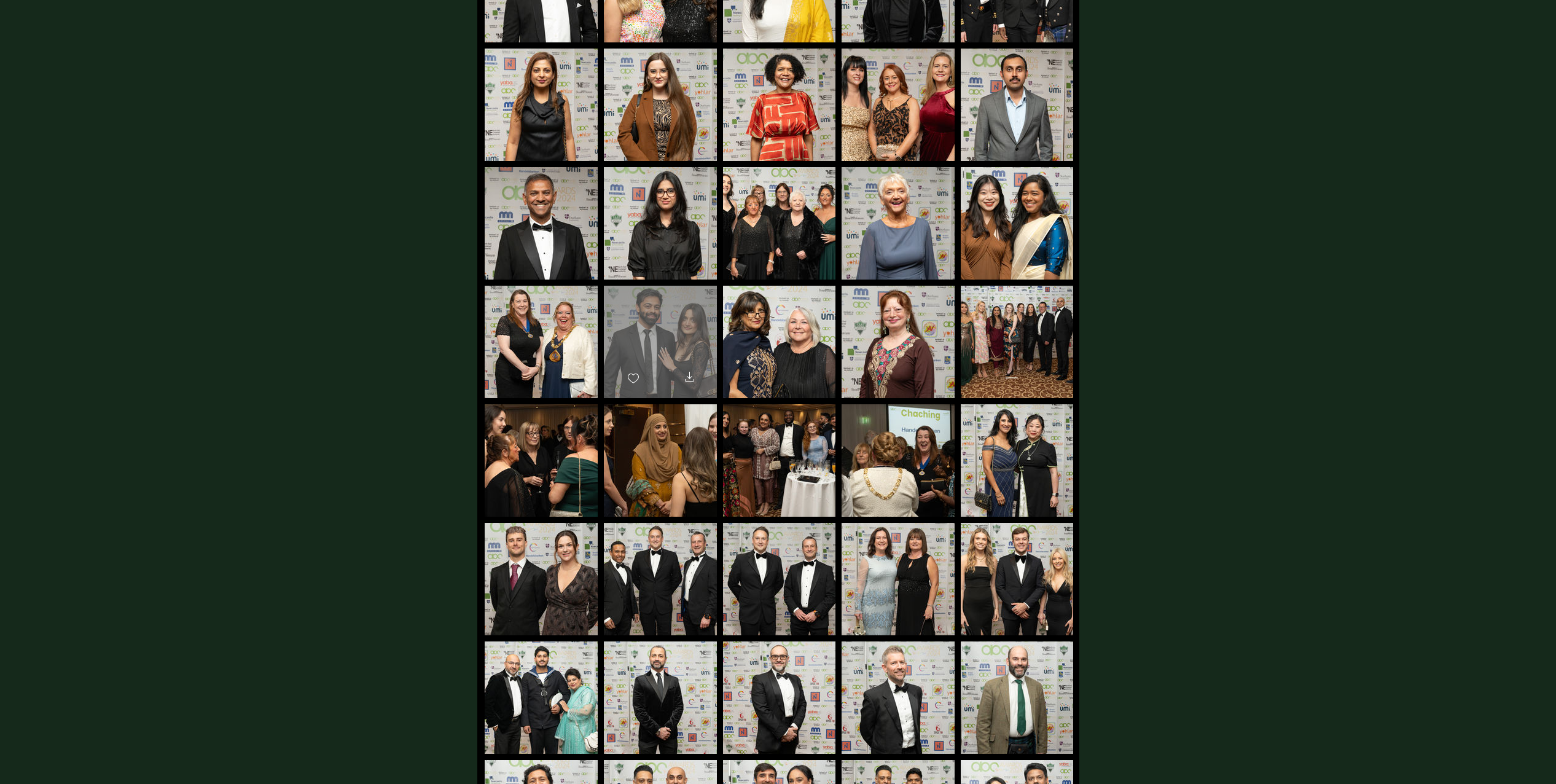
click at [631, 316] on div "main content" at bounding box center [660, 336] width 113 height 101
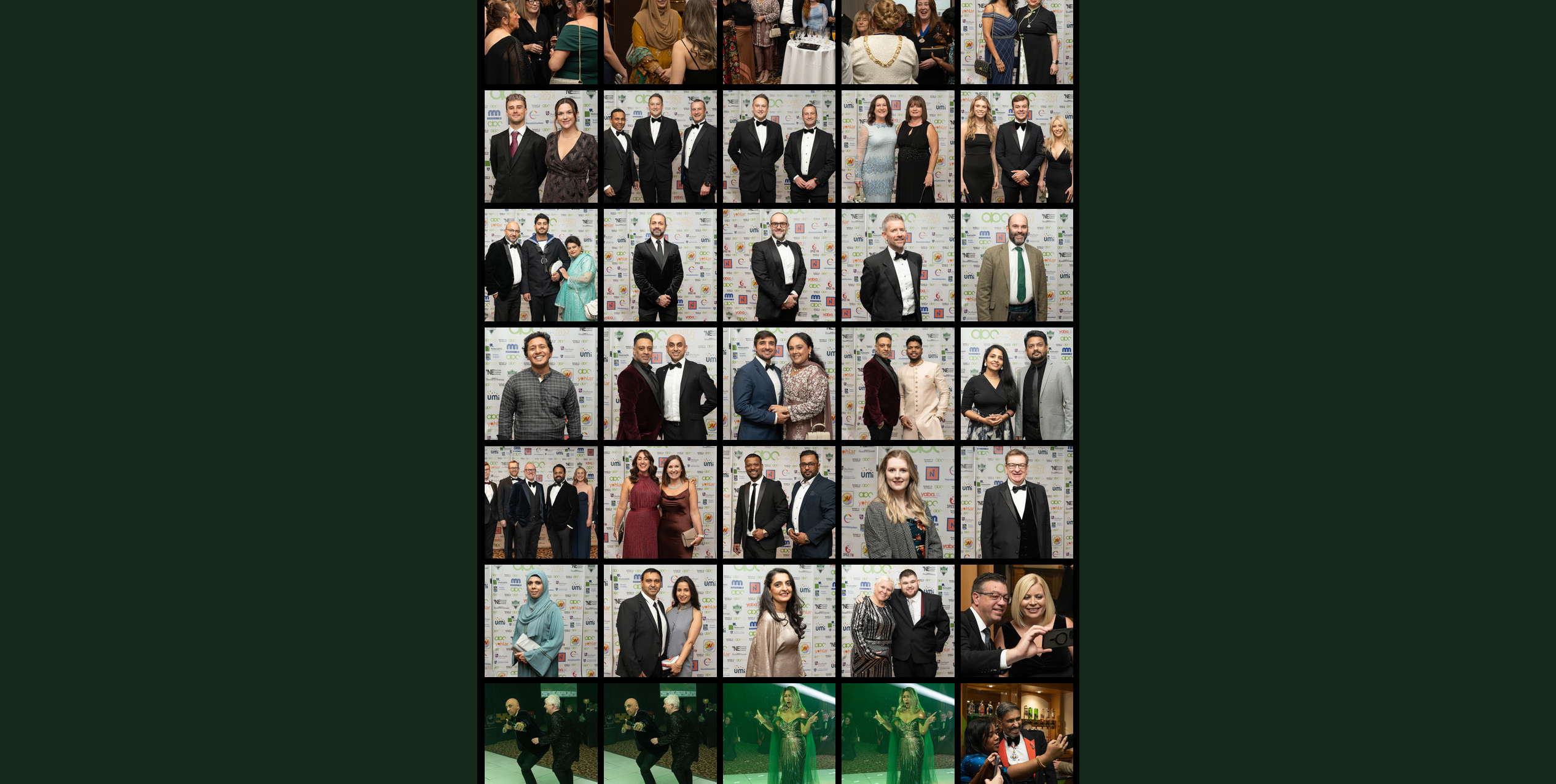
scroll to position [2405, 0]
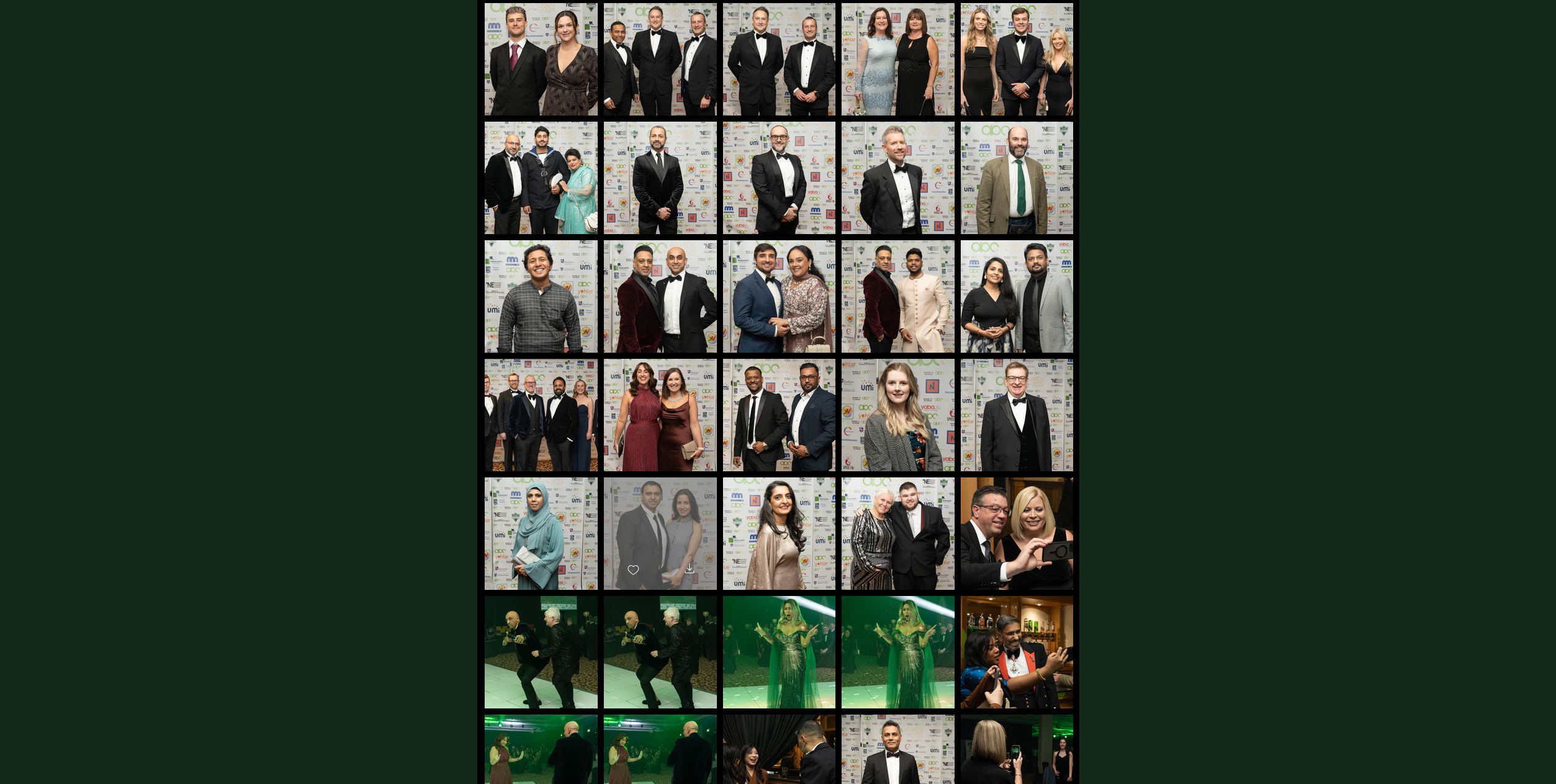
click at [647, 505] on div "main content" at bounding box center [660, 528] width 113 height 101
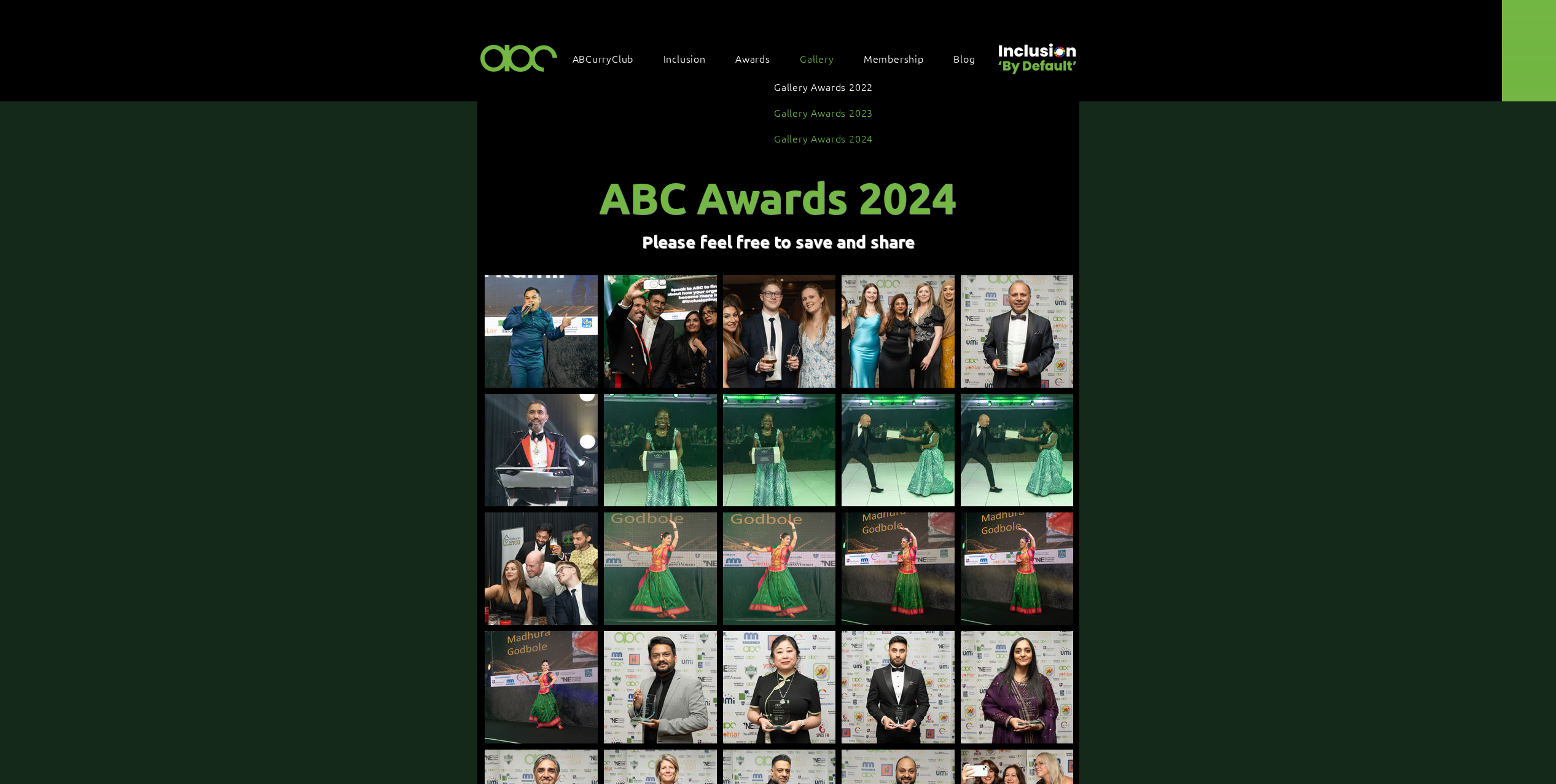
click at [830, 106] on span "Gallery Awards 2023" at bounding box center [823, 112] width 99 height 14
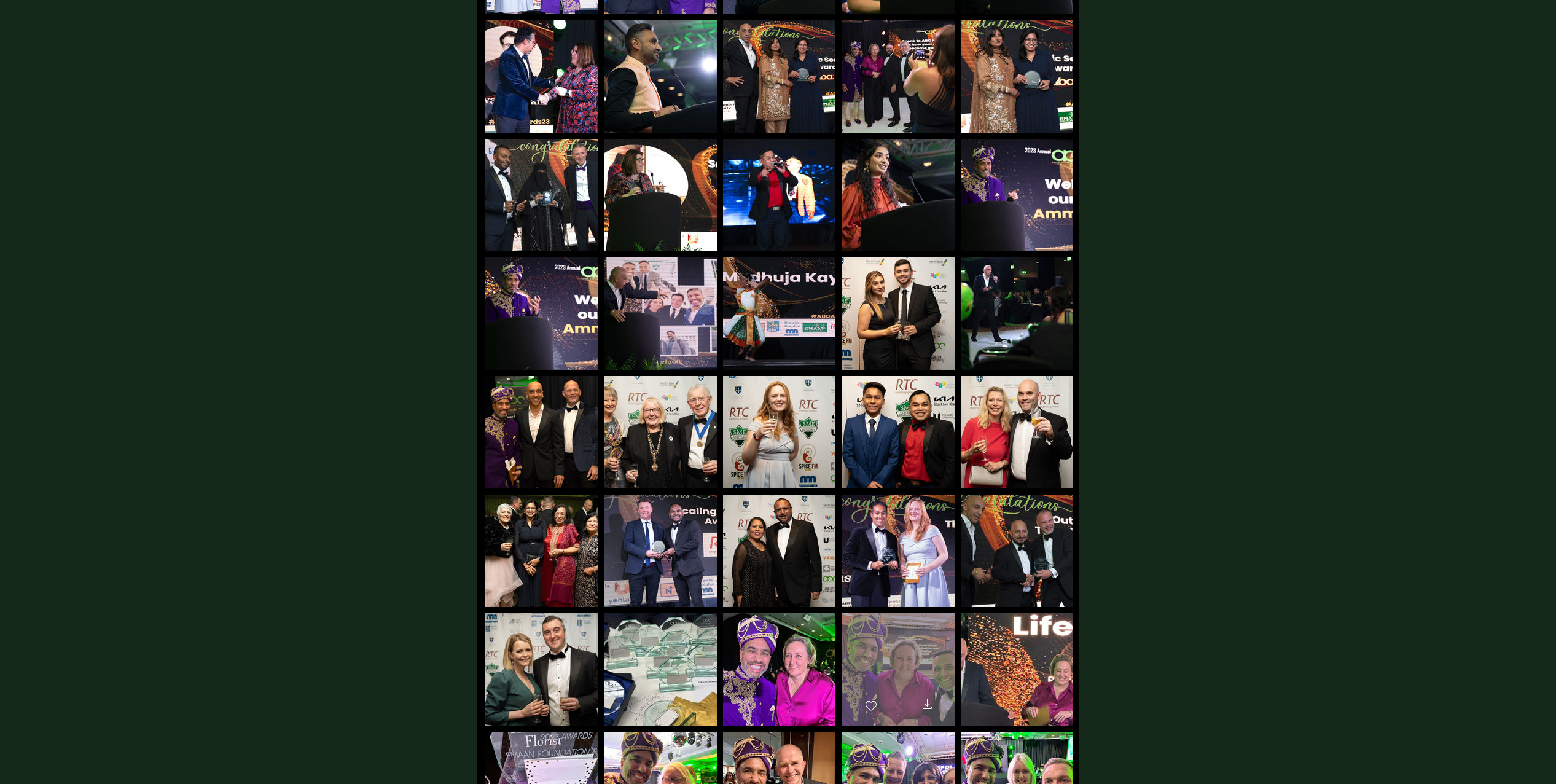
scroll to position [404, 0]
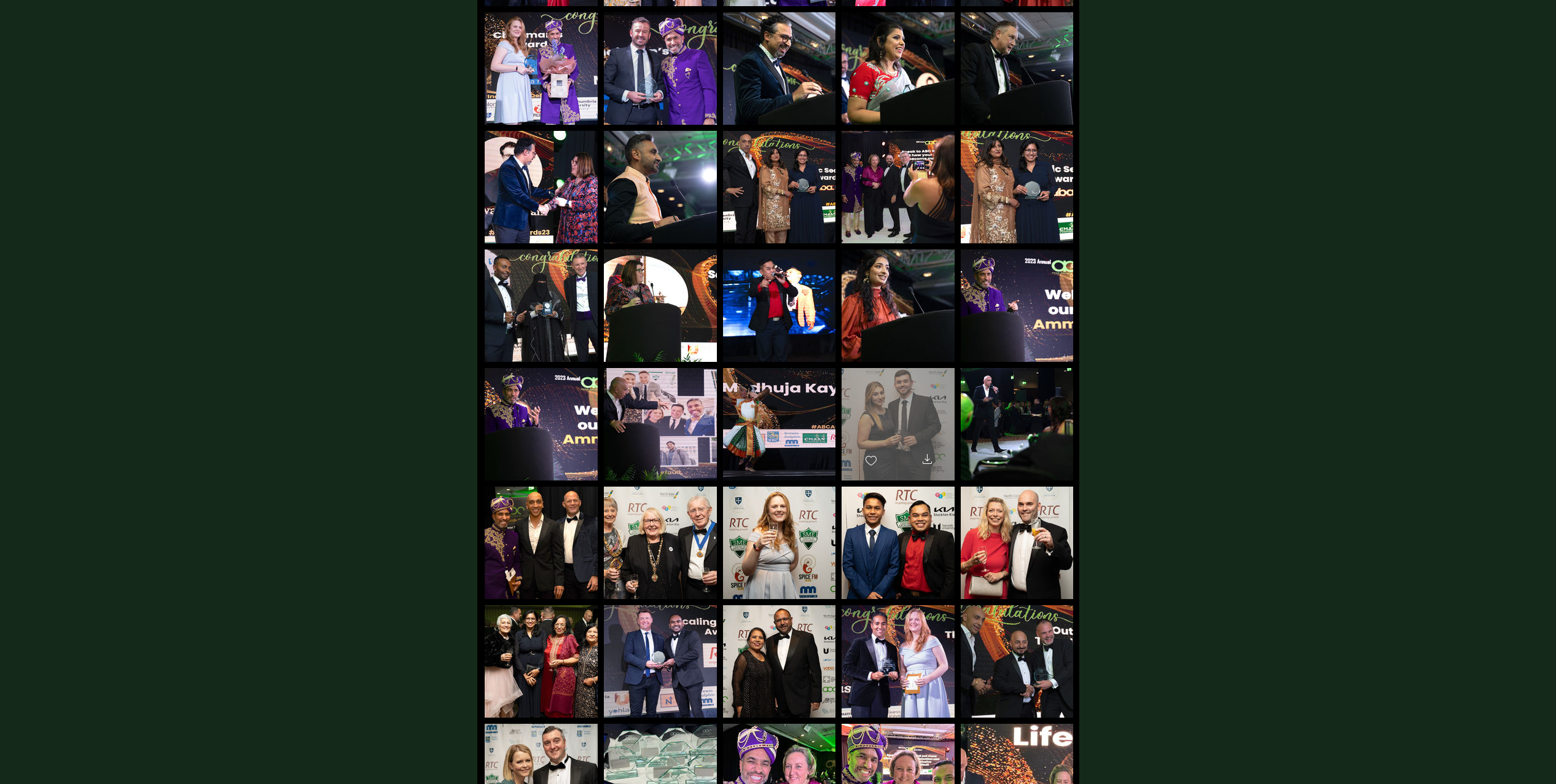
click at [898, 375] on div "main content" at bounding box center [898, 418] width 113 height 101
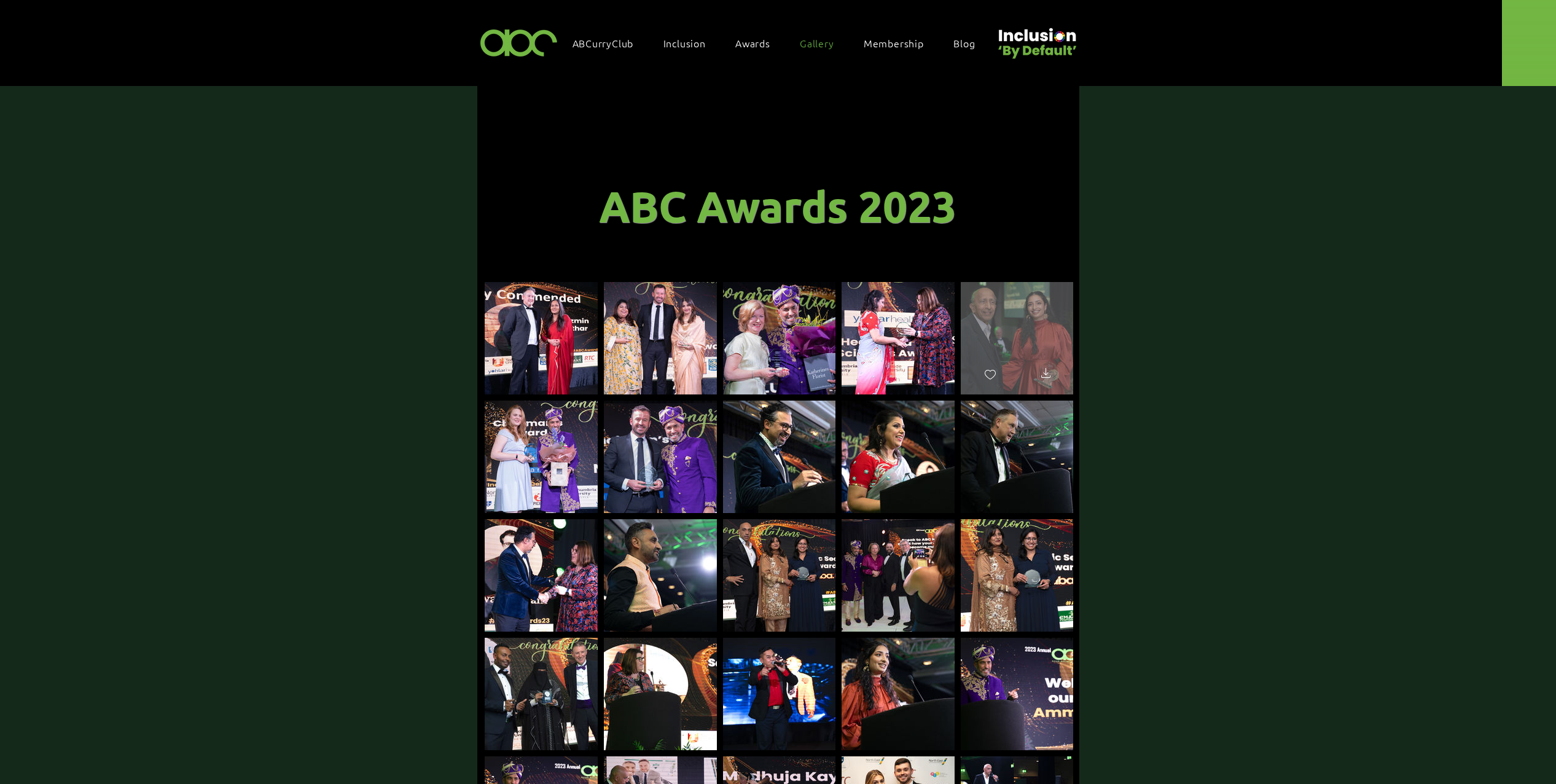
click at [1026, 316] on div "main content" at bounding box center [1017, 333] width 112 height 101
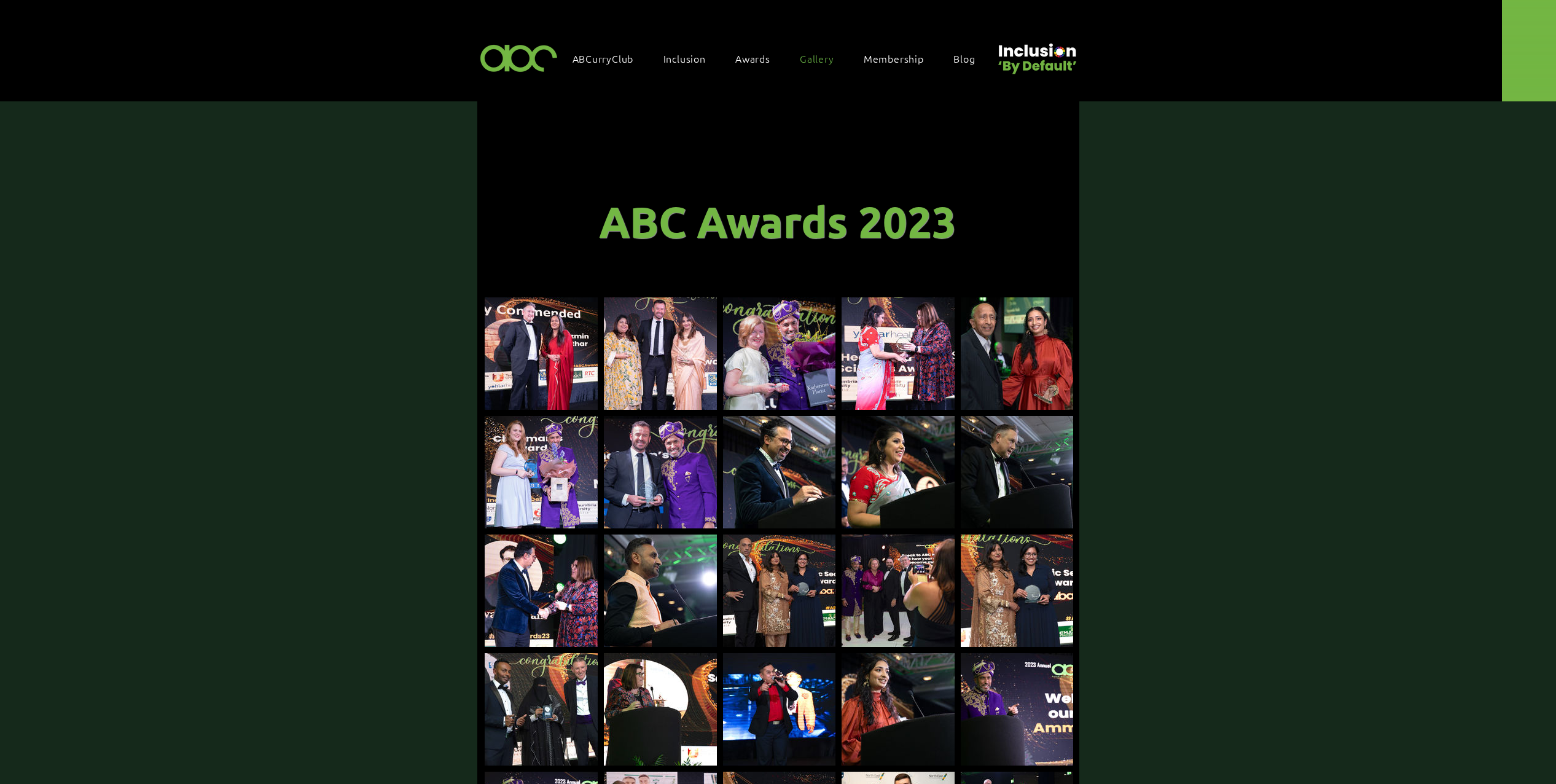
scroll to position [16, 0]
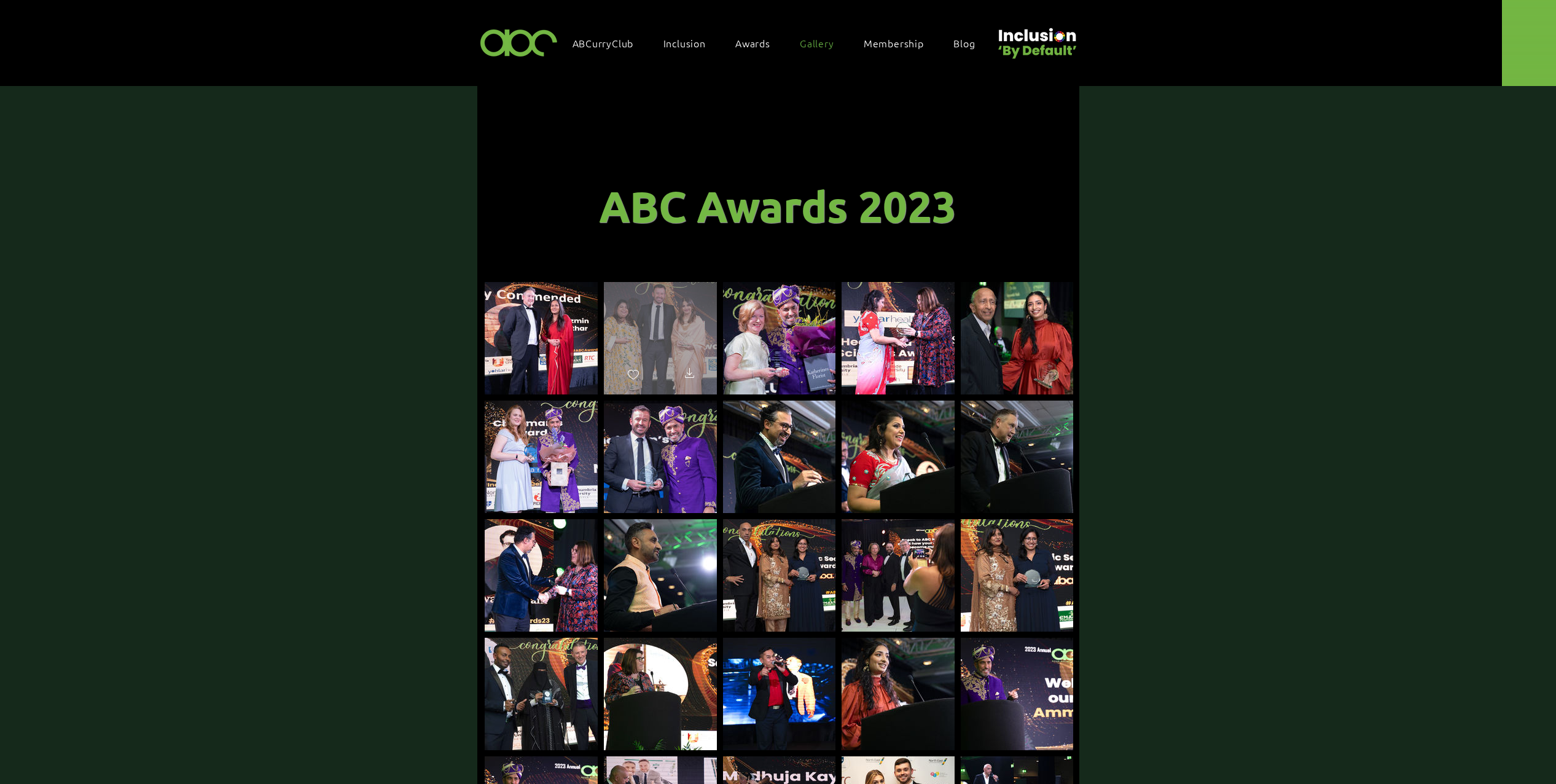
click at [661, 324] on div "main content" at bounding box center [660, 333] width 113 height 101
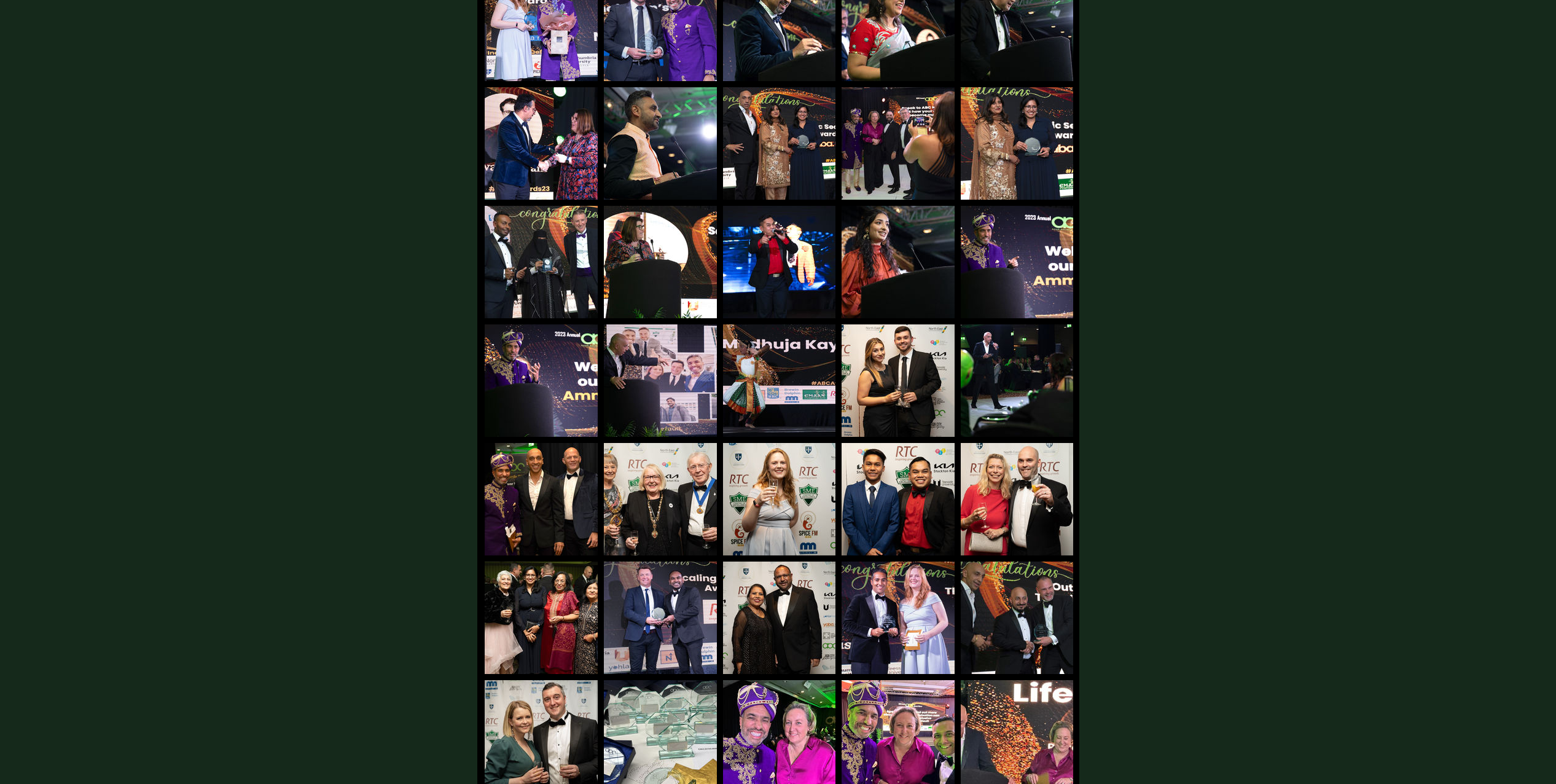
scroll to position [324, 0]
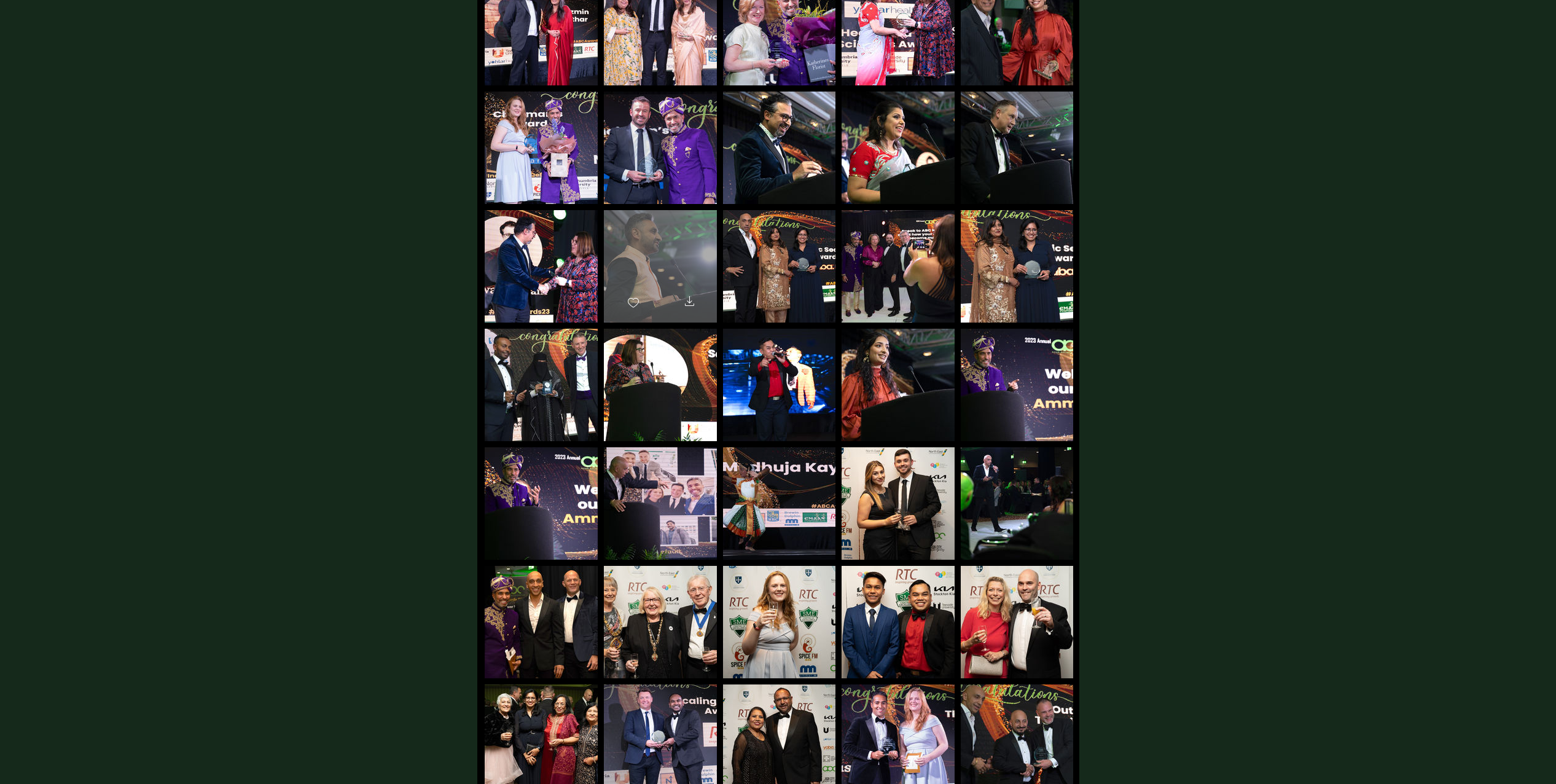
click at [678, 242] on div "main content" at bounding box center [660, 261] width 113 height 101
